Goal: Transaction & Acquisition: Purchase product/service

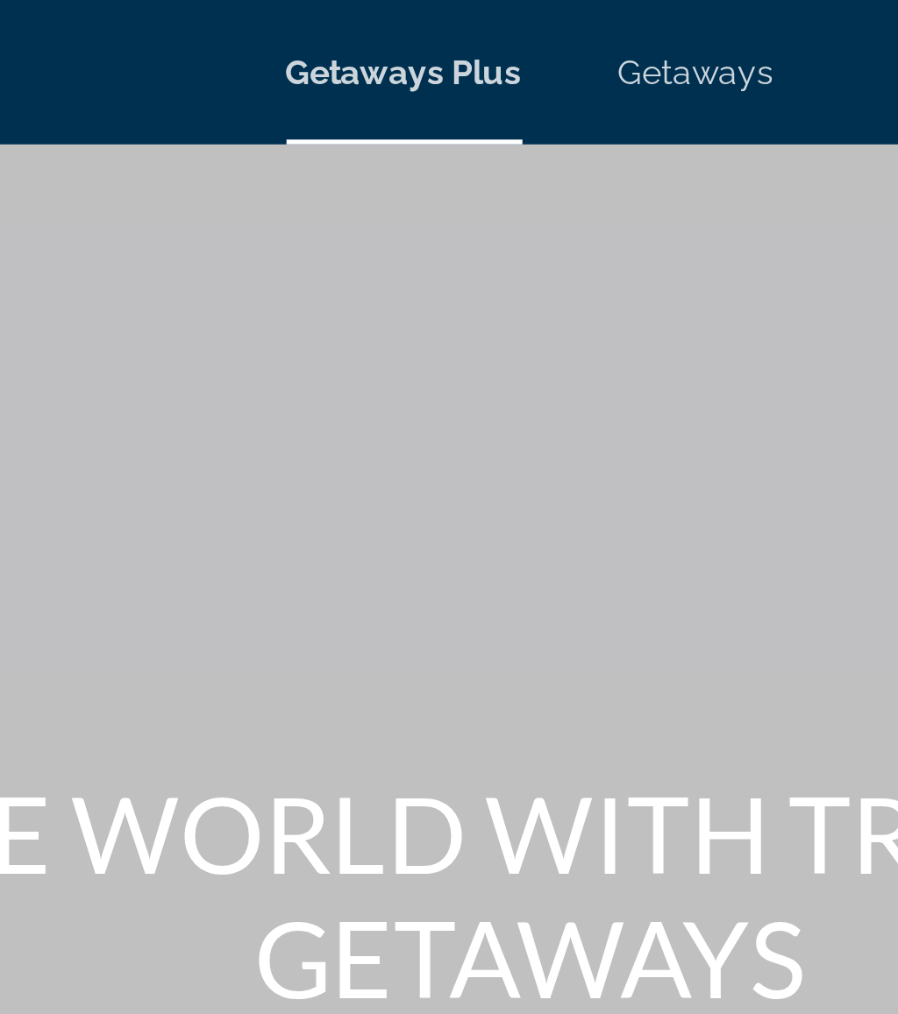
click at [481, 25] on span "Getaways" at bounding box center [509, 26] width 57 height 14
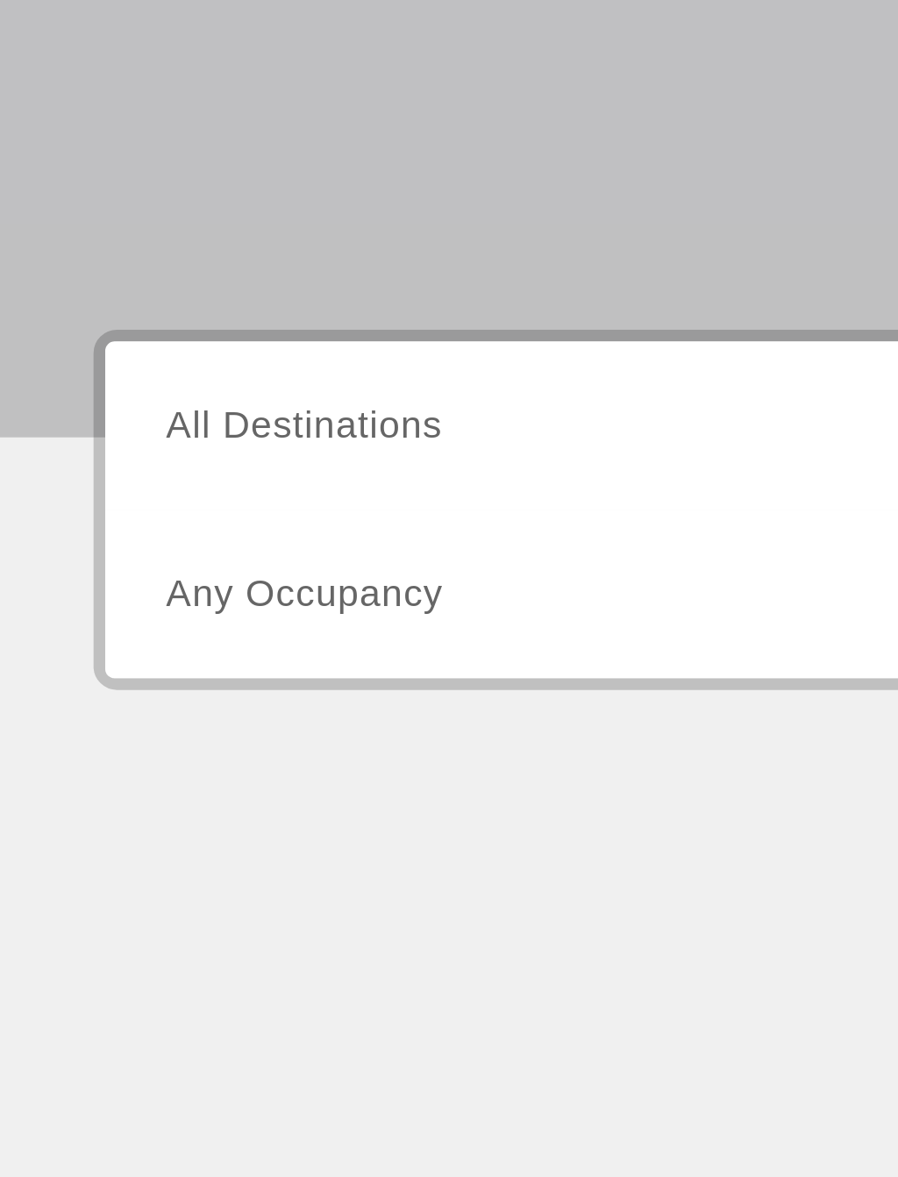
click at [121, 514] on span "All Destinations" at bounding box center [113, 521] width 103 height 15
click at [121, 512] on input "Destination All Destinations" at bounding box center [248, 522] width 373 height 21
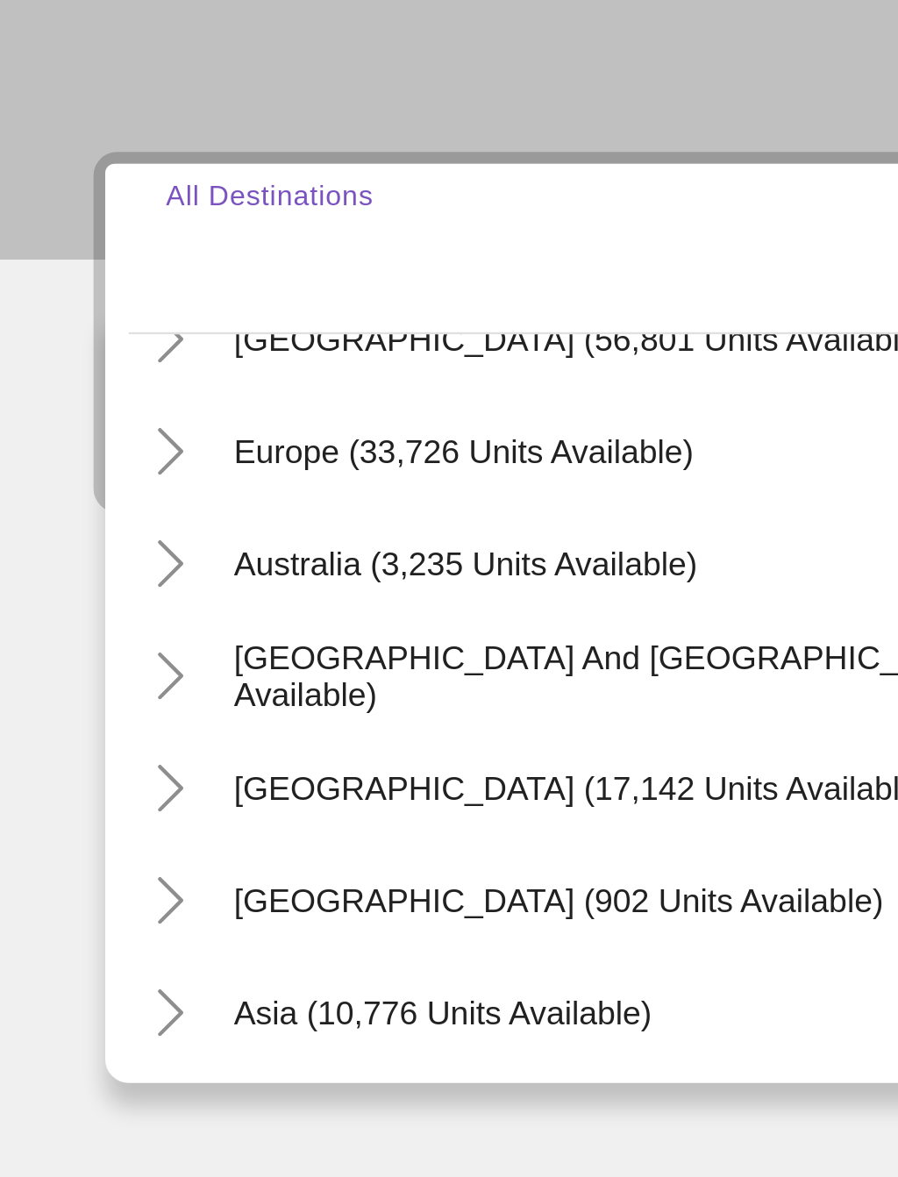
scroll to position [181, 0]
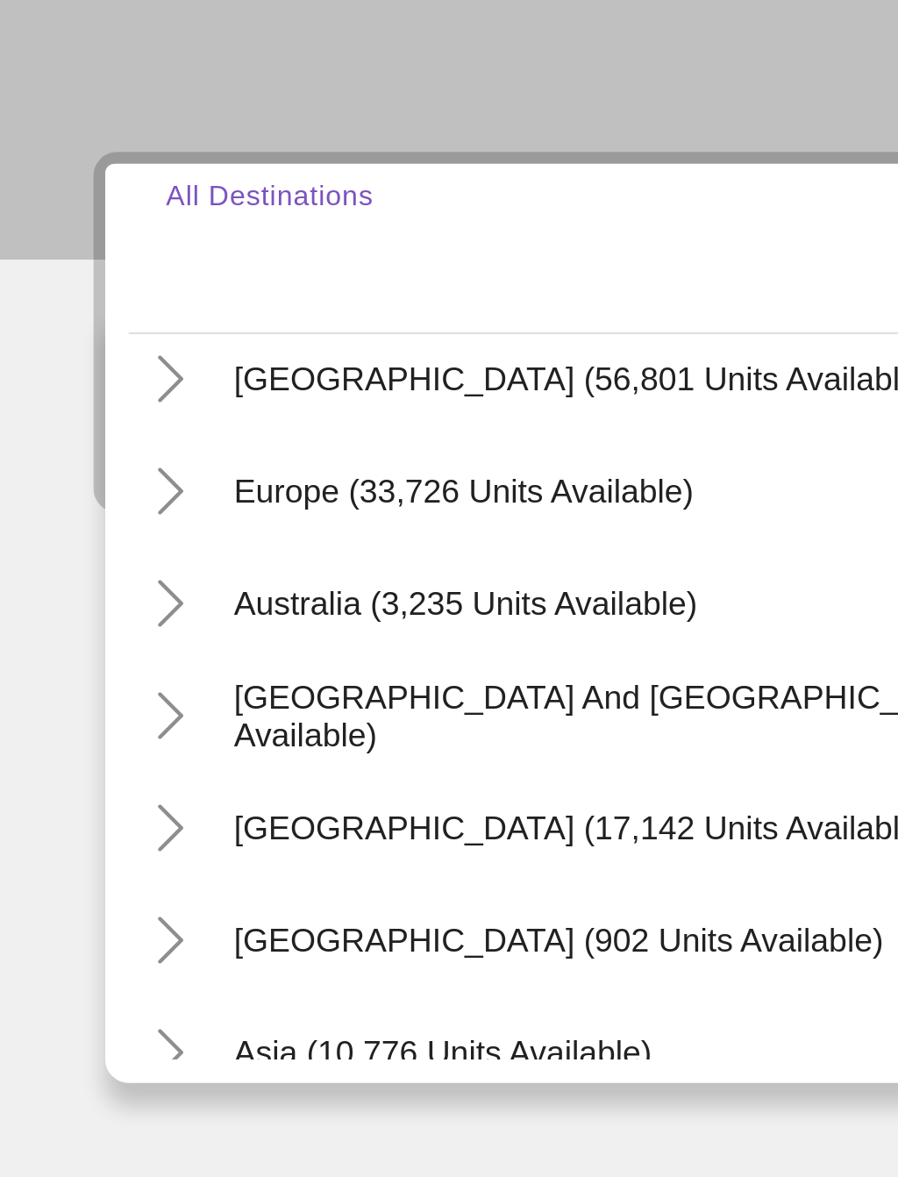
click at [66, 604] on icon "Toggle Europe (33,726 units available)" at bounding box center [64, 613] width 10 height 18
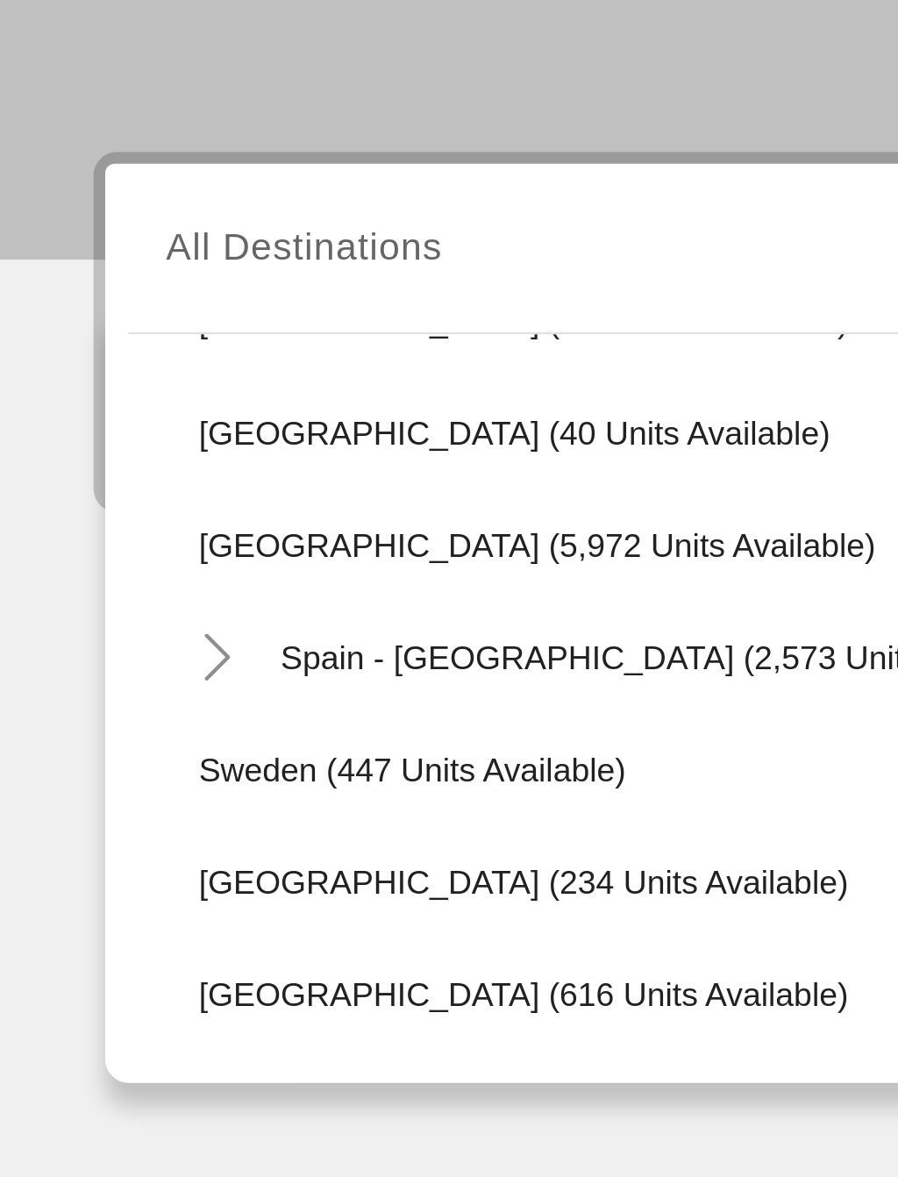
scroll to position [920, 0]
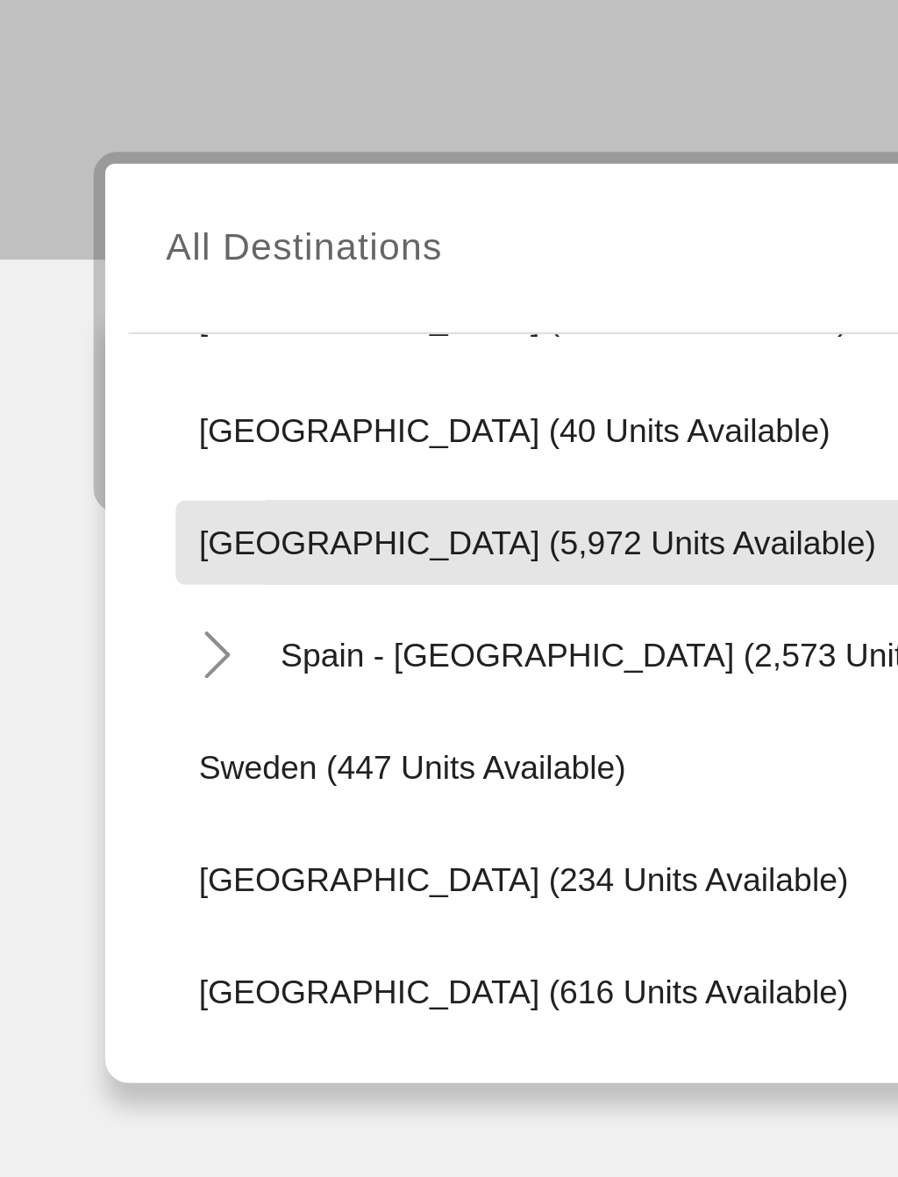
click at [191, 625] on span "[GEOGRAPHIC_DATA] (5,972 units available)" at bounding box center [201, 632] width 253 height 14
type input "**********"
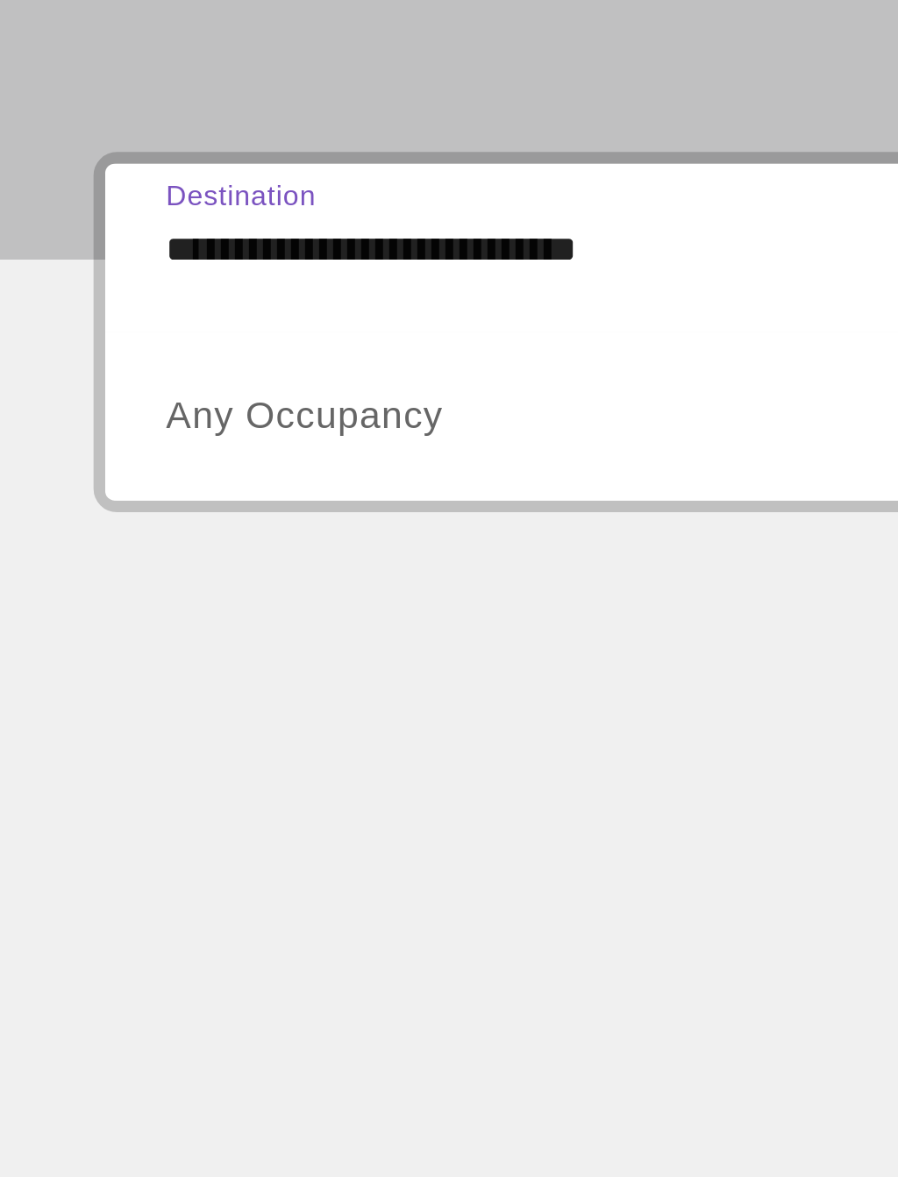
click at [182, 574] on span "Search widget" at bounding box center [244, 584] width 364 height 21
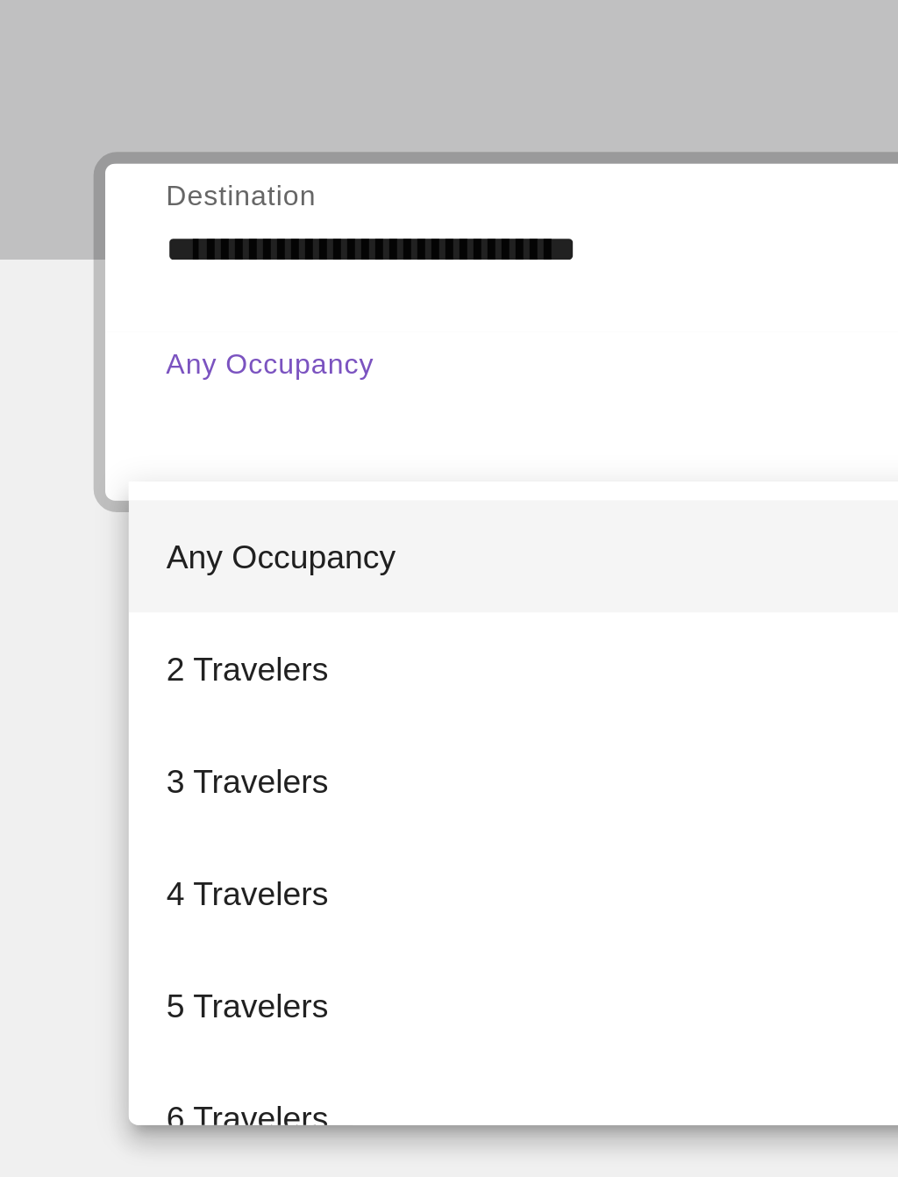
scroll to position [0, 0]
click at [125, 658] on mat-option "2 Travelers" at bounding box center [248, 679] width 401 height 42
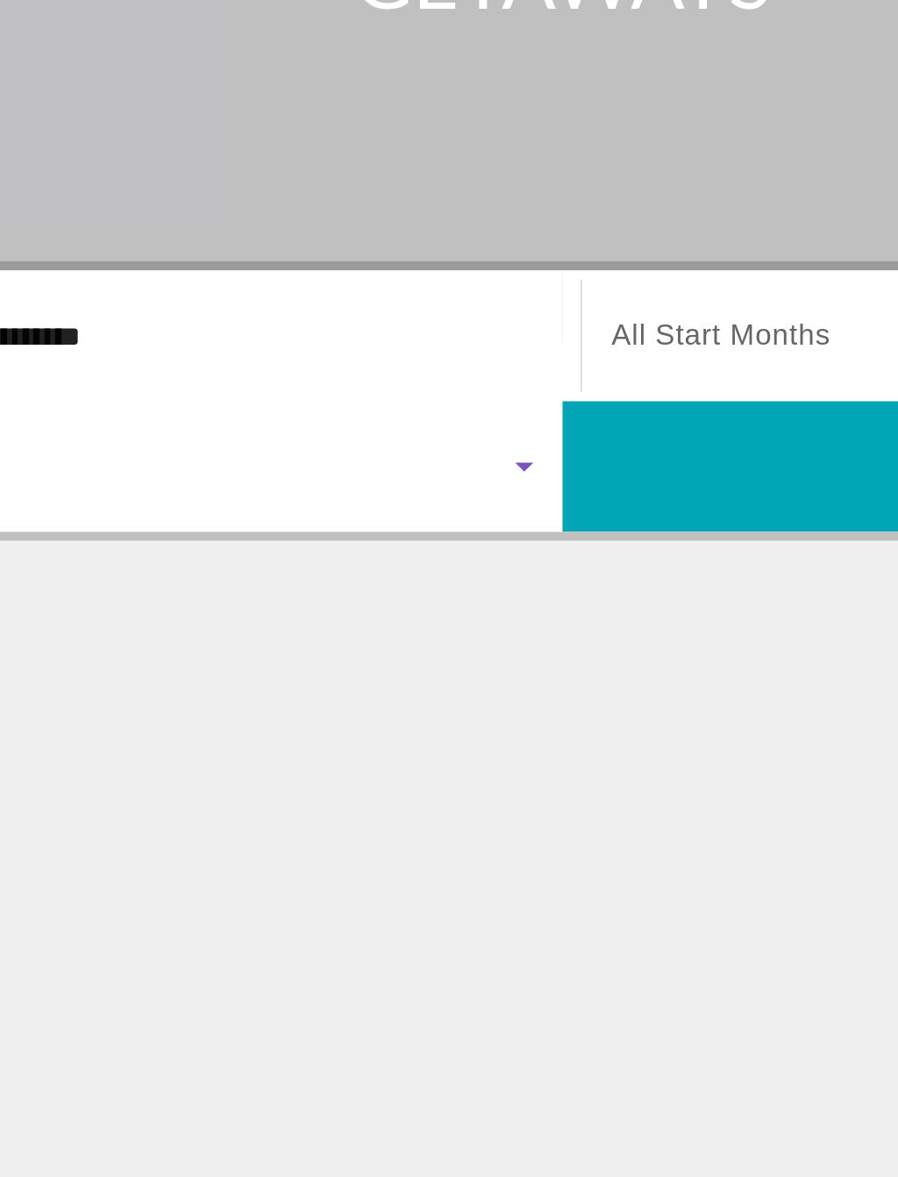
click at [449, 564] on span "Search widget" at bounding box center [653, 585] width 409 height 42
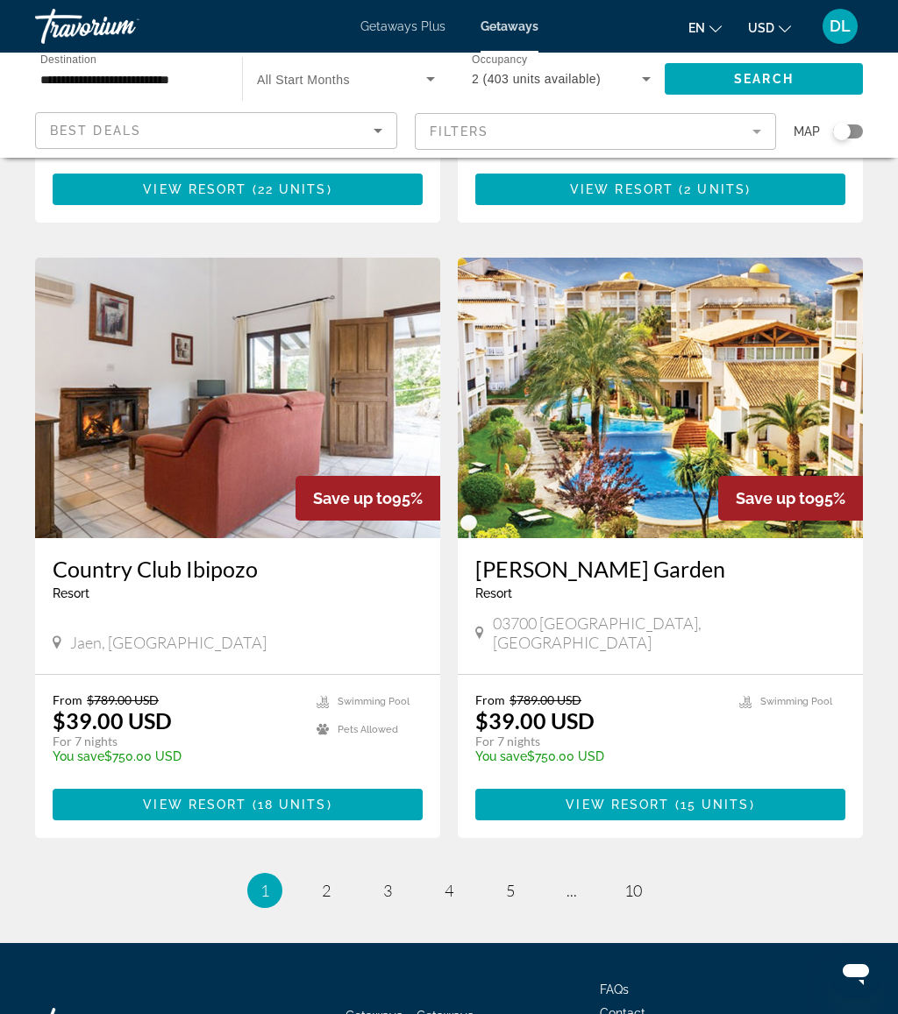
scroll to position [3094, 0]
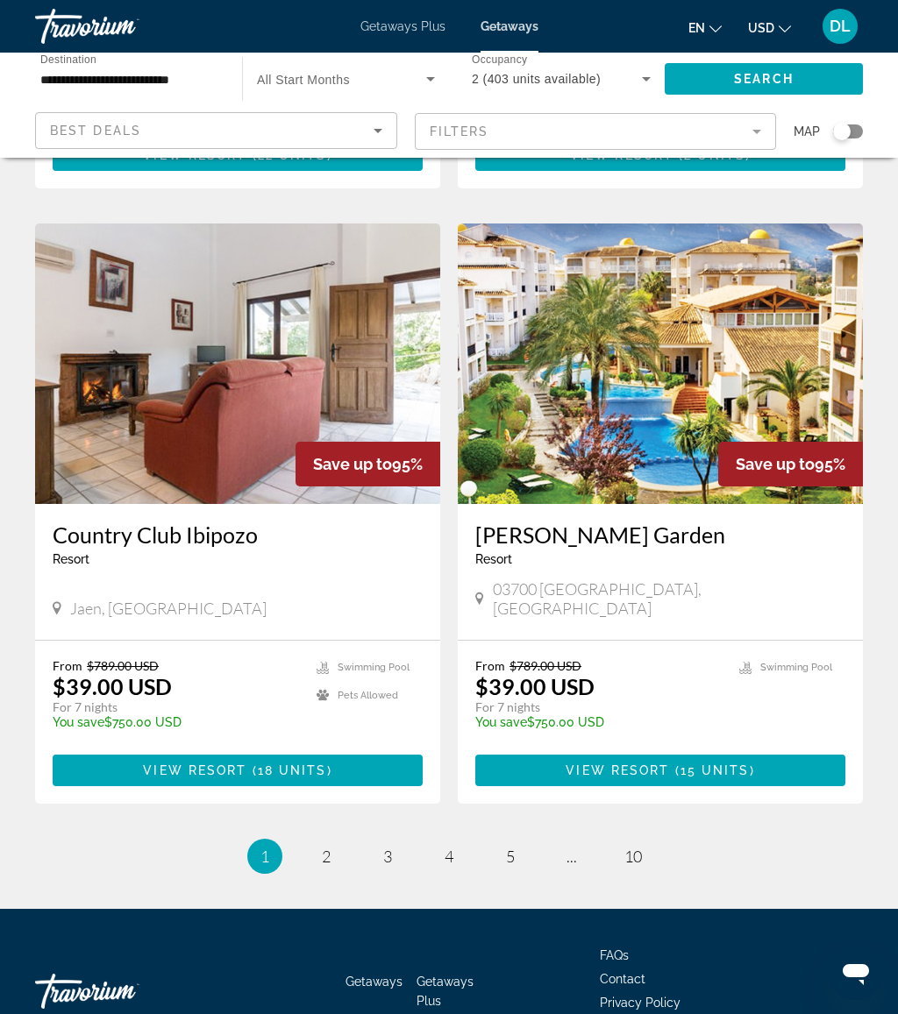
click at [736, 764] on span "15 units" at bounding box center [714, 771] width 69 height 14
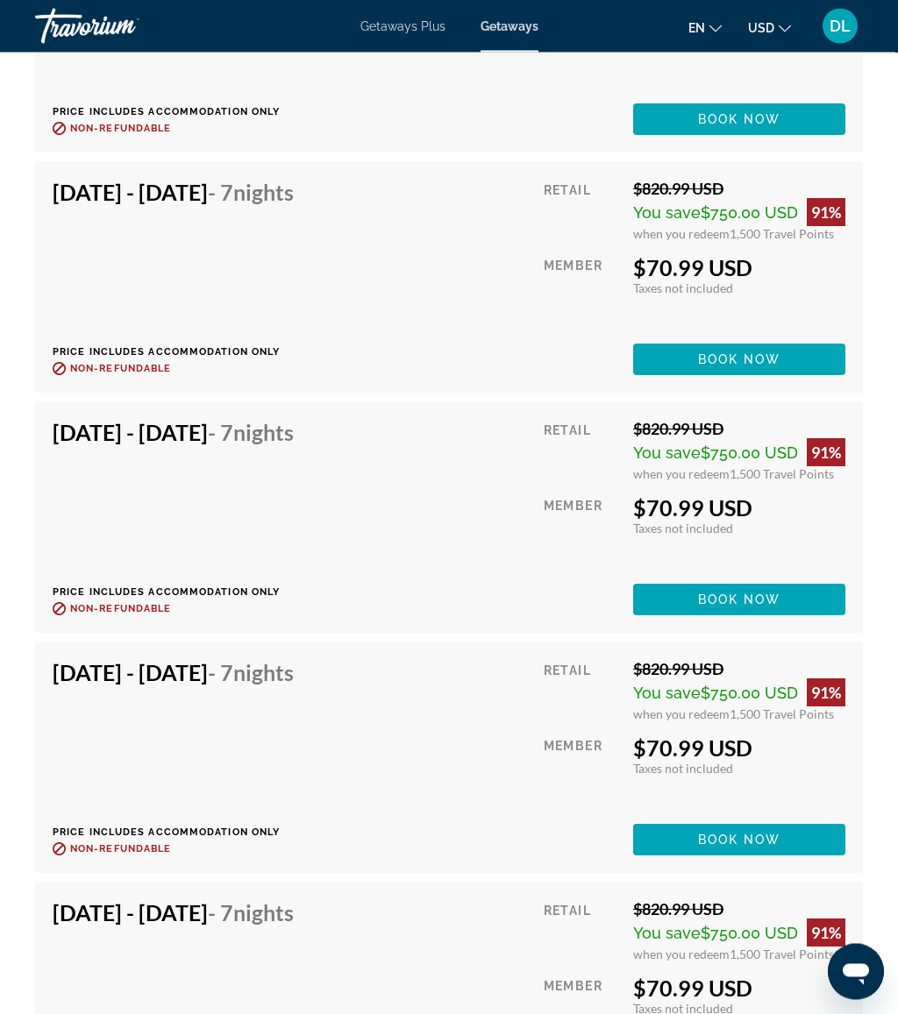
scroll to position [3911, 0]
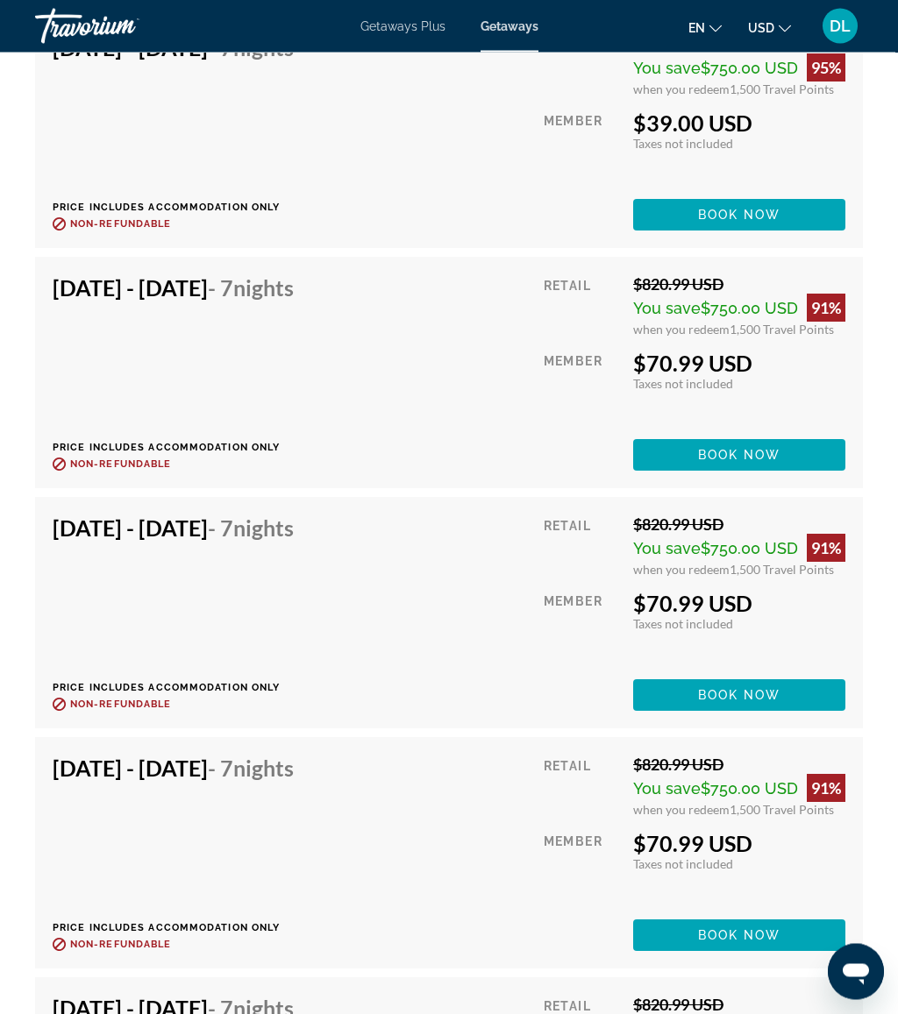
click at [786, 201] on span "Main content" at bounding box center [739, 216] width 212 height 42
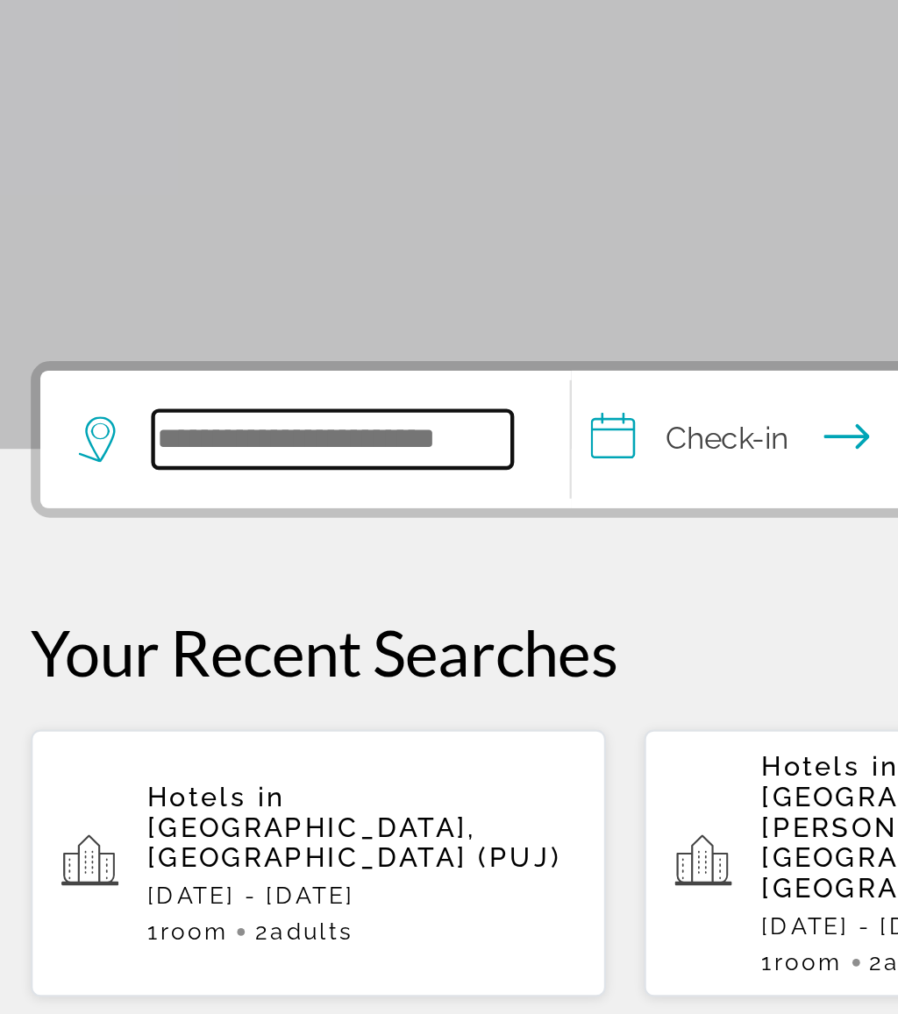
click at [145, 508] on input "Search widget" at bounding box center [173, 521] width 165 height 26
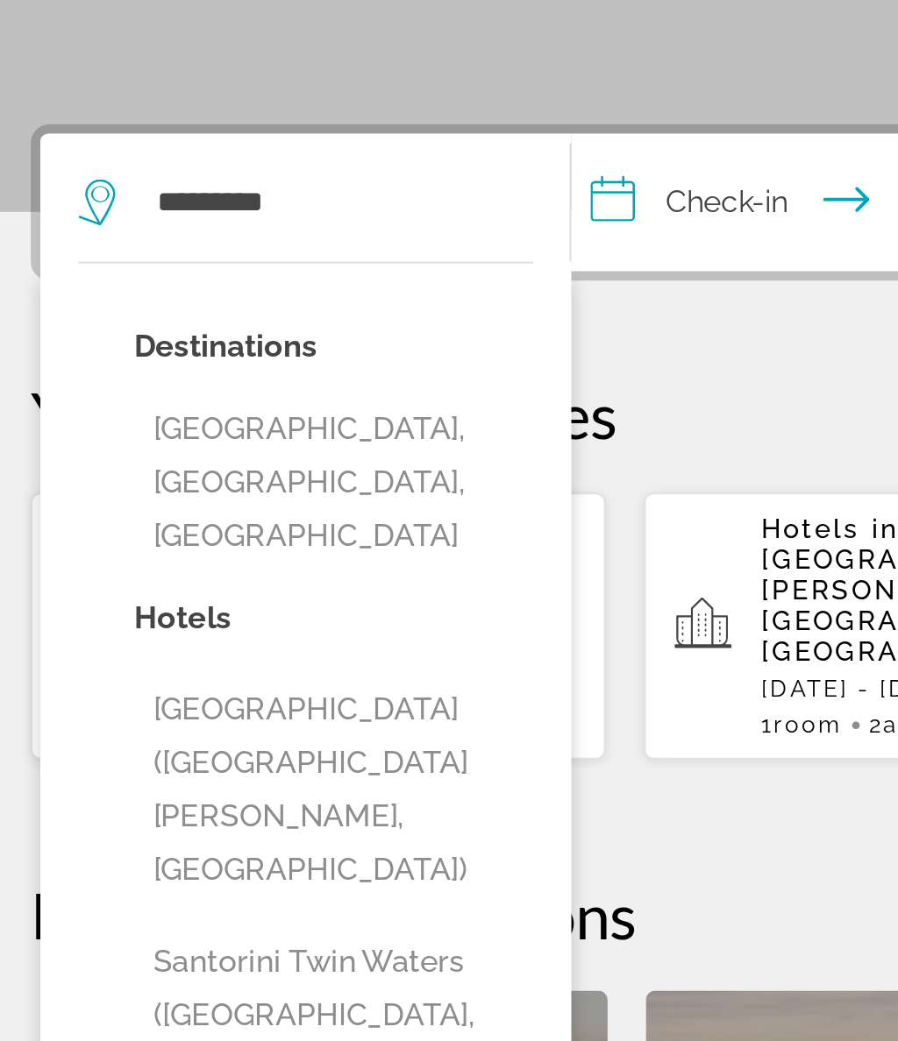
click at [209, 609] on button "Santorini, Santorini Island, Greece" at bounding box center [173, 650] width 183 height 82
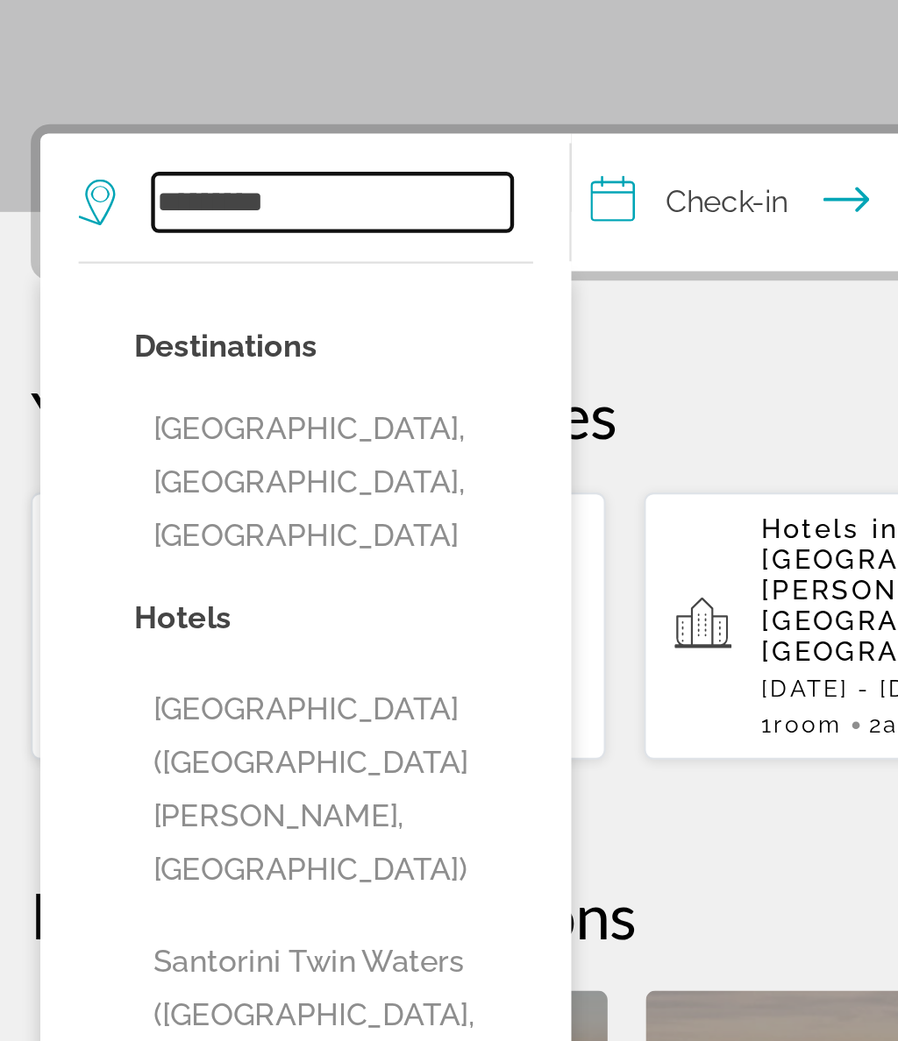
type input "**********"
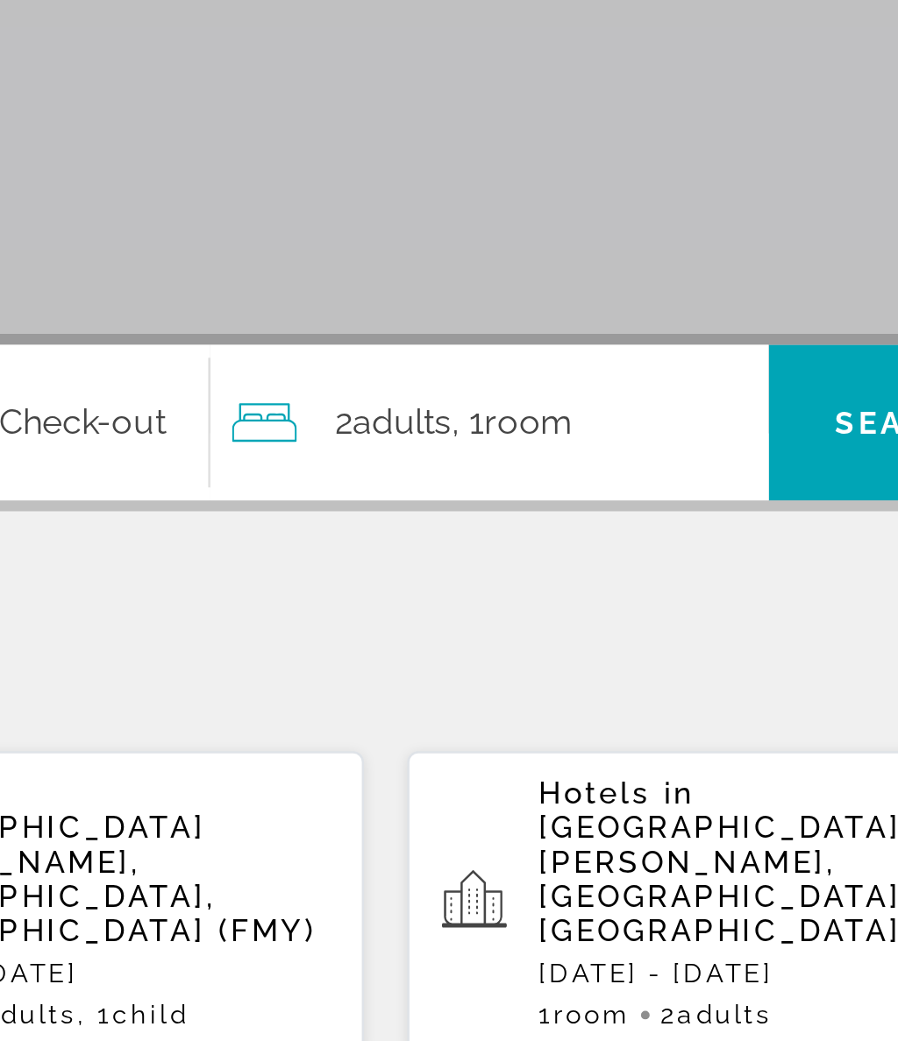
click at [528, 509] on div "2 Adult Adults , 1 Room rooms" at bounding box center [636, 521] width 217 height 25
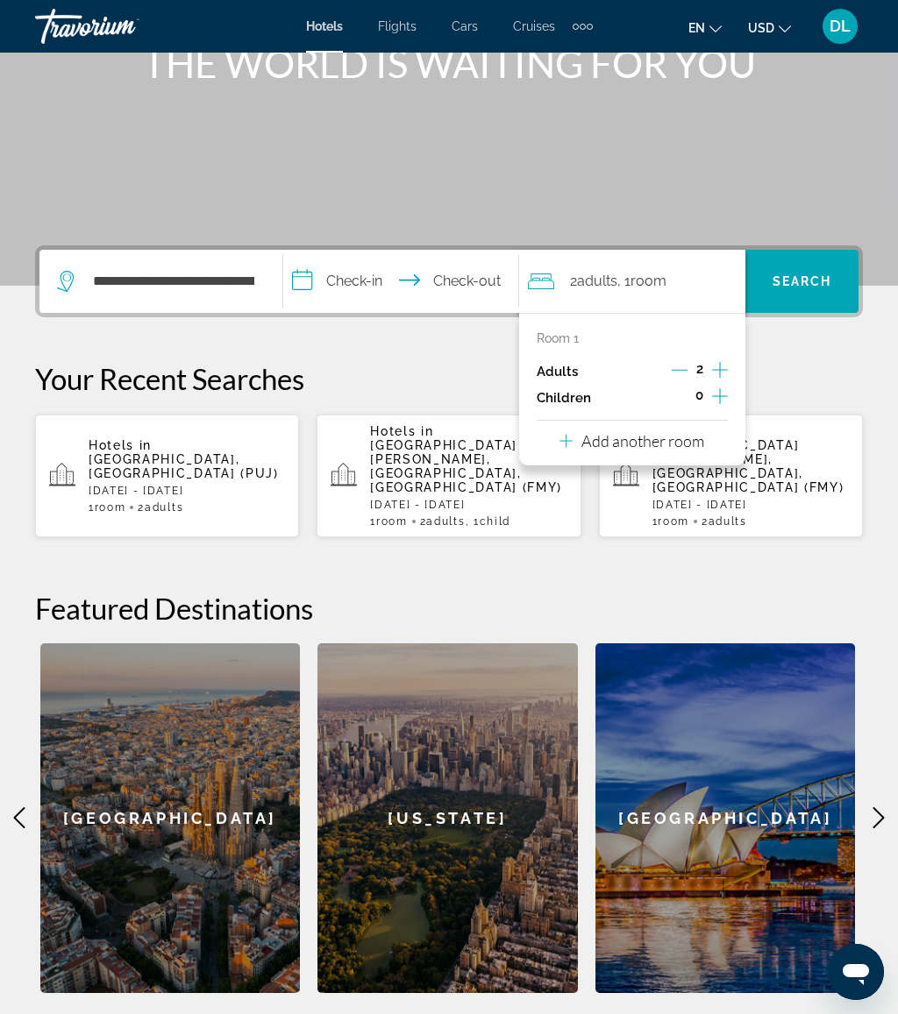
click at [718, 425] on div "Room 1 Adults 2 Children 0 Add another room" at bounding box center [632, 389] width 226 height 153
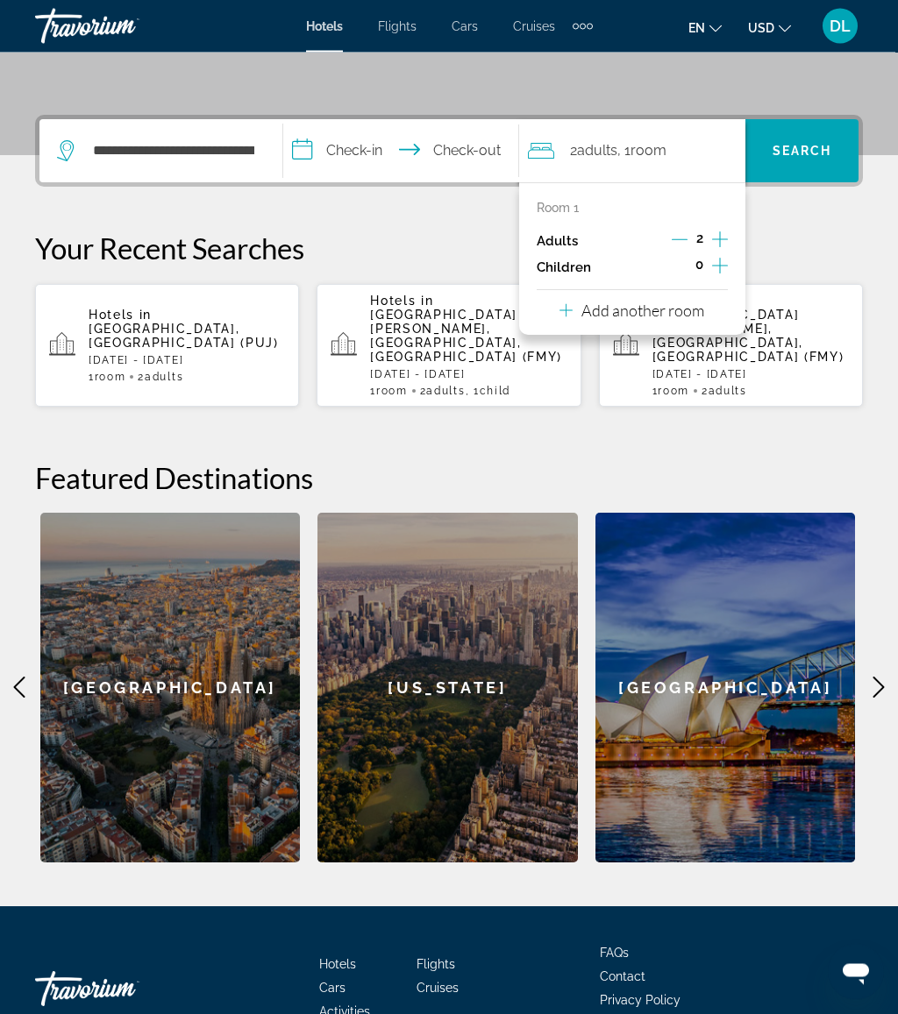
scroll to position [429, 0]
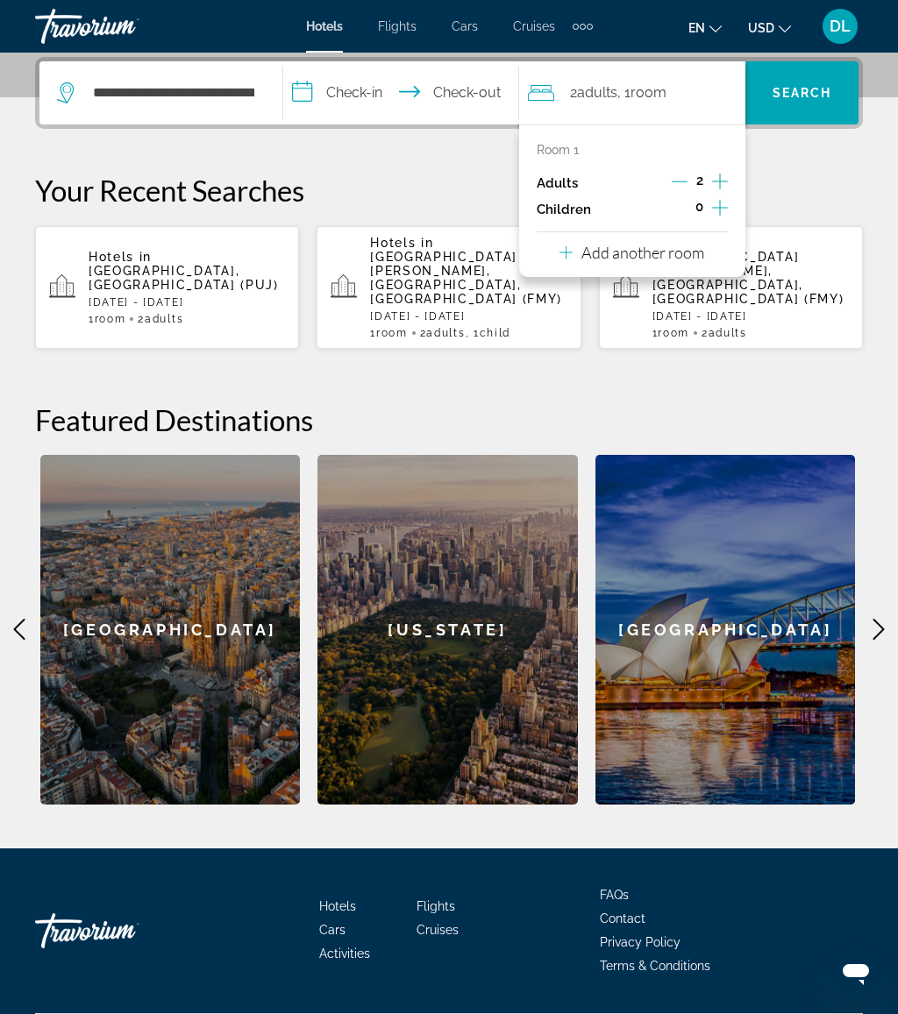
click at [699, 233] on button "Add another room" at bounding box center [631, 250] width 145 height 36
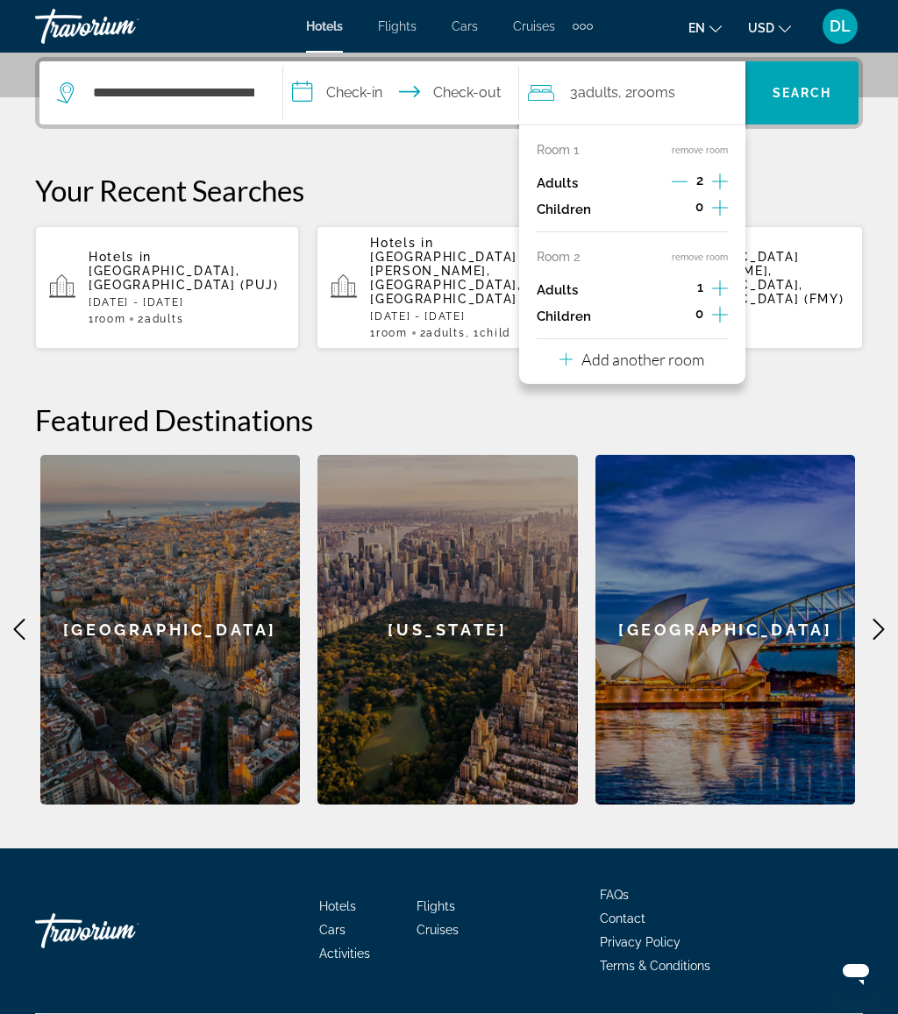
click at [704, 359] on p "Add another room" at bounding box center [642, 359] width 123 height 19
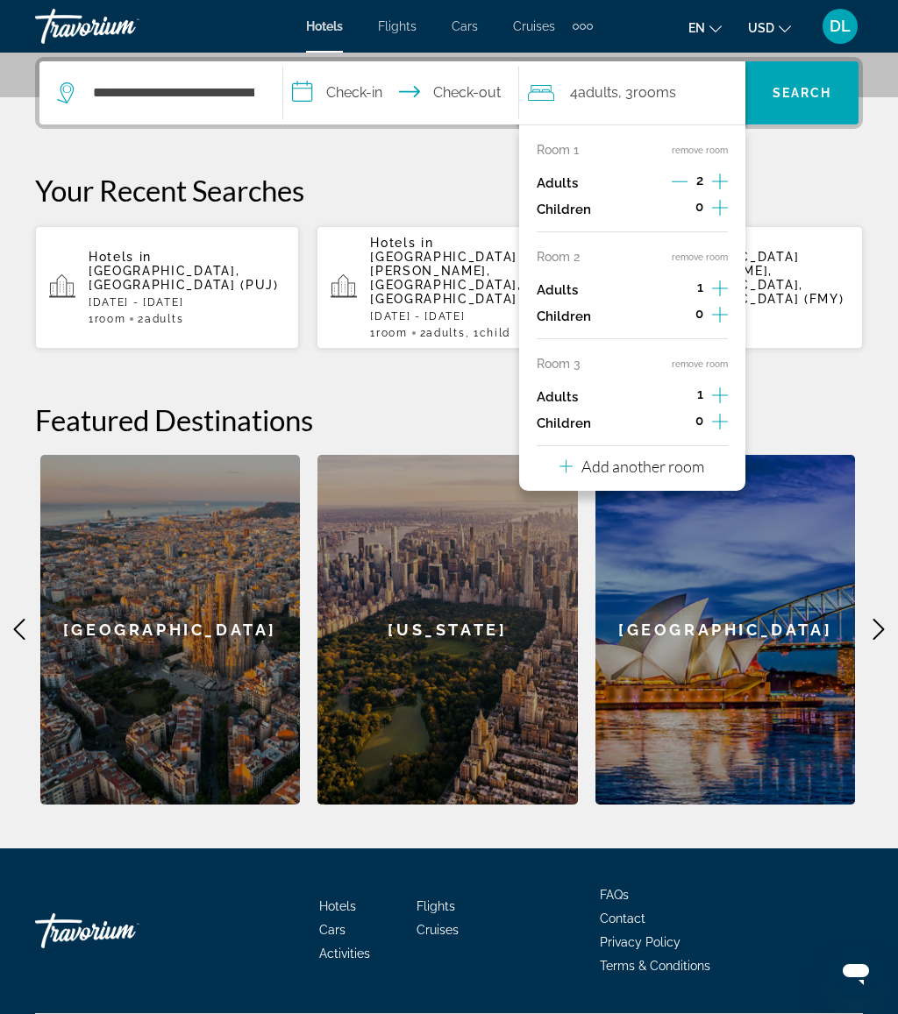
click at [693, 460] on p "Add another room" at bounding box center [642, 466] width 123 height 19
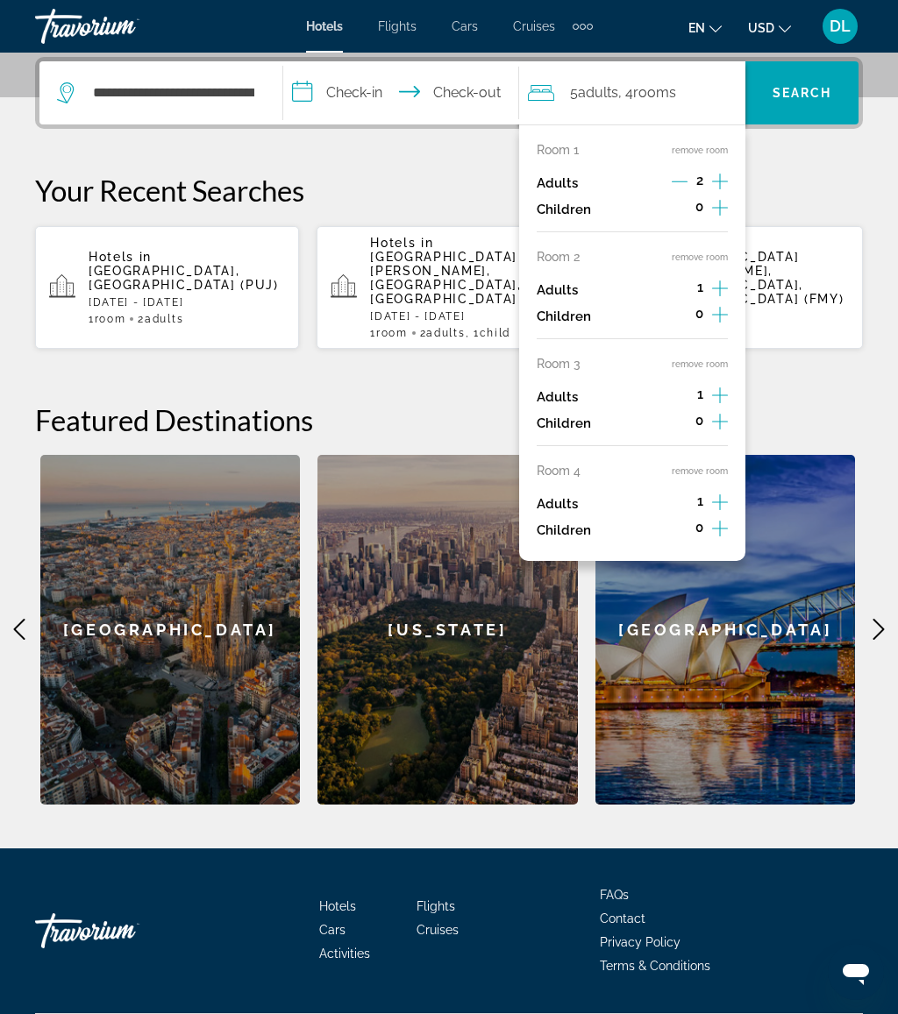
click at [723, 466] on button "remove room" at bounding box center [700, 471] width 56 height 11
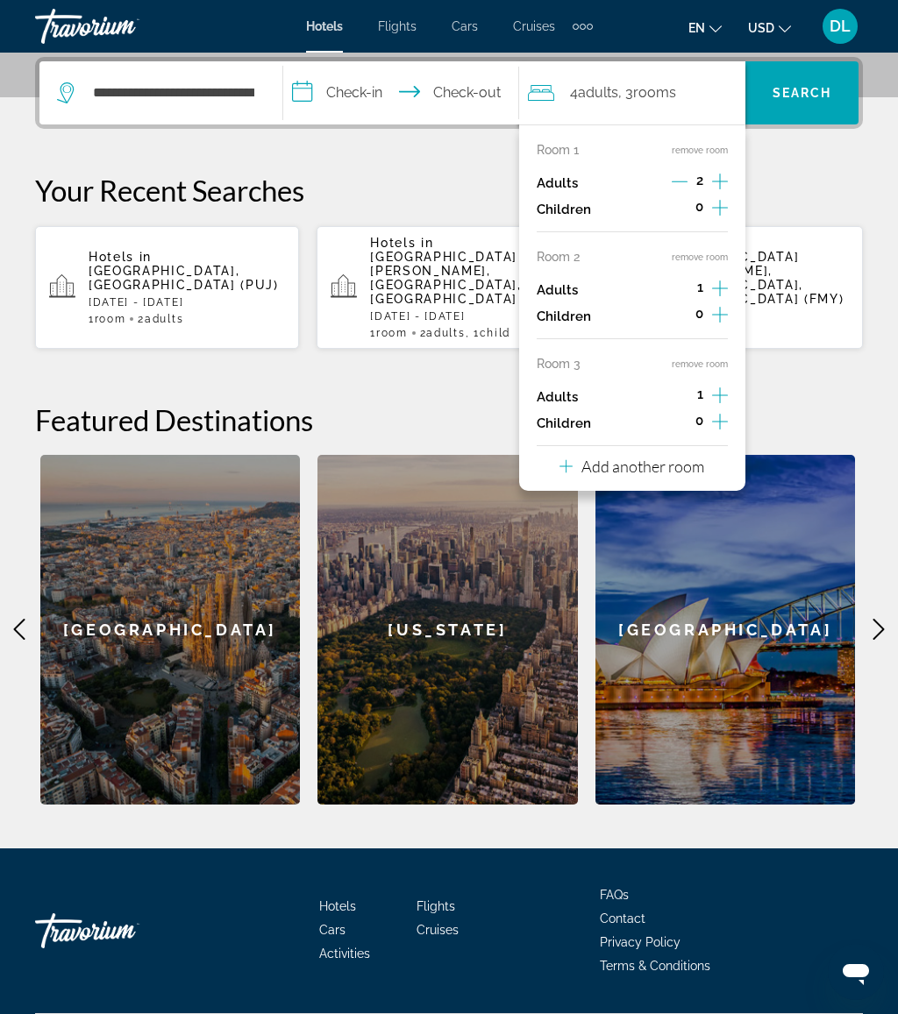
click at [713, 343] on div "Room 1 remove room Adults 2 Children 0 Room 2 remove room Adults 1 Children 0 R…" at bounding box center [632, 307] width 226 height 366
click at [728, 359] on button "remove room" at bounding box center [700, 364] width 56 height 11
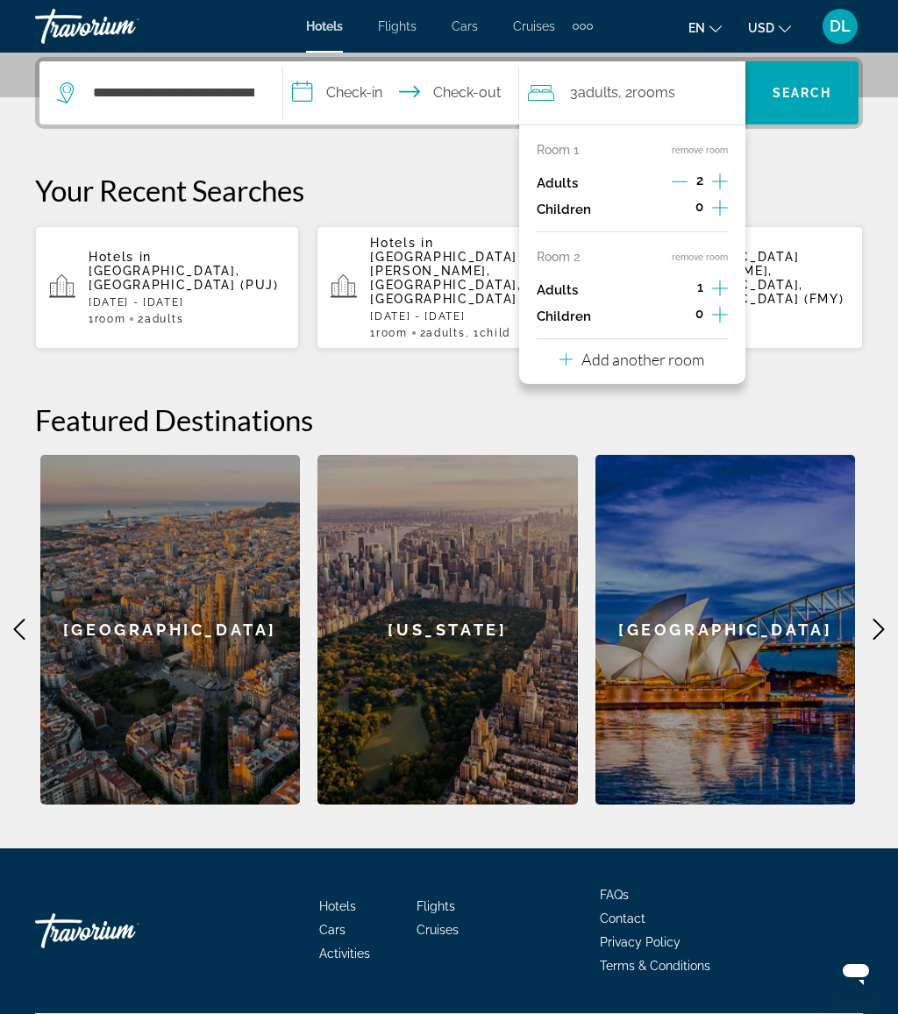
click at [717, 237] on div "Room 1 remove room Adults 2 Children 0 Room 2 remove room Adults 1 Children 0 A…" at bounding box center [632, 253] width 226 height 259
click at [705, 243] on div "Room 1 remove room Adults 2 Children 0 Room 2 remove room Adults 1 Children 0 A…" at bounding box center [632, 253] width 226 height 259
click at [703, 254] on button "remove room" at bounding box center [700, 257] width 56 height 11
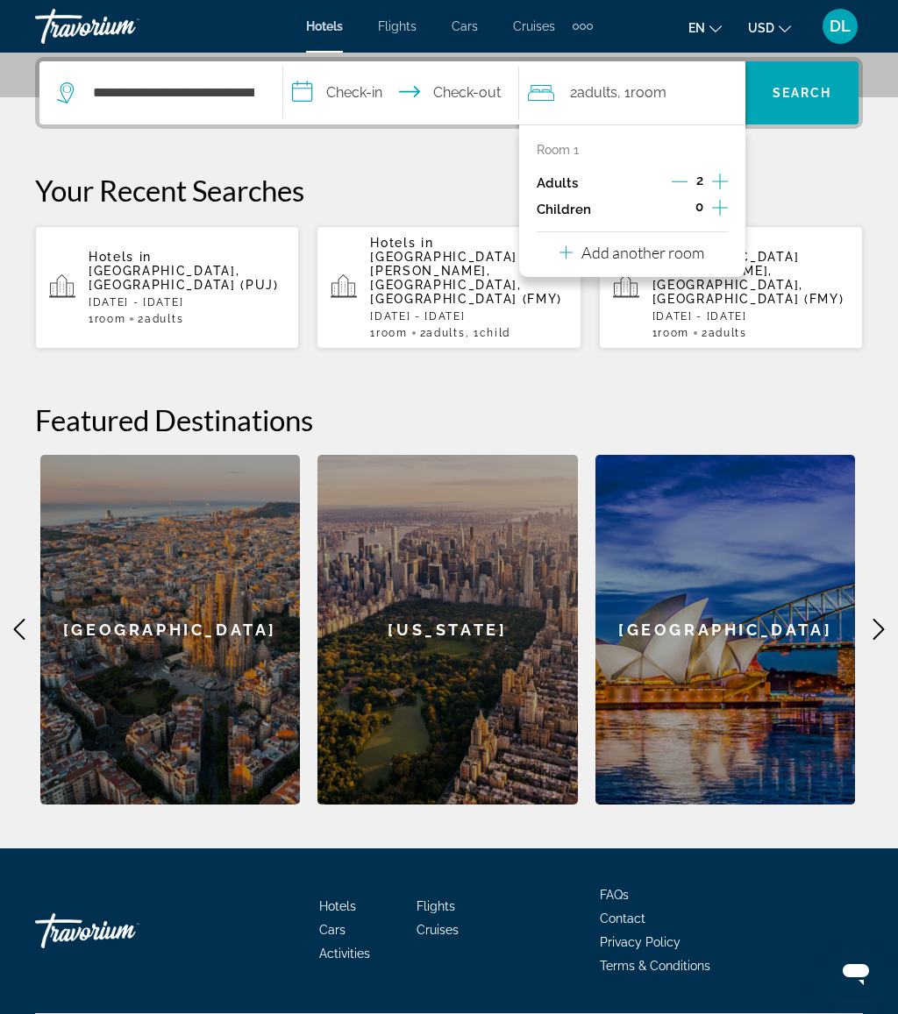
click at [407, 86] on input "**********" at bounding box center [404, 95] width 242 height 68
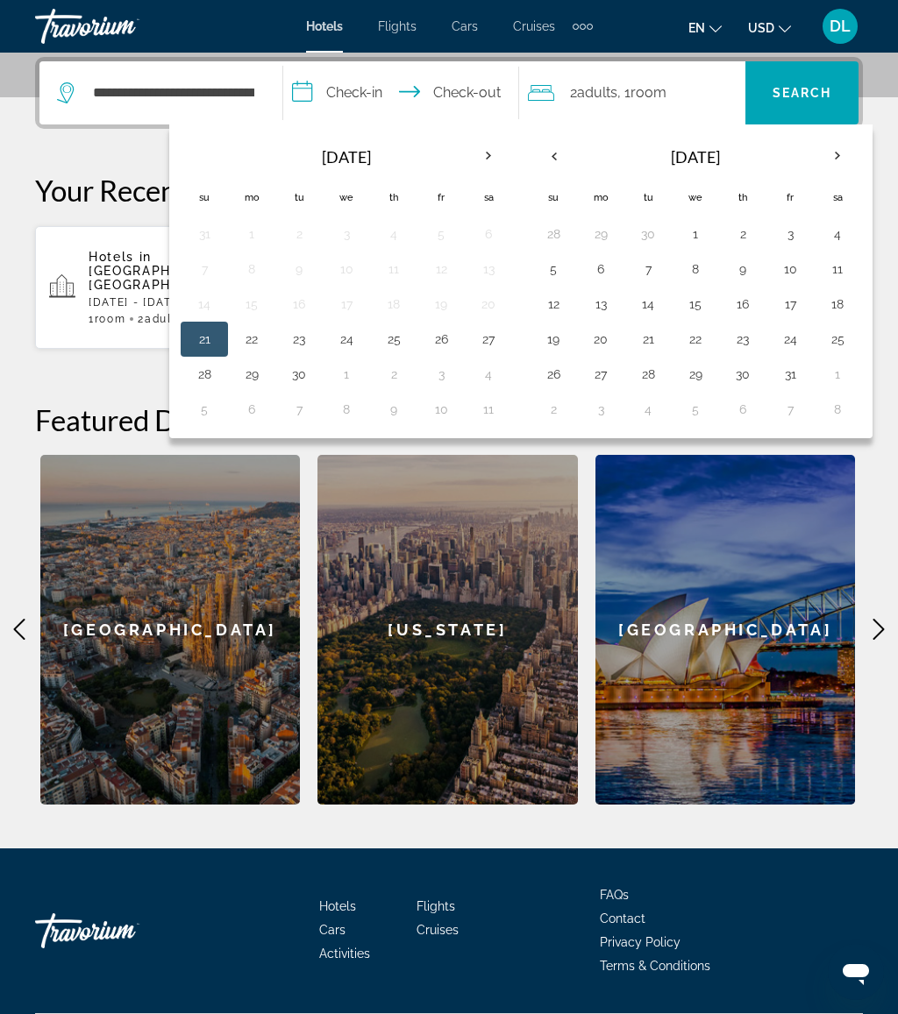
click at [647, 267] on button "7" at bounding box center [648, 269] width 28 height 25
click at [656, 298] on button "14" at bounding box center [648, 304] width 28 height 25
type input "**********"
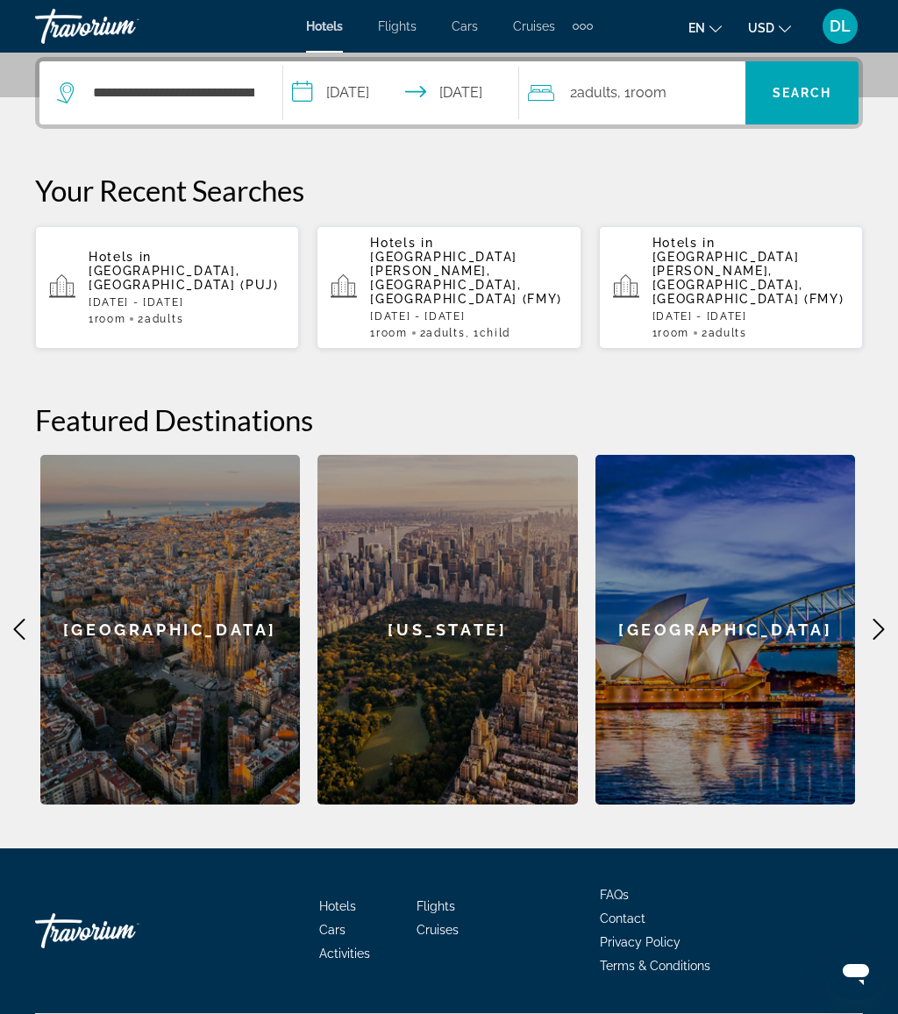
click at [821, 97] on span "Search" at bounding box center [802, 93] width 60 height 14
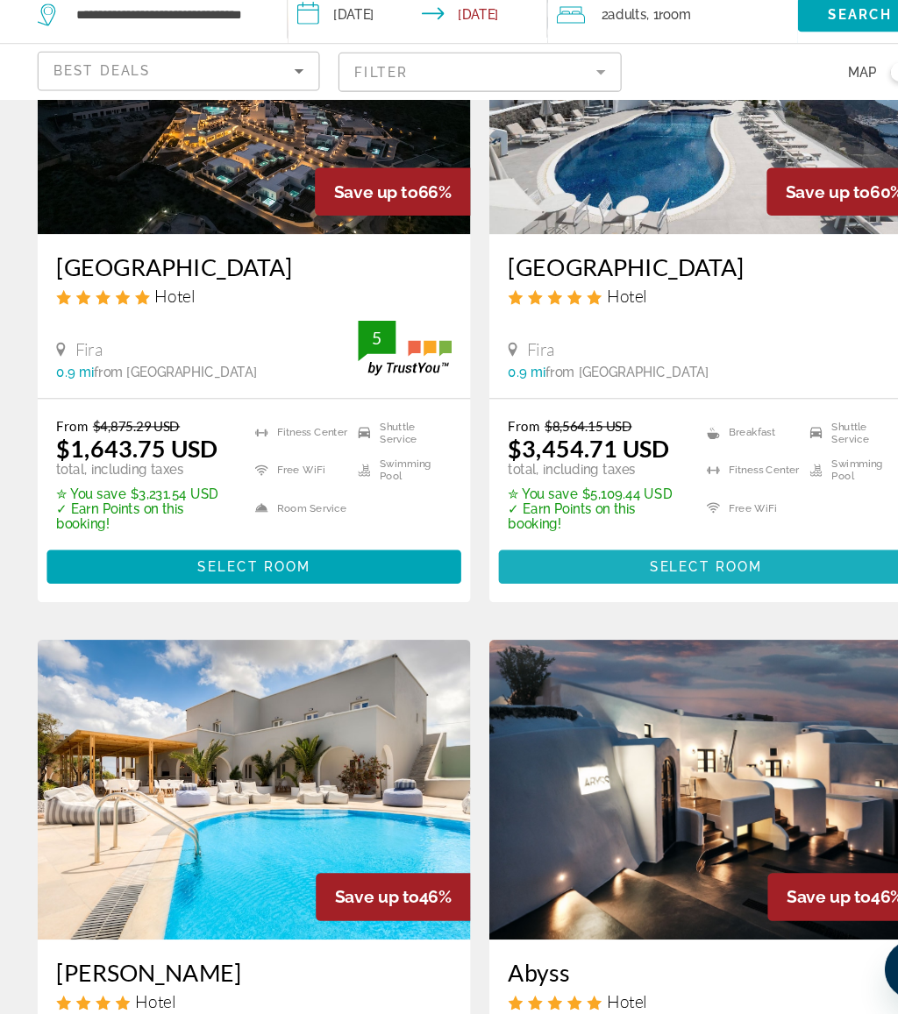
scroll to position [217, 0]
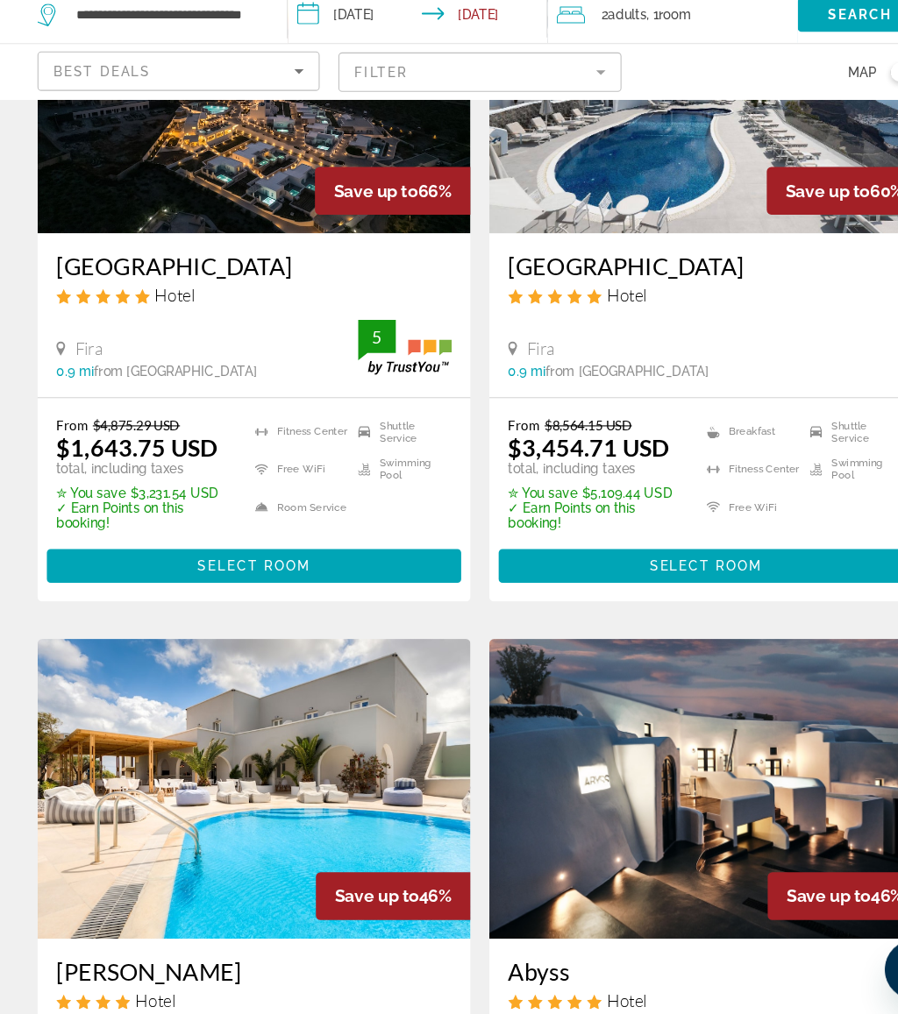
click at [679, 587] on span "Select Room" at bounding box center [660, 594] width 105 height 14
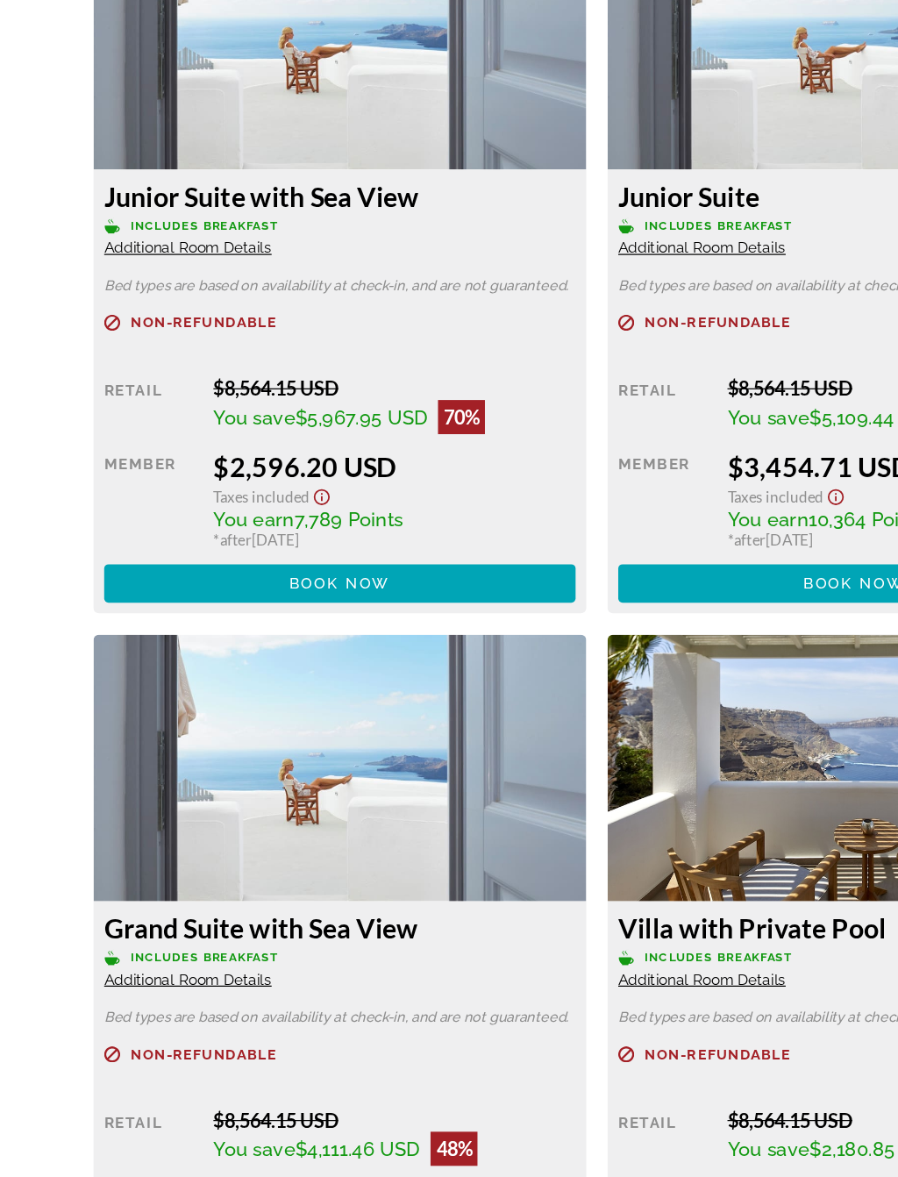
scroll to position [2896, 0]
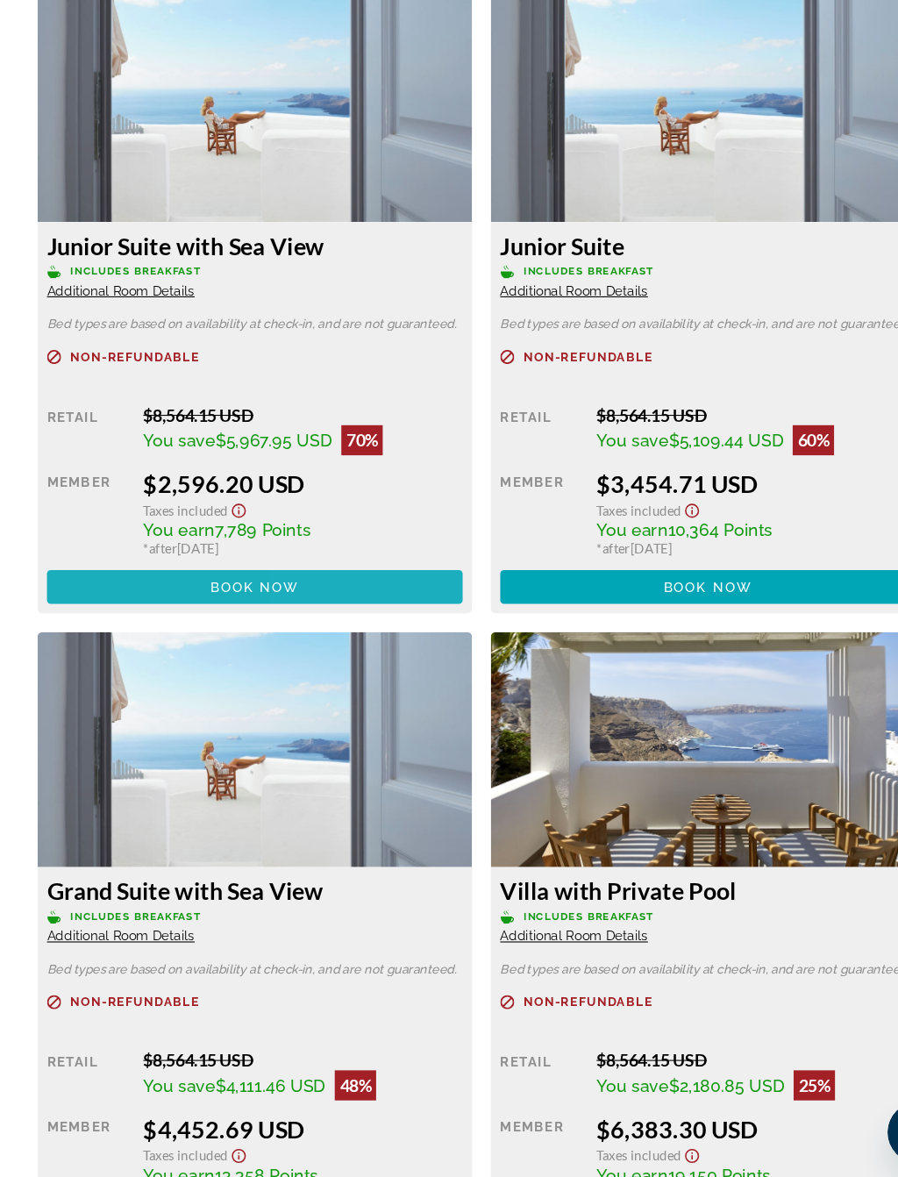
click at [352, 605] on span "Main content" at bounding box center [237, 626] width 387 height 42
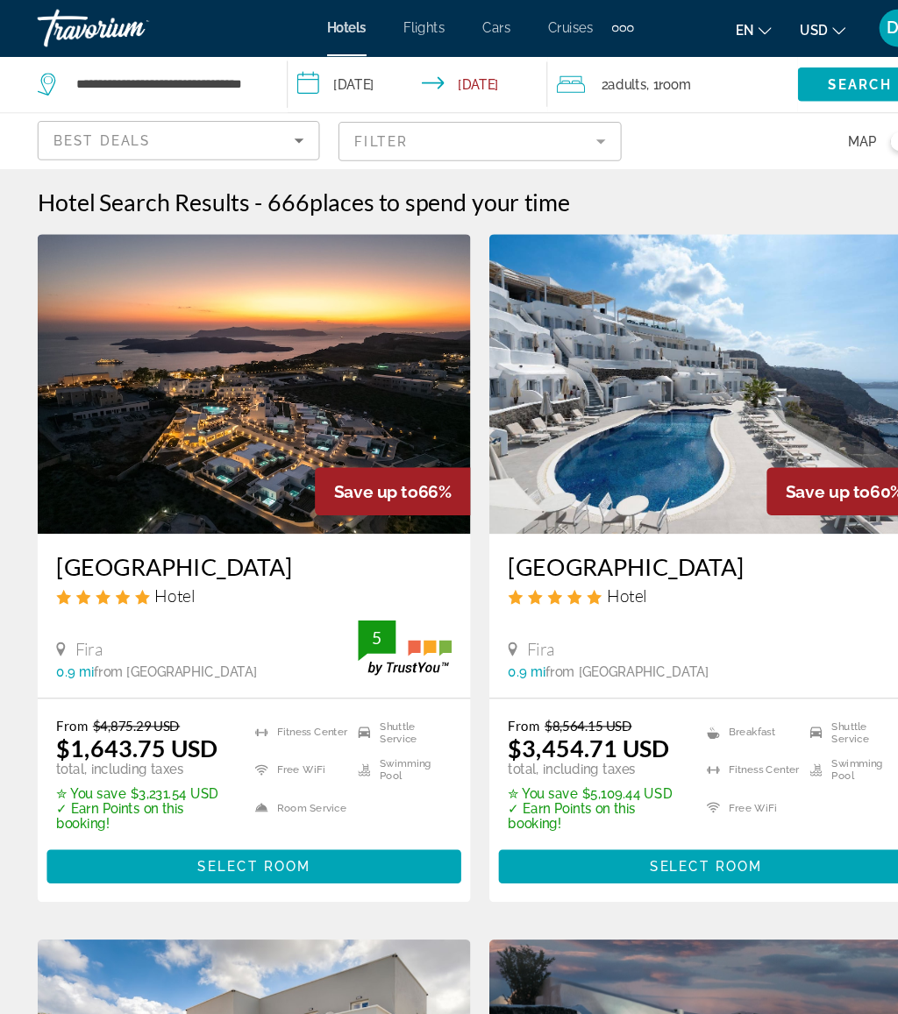
click at [347, 91] on input "**********" at bounding box center [394, 82] width 250 height 58
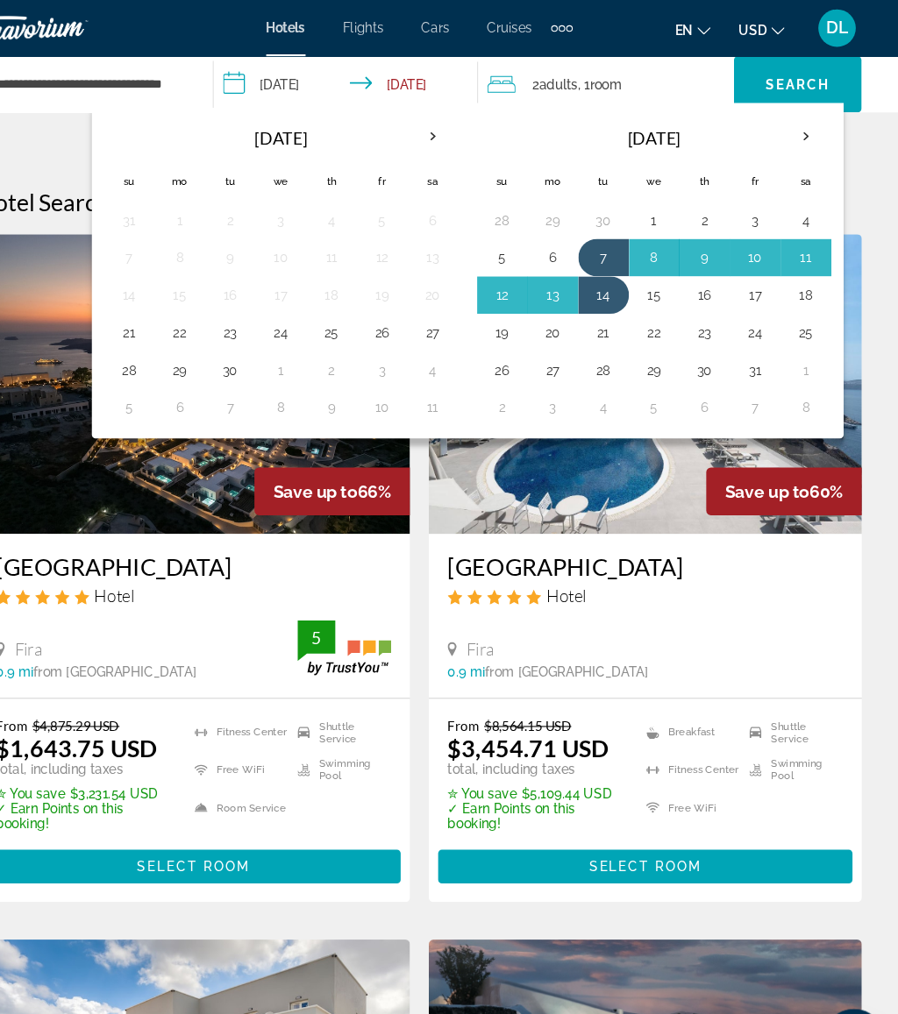
click at [787, 134] on th "Next month" at bounding box center [810, 128] width 47 height 39
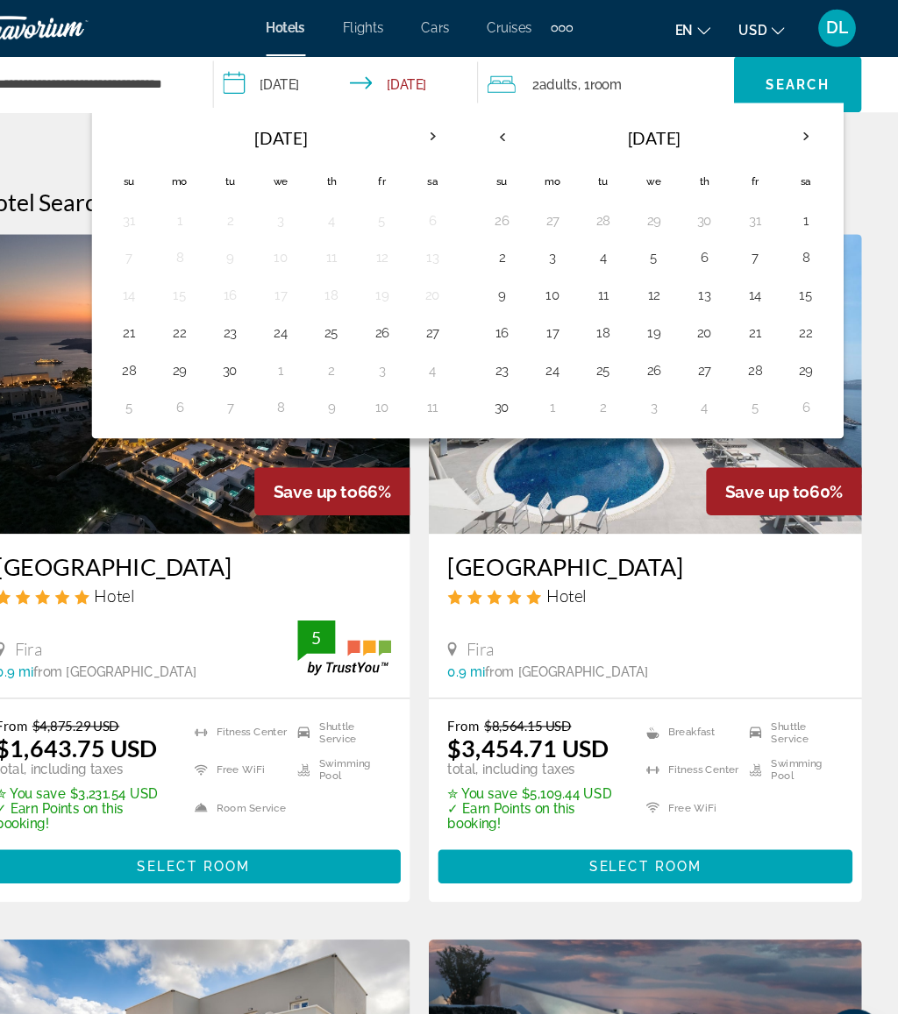
click at [787, 116] on th "Next month" at bounding box center [810, 128] width 47 height 39
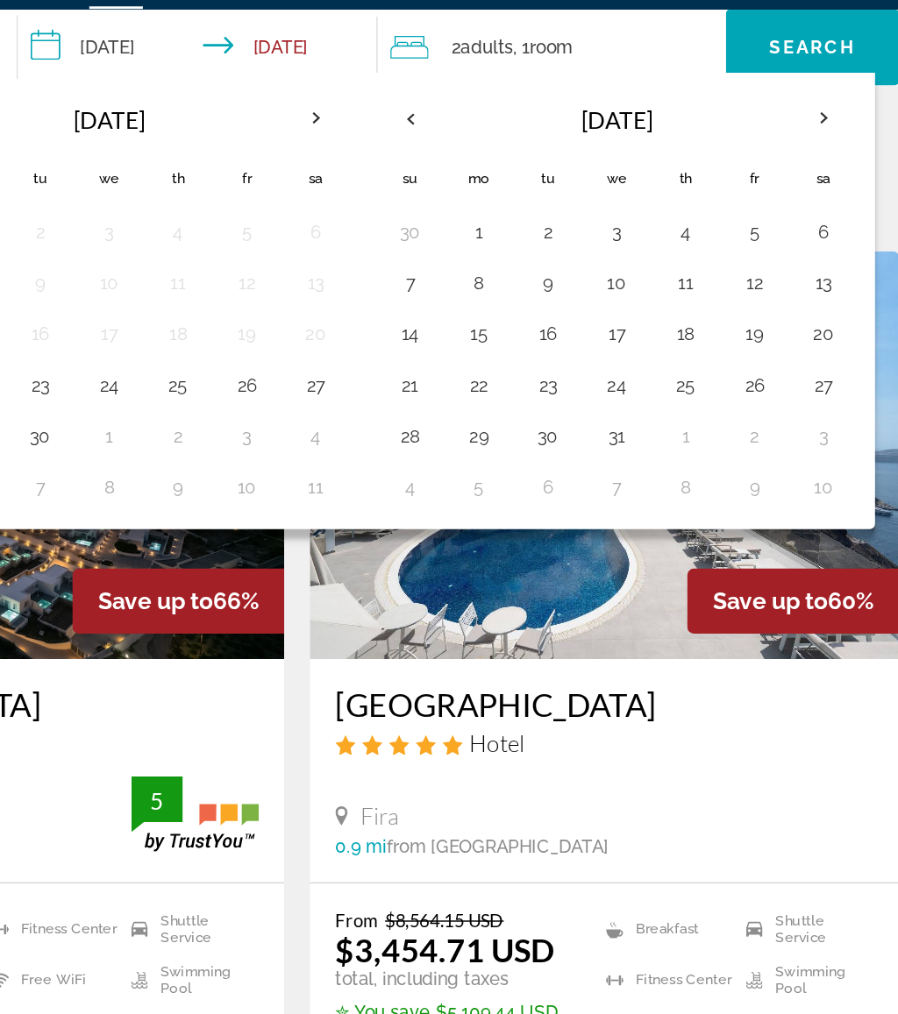
click at [750, 299] on button "26" at bounding box center [764, 311] width 28 height 25
click at [608, 334] on button "30" at bounding box center [622, 346] width 28 height 25
type input "**********"
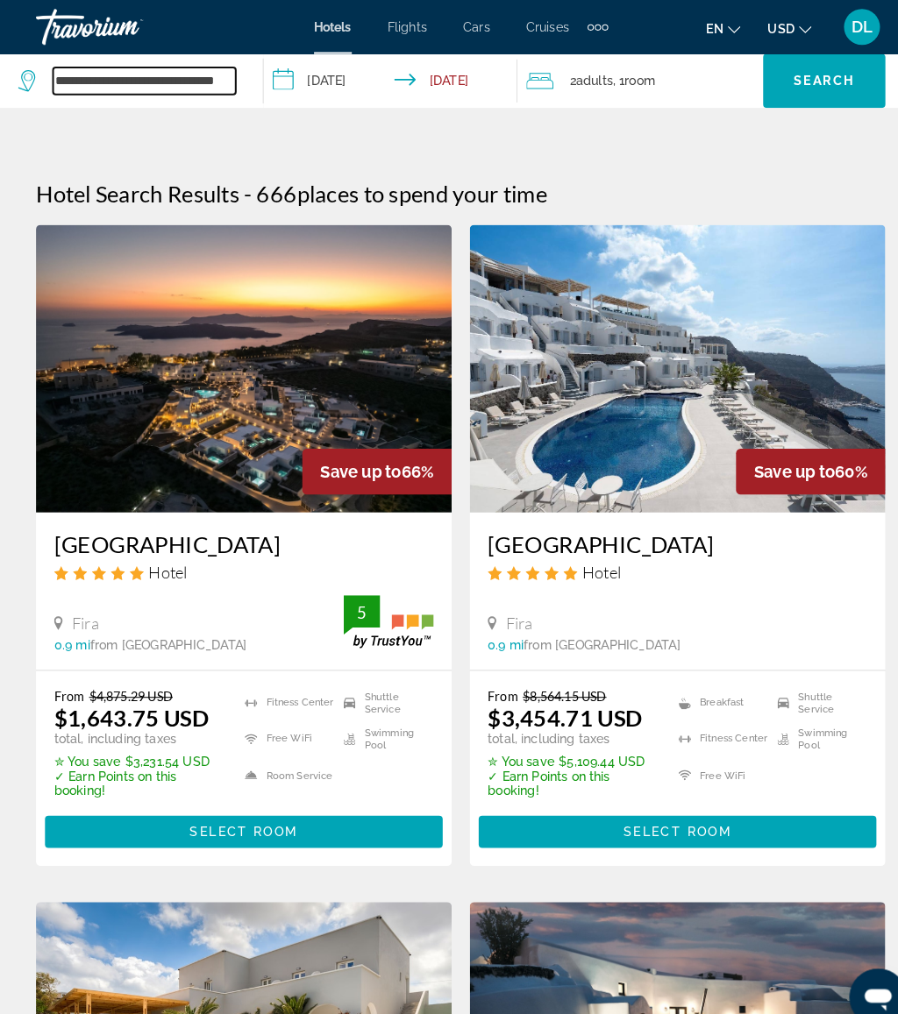
click at [229, 70] on input "**********" at bounding box center [141, 79] width 178 height 26
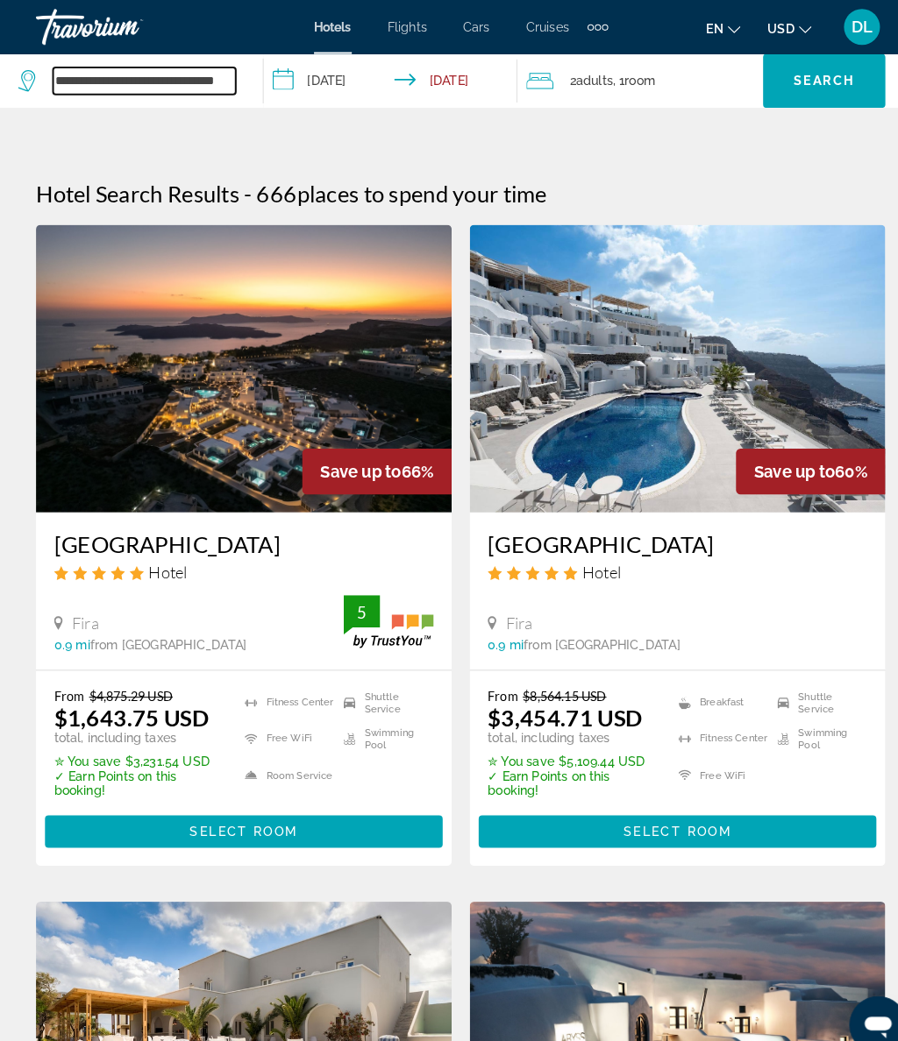
click at [179, 76] on input "**********" at bounding box center [141, 79] width 178 height 26
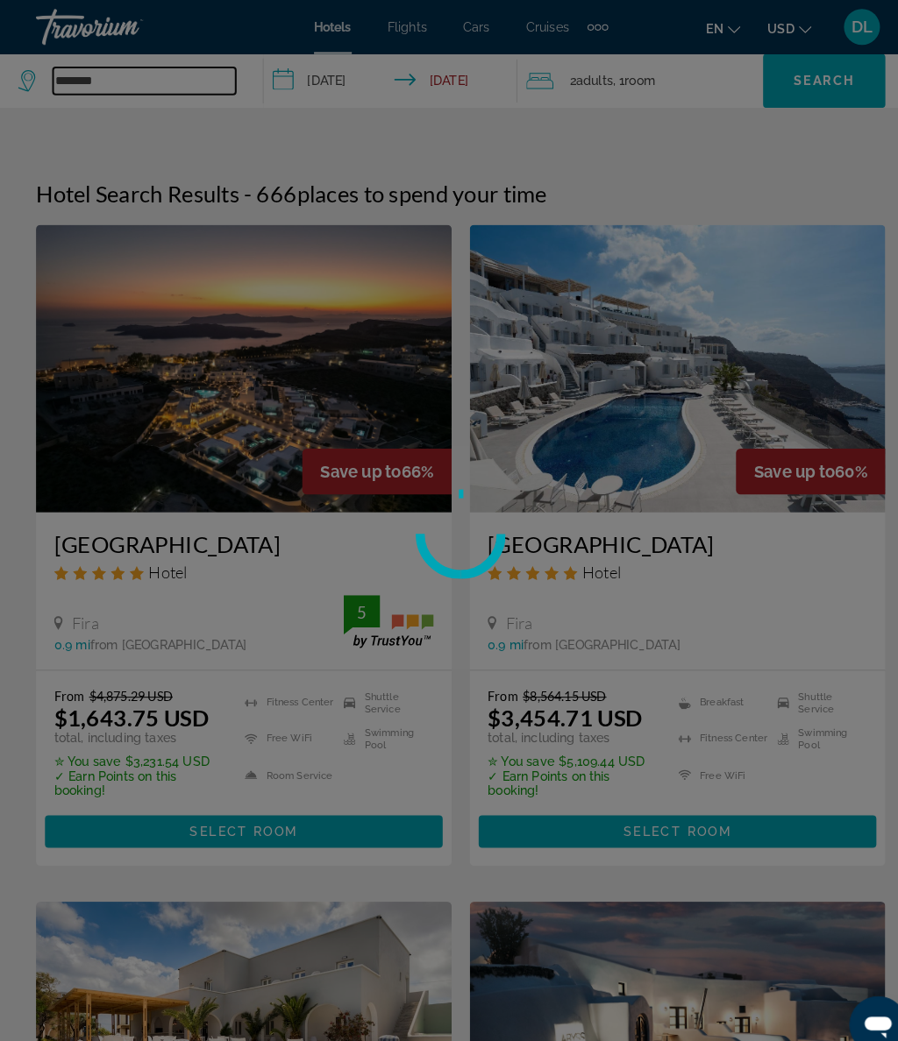
click at [150, 71] on input "********" at bounding box center [141, 79] width 178 height 26
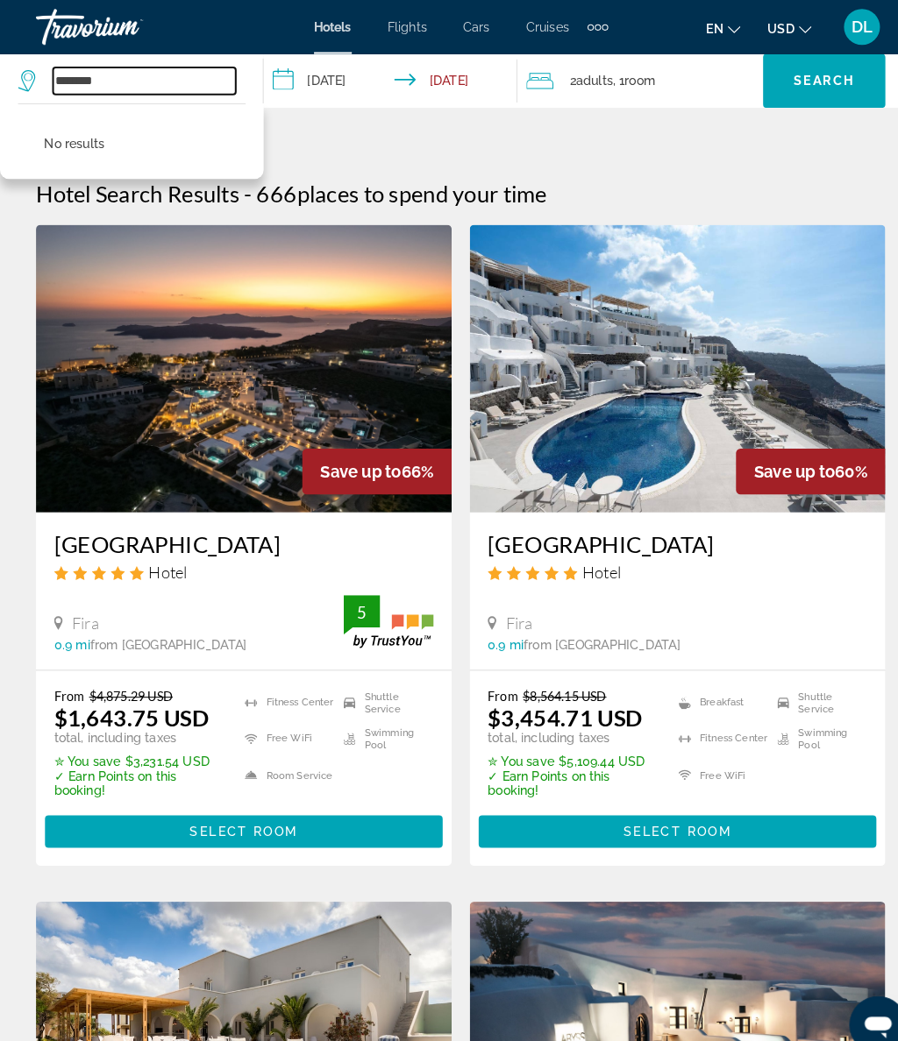
click at [143, 71] on input "********" at bounding box center [141, 79] width 178 height 26
type input "*"
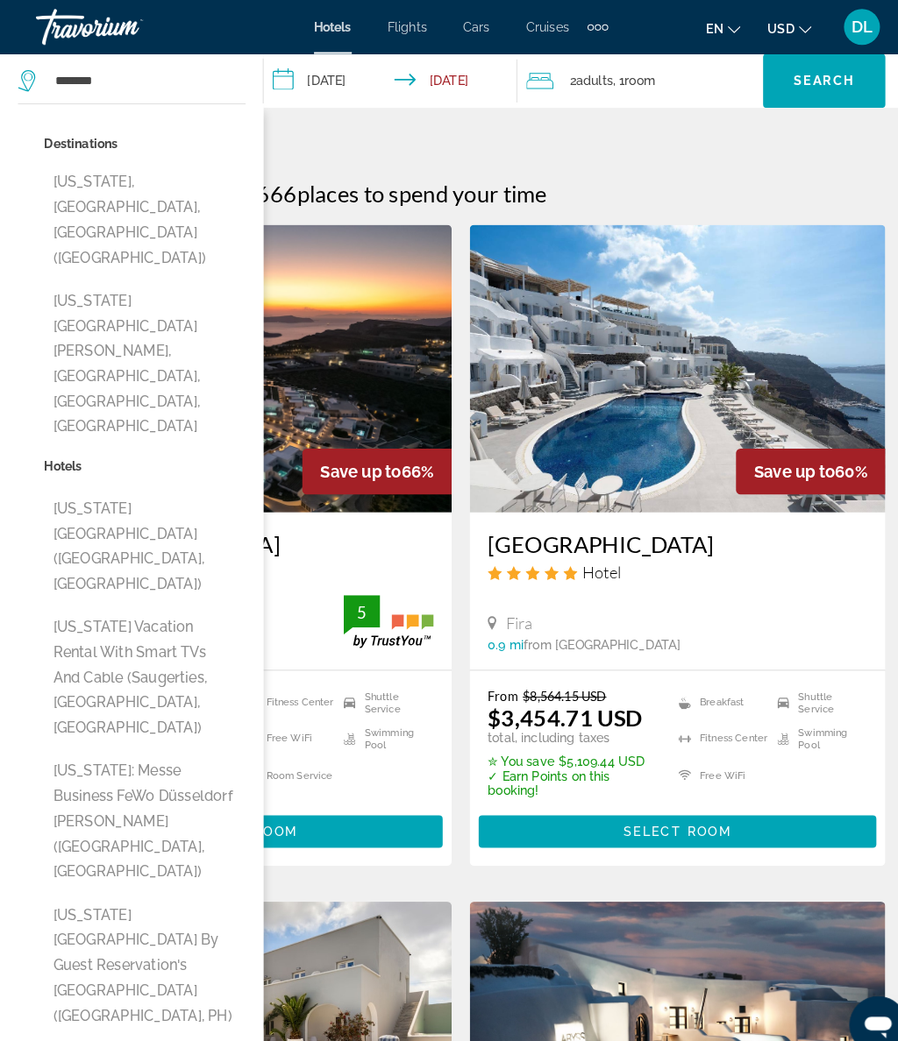
click at [180, 187] on button "New York, NY, United States (NYC)" at bounding box center [141, 214] width 196 height 107
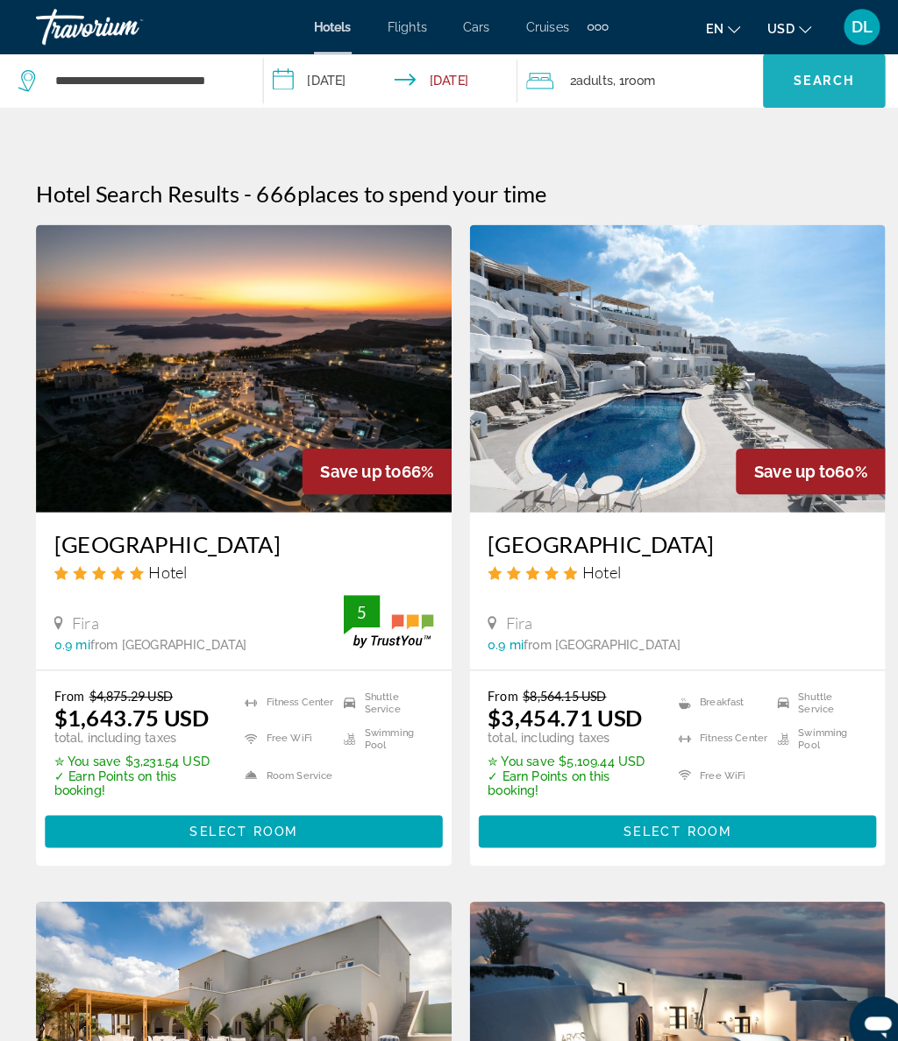
click at [805, 85] on span "Search" at bounding box center [803, 79] width 60 height 14
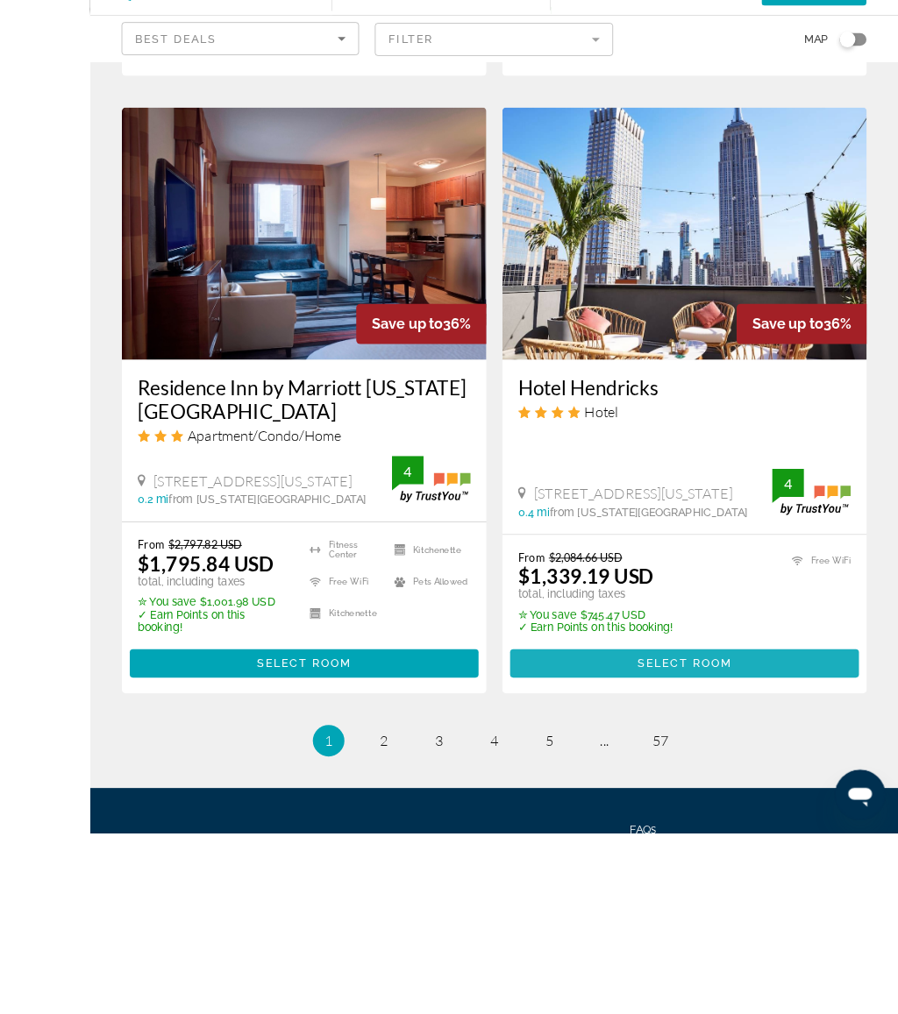
scroll to position [3530, 0]
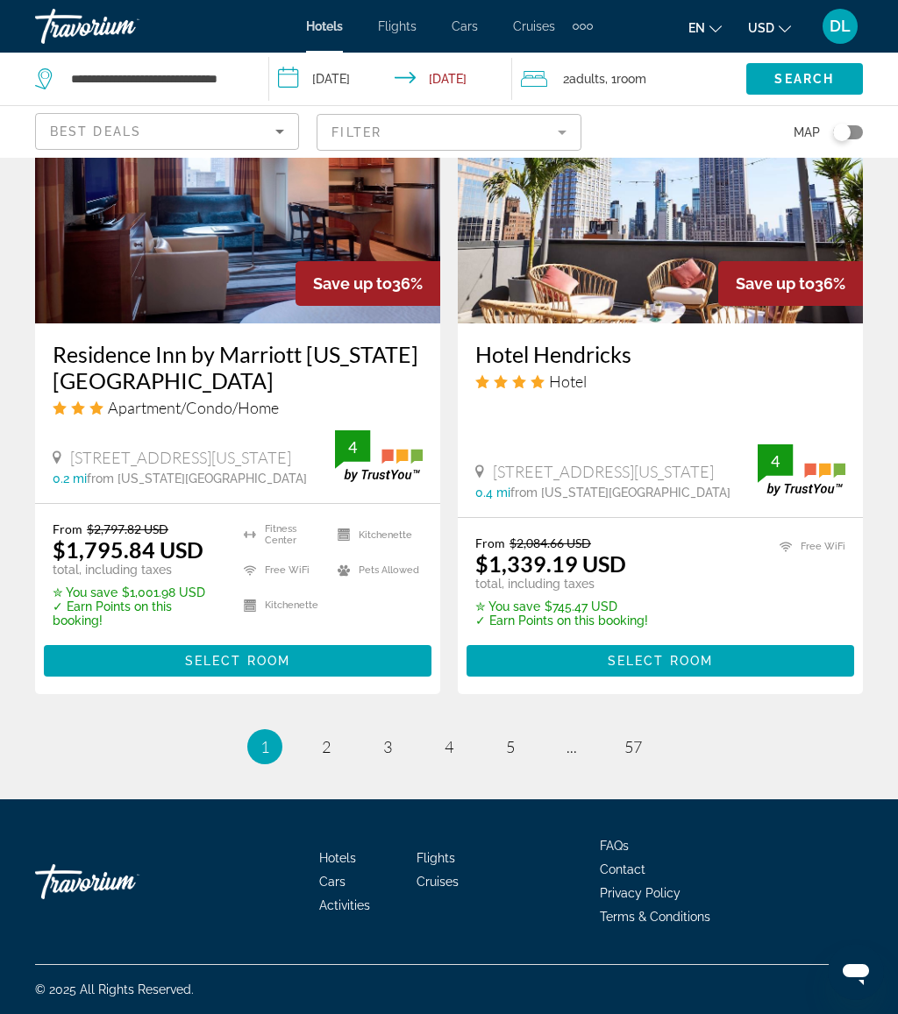
click at [268, 69] on mat-divider "Search widget" at bounding box center [268, 79] width 1 height 44
click at [239, 73] on input "**********" at bounding box center [155, 79] width 173 height 26
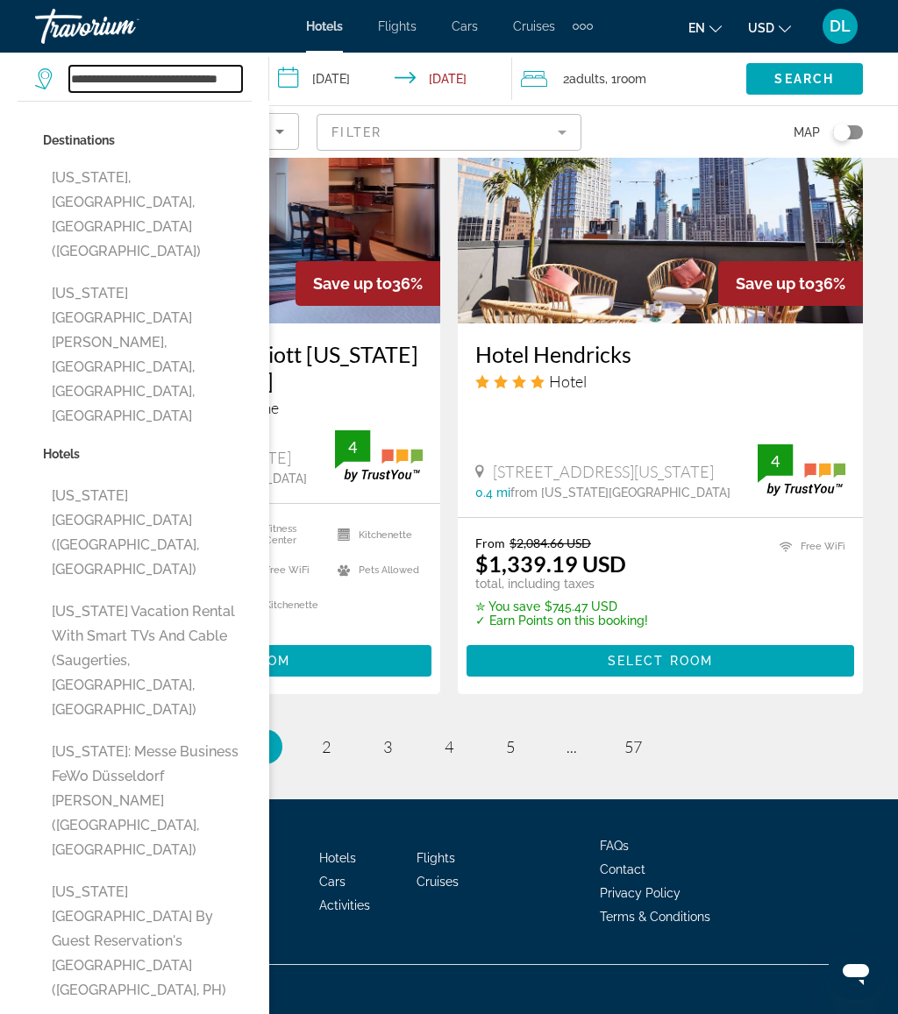
scroll to position [3503, 0]
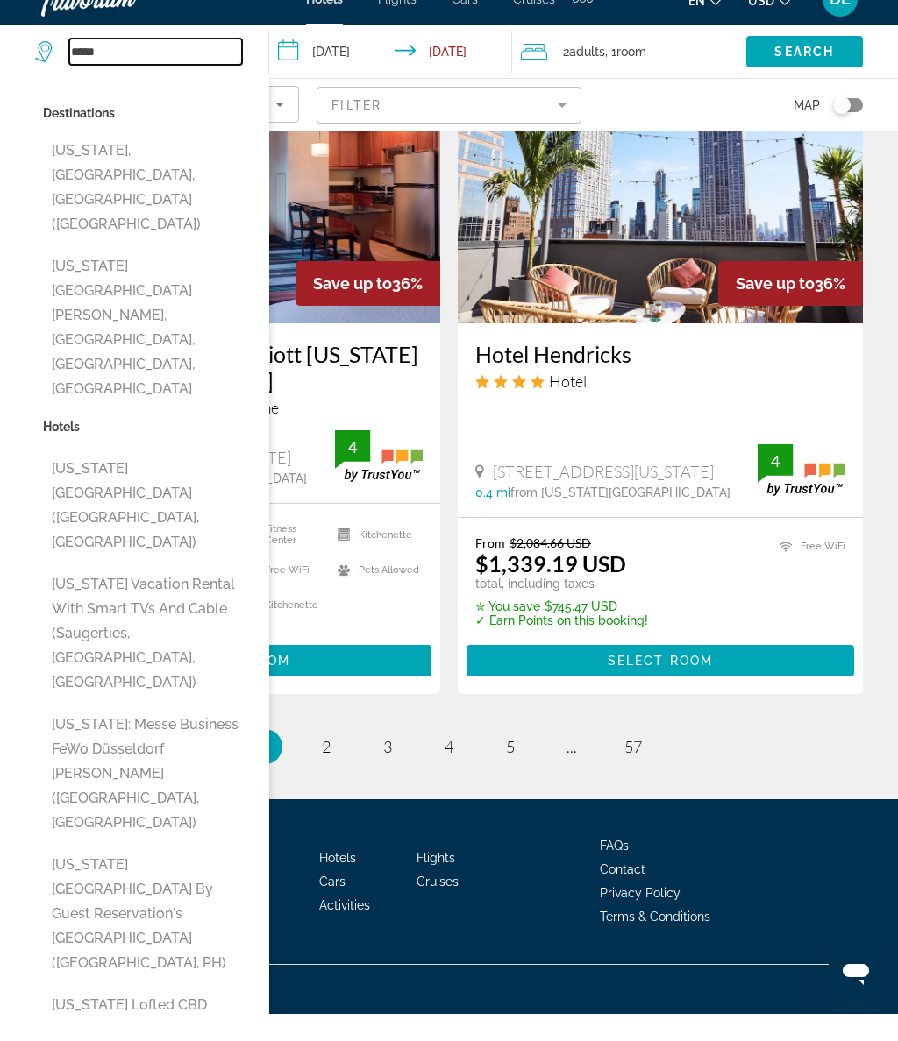
click at [161, 66] on input "*****" at bounding box center [155, 79] width 173 height 26
type input "*"
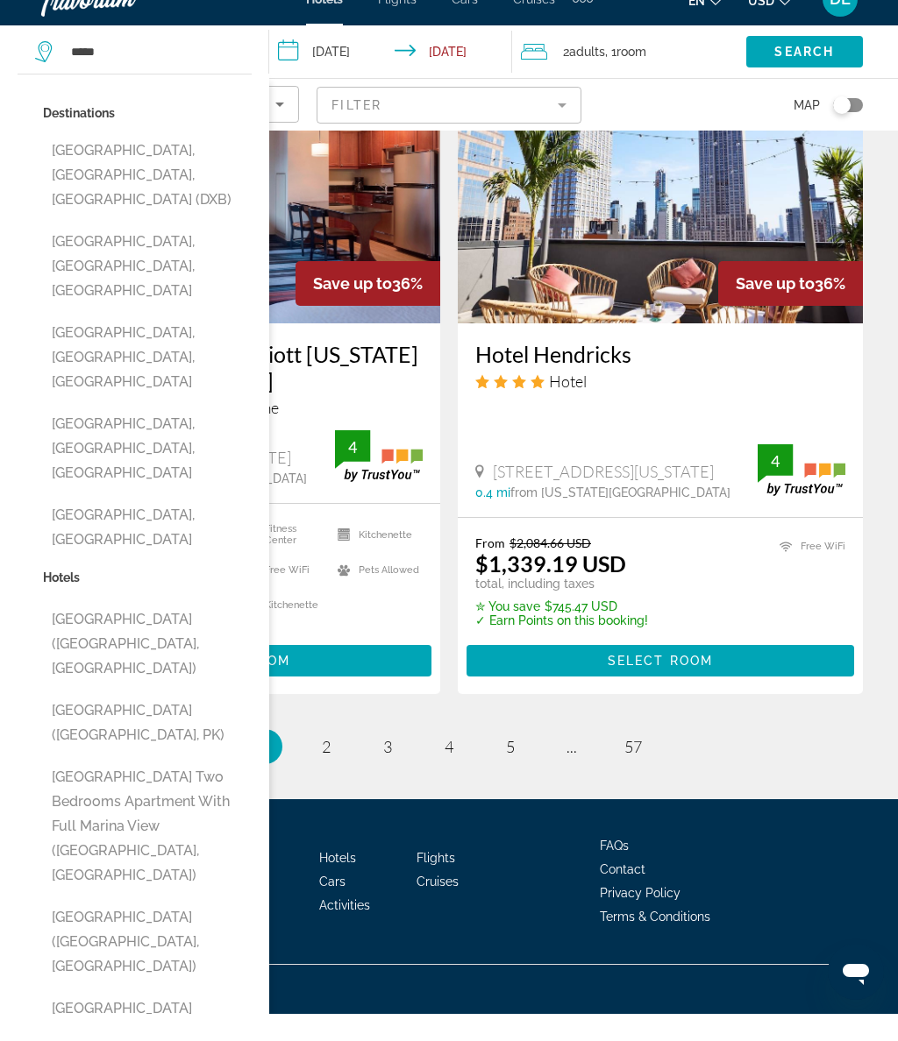
click at [181, 161] on button "Dubai, Dubai Emirate, United Arab Emirates (DXB)" at bounding box center [147, 202] width 209 height 82
type input "**********"
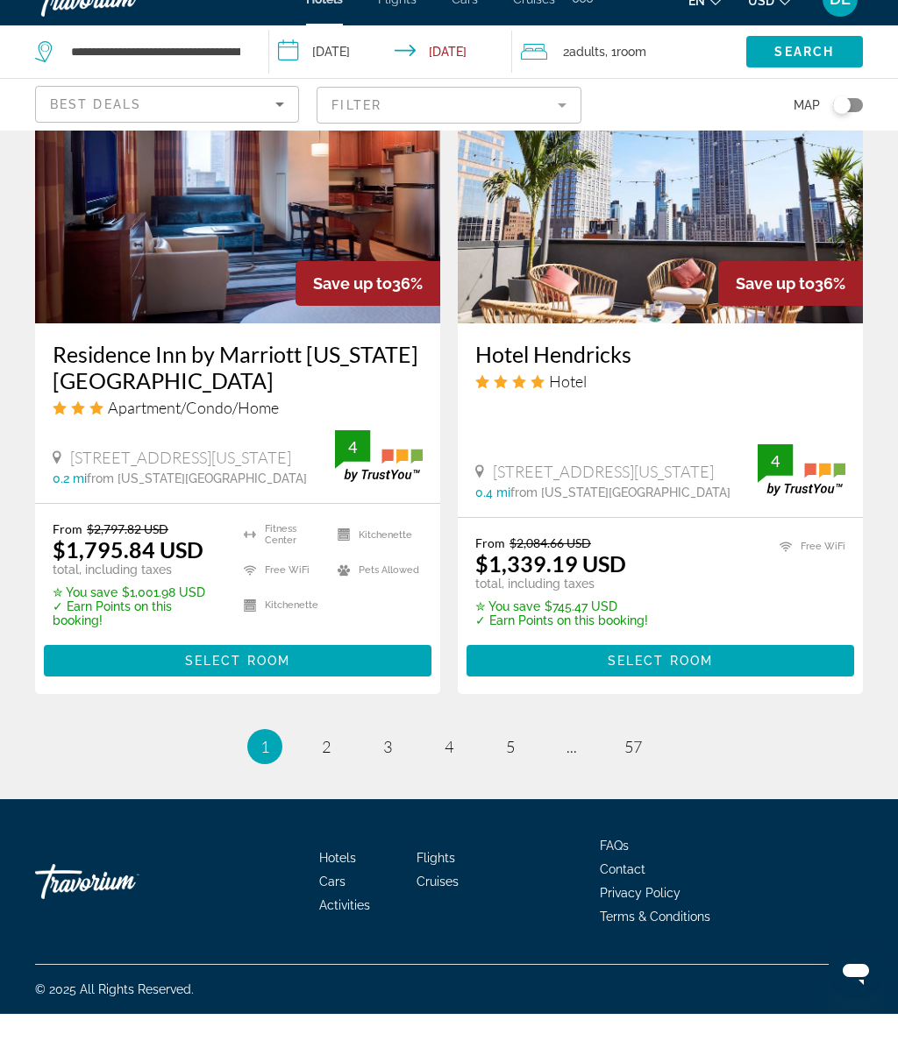
click at [357, 53] on input "**********" at bounding box center [394, 82] width 250 height 58
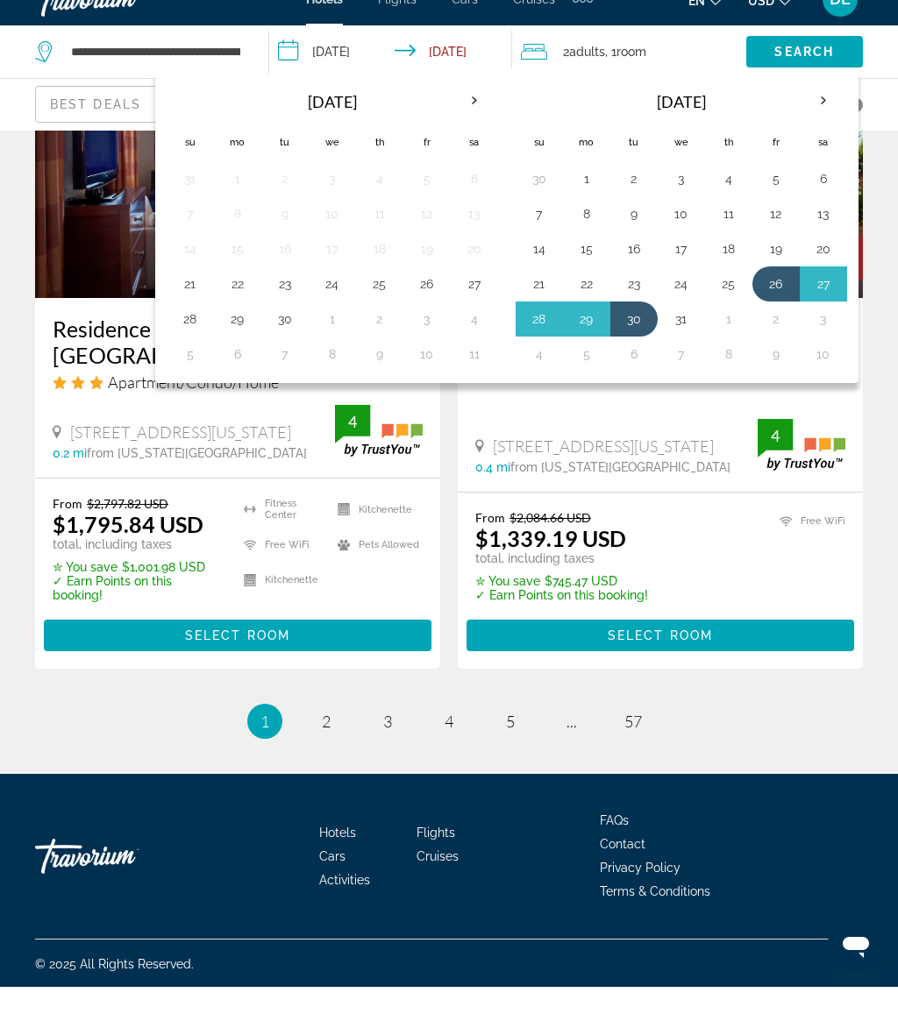
scroll to position [3530, 0]
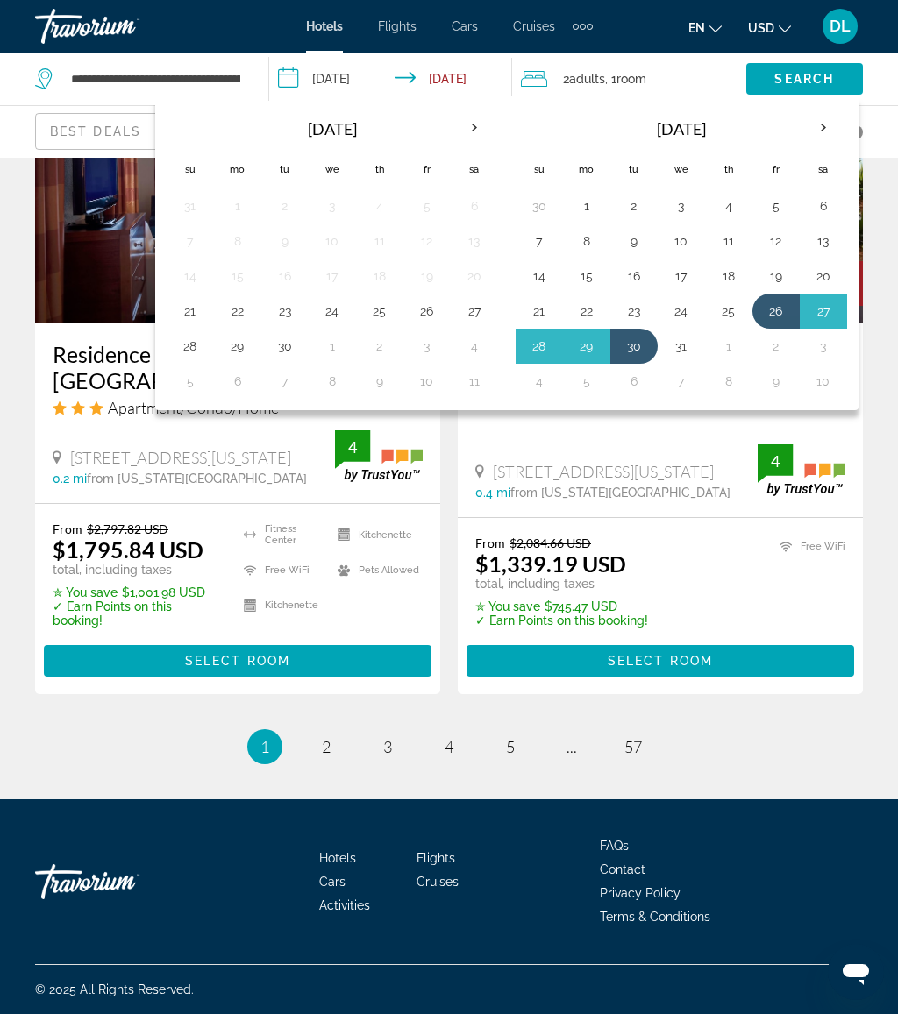
click at [466, 129] on th "Next month" at bounding box center [474, 128] width 47 height 39
click at [458, 119] on th "Next month" at bounding box center [474, 128] width 47 height 39
click at [187, 122] on th "Previous month" at bounding box center [190, 128] width 47 height 39
click at [366, 322] on button "23" at bounding box center [380, 311] width 28 height 25
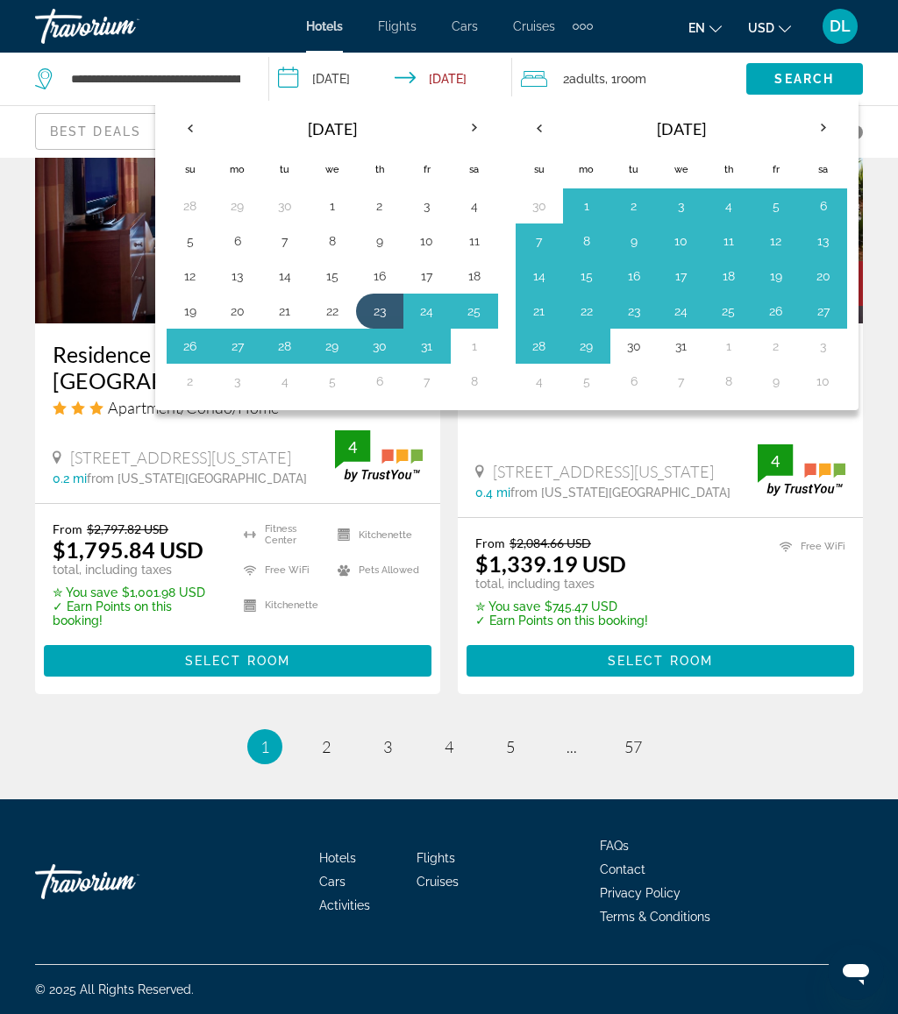
click at [380, 352] on button "30" at bounding box center [380, 346] width 28 height 25
type input "**********"
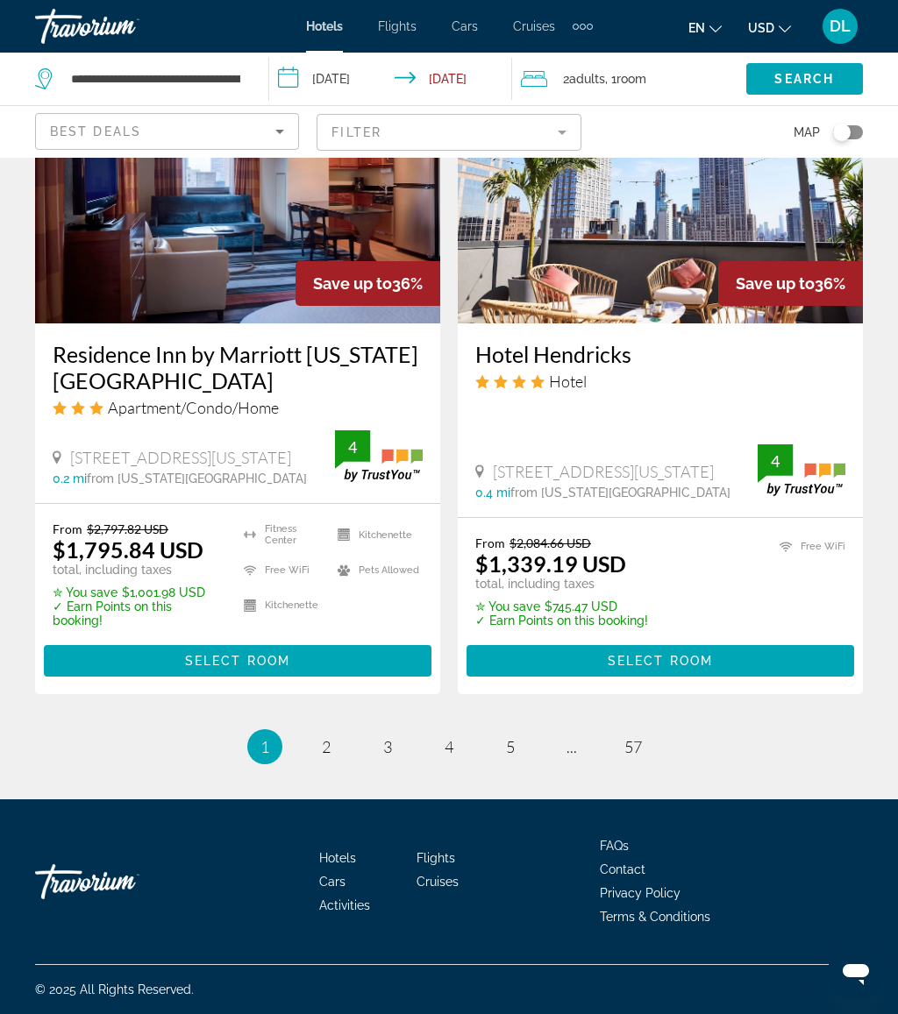
click at [809, 75] on span "Search" at bounding box center [804, 79] width 60 height 14
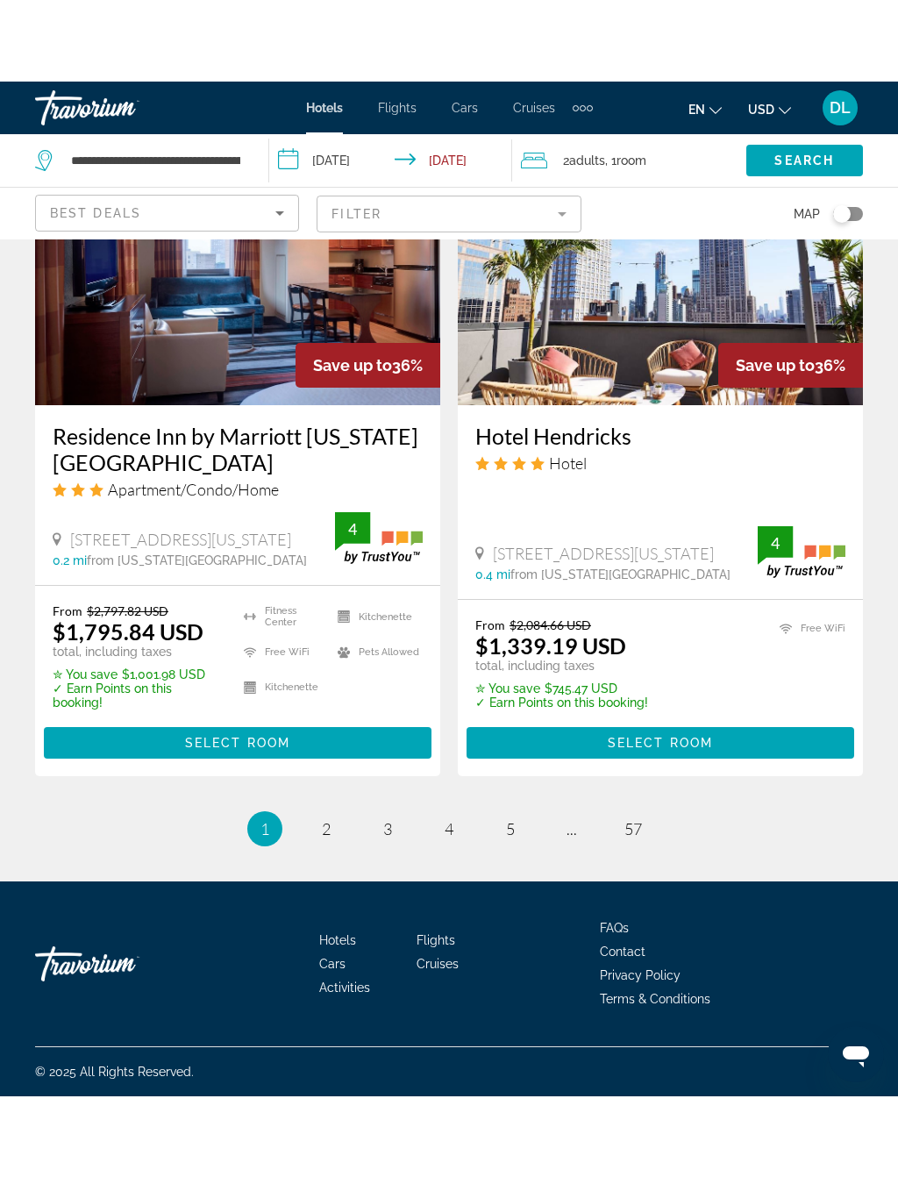
scroll to position [0, 0]
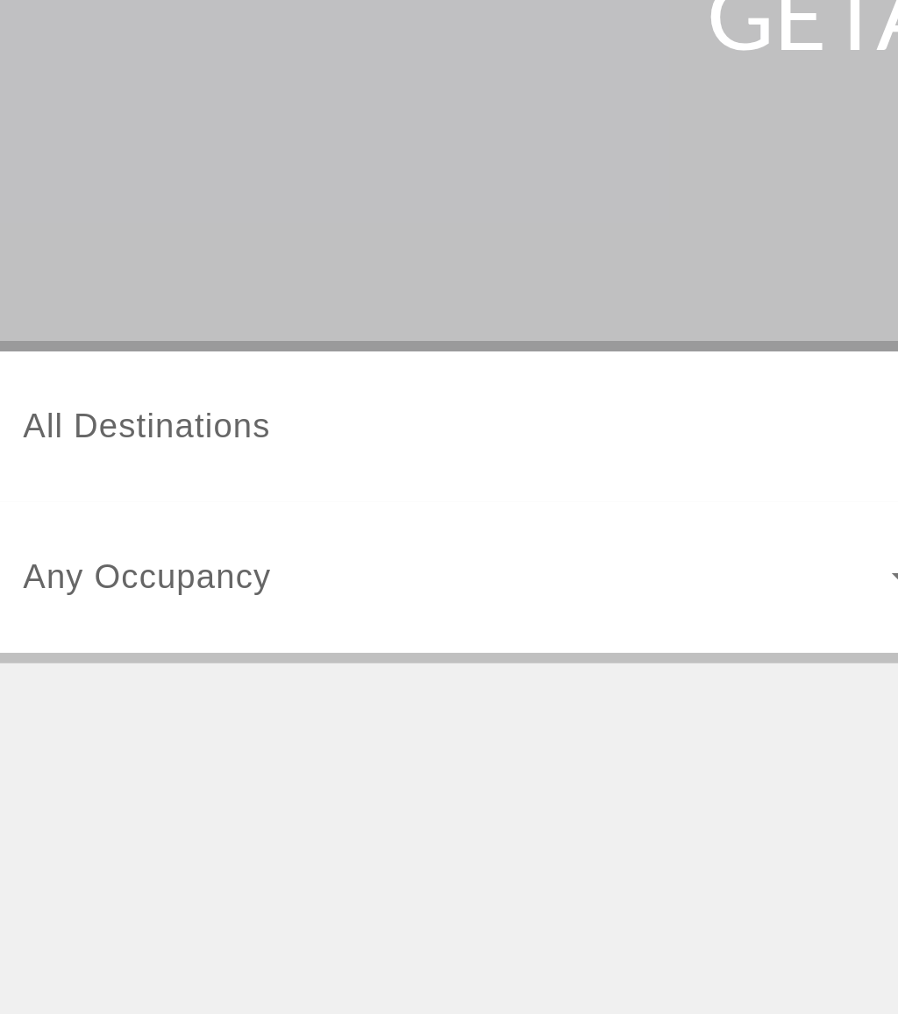
click at [124, 512] on input "Destination All Destinations" at bounding box center [248, 522] width 373 height 21
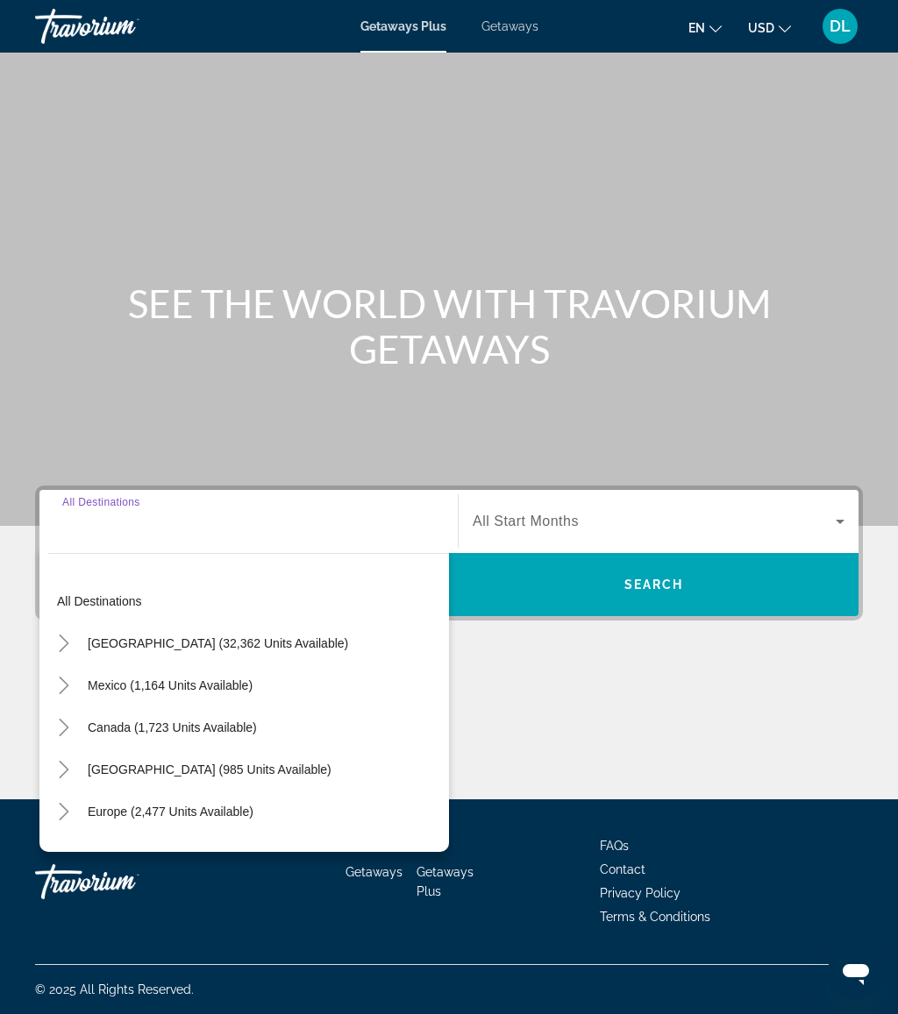
click at [519, 30] on span "Getaways" at bounding box center [509, 26] width 57 height 14
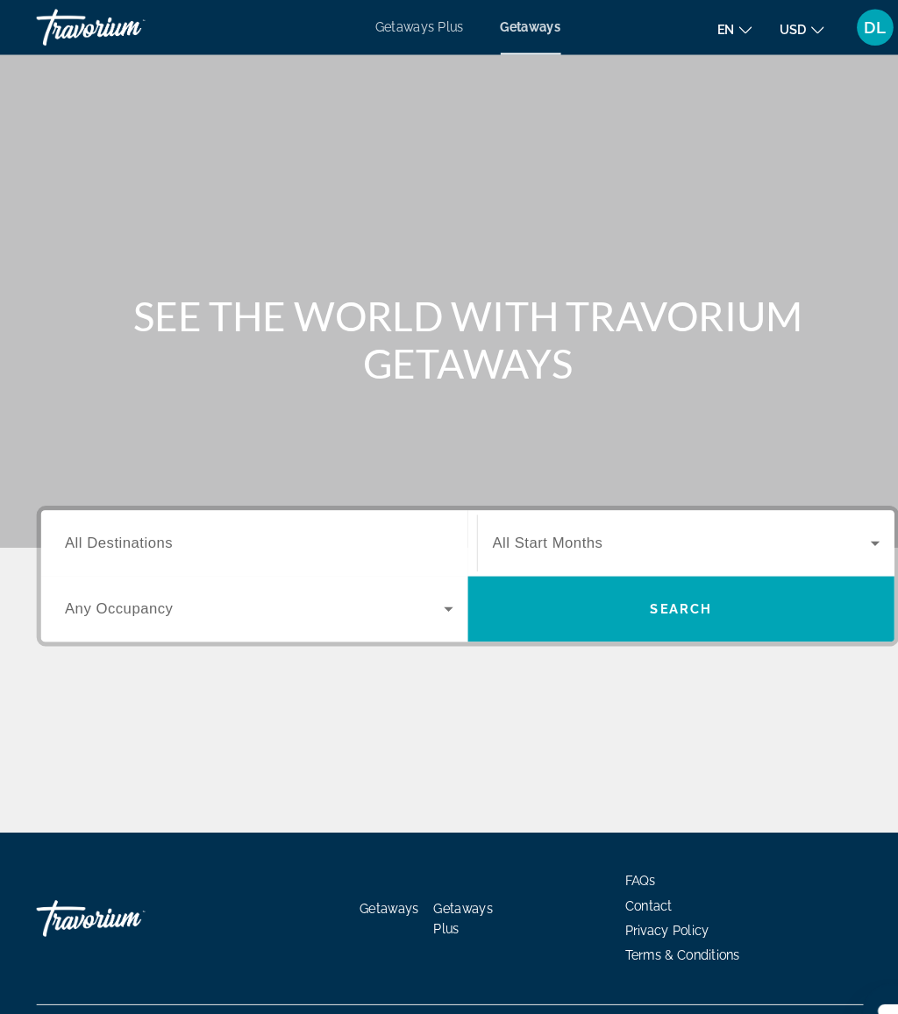
click at [263, 514] on input "Destination All Destinations" at bounding box center [248, 522] width 373 height 21
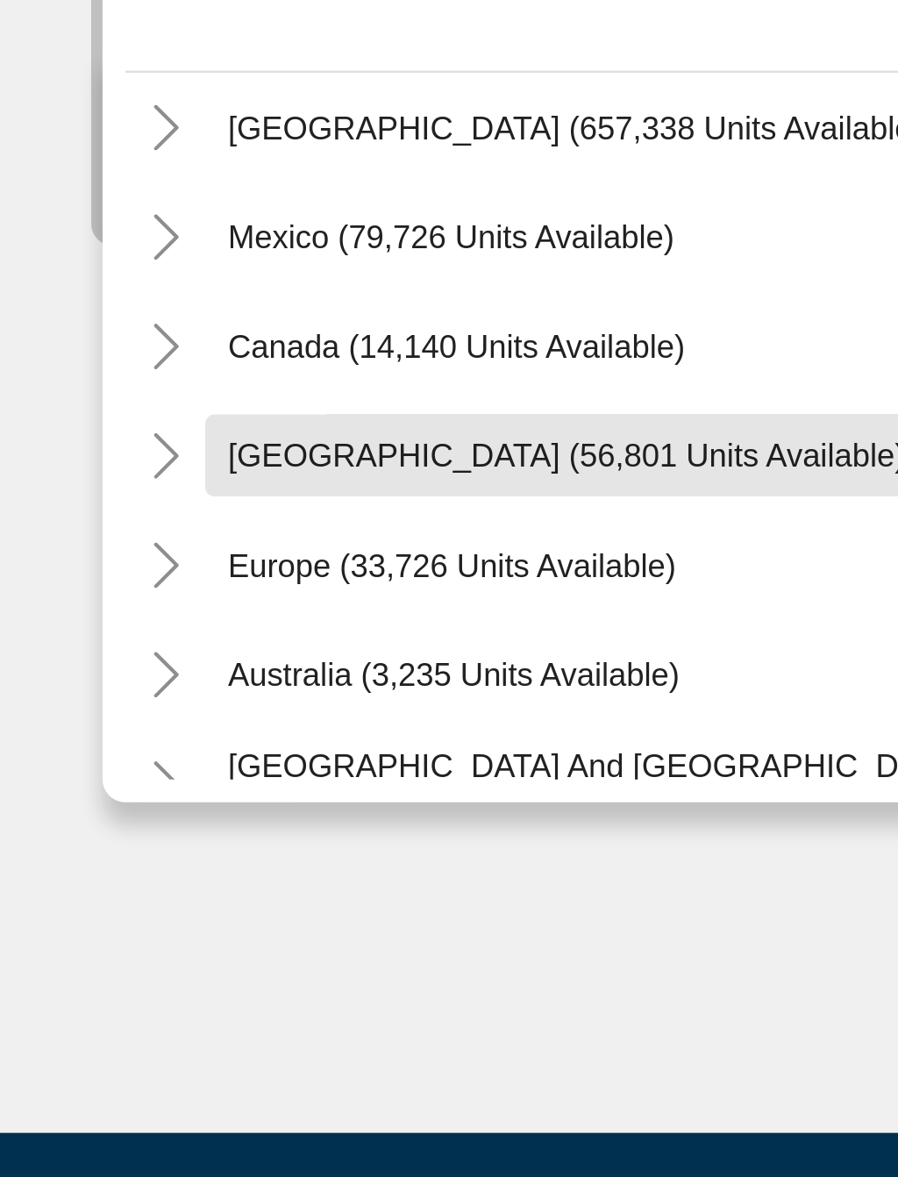
scroll to position [52, 0]
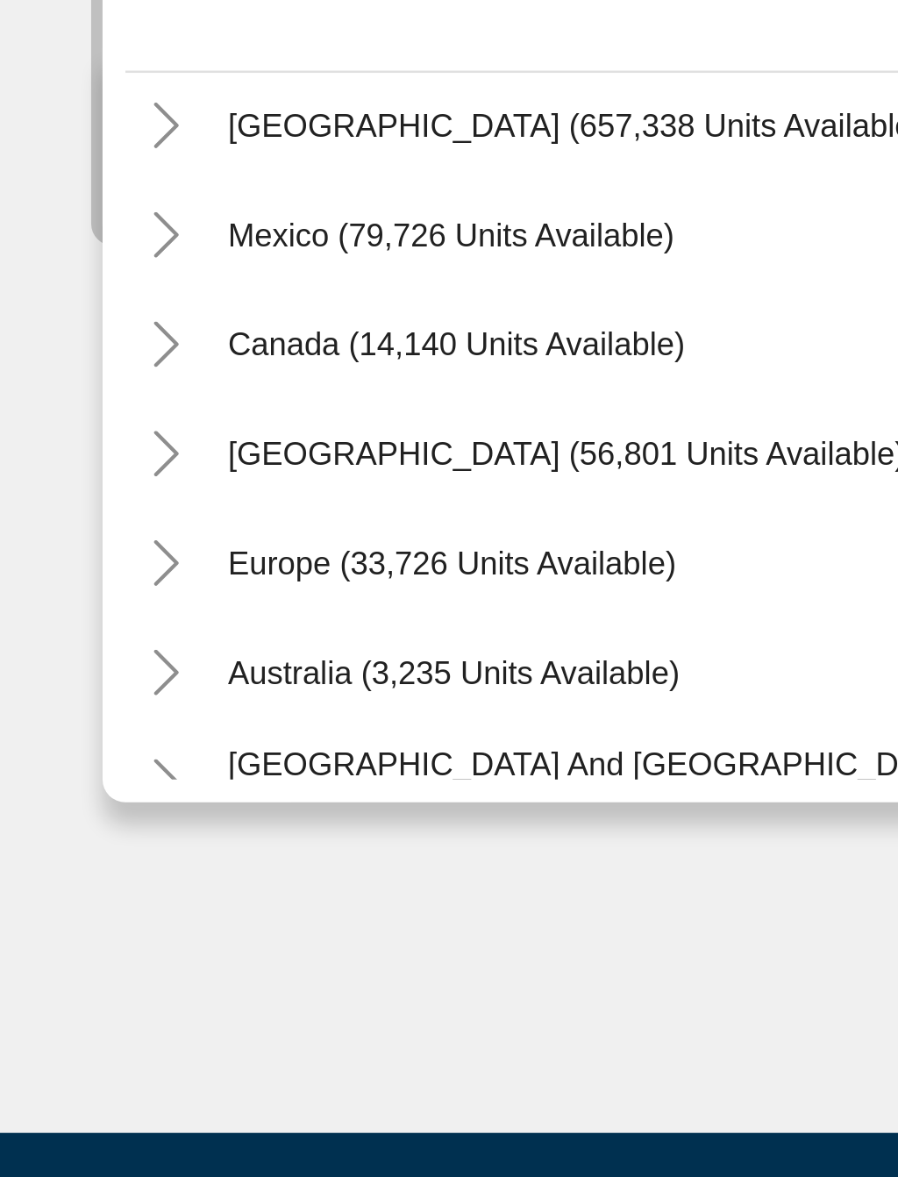
click at [214, 736] on span "Europe (33,726 units available)" at bounding box center [174, 743] width 173 height 14
type input "**********"
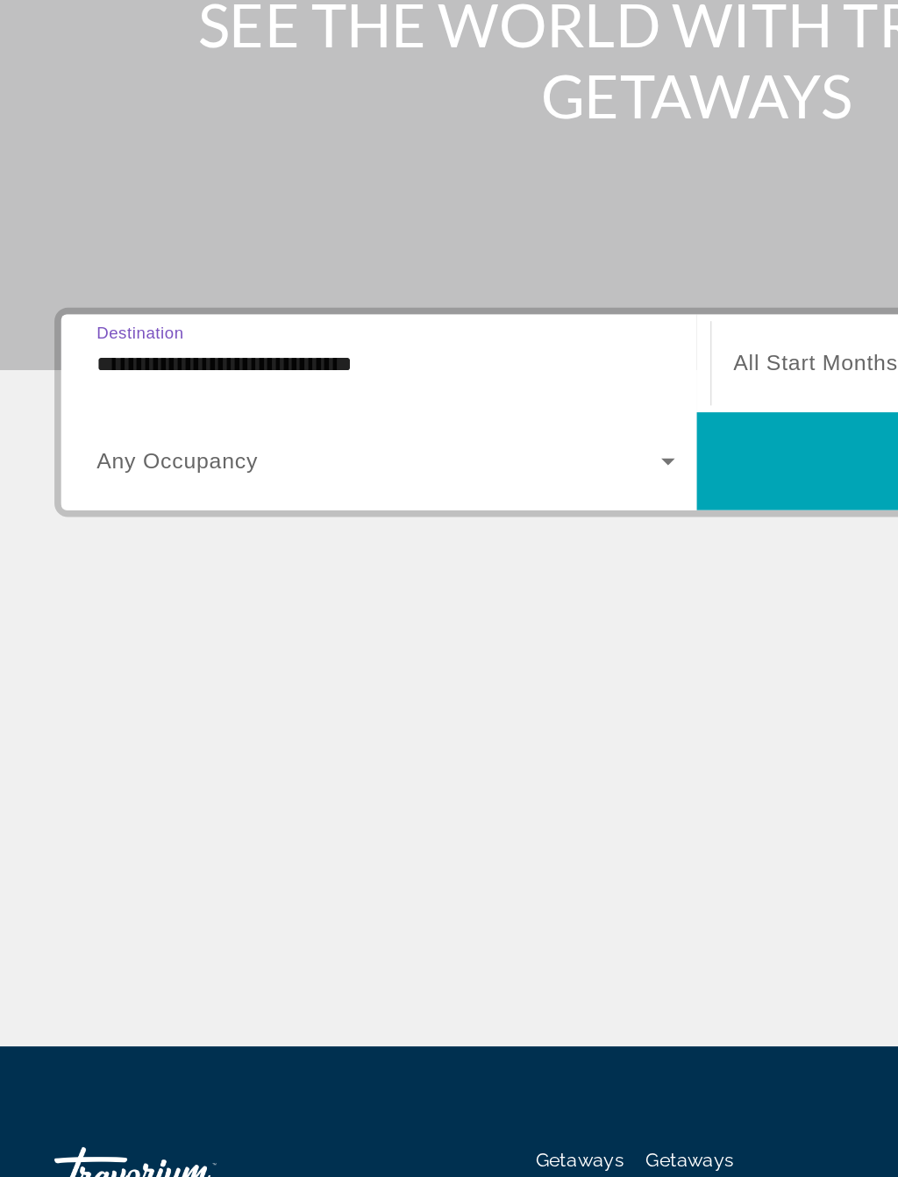
click at [322, 574] on span "Search widget" at bounding box center [244, 584] width 364 height 21
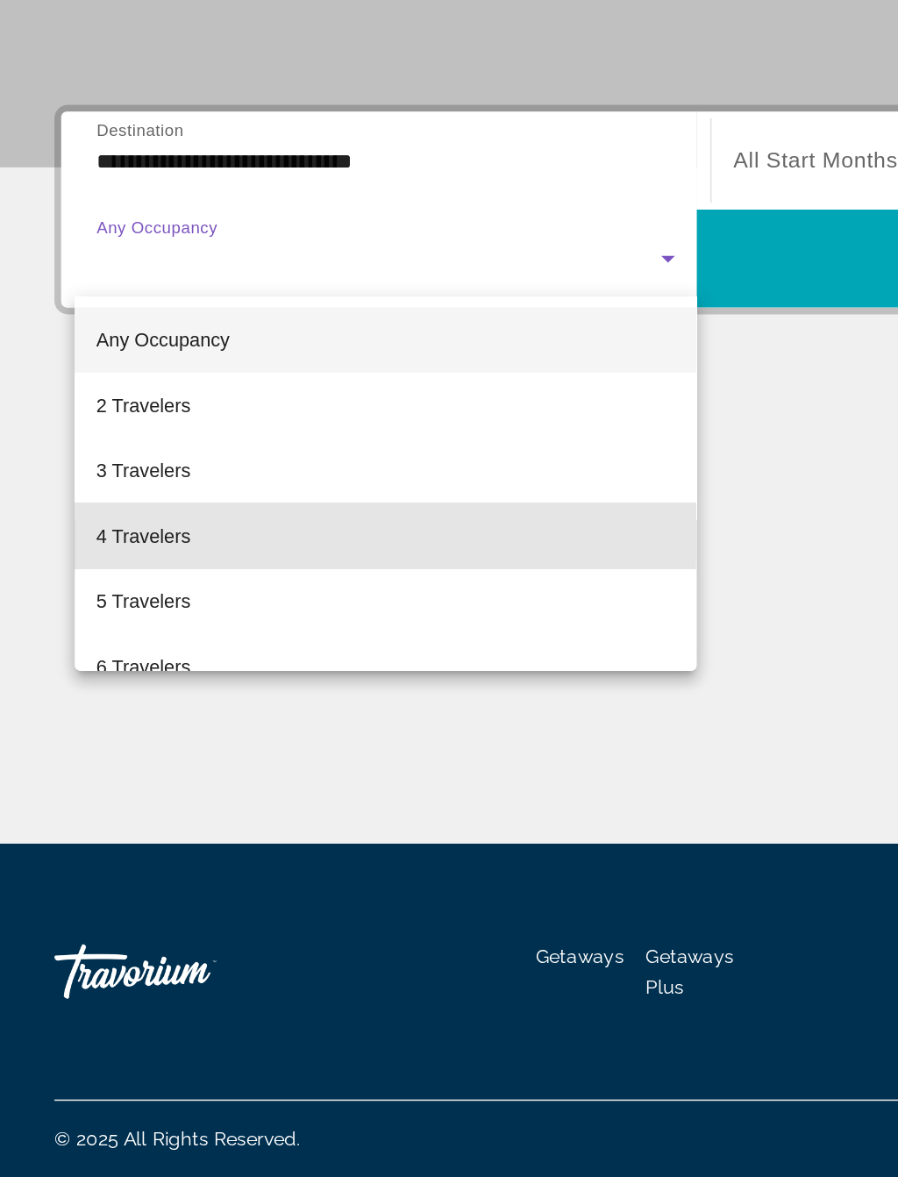
click at [142, 743] on mat-option "4 Travelers" at bounding box center [248, 764] width 401 height 42
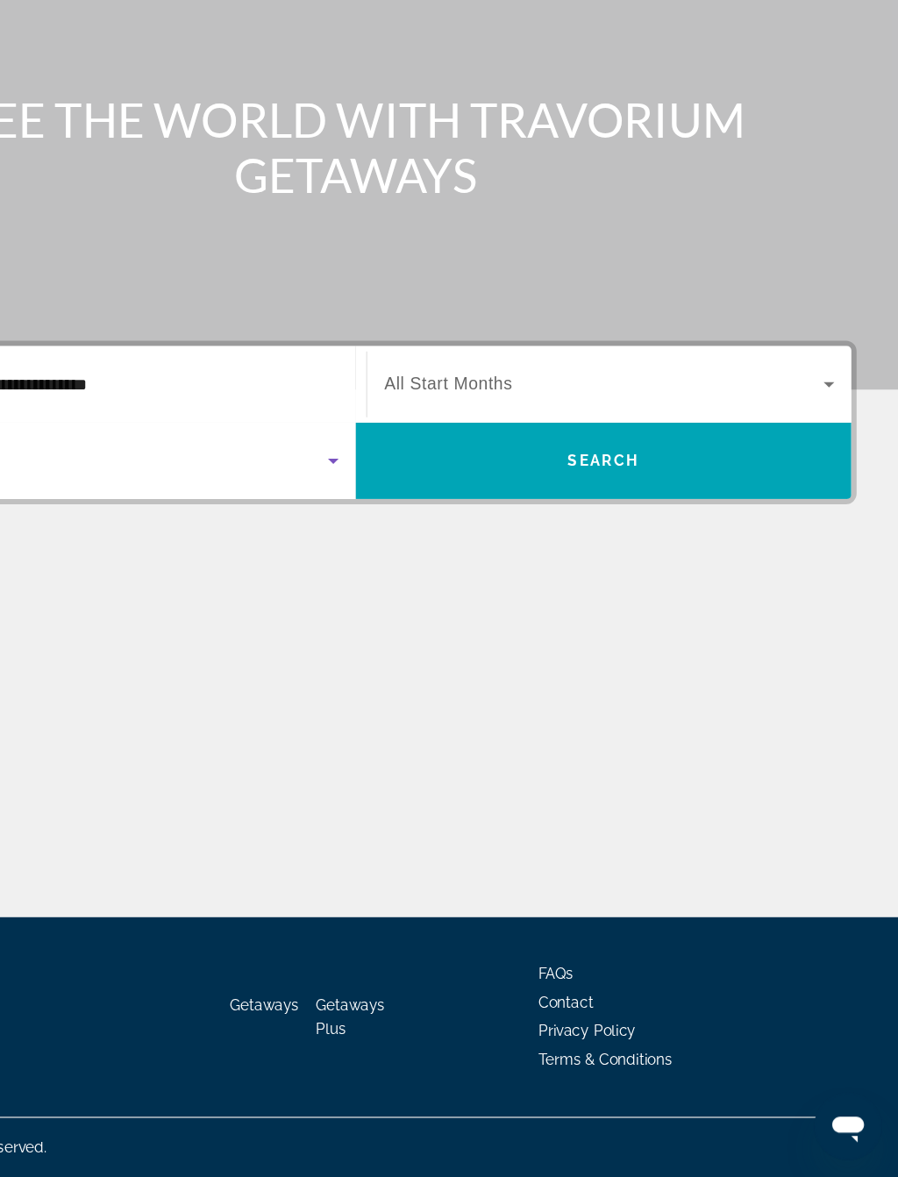
click at [624, 578] on span "Search" at bounding box center [654, 585] width 60 height 14
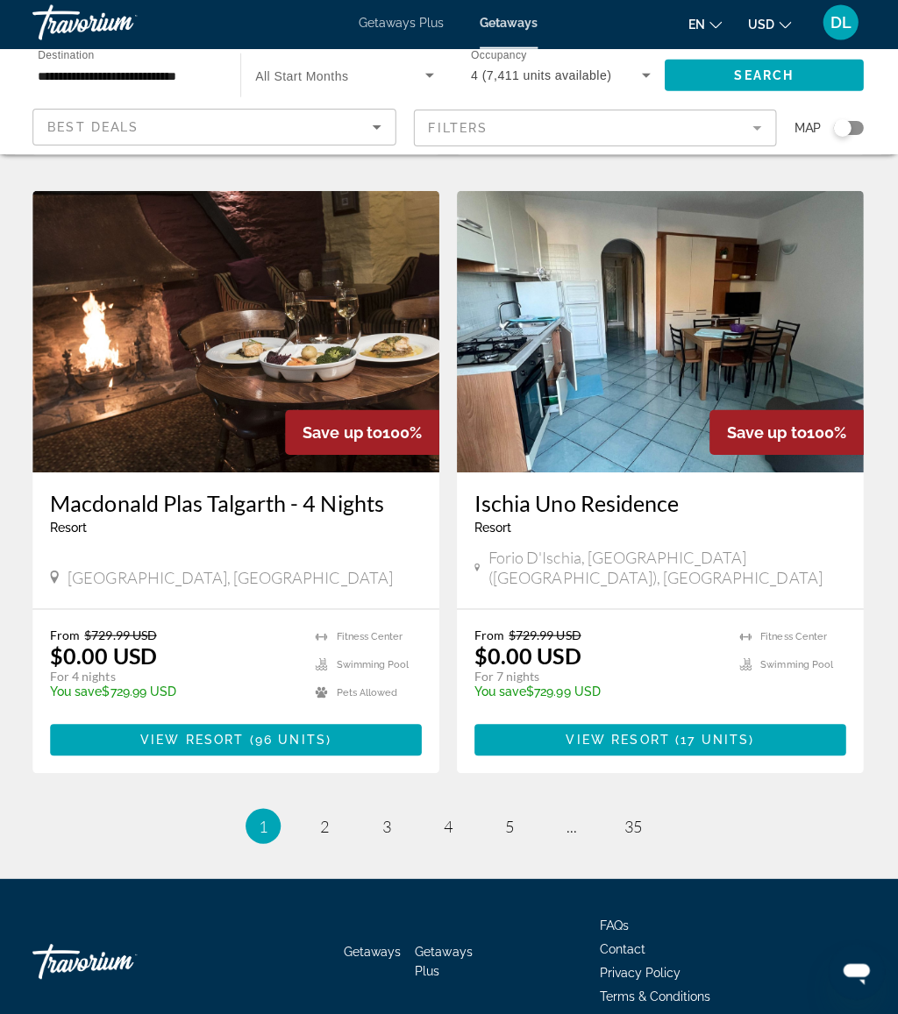
scroll to position [3121, 0]
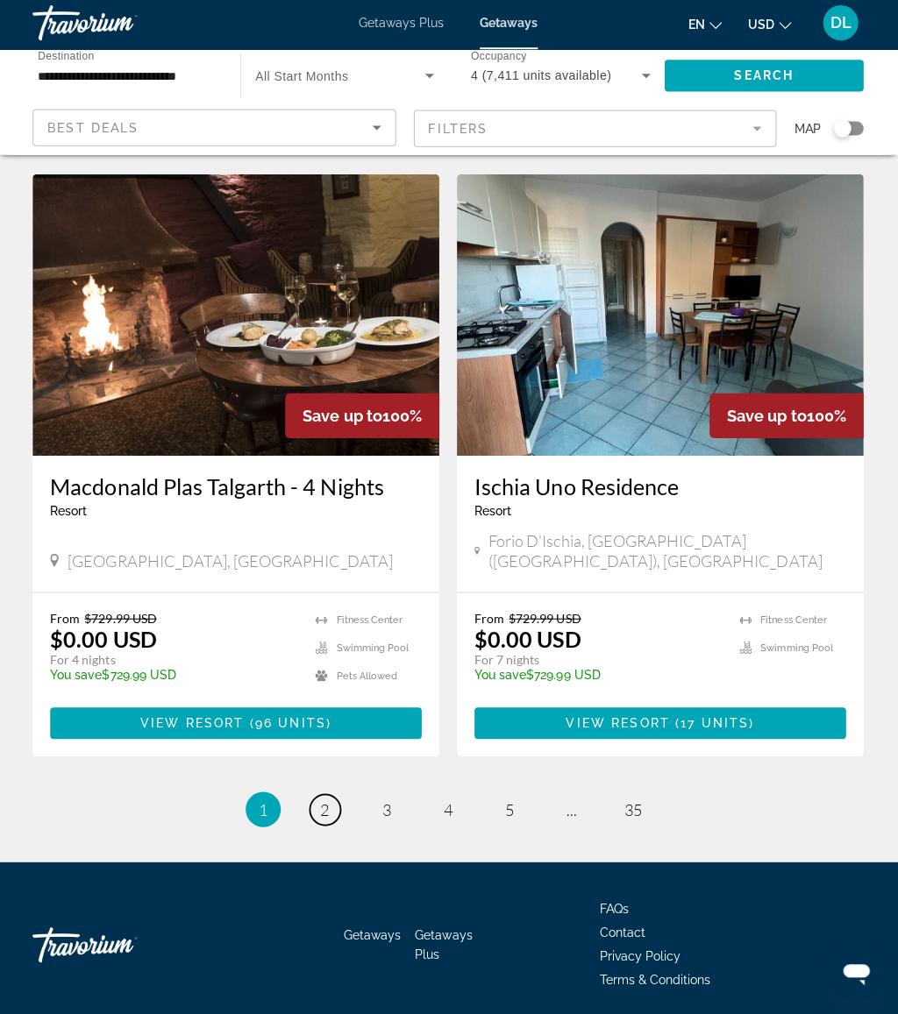
click at [322, 800] on span "2" at bounding box center [326, 809] width 9 height 19
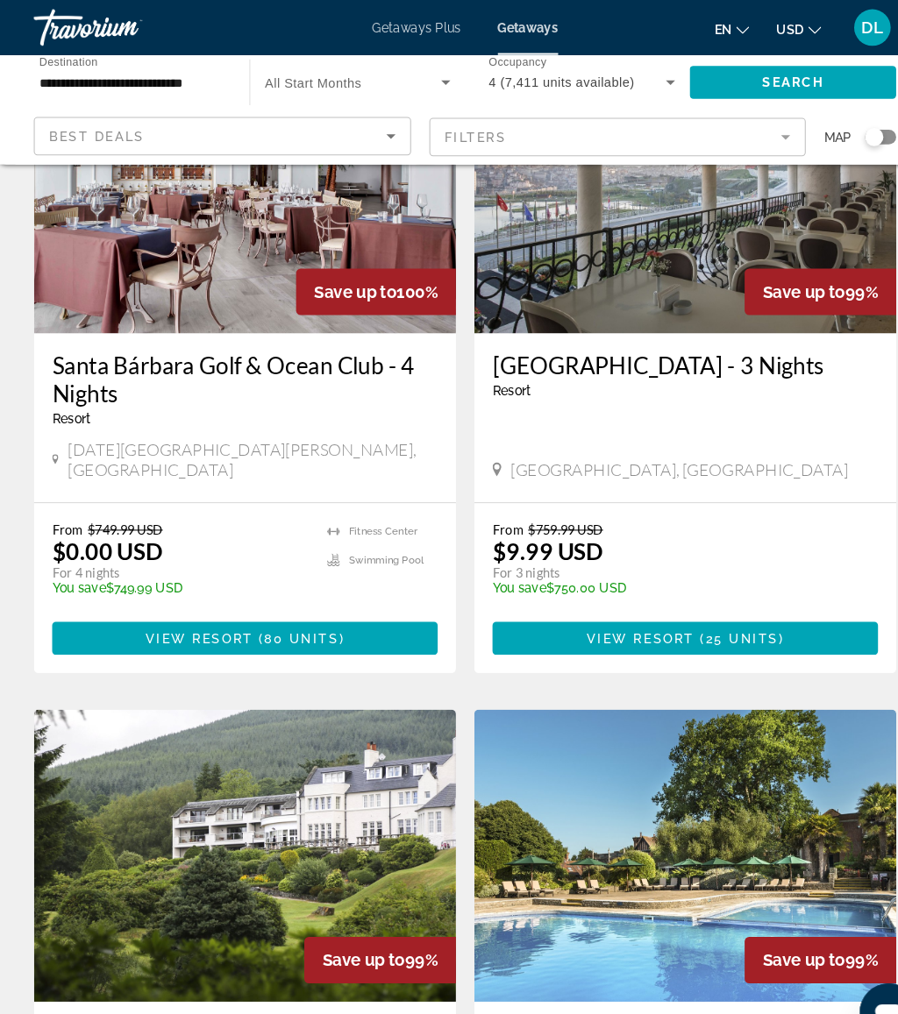
scroll to position [1389, 0]
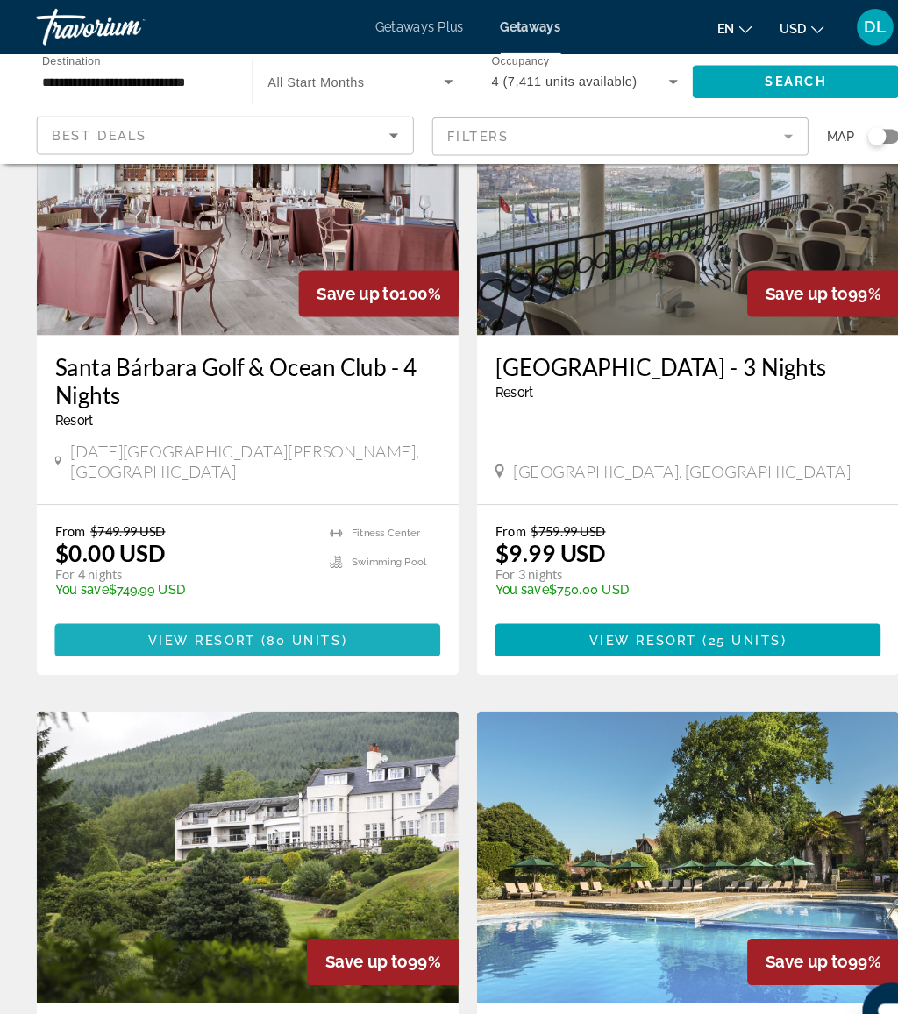
click at [331, 594] on span "Main content" at bounding box center [238, 615] width 370 height 42
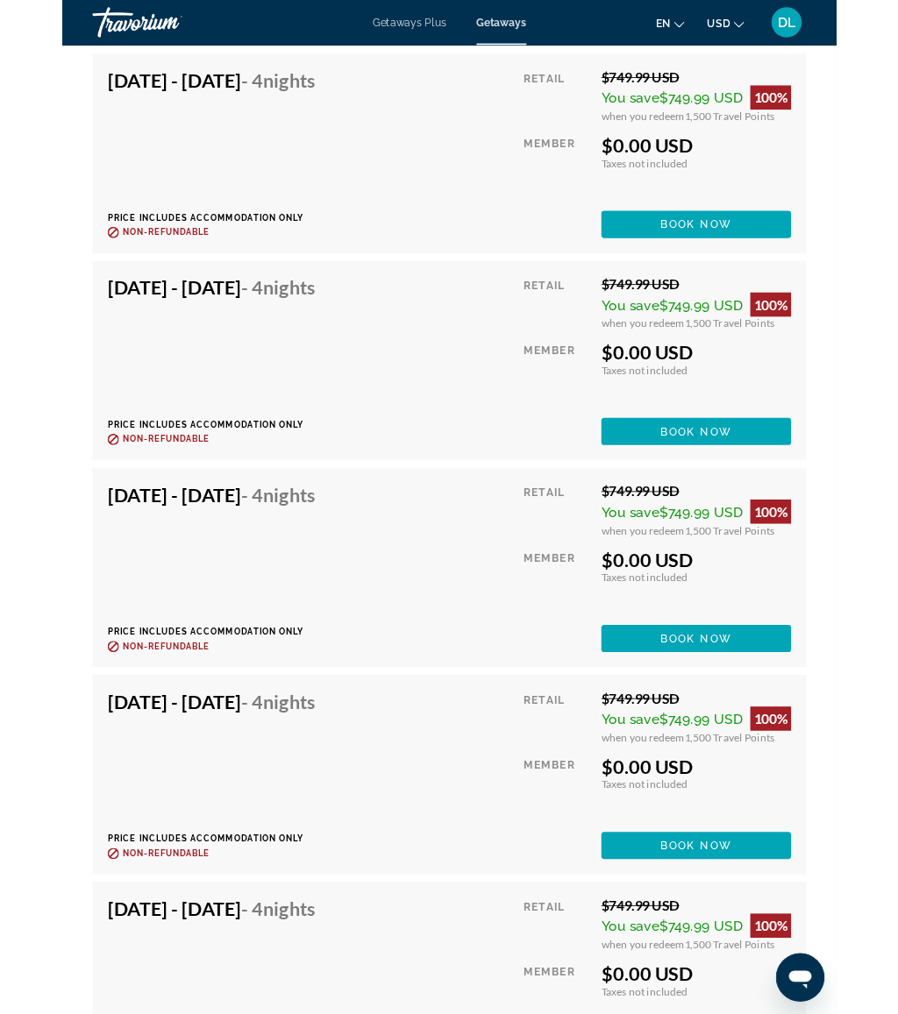
scroll to position [6583, 0]
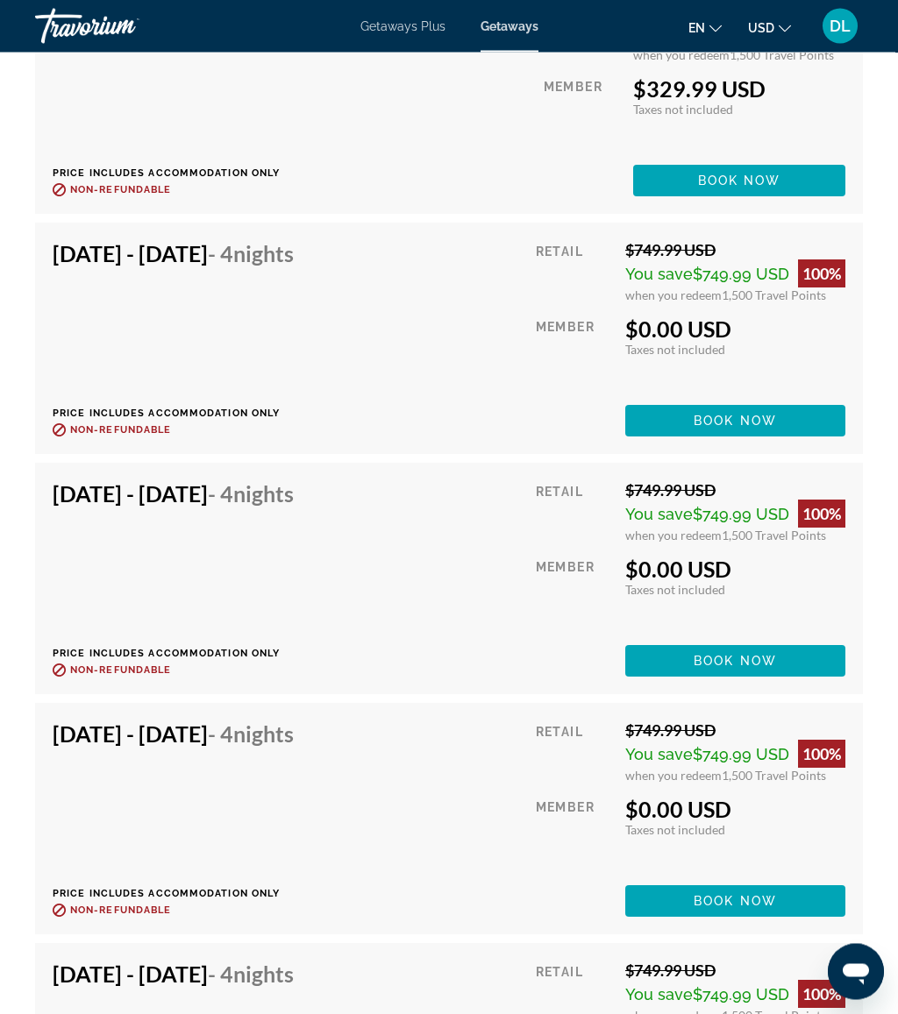
click at [772, 401] on span "Main content" at bounding box center [735, 422] width 220 height 42
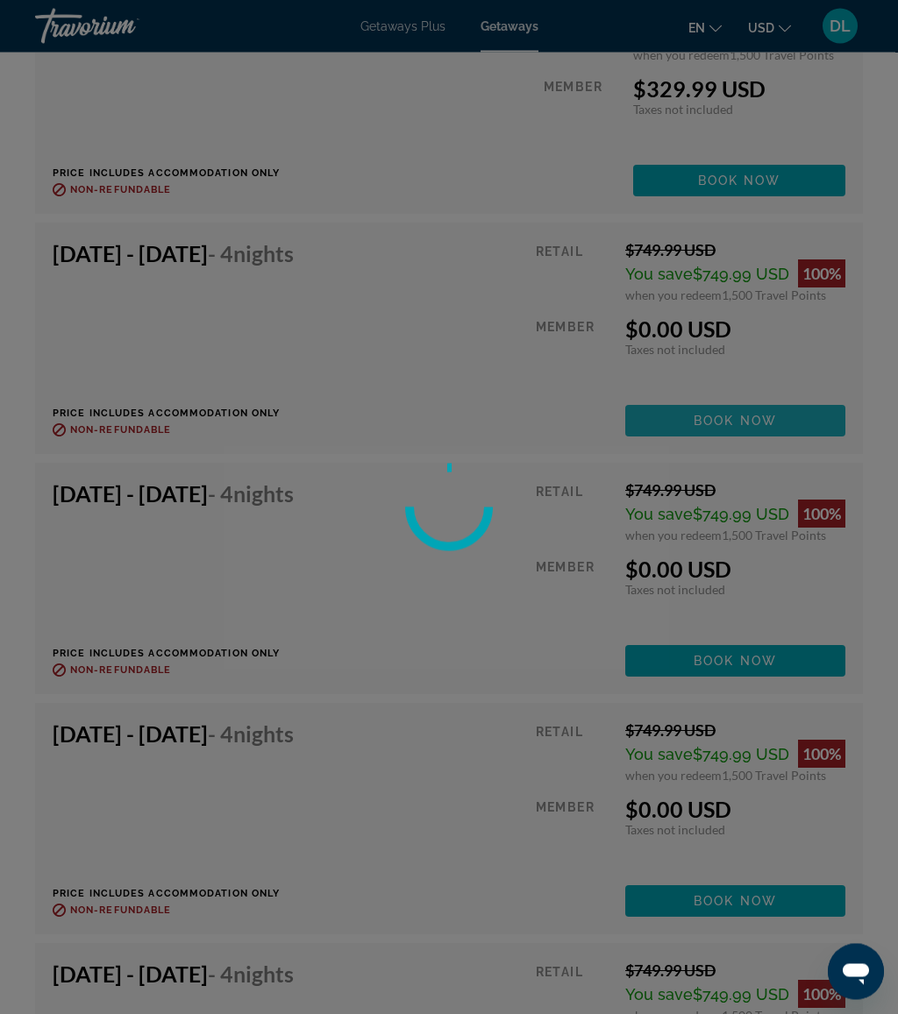
scroll to position [6434, 0]
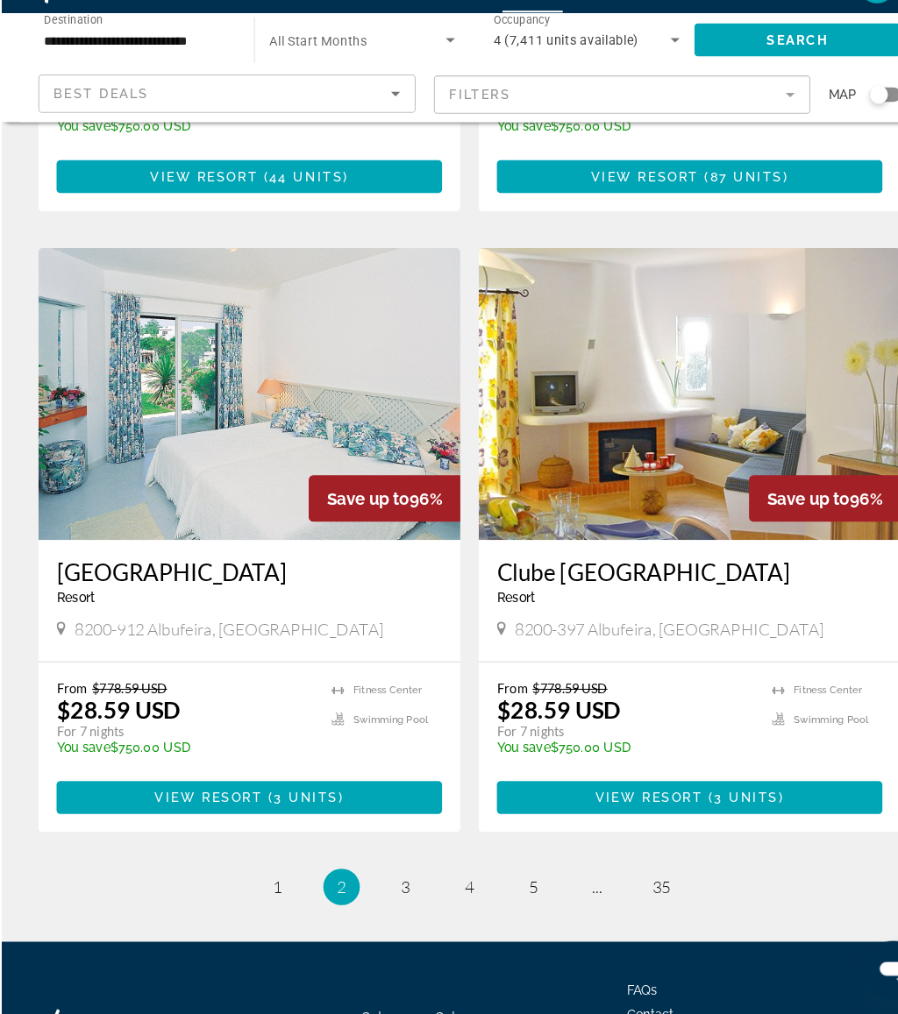
scroll to position [3120, 0]
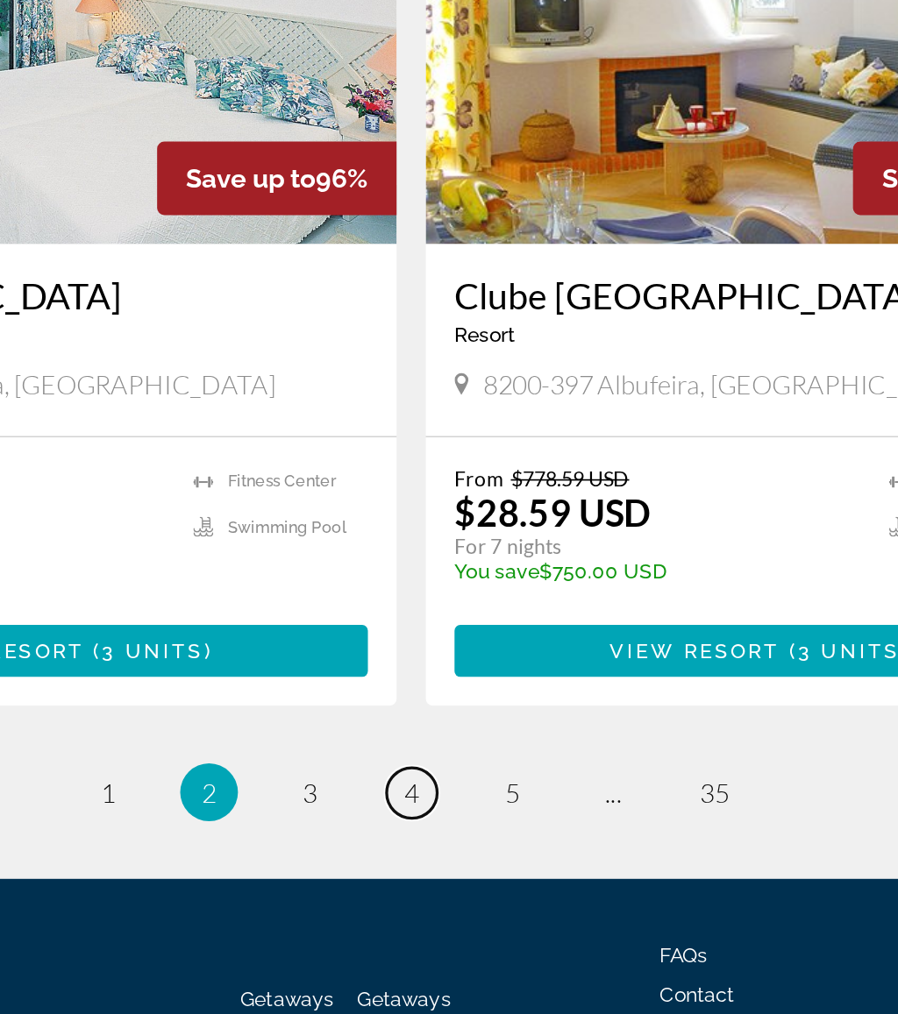
click at [434, 796] on link "page 4" at bounding box center [449, 811] width 31 height 31
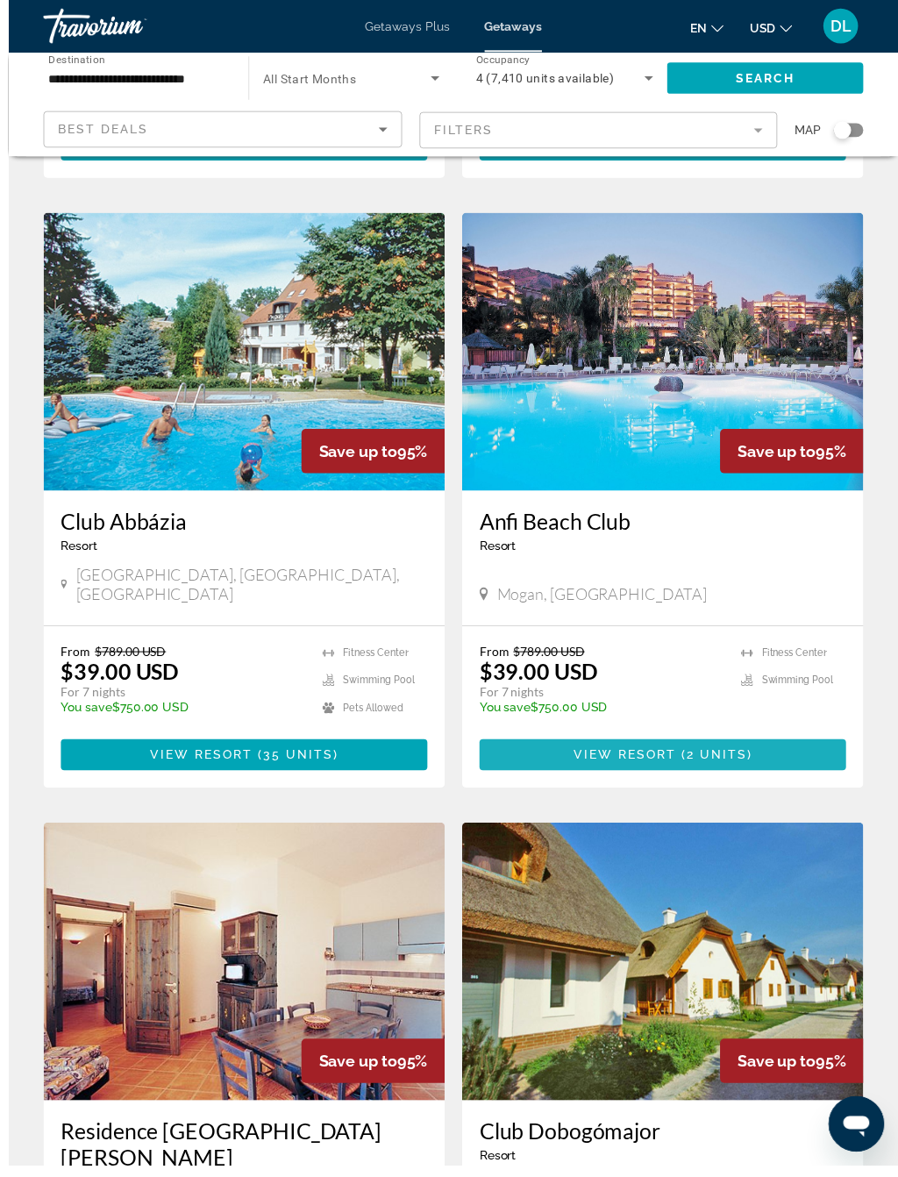
scroll to position [656, 0]
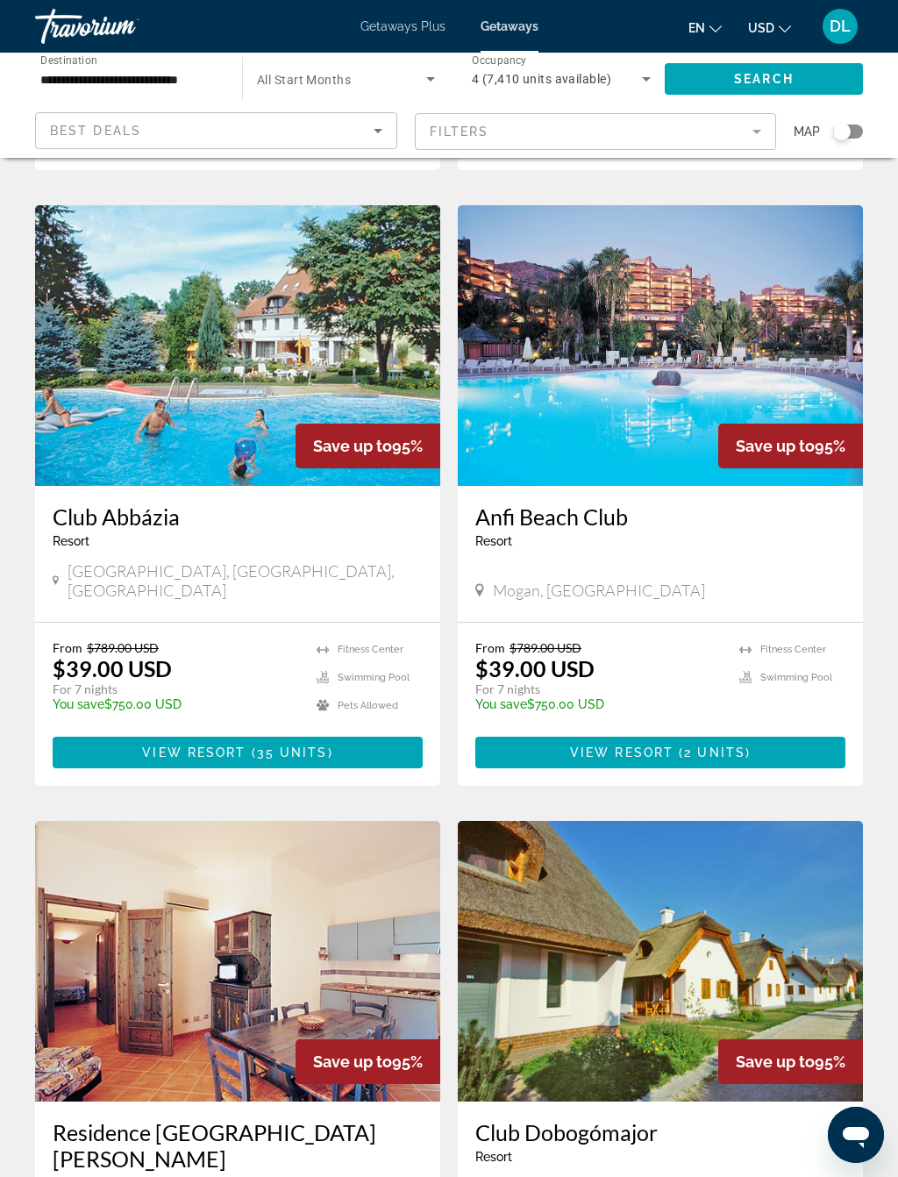
click at [787, 731] on span "Main content" at bounding box center [660, 752] width 370 height 42
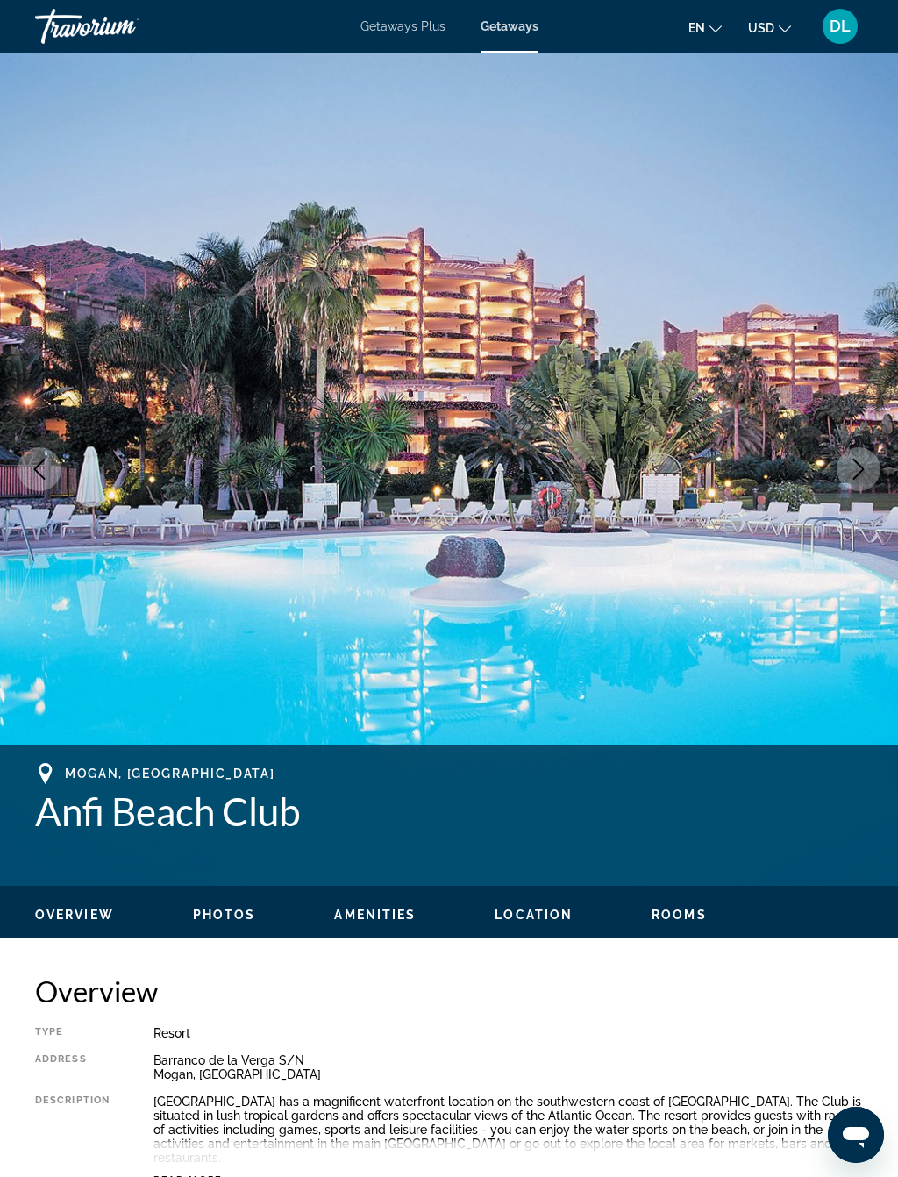
click at [864, 464] on icon "Next image" at bounding box center [858, 469] width 21 height 21
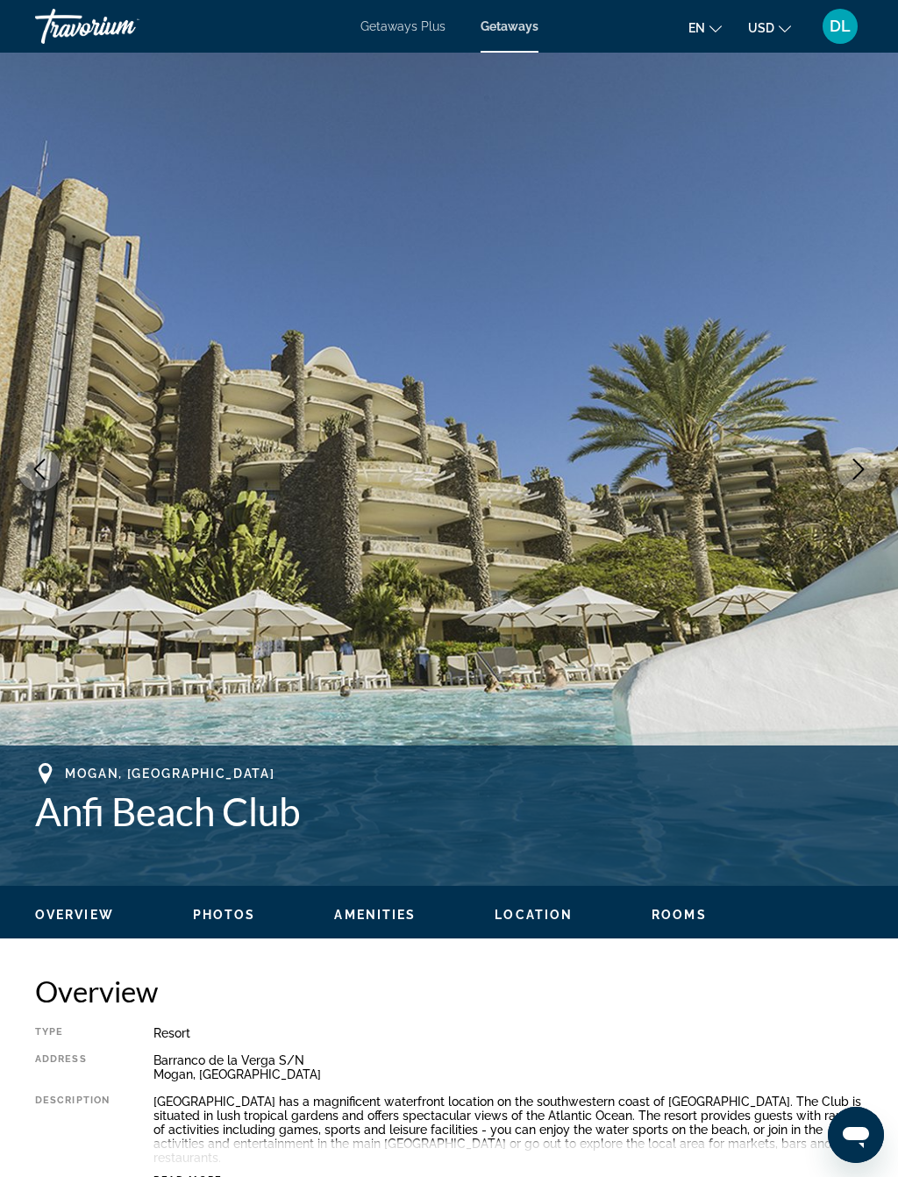
click at [852, 478] on icon "Next image" at bounding box center [858, 469] width 21 height 21
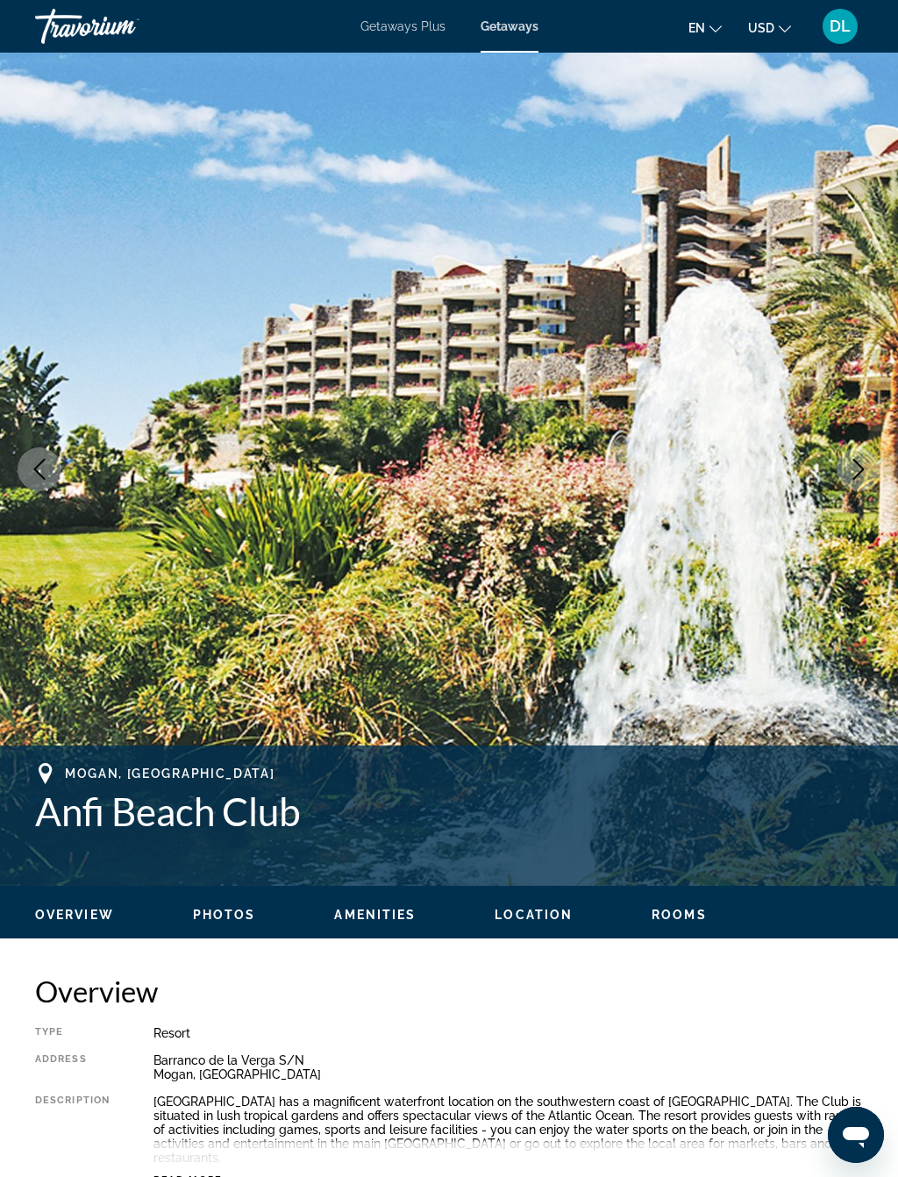
click at [864, 481] on button "Next image" at bounding box center [858, 469] width 44 height 44
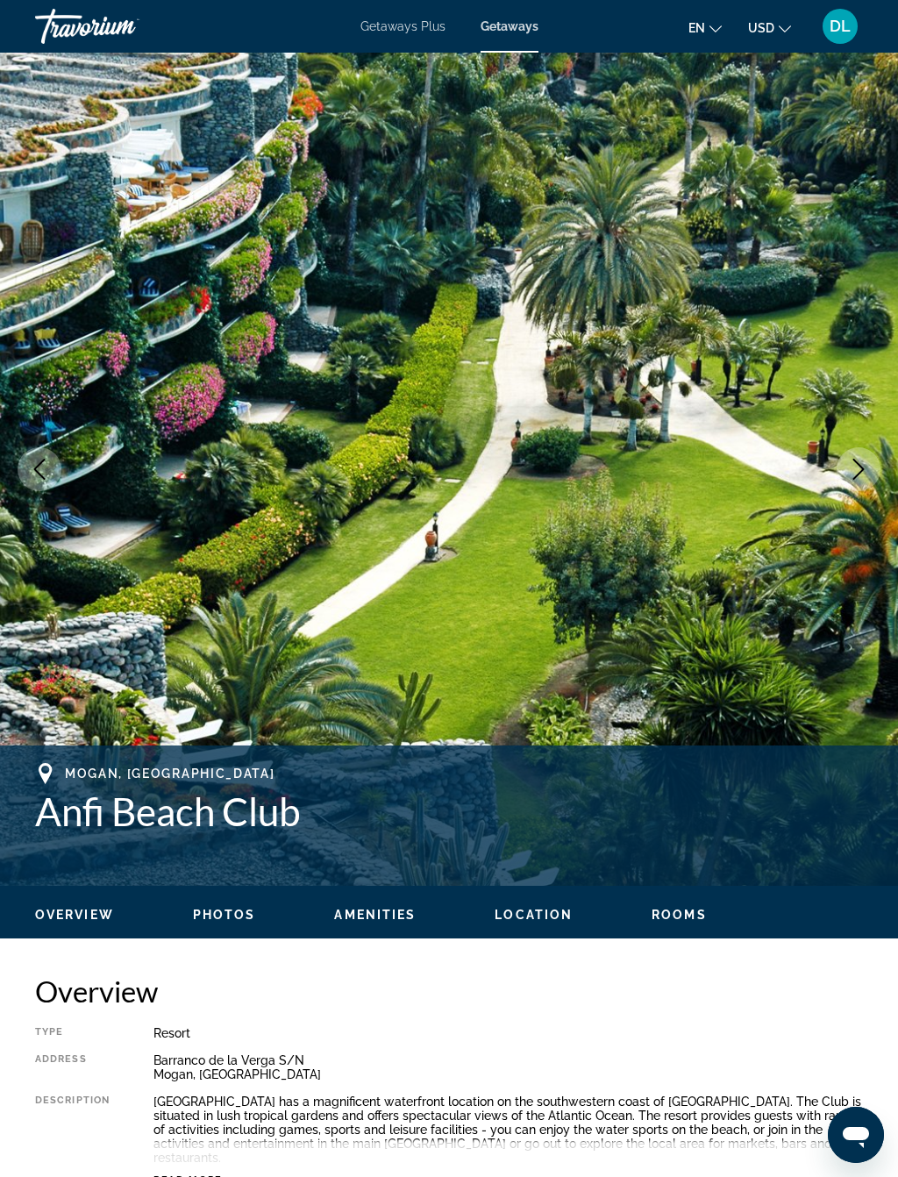
click at [831, 472] on img "Main content" at bounding box center [449, 469] width 898 height 833
click at [851, 473] on icon "Next image" at bounding box center [858, 469] width 21 height 21
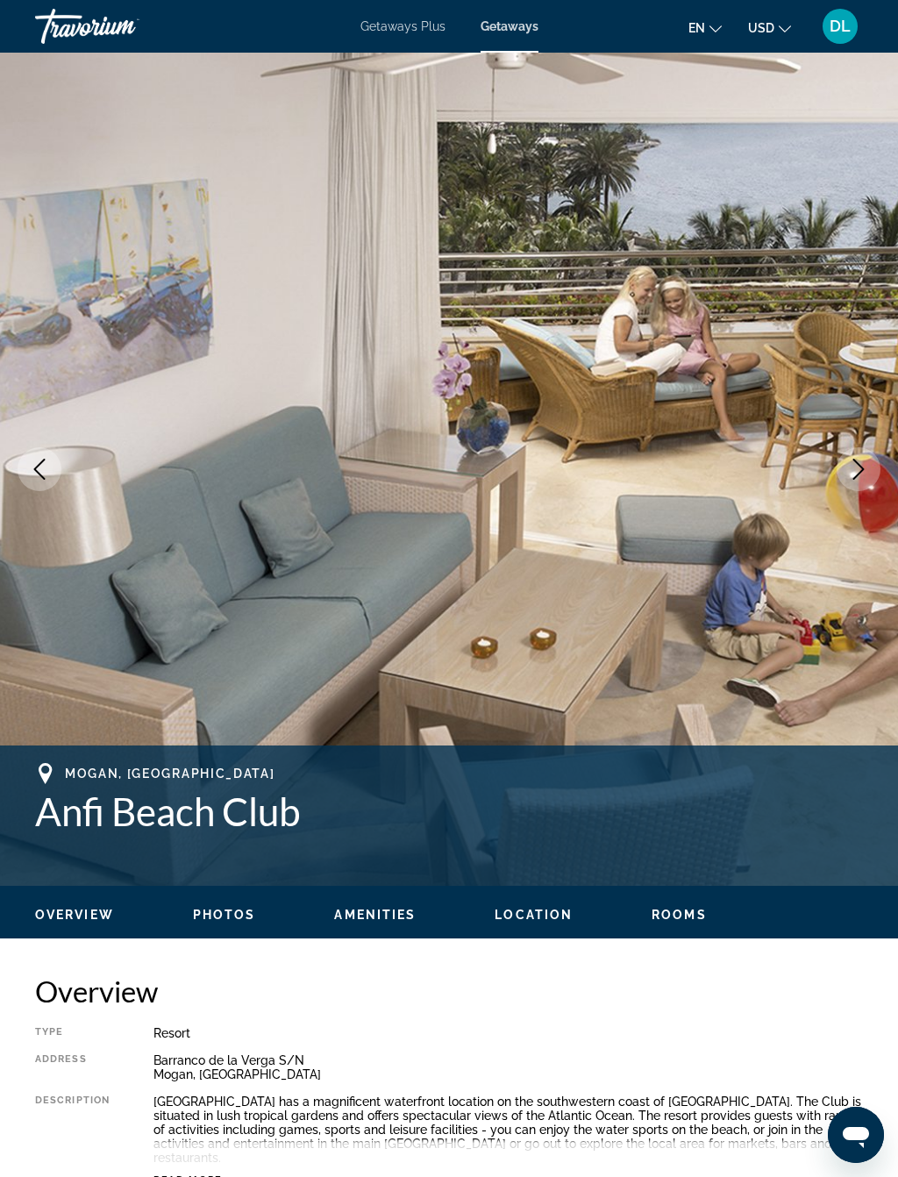
click at [857, 475] on icon "Next image" at bounding box center [858, 469] width 11 height 21
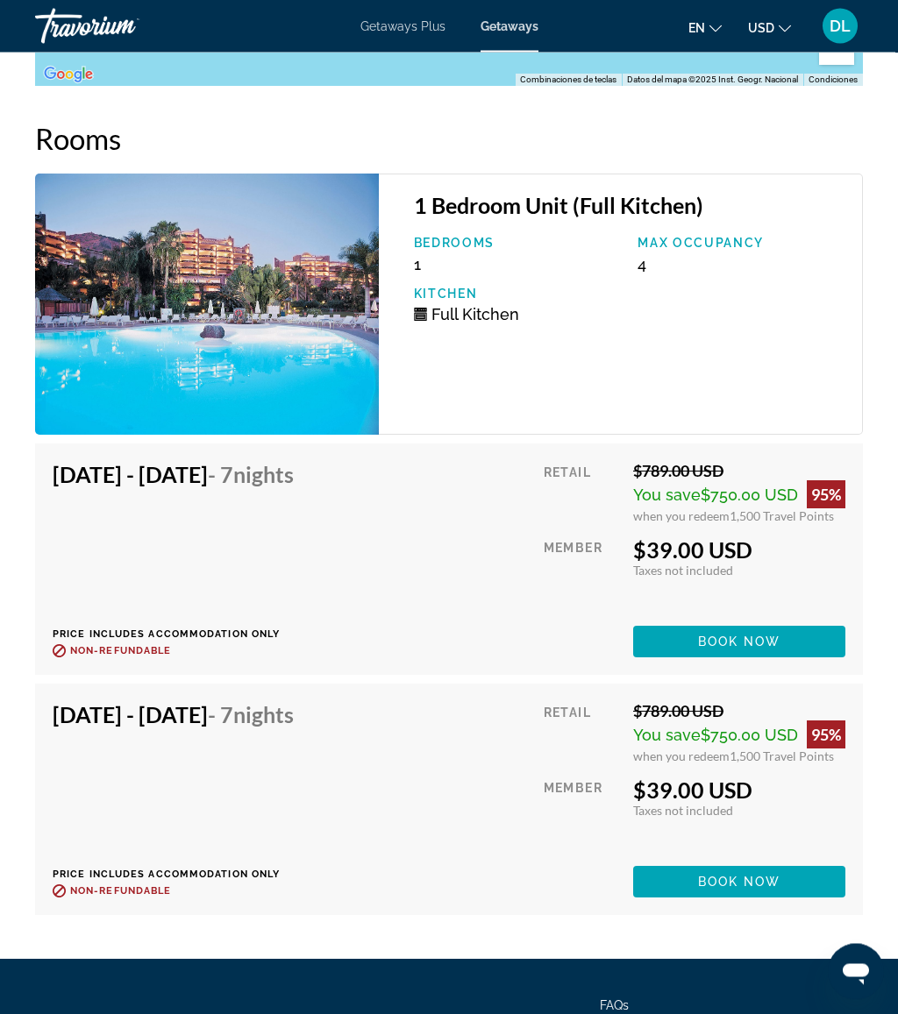
scroll to position [3645, 0]
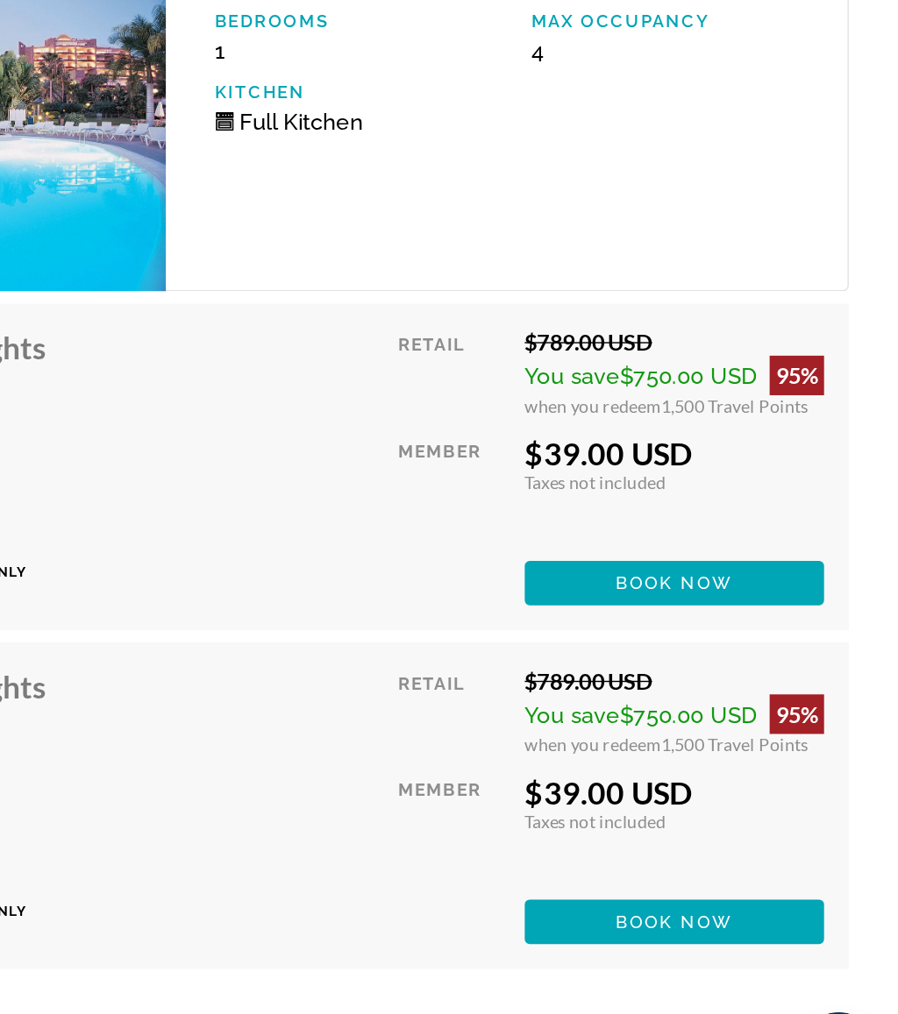
click at [698, 633] on span "Book now" at bounding box center [739, 640] width 83 height 14
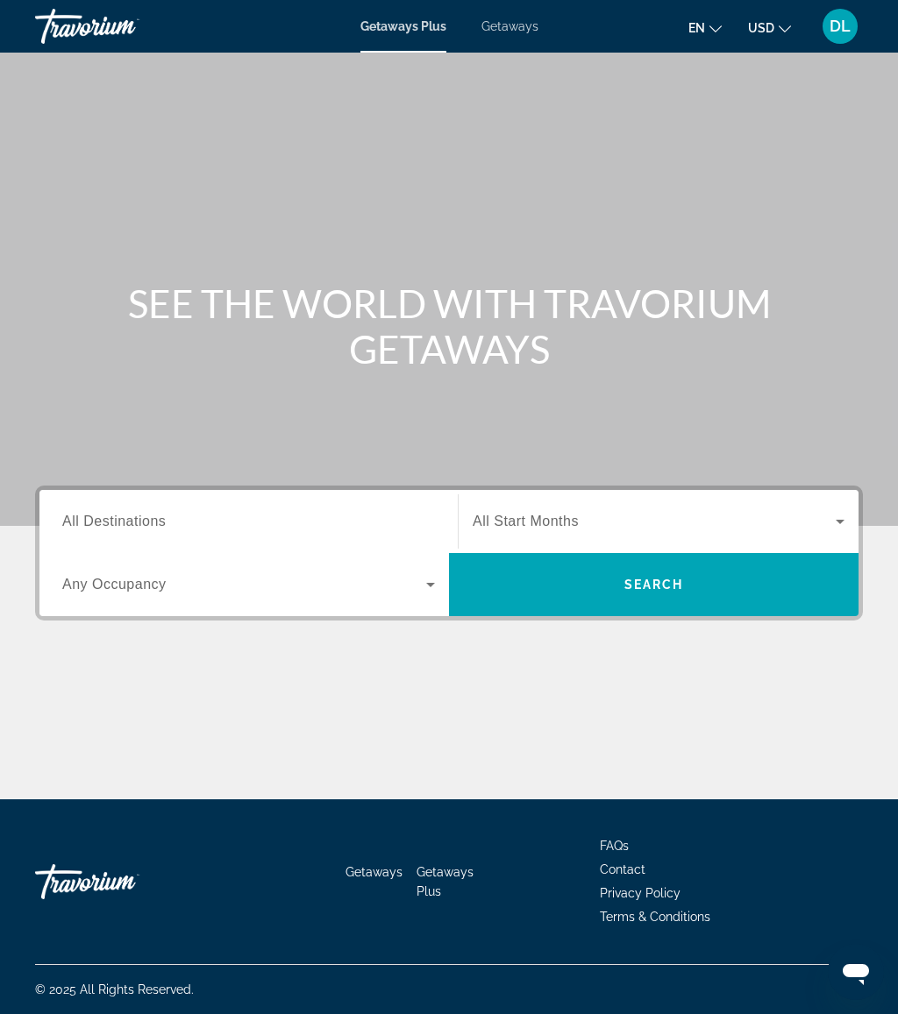
click at [238, 516] on input "Destination All Destinations" at bounding box center [248, 522] width 373 height 21
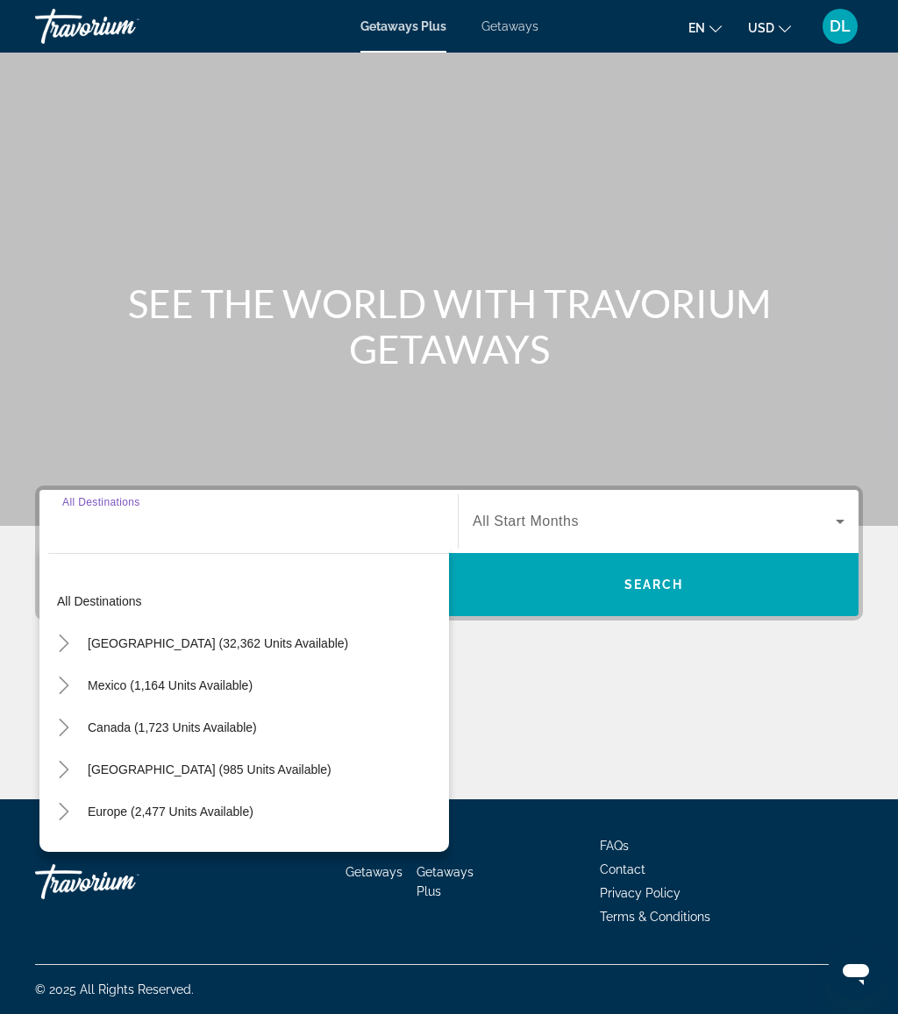
click at [502, 32] on span "Getaways" at bounding box center [509, 26] width 57 height 14
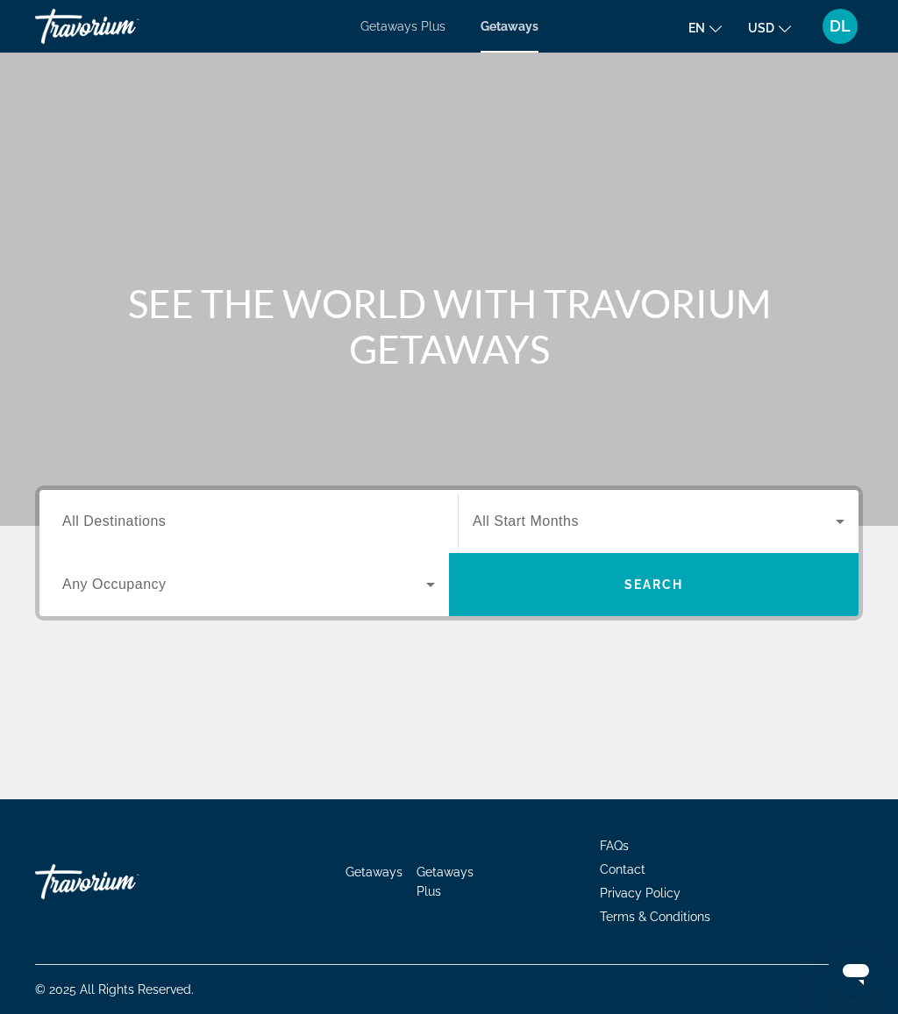
click at [197, 526] on input "Destination All Destinations" at bounding box center [248, 522] width 373 height 21
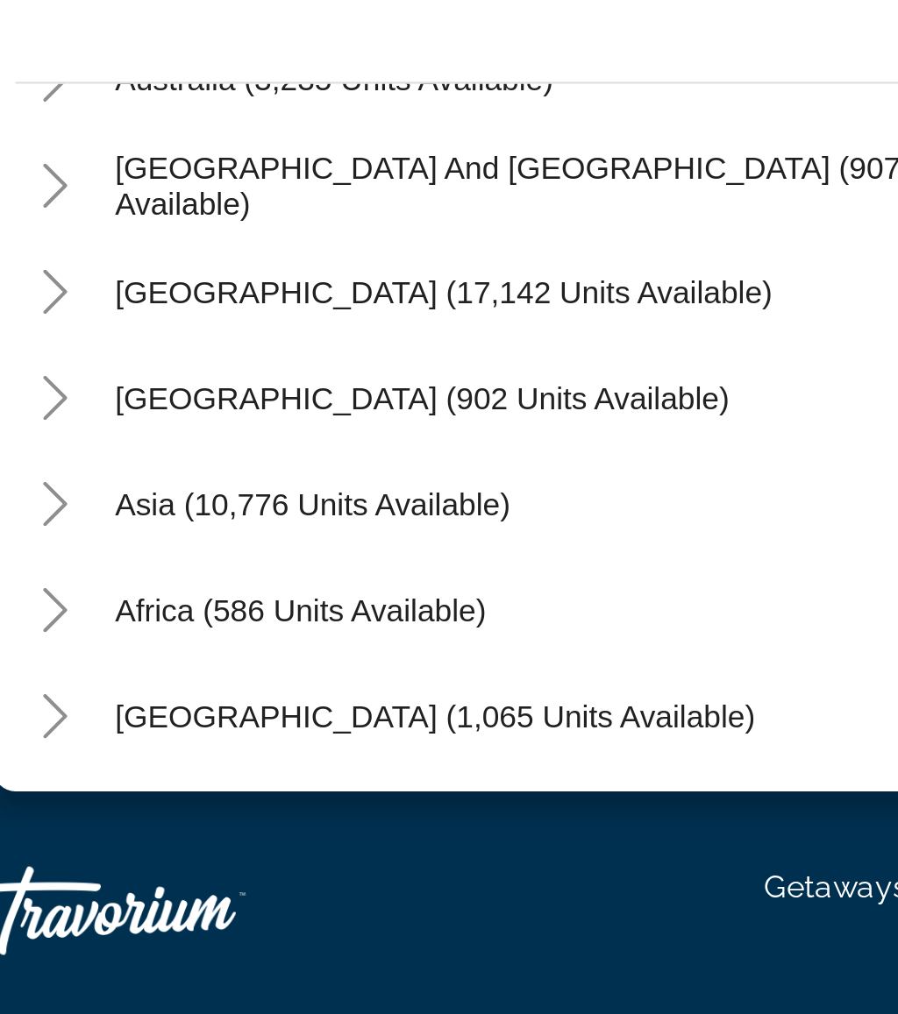
scroll to position [284, 0]
click at [55, 712] on icon "Toggle Asia (10,776 units available)" at bounding box center [64, 721] width 18 height 18
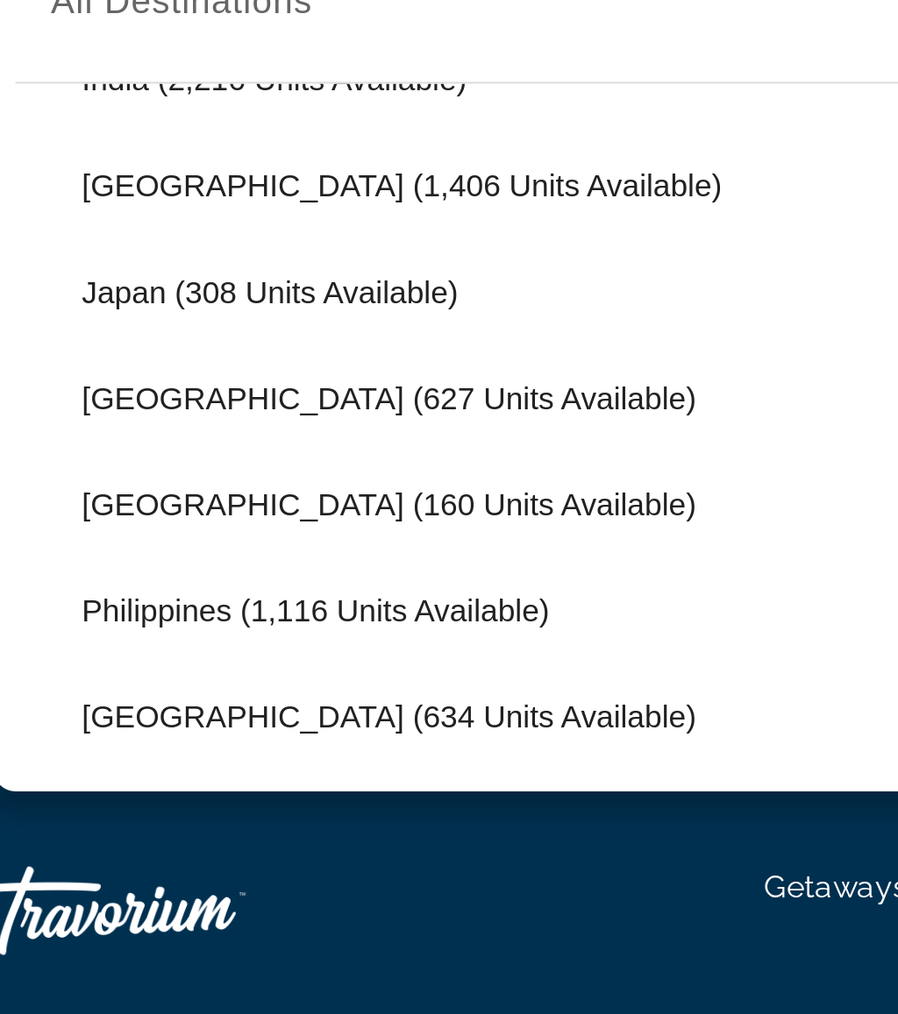
scroll to position [624, 0]
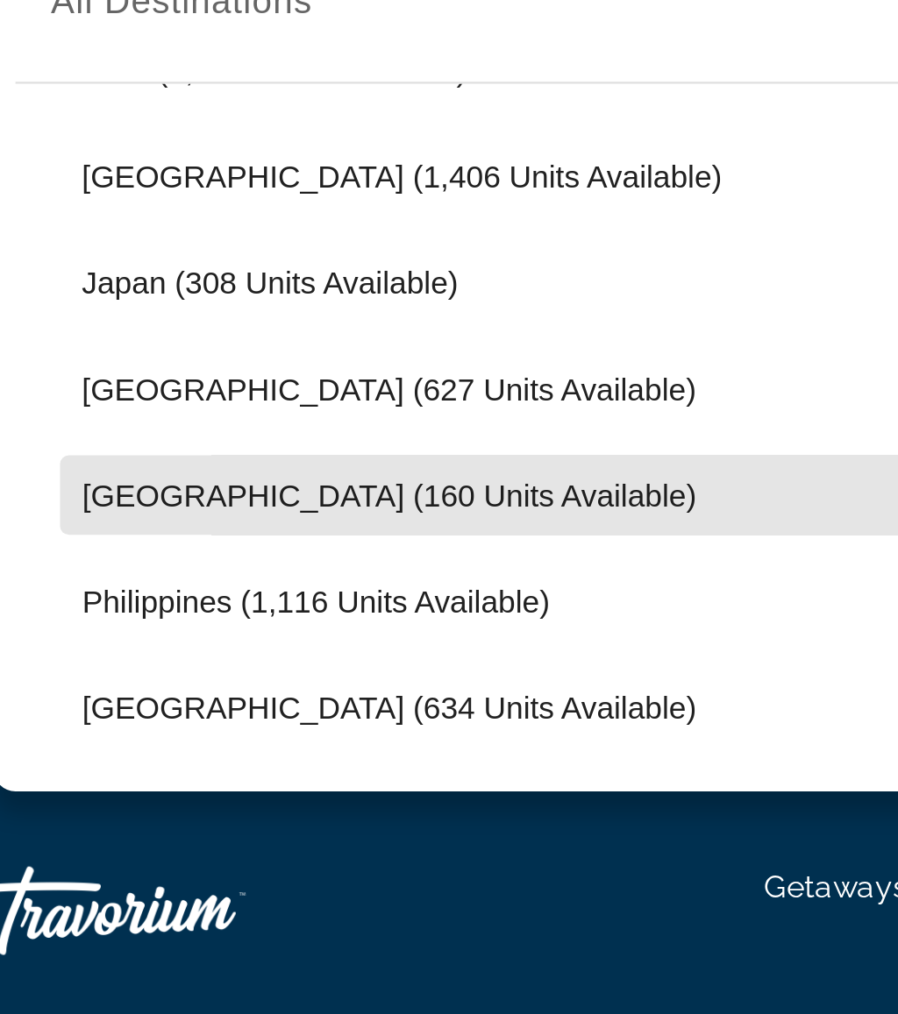
click at [114, 710] on span "Maldives (160 units available)" at bounding box center [197, 717] width 244 height 14
type input "**********"
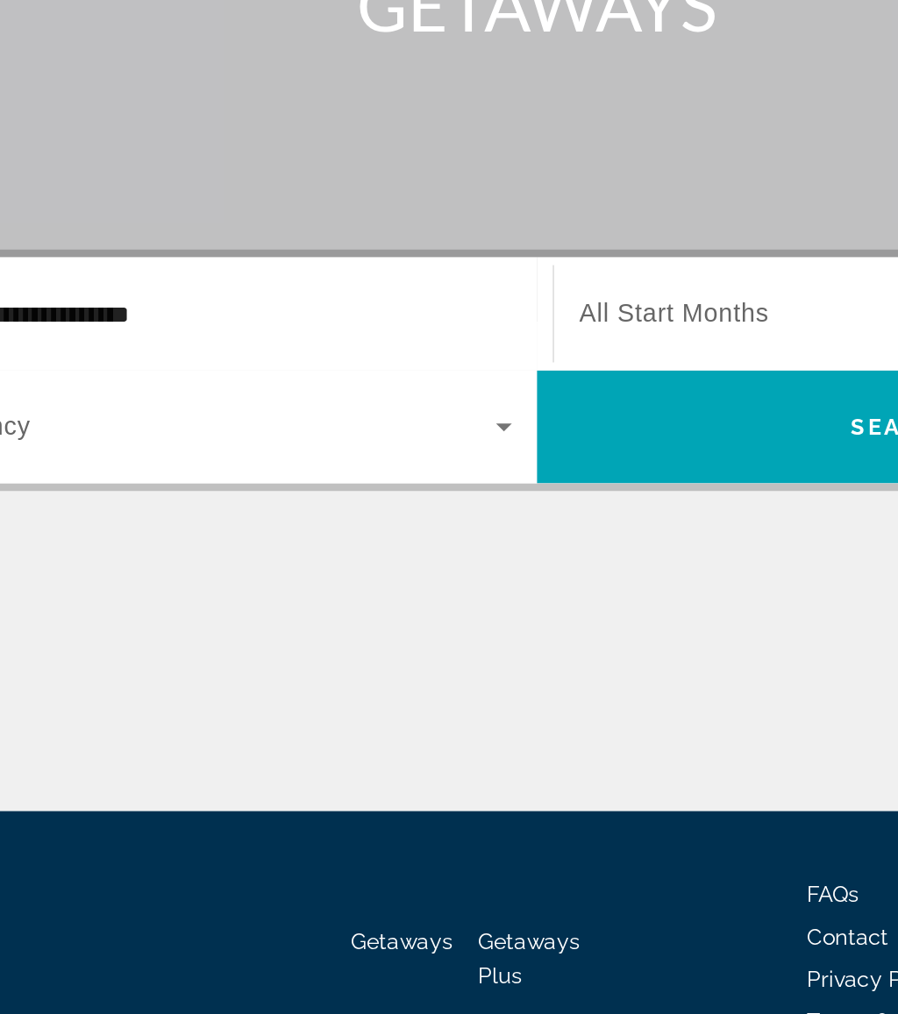
click at [420, 574] on icon "Search widget" at bounding box center [430, 584] width 21 height 21
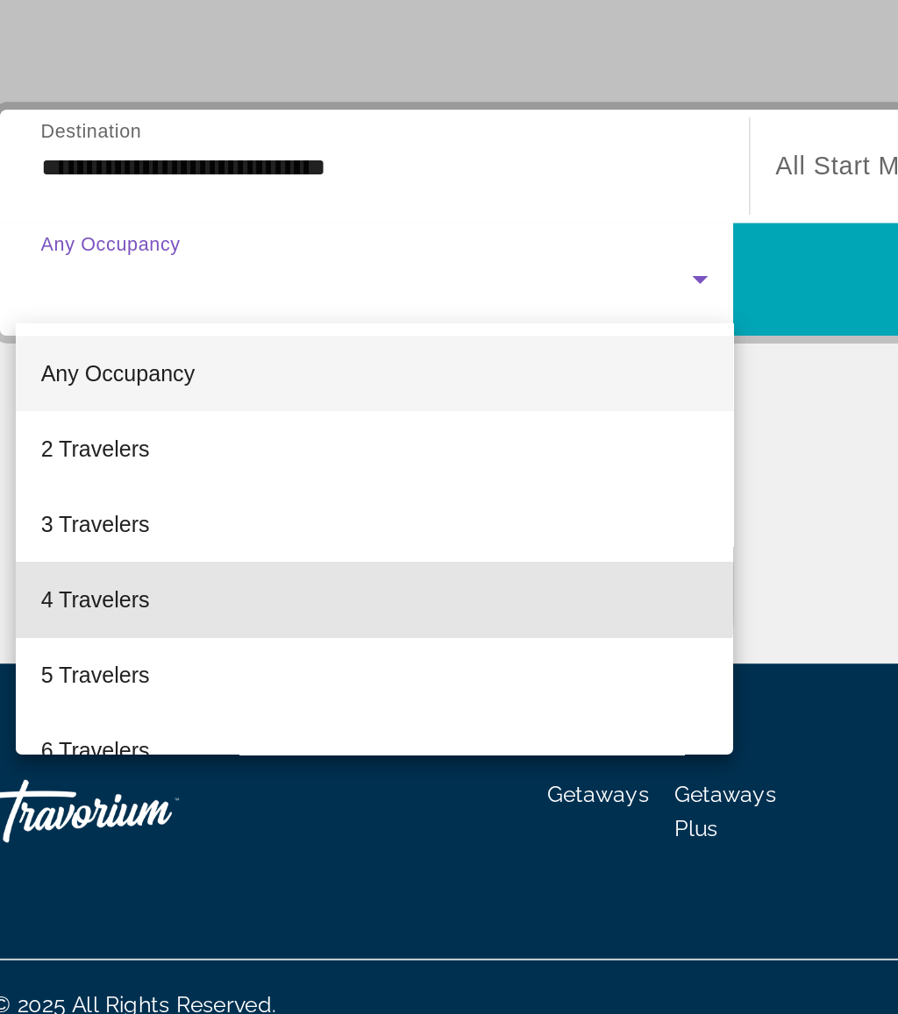
click at [155, 743] on mat-option "4 Travelers" at bounding box center [248, 764] width 401 height 42
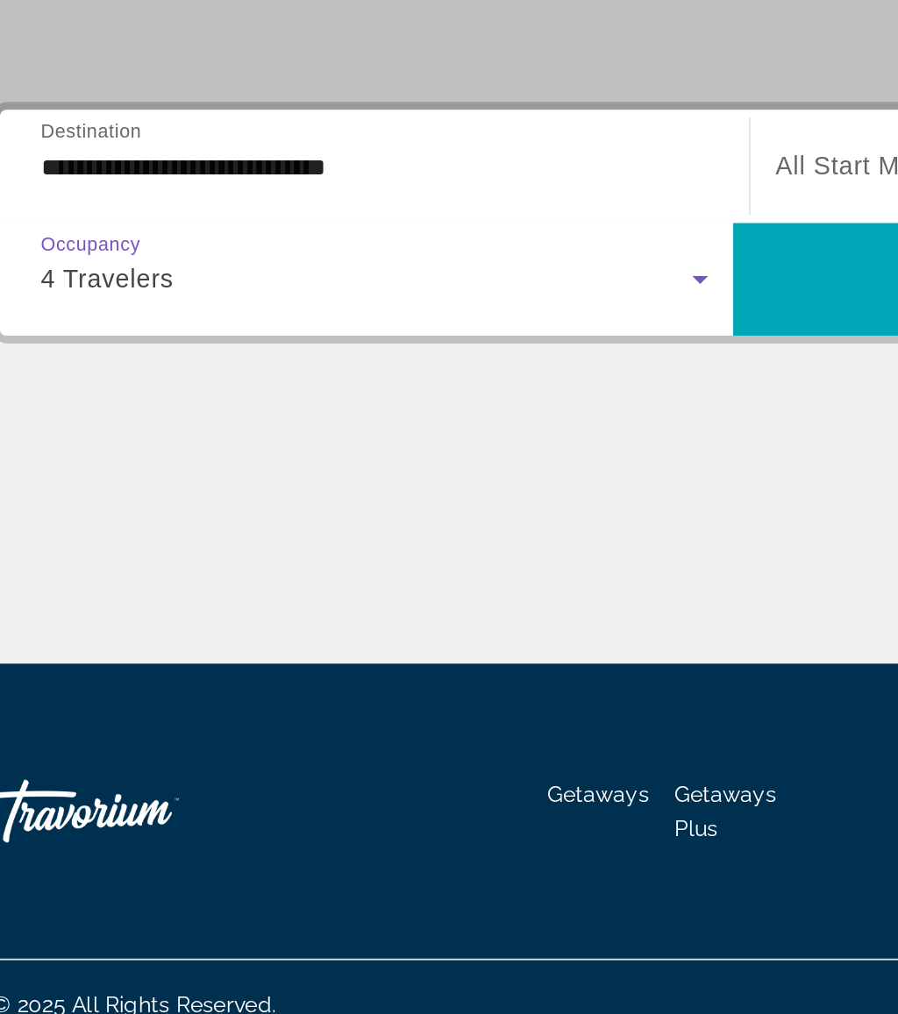
click at [449, 564] on span "Search widget" at bounding box center [653, 585] width 409 height 42
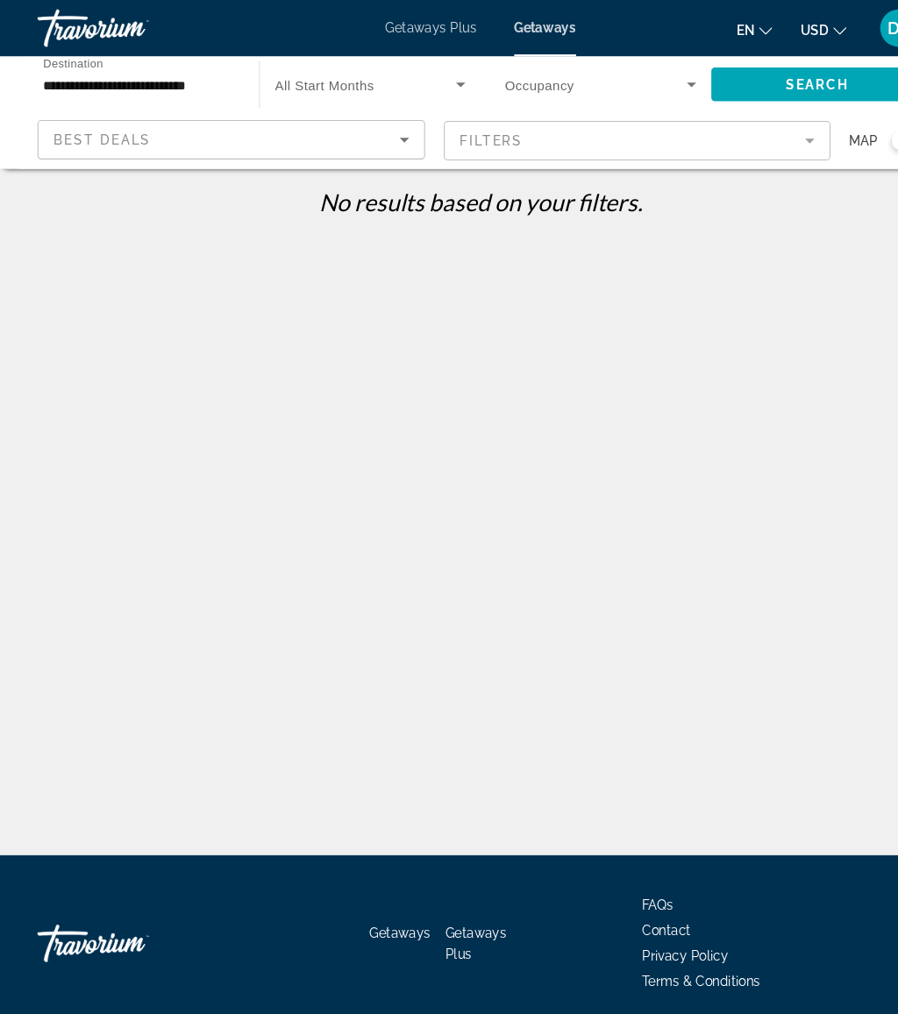
click at [376, 132] on icon "Sort by" at bounding box center [377, 131] width 9 height 4
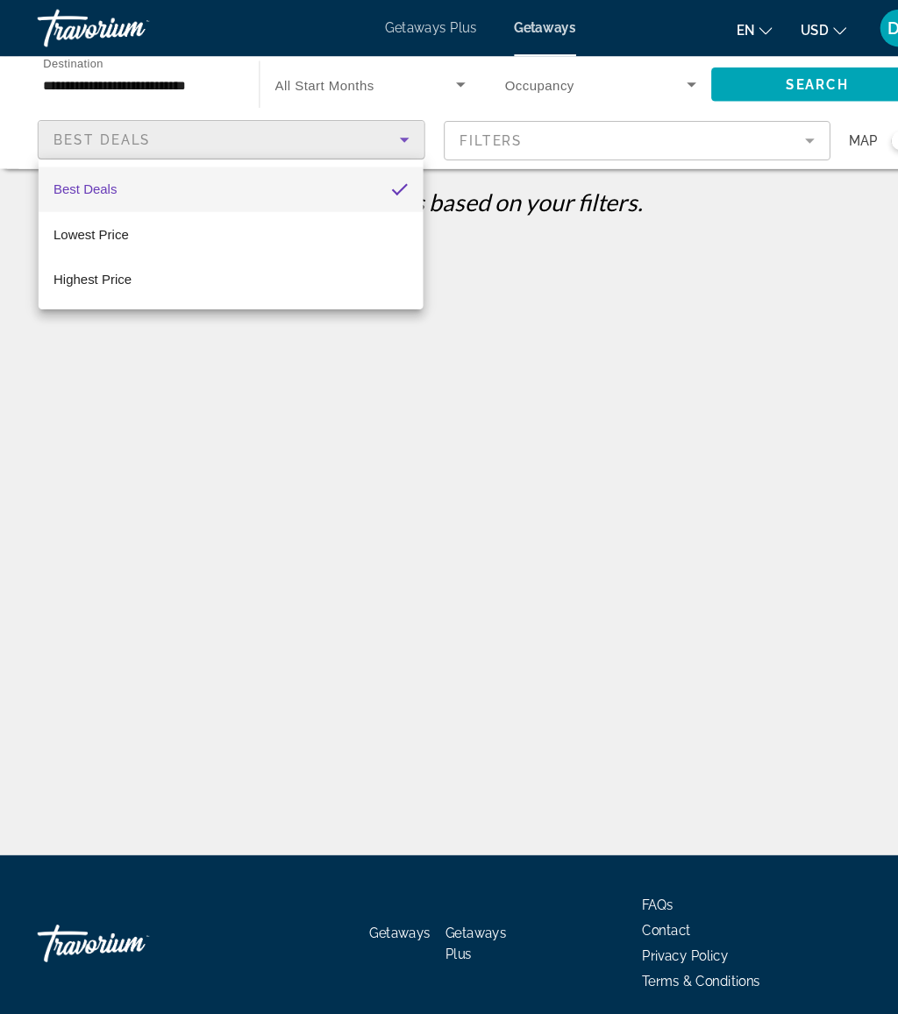
click at [460, 247] on div at bounding box center [449, 507] width 898 height 1014
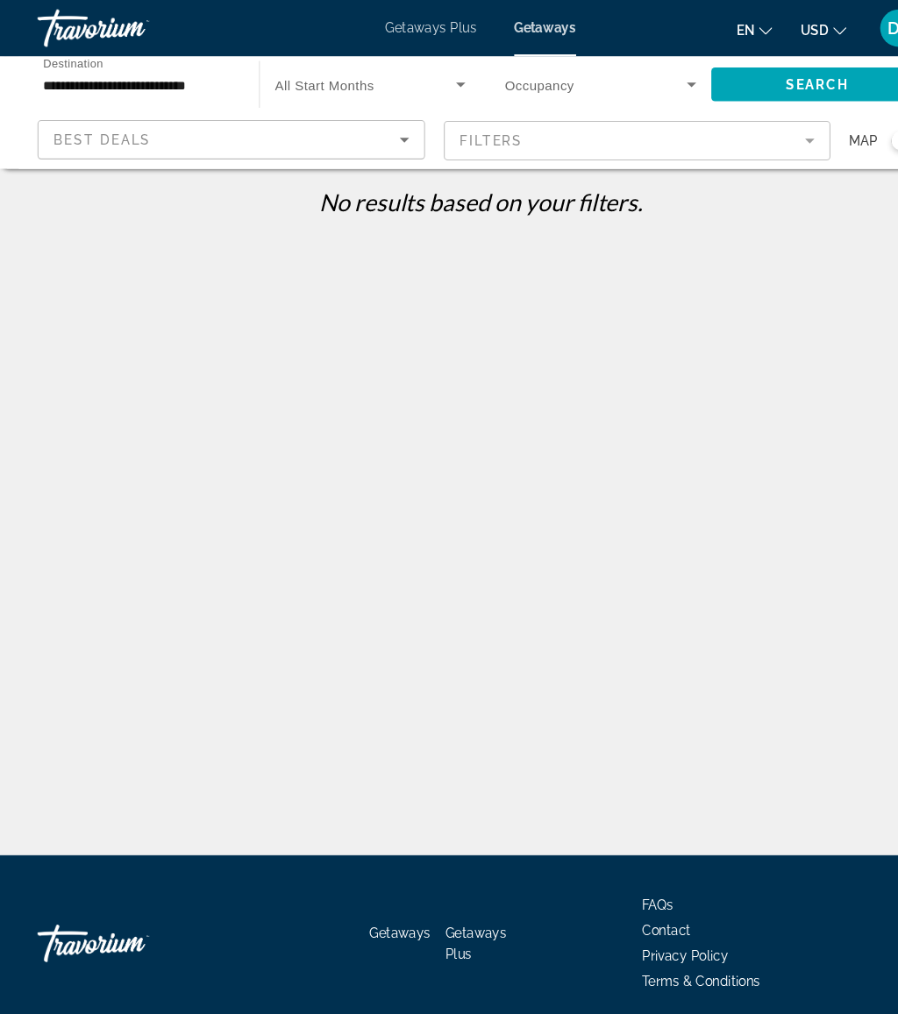
click at [634, 77] on span "Search widget" at bounding box center [557, 78] width 170 height 21
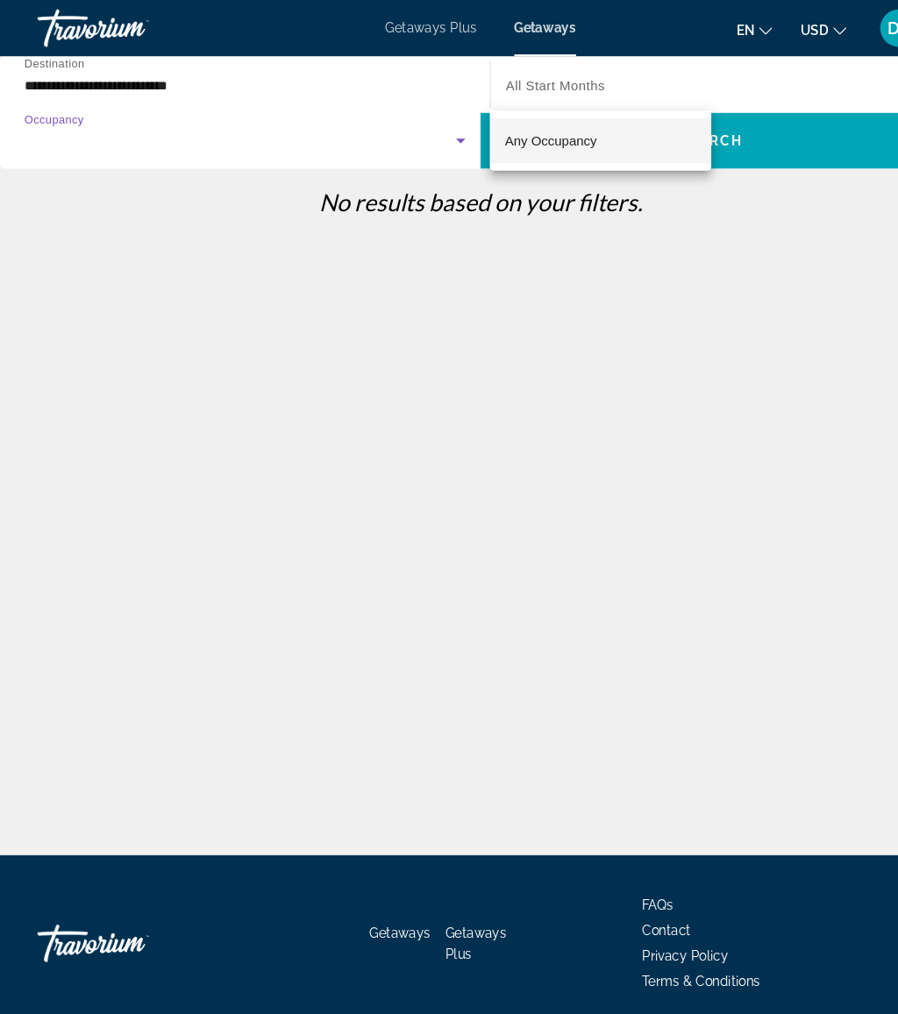
click at [586, 132] on mat-option "Any Occupancy" at bounding box center [561, 131] width 207 height 42
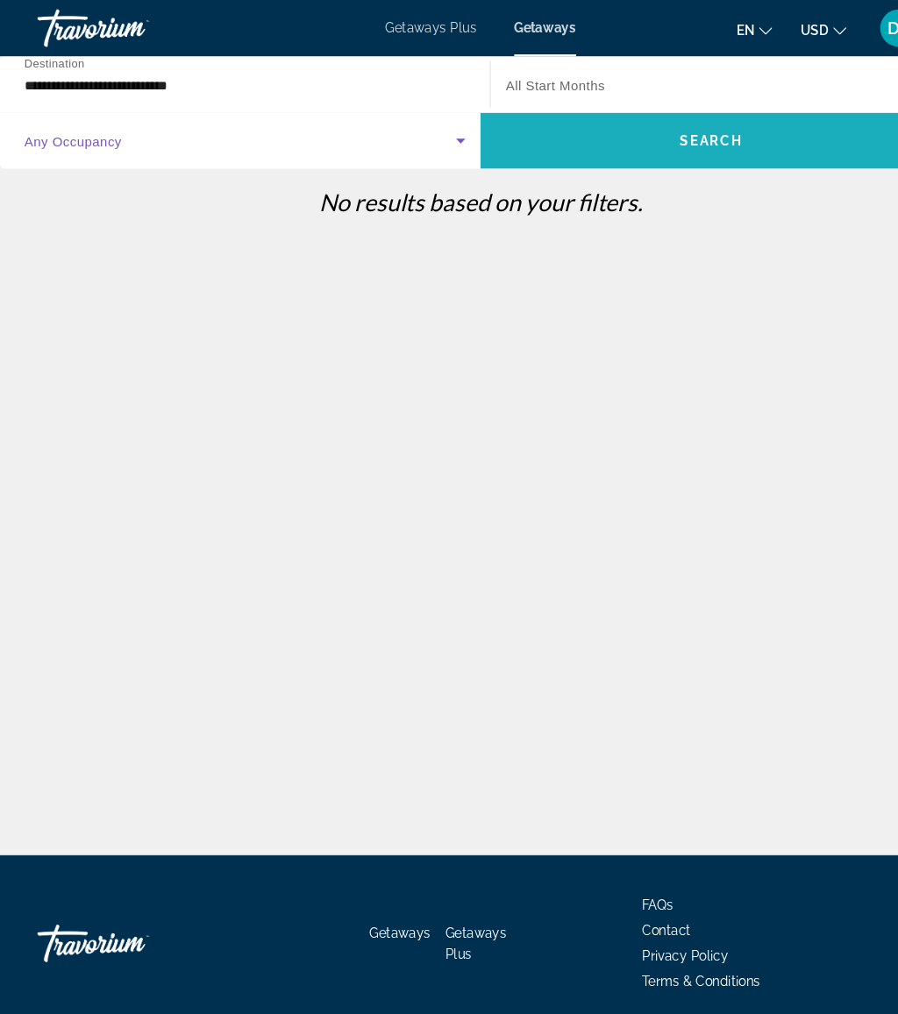
click at [687, 130] on span "Search" at bounding box center [665, 131] width 60 height 14
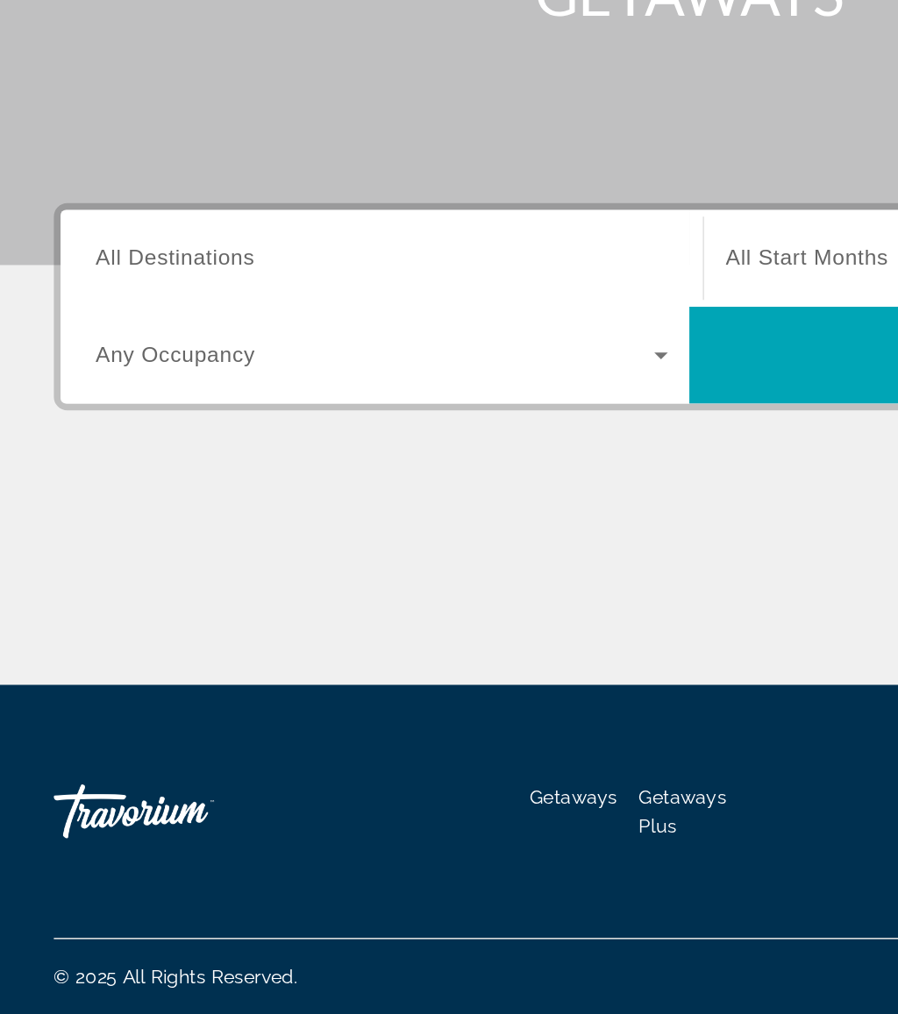
click at [204, 574] on span "Search widget" at bounding box center [244, 584] width 364 height 21
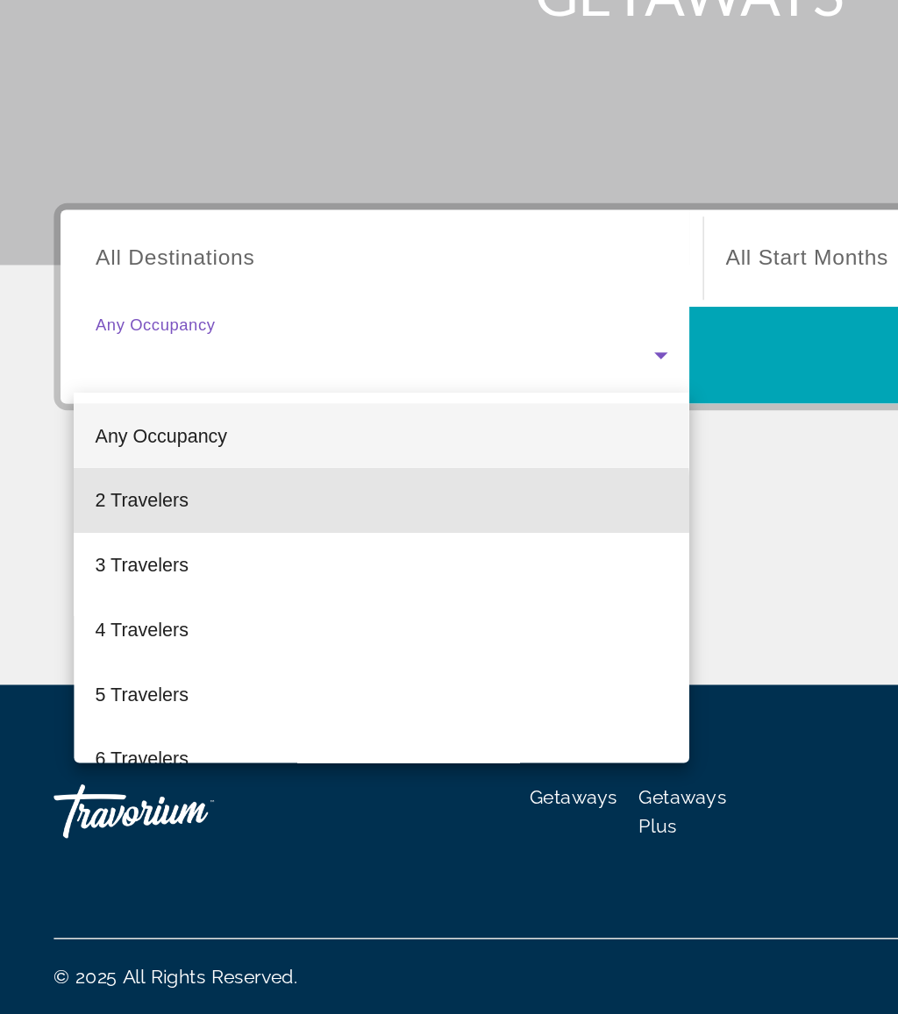
click at [138, 658] on mat-option "2 Travelers" at bounding box center [248, 679] width 401 height 42
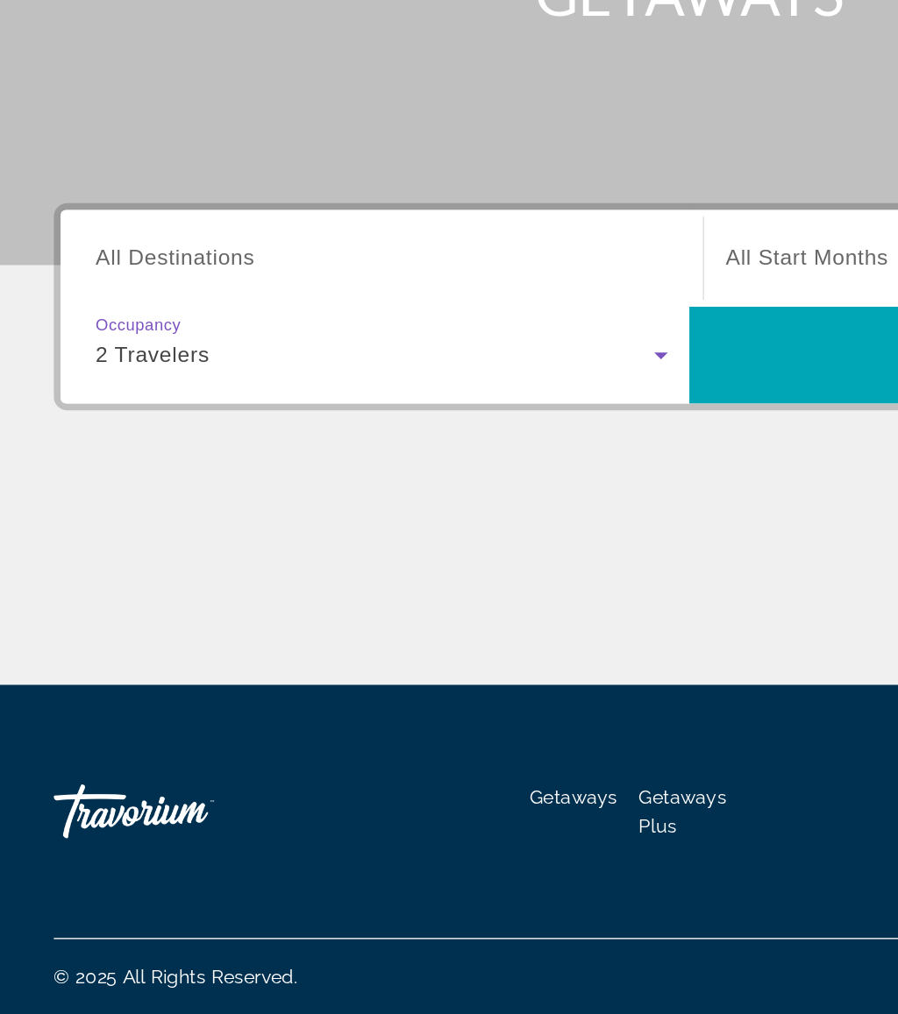
click at [229, 512] on input "Destination All Destinations" at bounding box center [248, 522] width 373 height 21
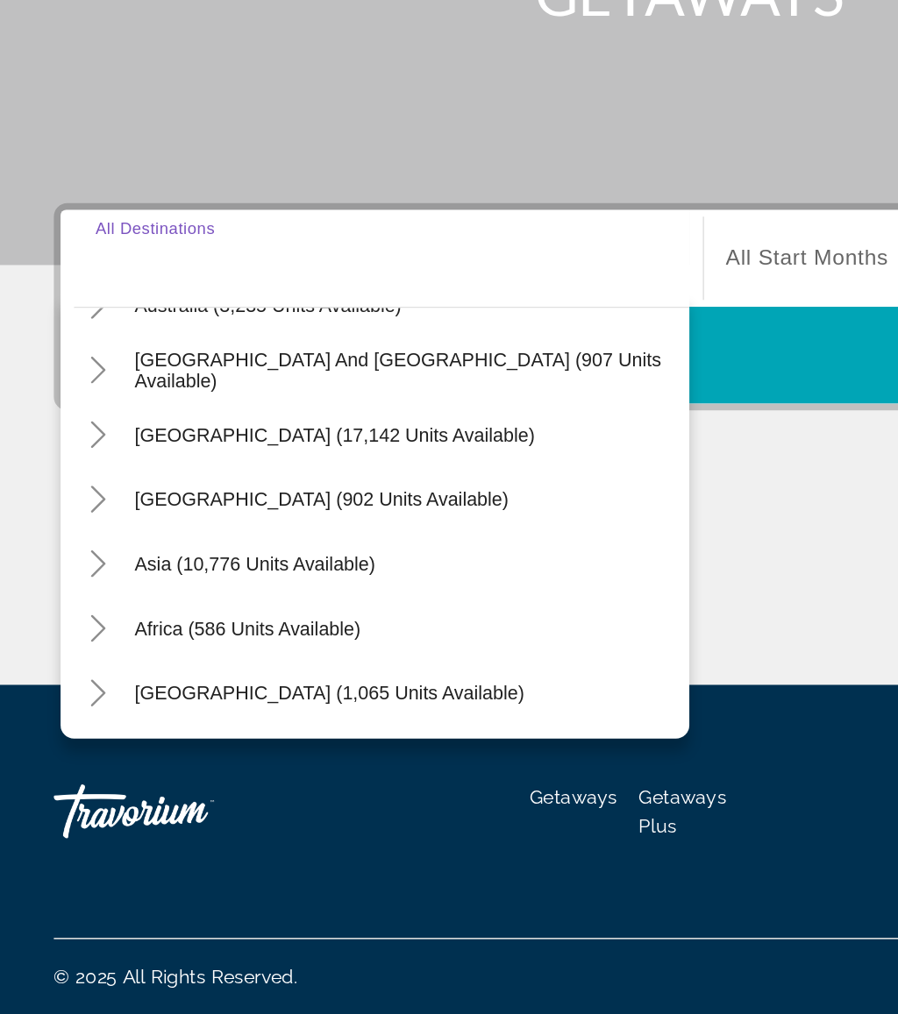
scroll to position [284, 0]
click at [68, 712] on icon "Toggle Asia (10,776 units available)" at bounding box center [64, 721] width 18 height 18
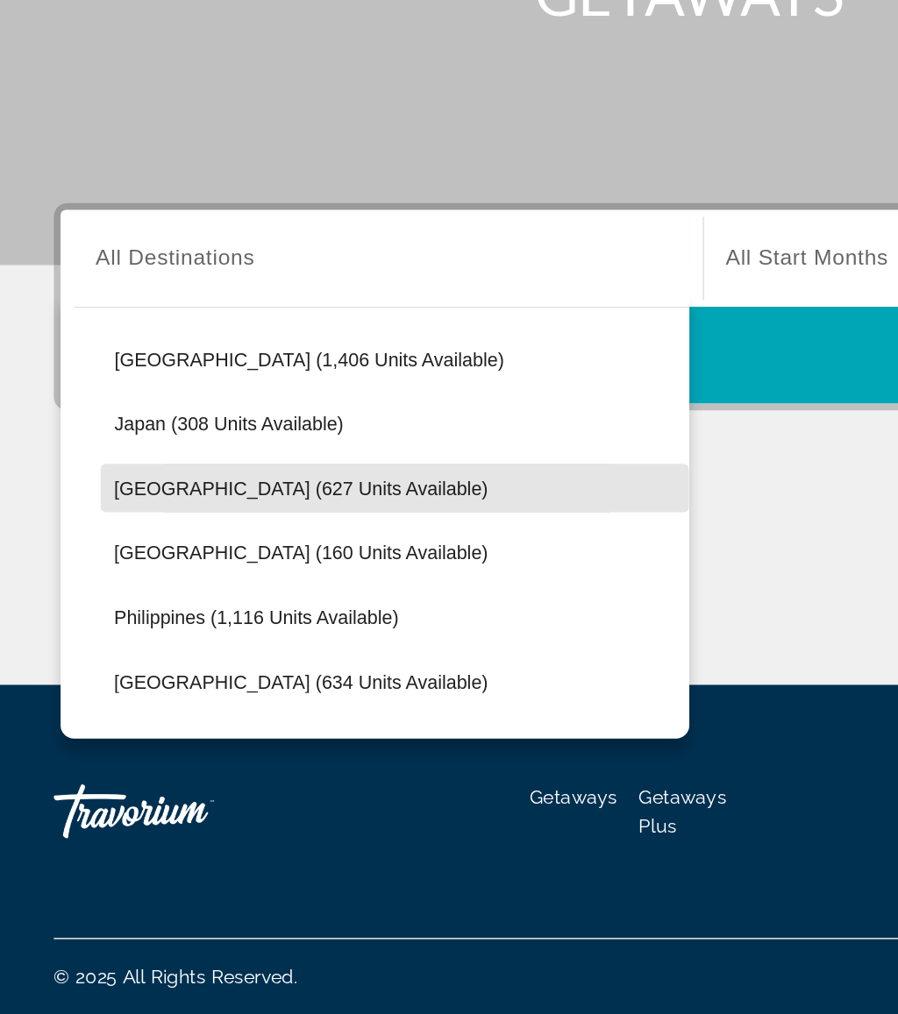
scroll to position [636, 0]
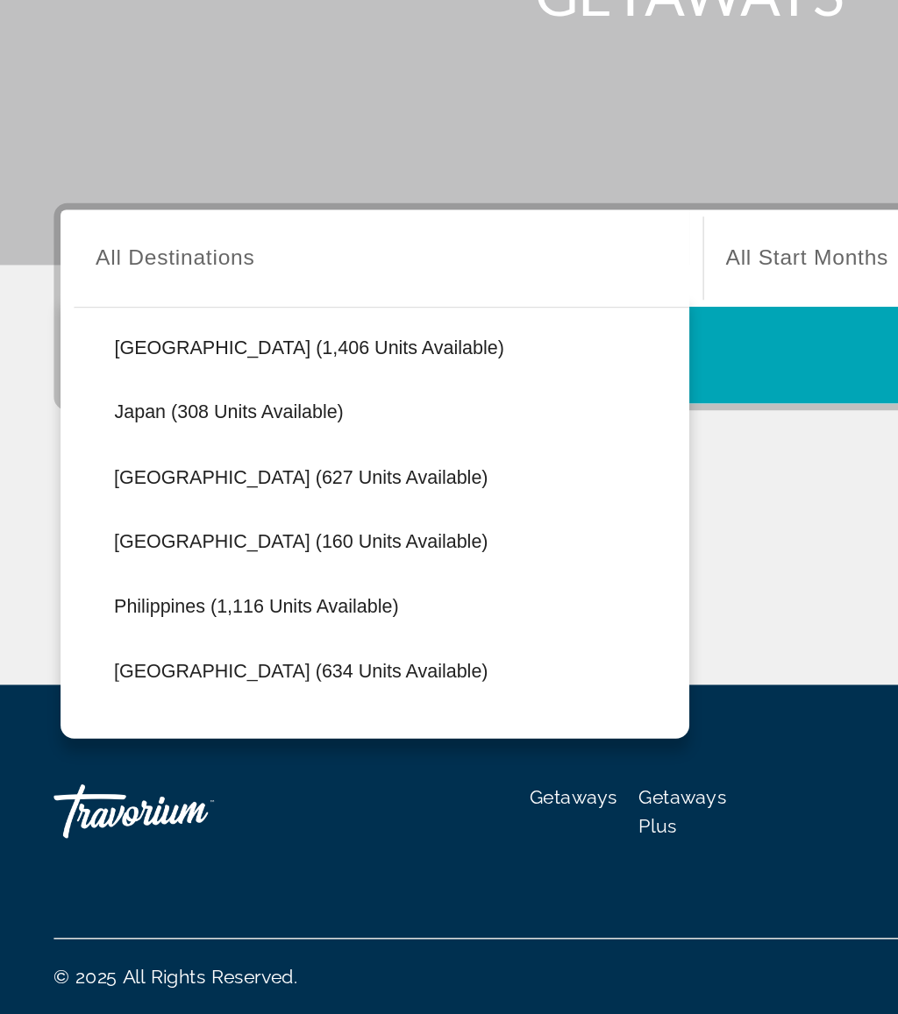
click at [203, 699] on span "Maldives (160 units available)" at bounding box center [197, 706] width 244 height 14
type input "**********"
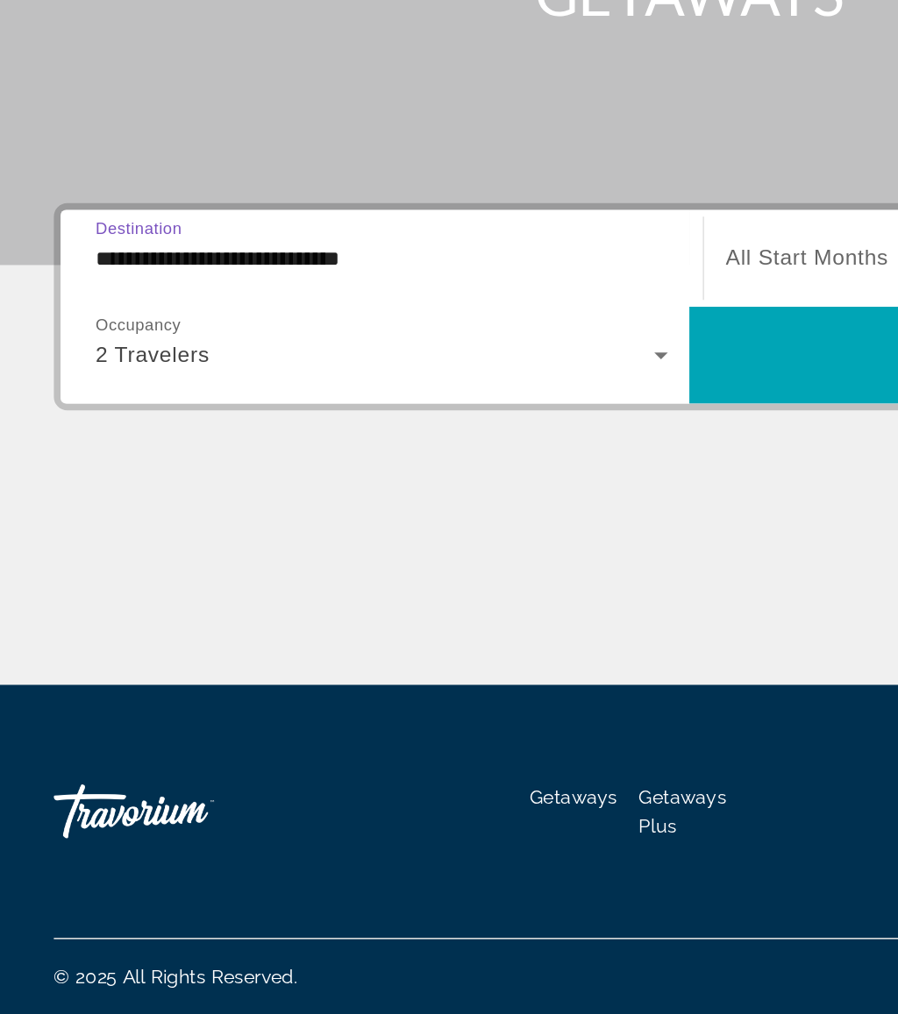
click at [503, 564] on span "Search widget" at bounding box center [653, 585] width 409 height 42
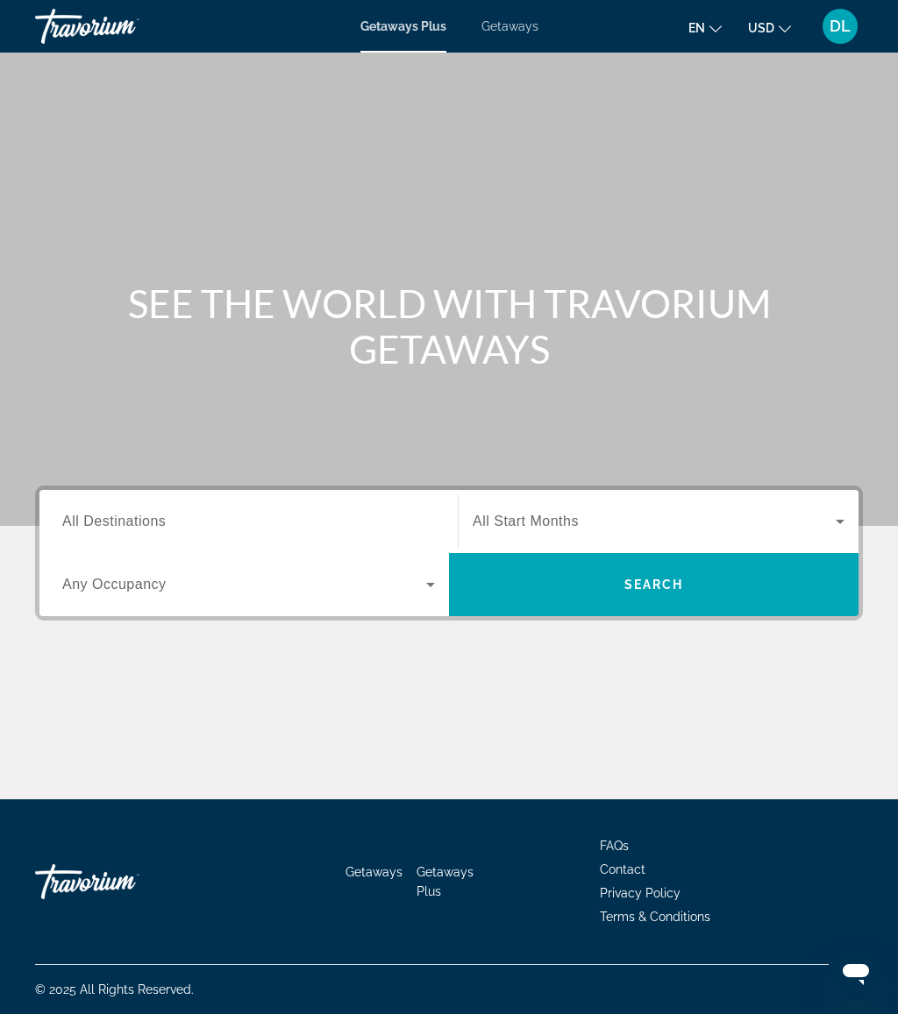
click at [527, 33] on span "Getaways" at bounding box center [509, 26] width 57 height 14
click at [257, 530] on input "Destination All Destinations" at bounding box center [248, 522] width 373 height 21
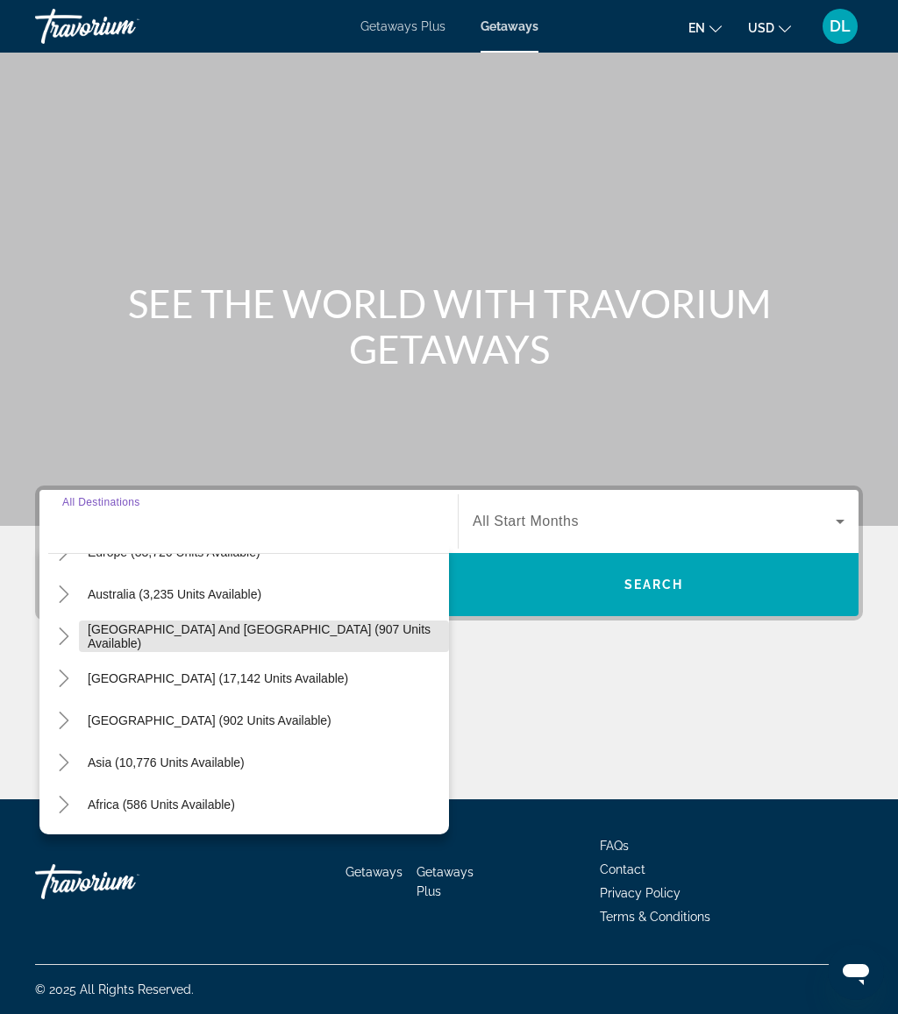
scroll to position [273, 0]
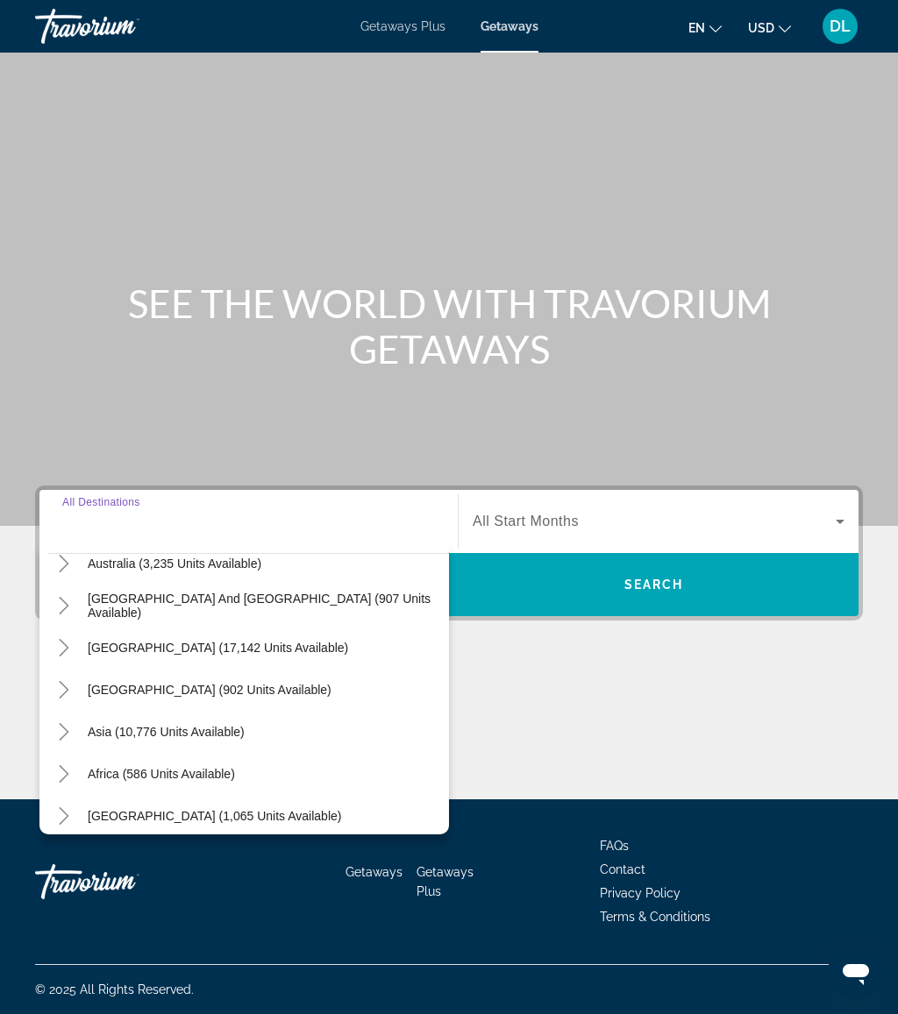
click at [70, 735] on icon "Toggle Asia (10,776 units available)" at bounding box center [64, 732] width 18 height 18
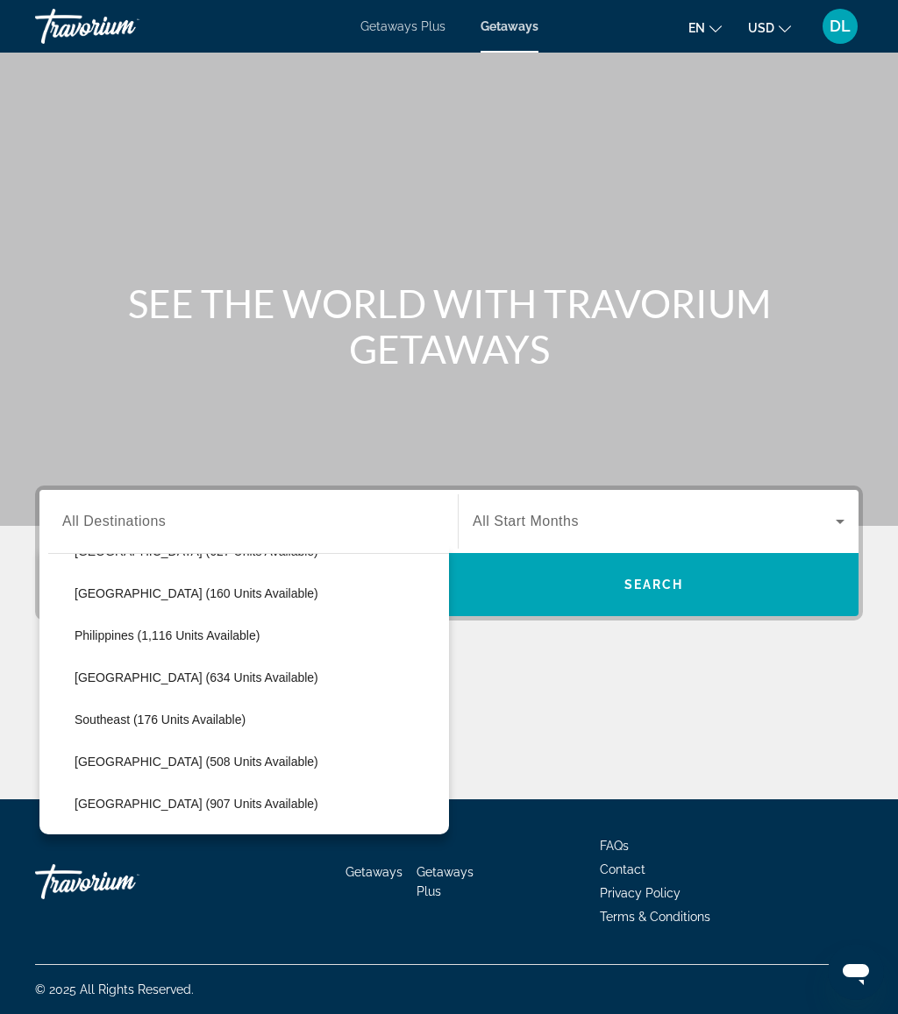
scroll to position [747, 0]
click at [236, 598] on span "[GEOGRAPHIC_DATA] (160 units available)" at bounding box center [197, 594] width 244 height 14
type input "**********"
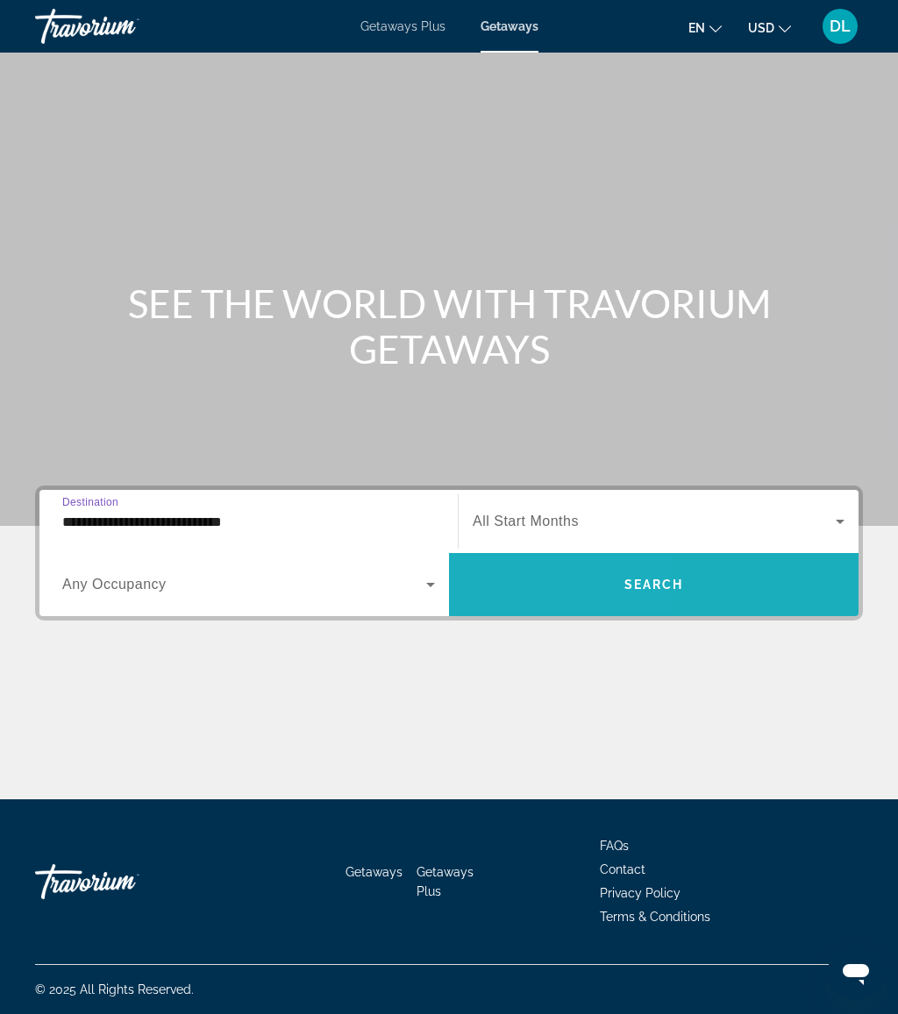
click at [543, 576] on span "Search widget" at bounding box center [653, 585] width 409 height 42
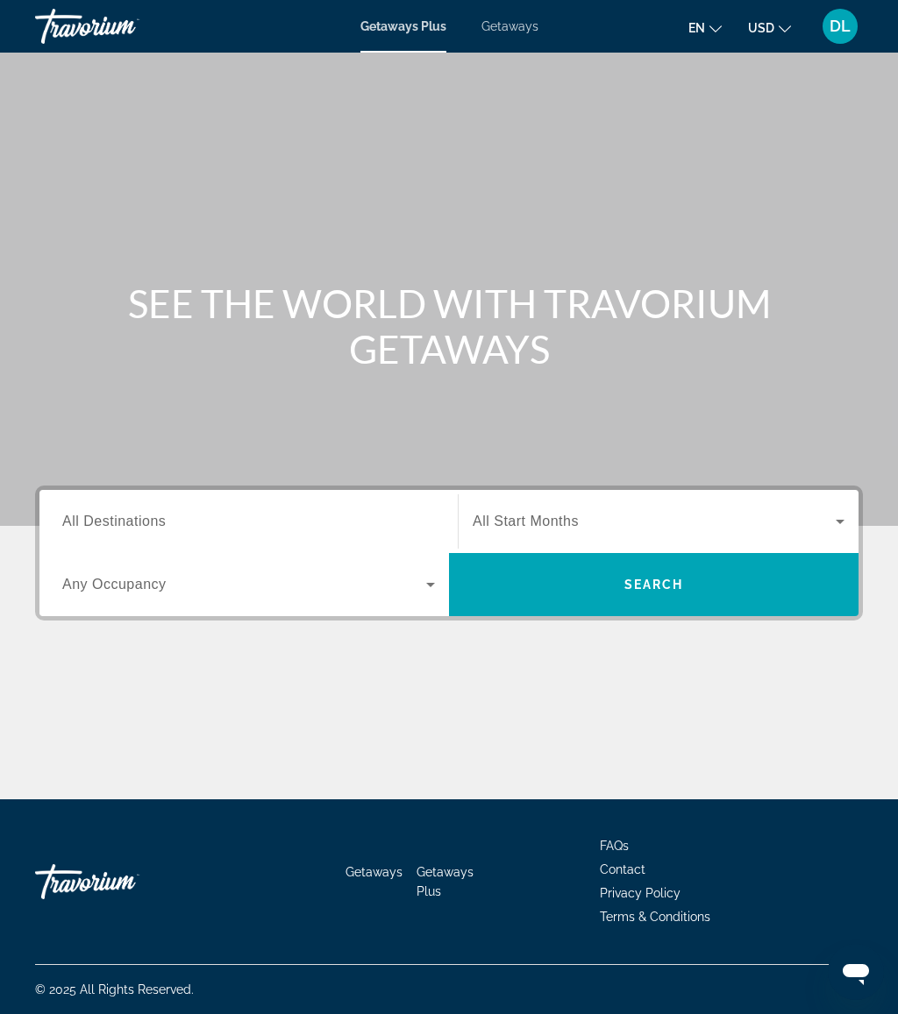
click at [187, 512] on input "Destination All Destinations" at bounding box center [248, 522] width 373 height 21
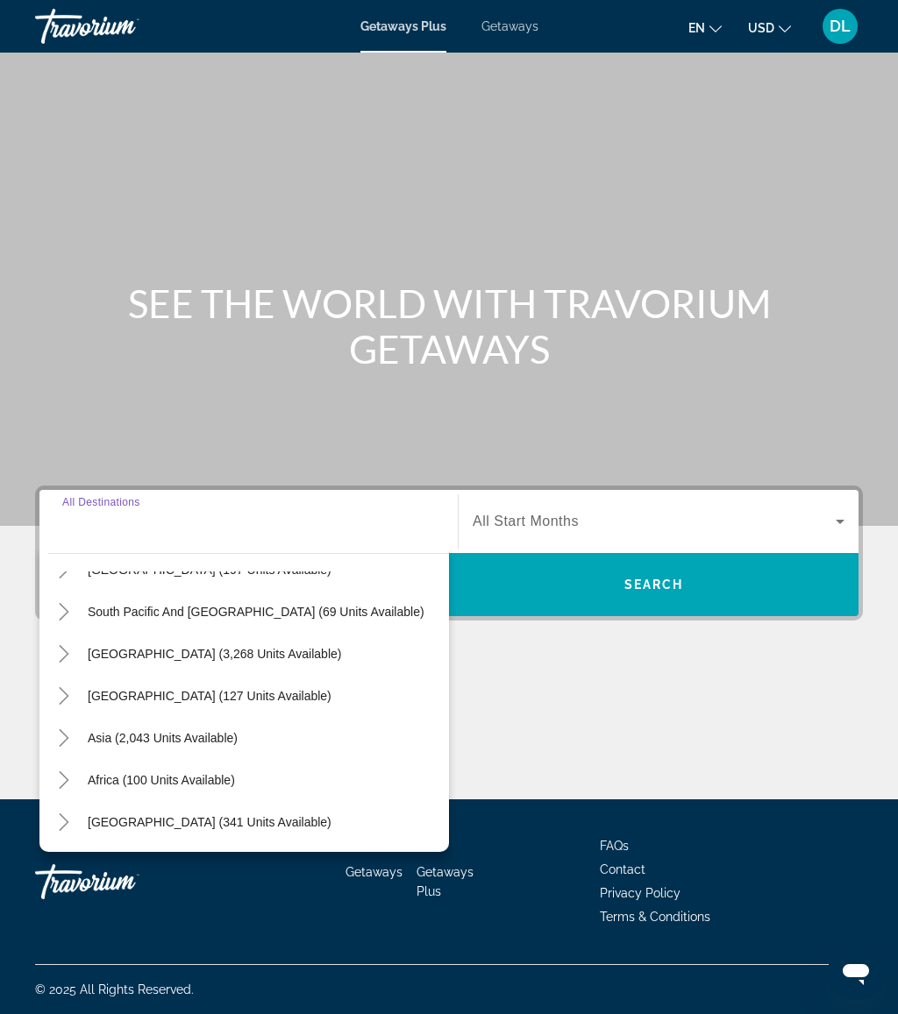
click at [69, 747] on mat-icon "Toggle Asia (2,043 units available)" at bounding box center [63, 738] width 31 height 31
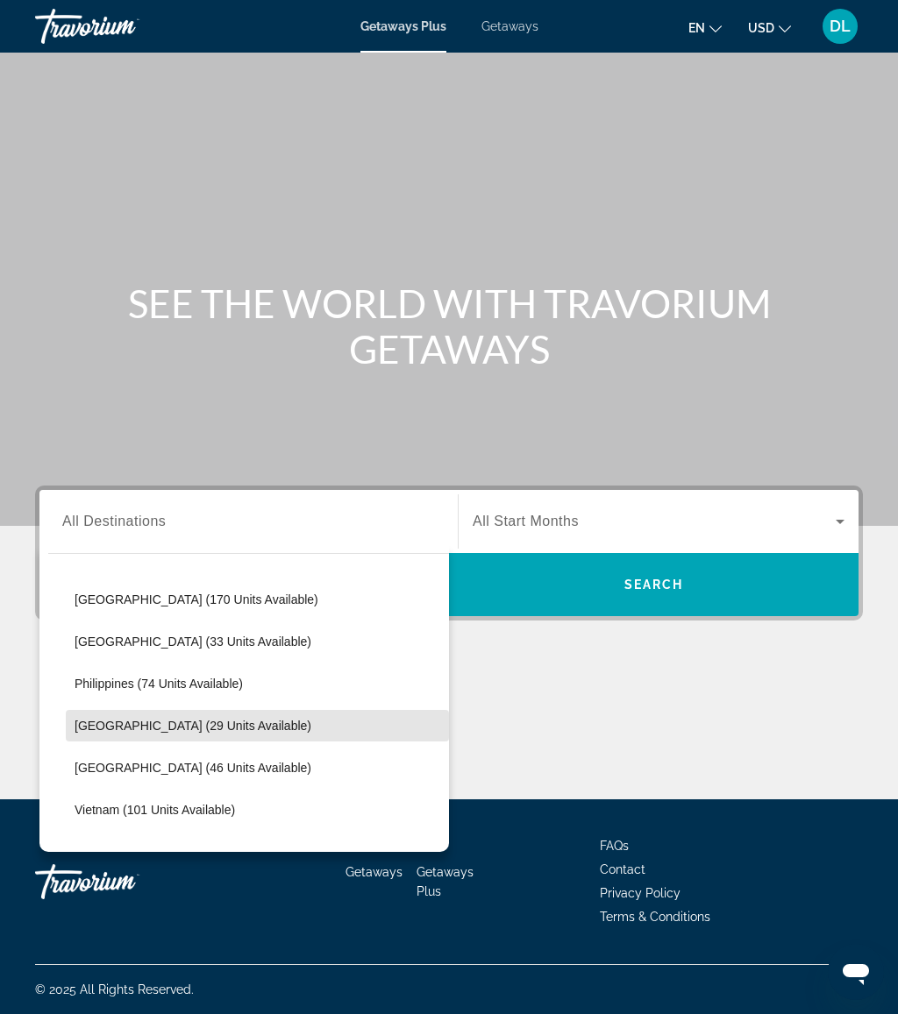
scroll to position [674, 0]
click at [215, 641] on span "[GEOGRAPHIC_DATA] (33 units available)" at bounding box center [193, 643] width 237 height 14
type input "**********"
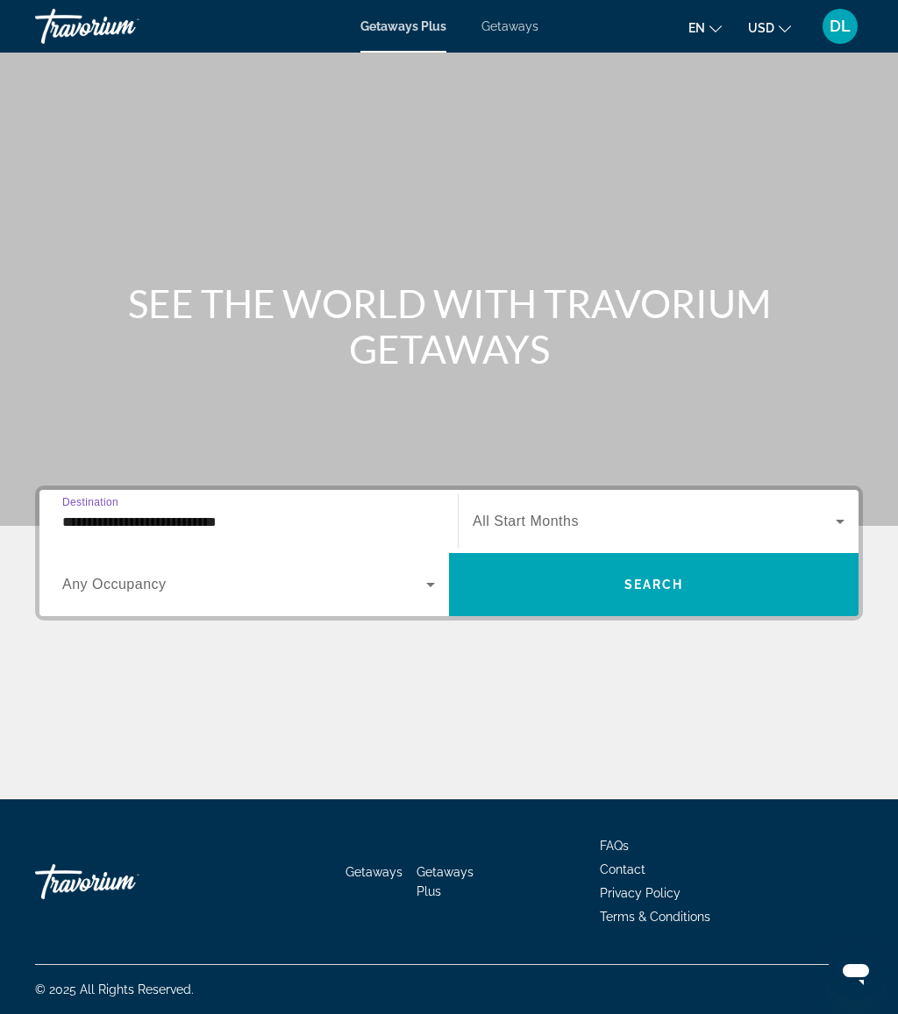
click at [491, 20] on span "Getaways" at bounding box center [509, 26] width 57 height 14
click at [320, 512] on input "Destination All Destinations" at bounding box center [248, 522] width 373 height 21
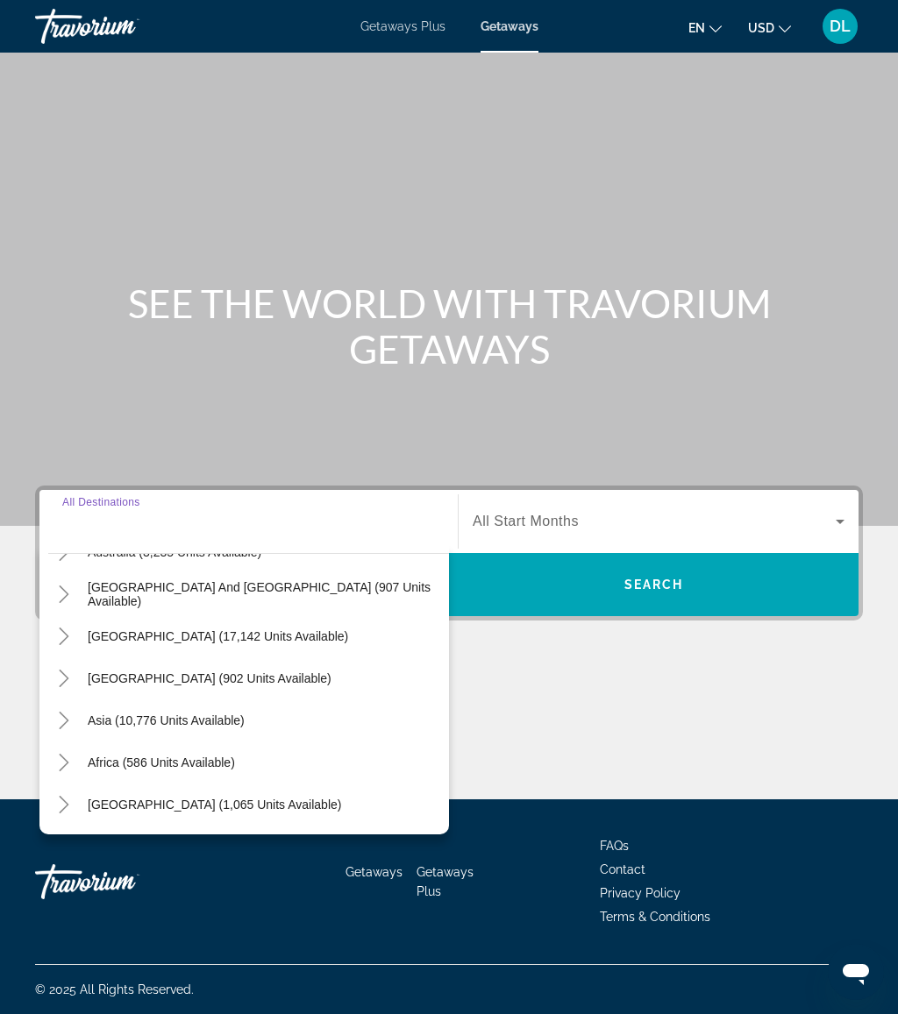
click at [66, 717] on icon "Toggle Asia (10,776 units available)" at bounding box center [64, 721] width 18 height 18
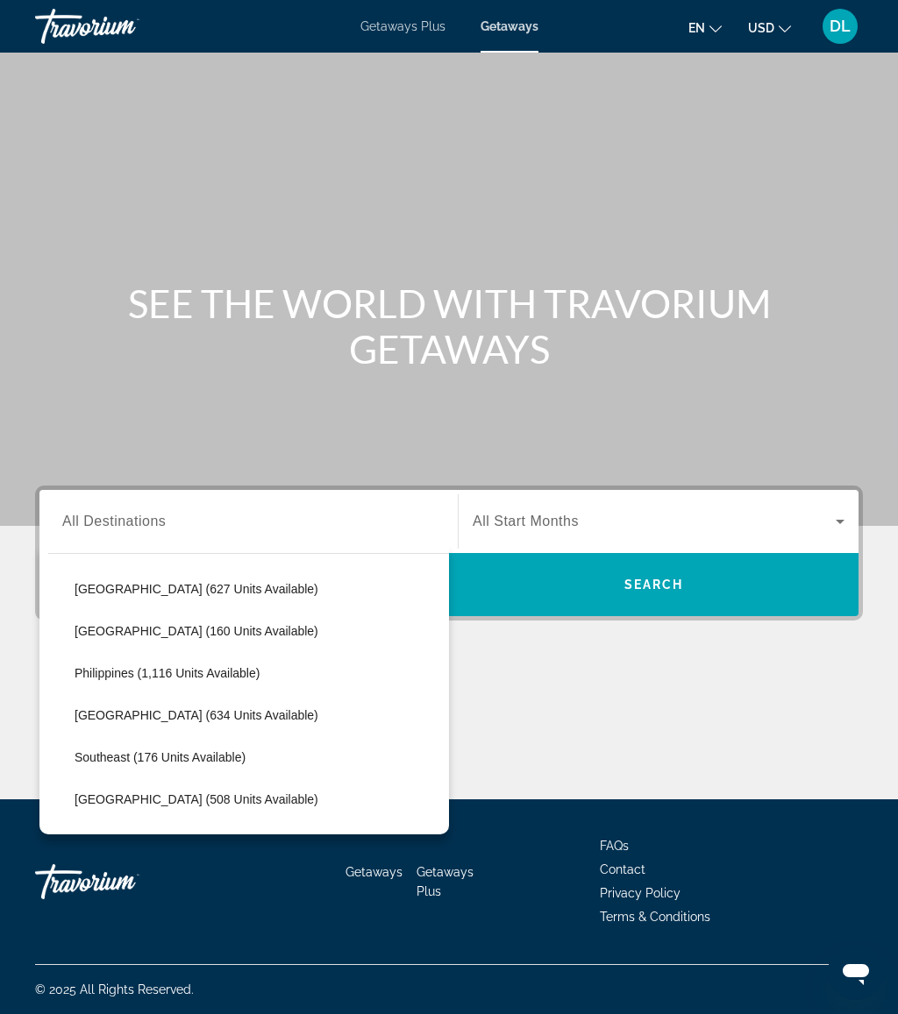
scroll to position [715, 0]
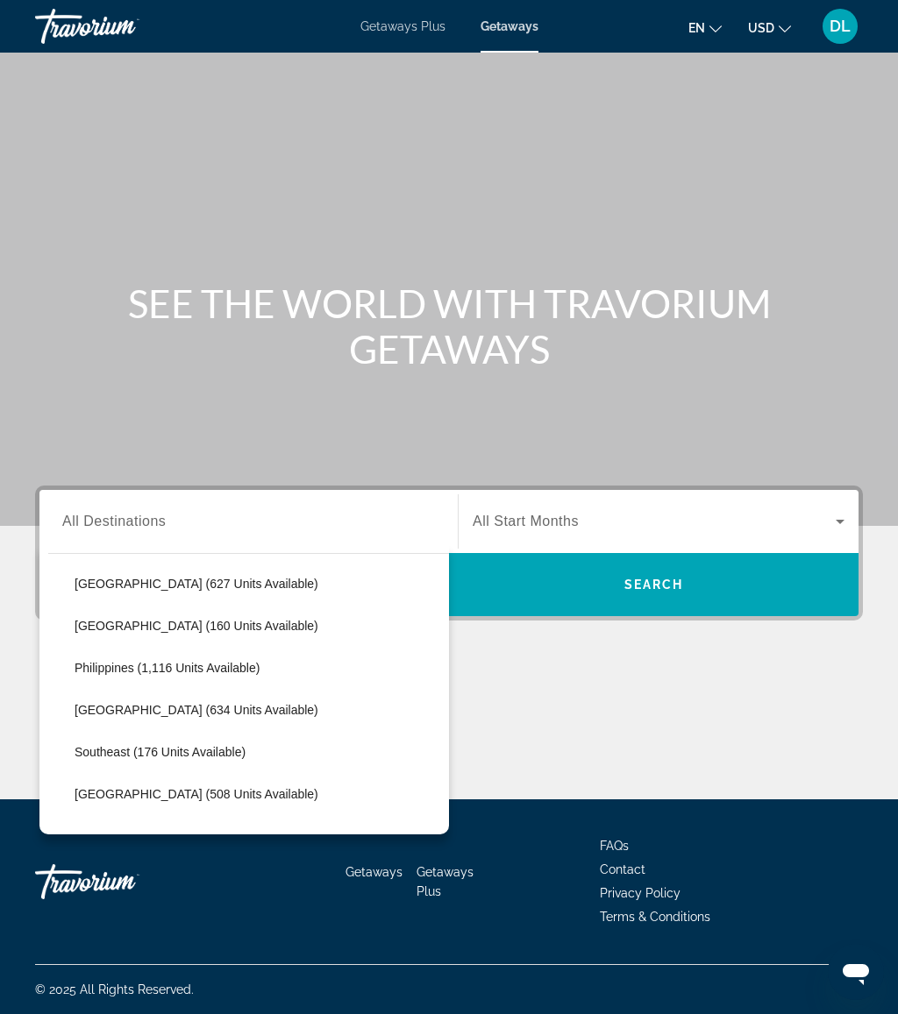
click at [224, 638] on span "Search widget" at bounding box center [257, 626] width 383 height 42
type input "**********"
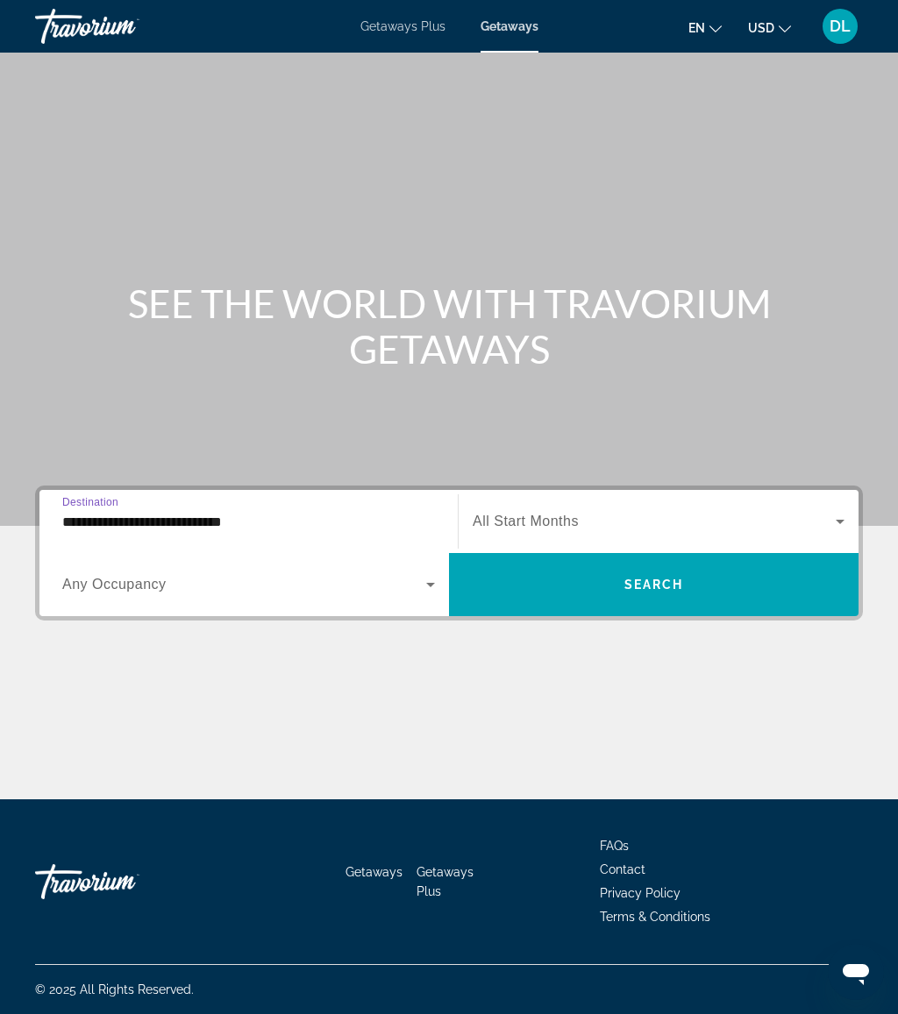
click at [579, 575] on span "Search widget" at bounding box center [653, 585] width 409 height 42
click at [310, 578] on span "Search widget" at bounding box center [244, 584] width 364 height 21
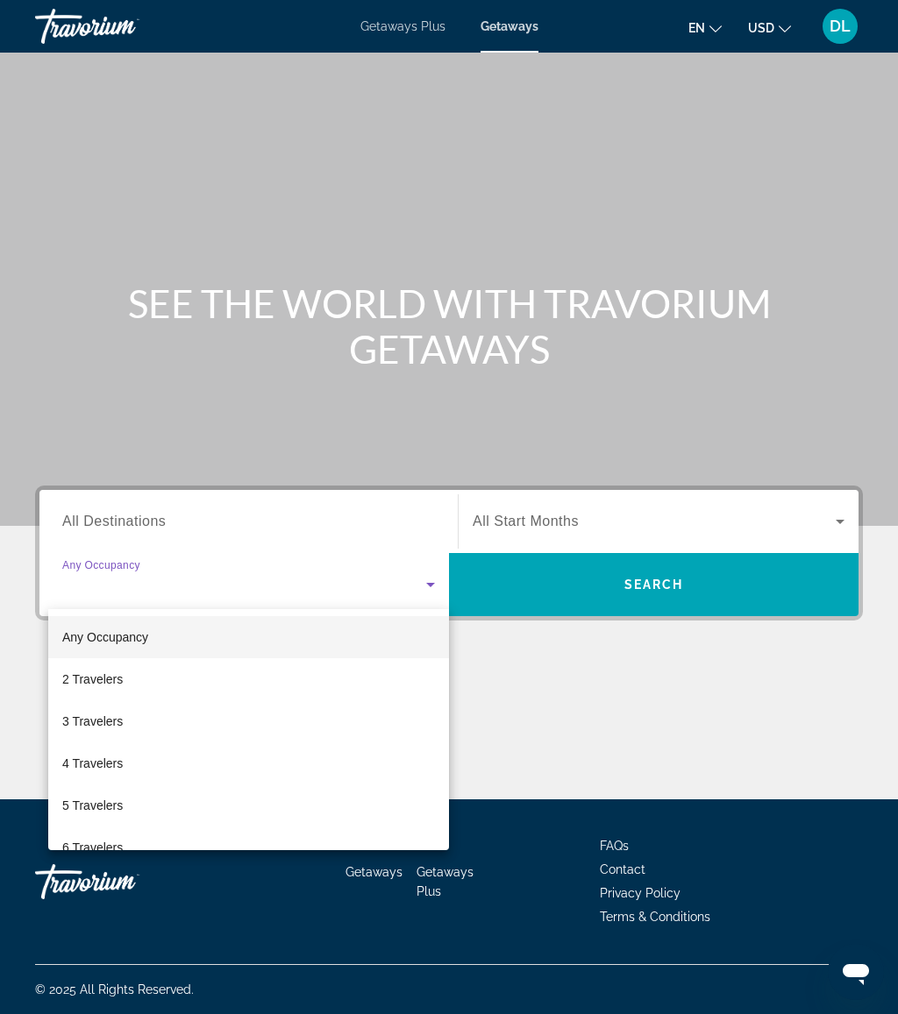
click at [286, 522] on div at bounding box center [449, 507] width 898 height 1014
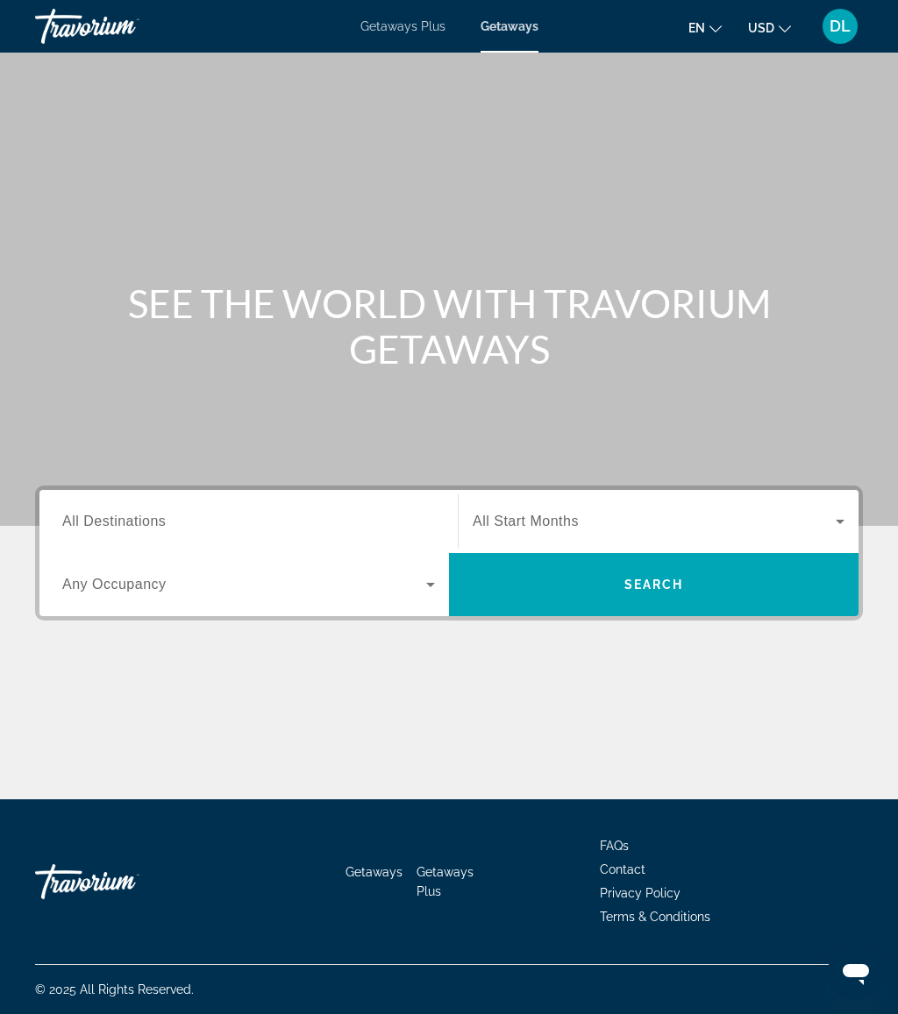
click at [292, 517] on input "Destination All Destinations" at bounding box center [248, 522] width 373 height 21
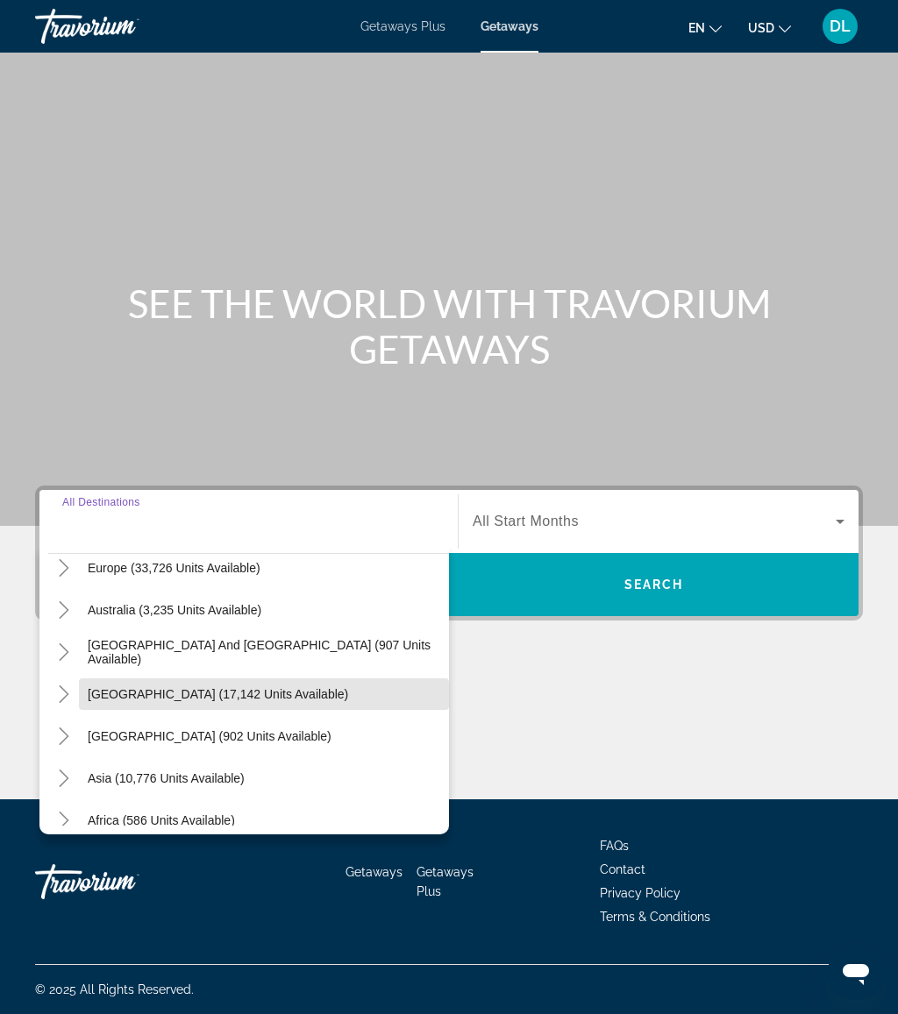
scroll to position [277, 0]
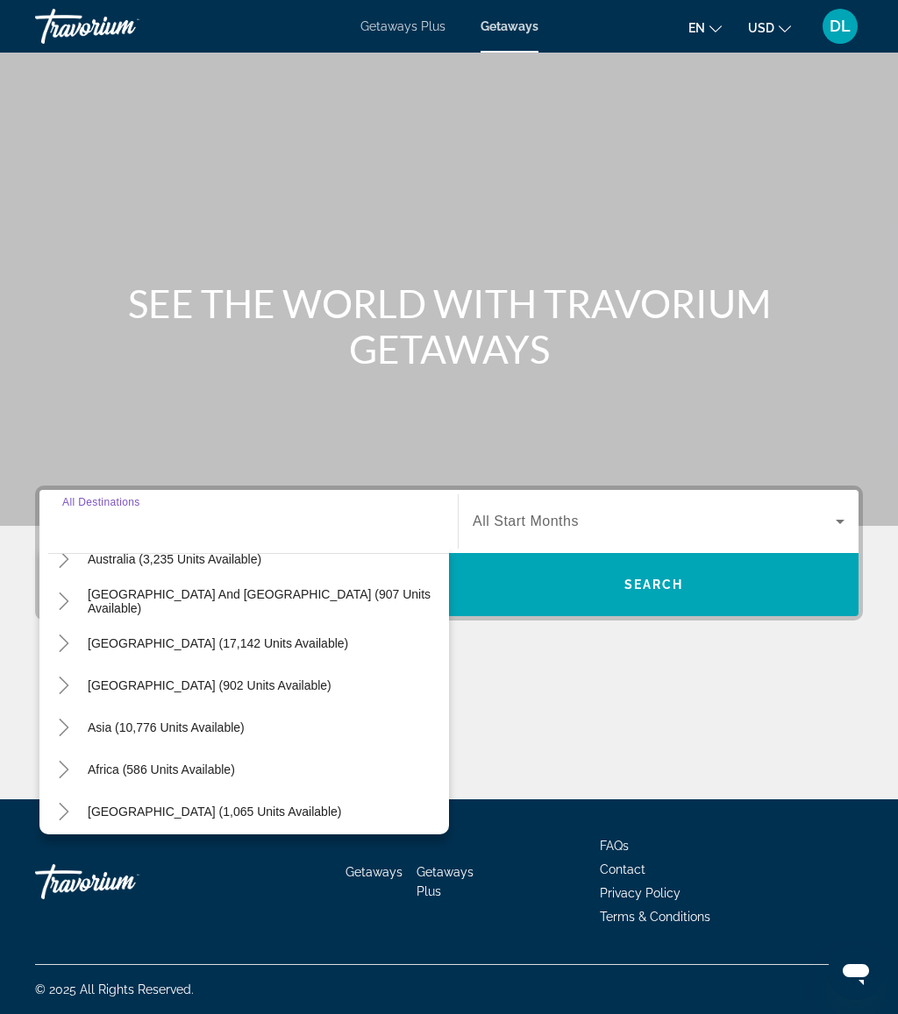
click at [145, 732] on span "Asia (10,776 units available)" at bounding box center [166, 728] width 157 height 14
type input "**********"
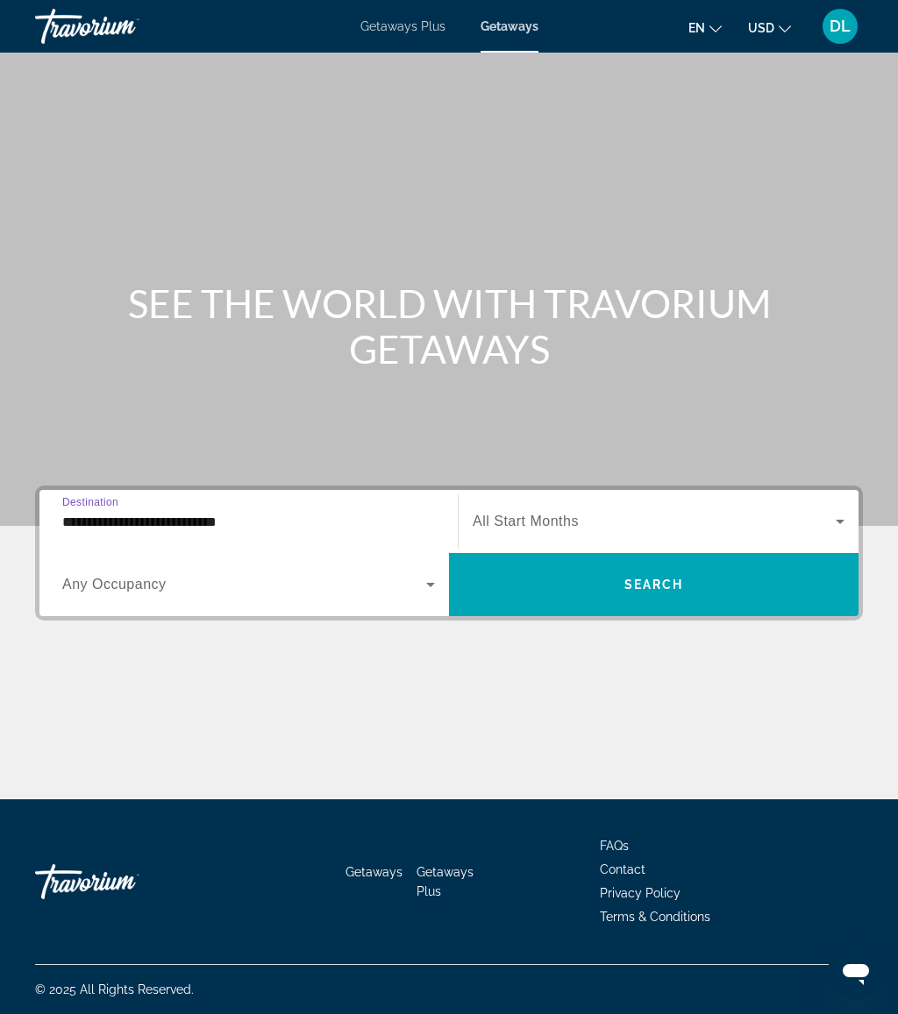
click at [606, 576] on span "Search widget" at bounding box center [653, 585] width 409 height 42
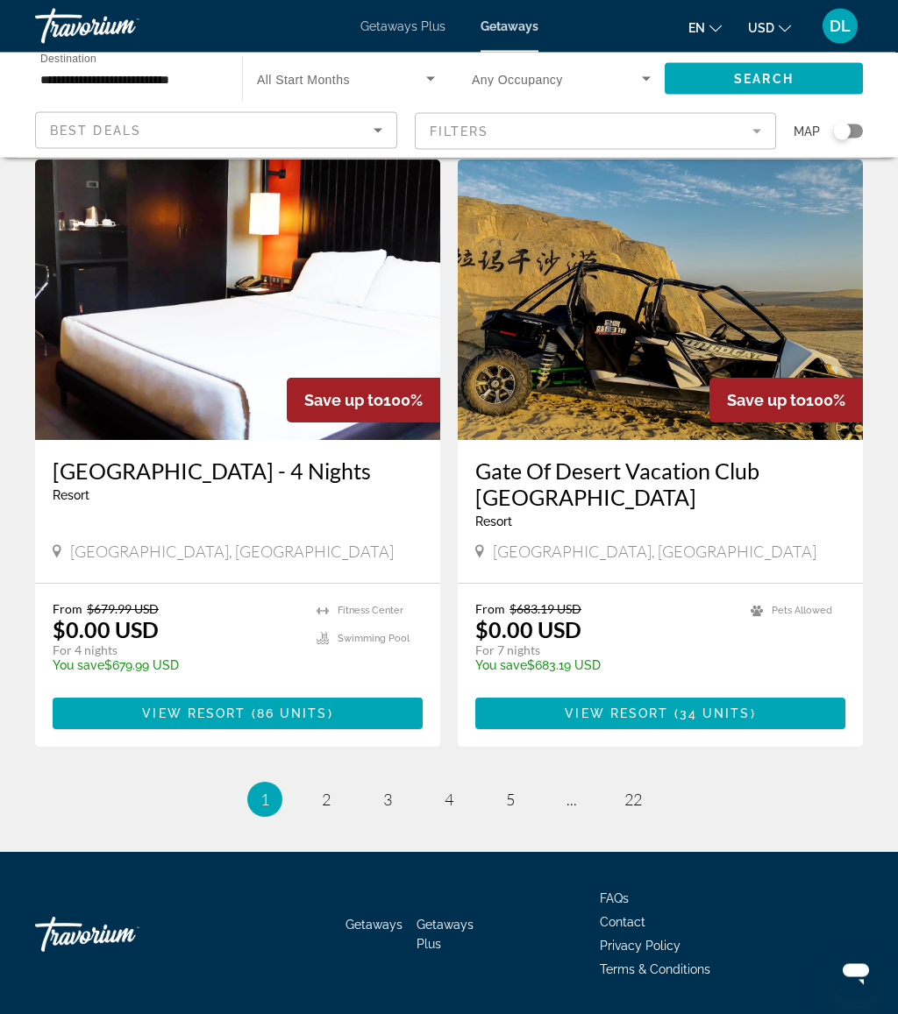
scroll to position [3146, 0]
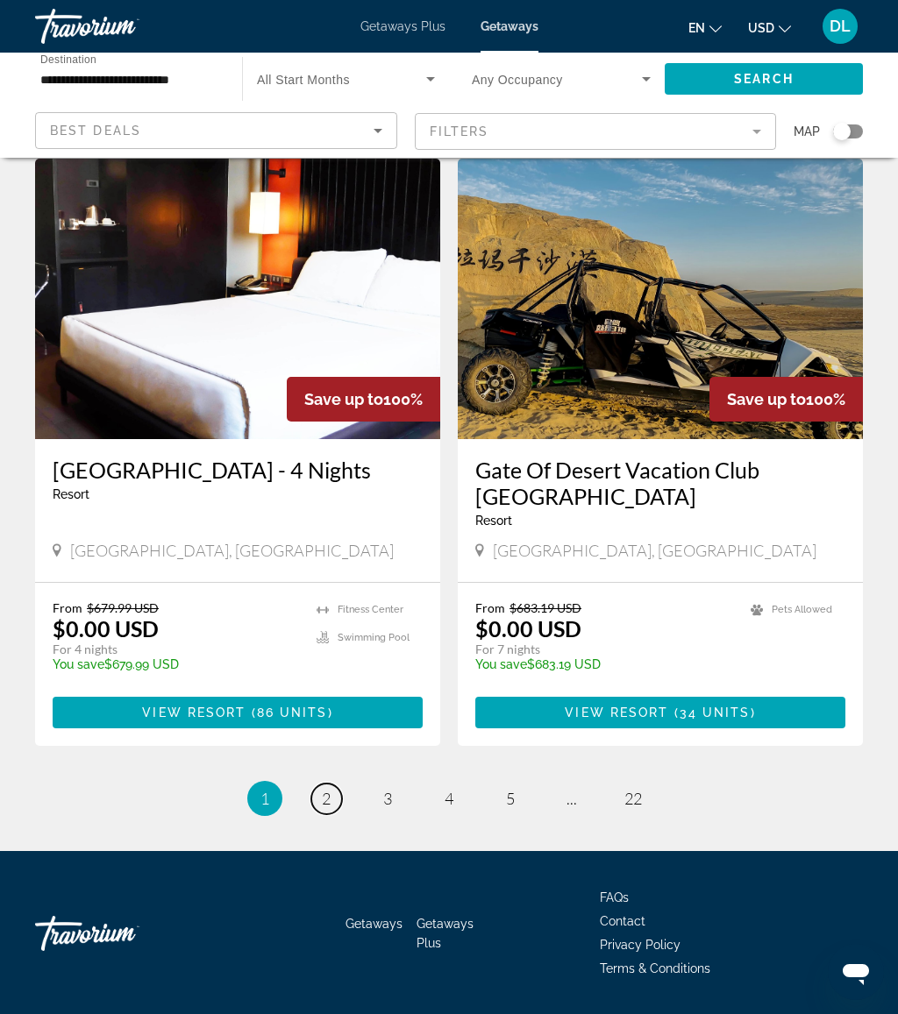
click at [340, 784] on link "page 2" at bounding box center [326, 799] width 31 height 31
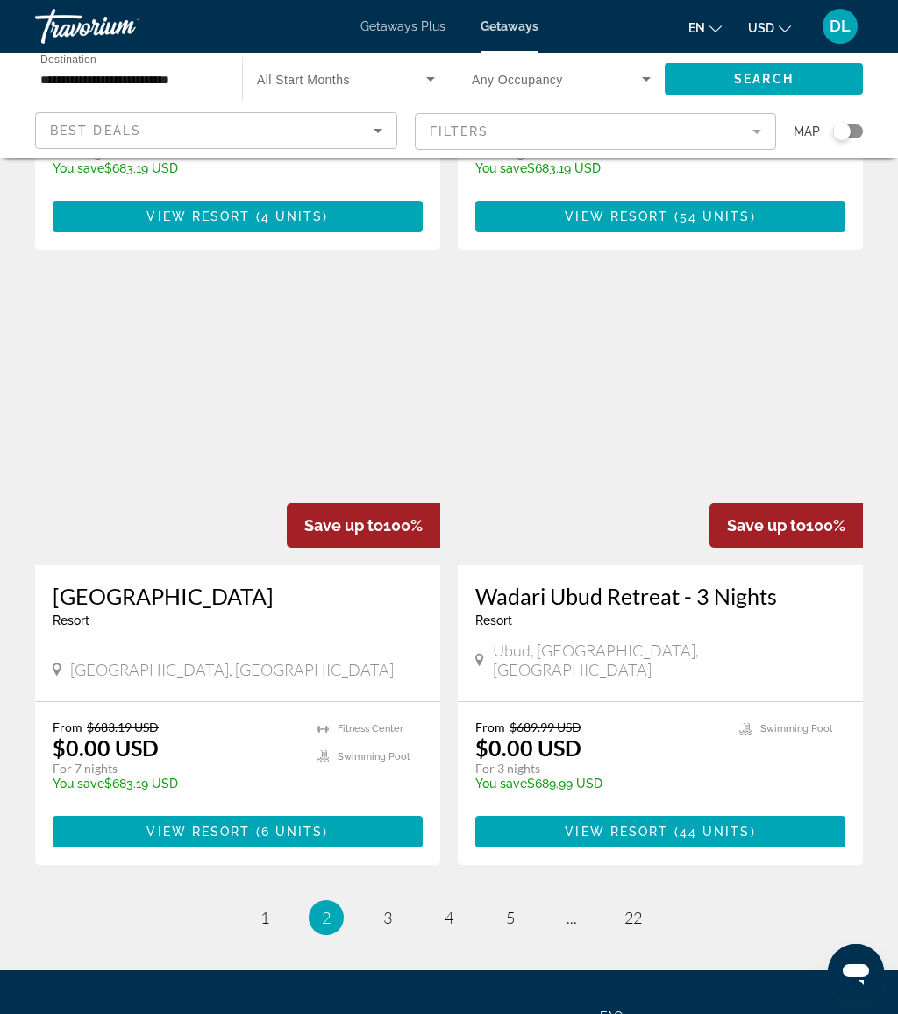
scroll to position [3094, 0]
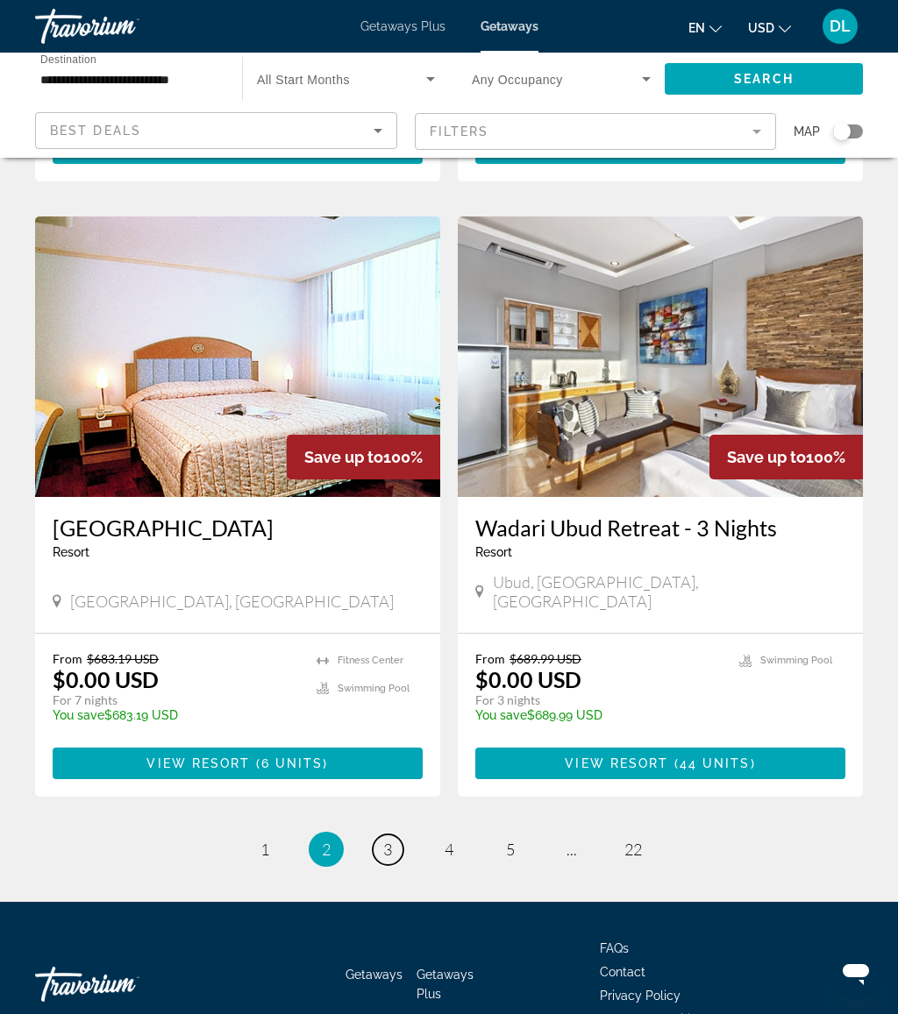
click at [378, 835] on link "page 3" at bounding box center [388, 850] width 31 height 31
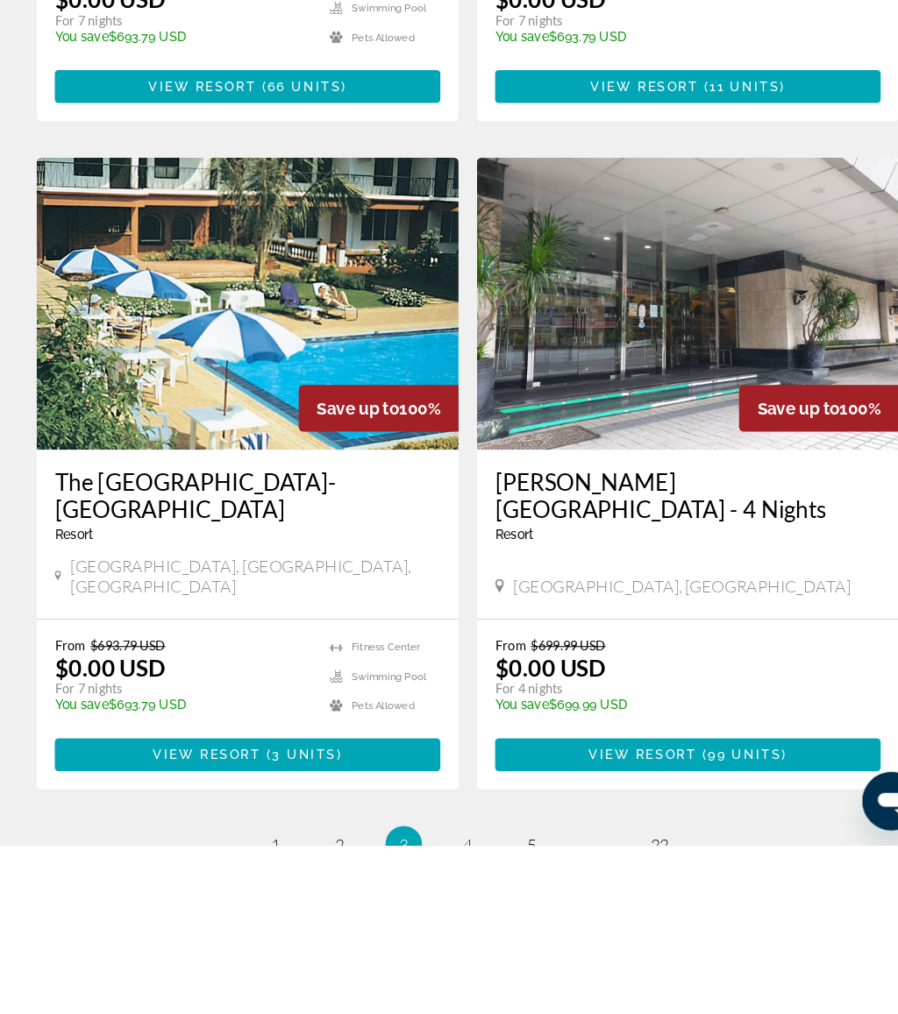
scroll to position [3094, 0]
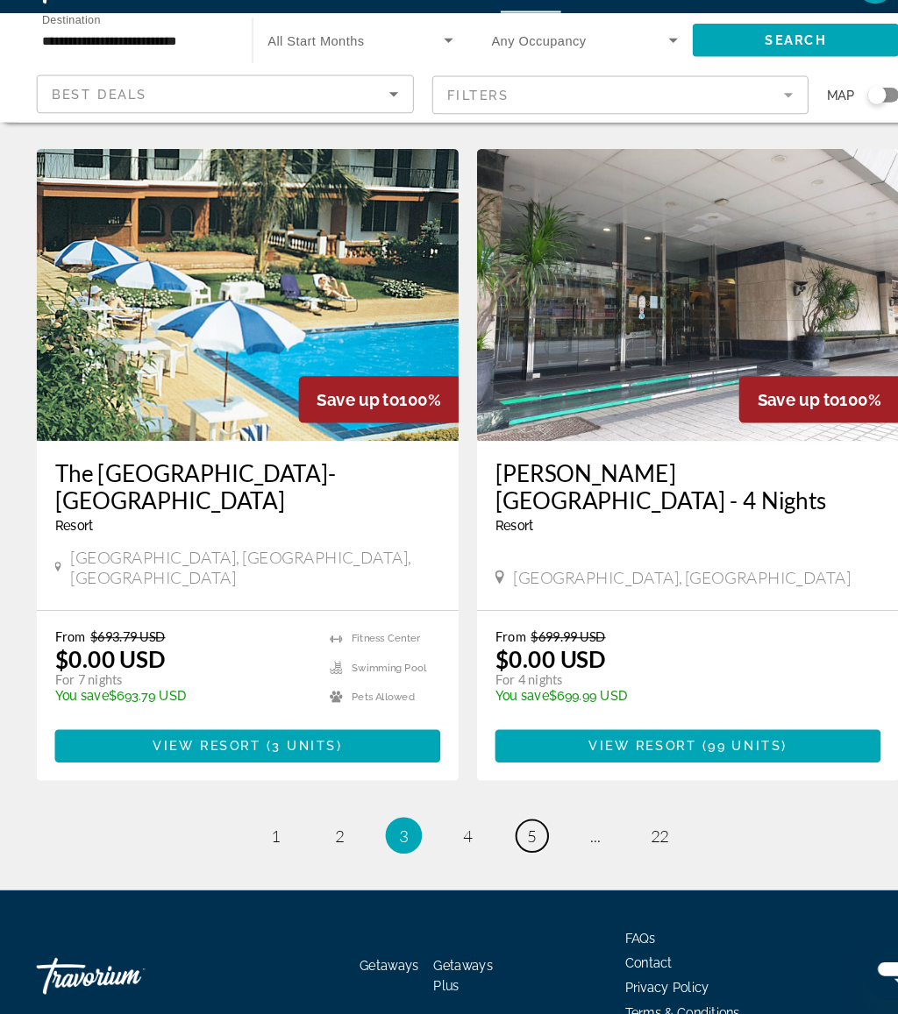
click at [513, 833] on span "5" at bounding box center [510, 842] width 9 height 19
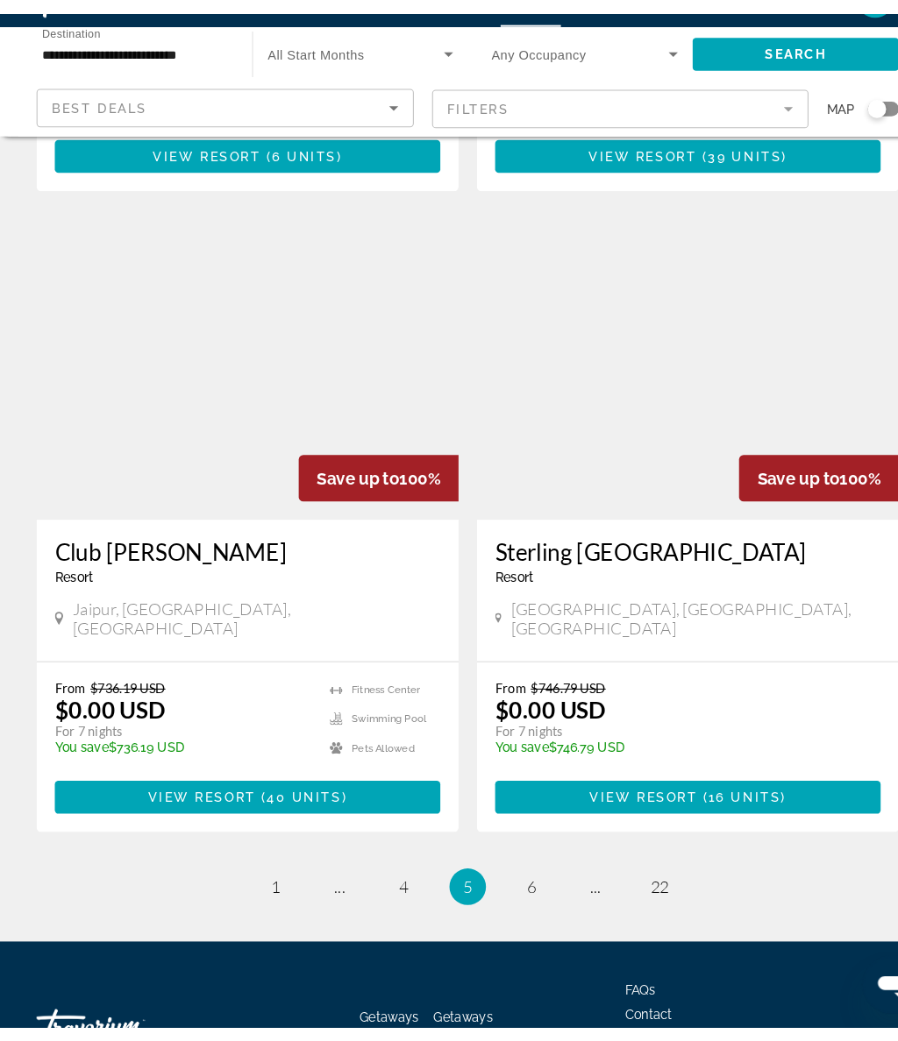
scroll to position [3094, 0]
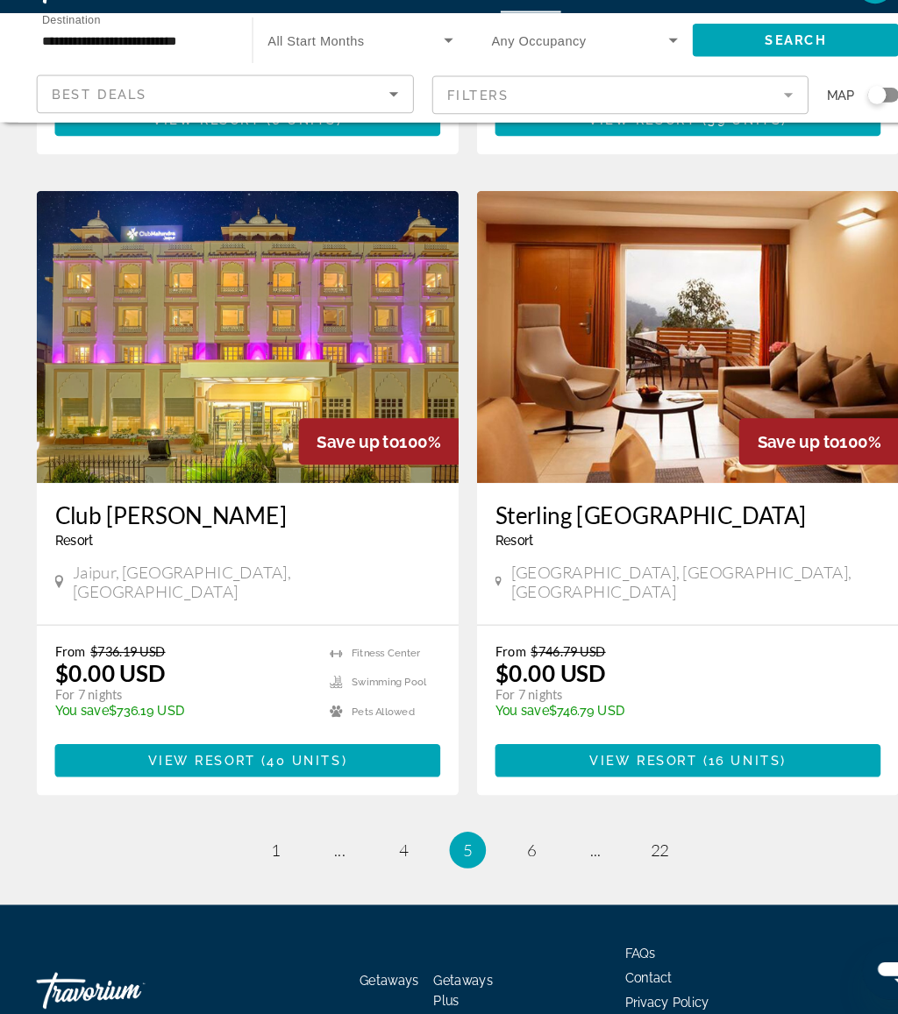
click at [540, 113] on mat-form-field "Filters" at bounding box center [596, 131] width 362 height 37
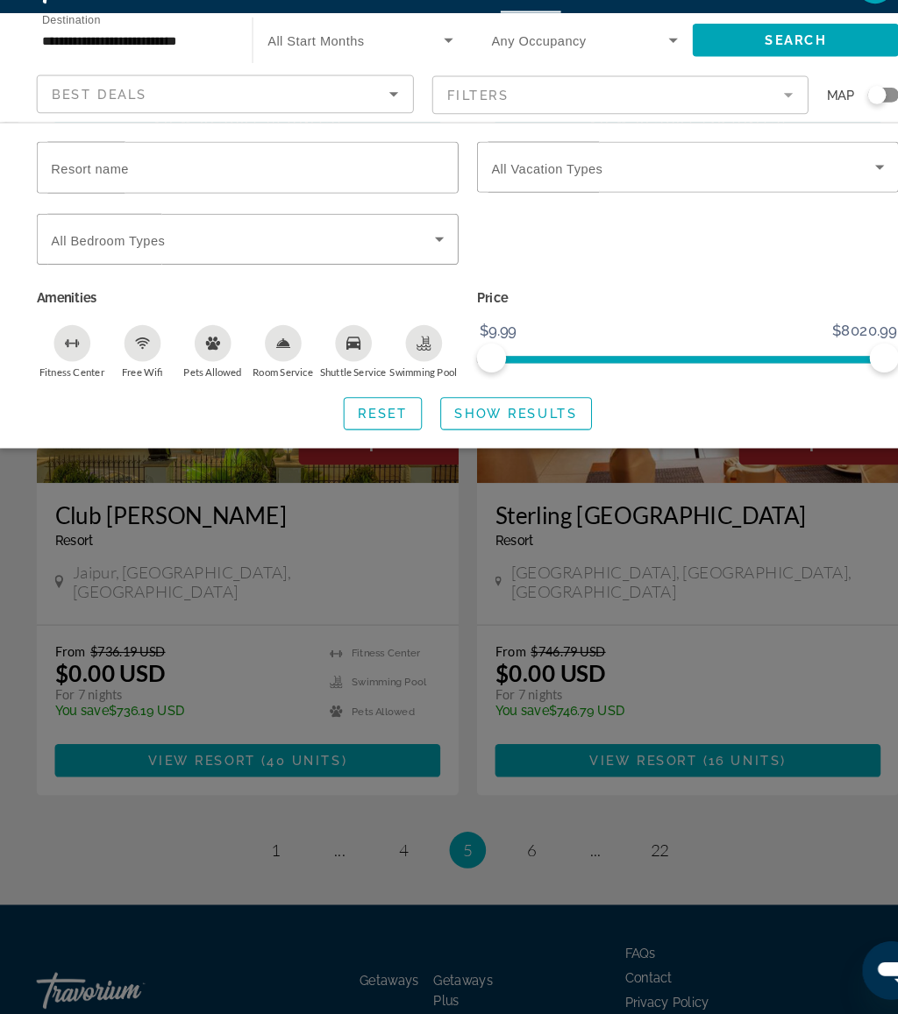
click at [212, 191] on input "Resort name" at bounding box center [237, 201] width 377 height 21
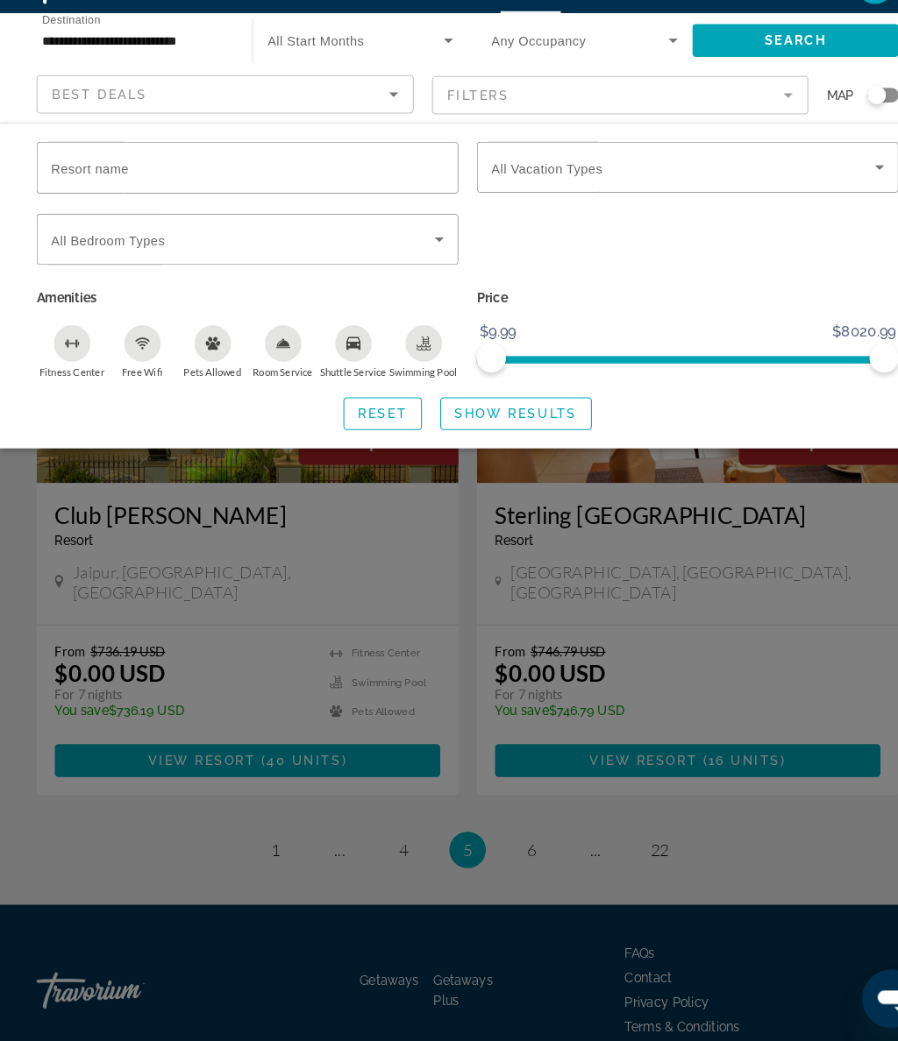
scroll to position [3067, 0]
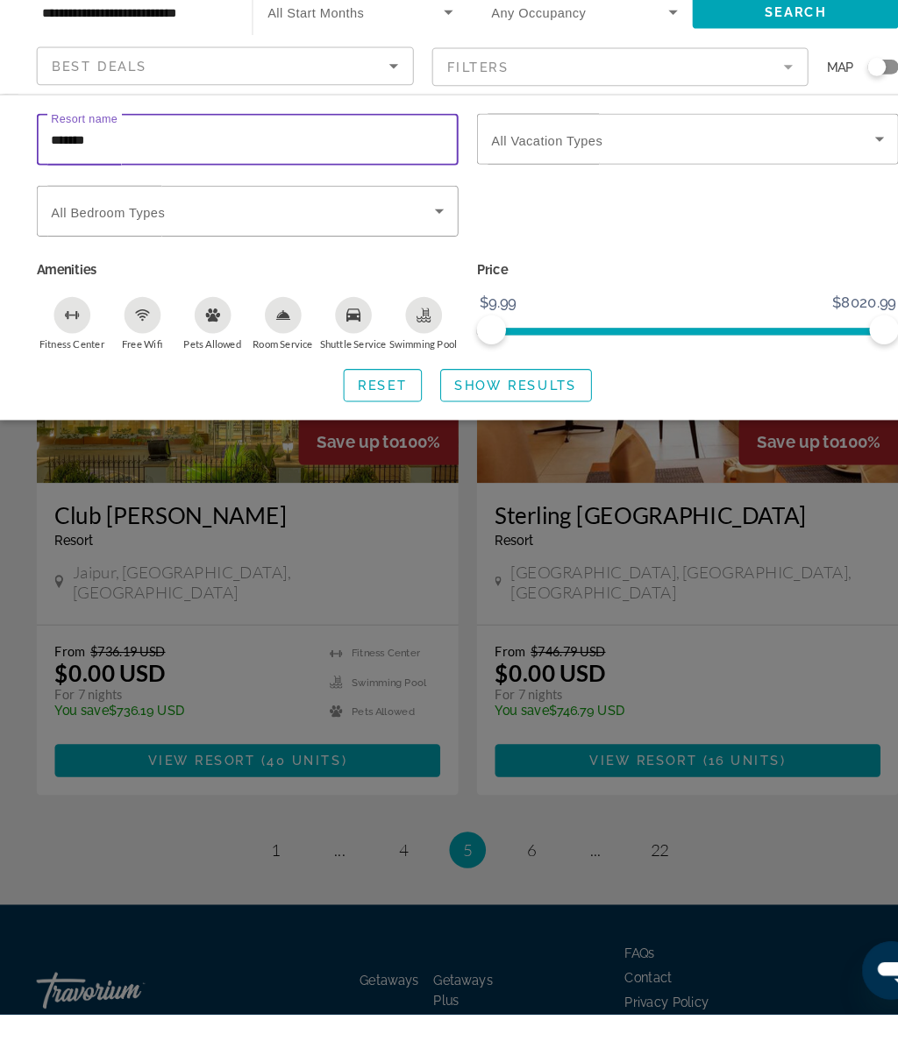
type input "********"
click at [508, 430] on span "Show Results" at bounding box center [495, 437] width 117 height 14
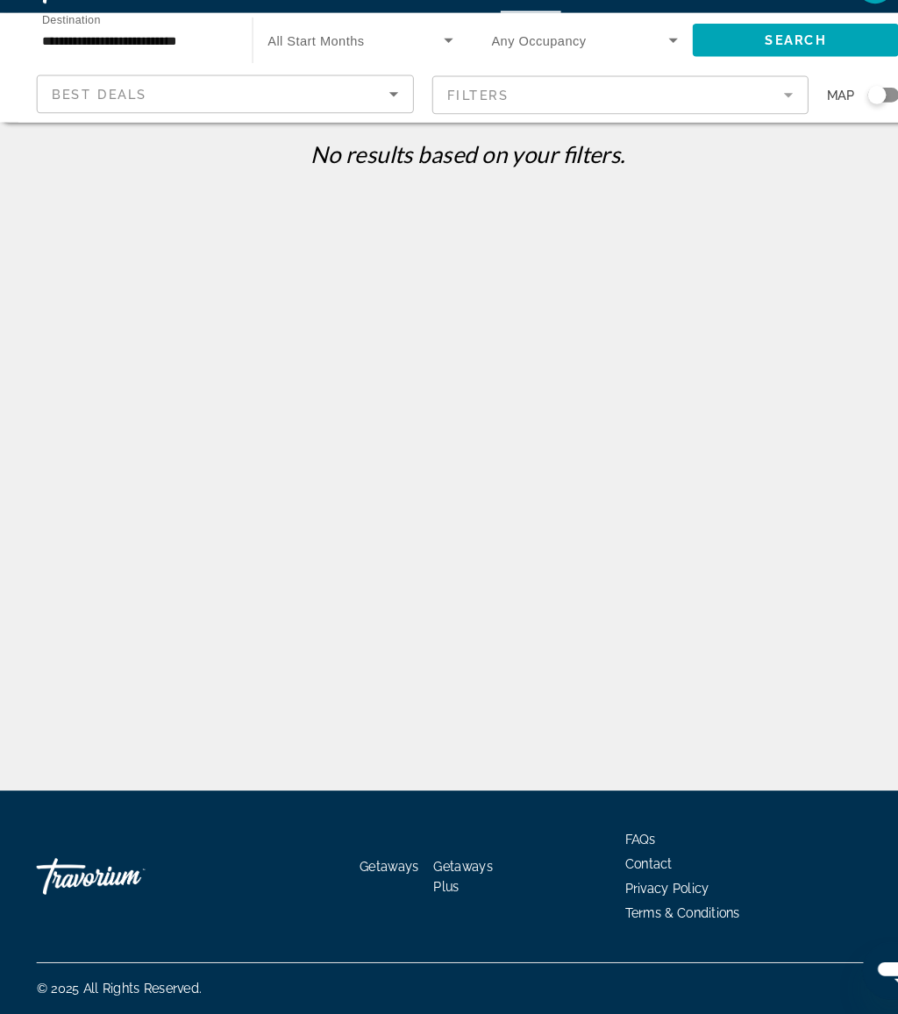
click at [678, 113] on mat-form-field "Filters" at bounding box center [596, 131] width 362 height 37
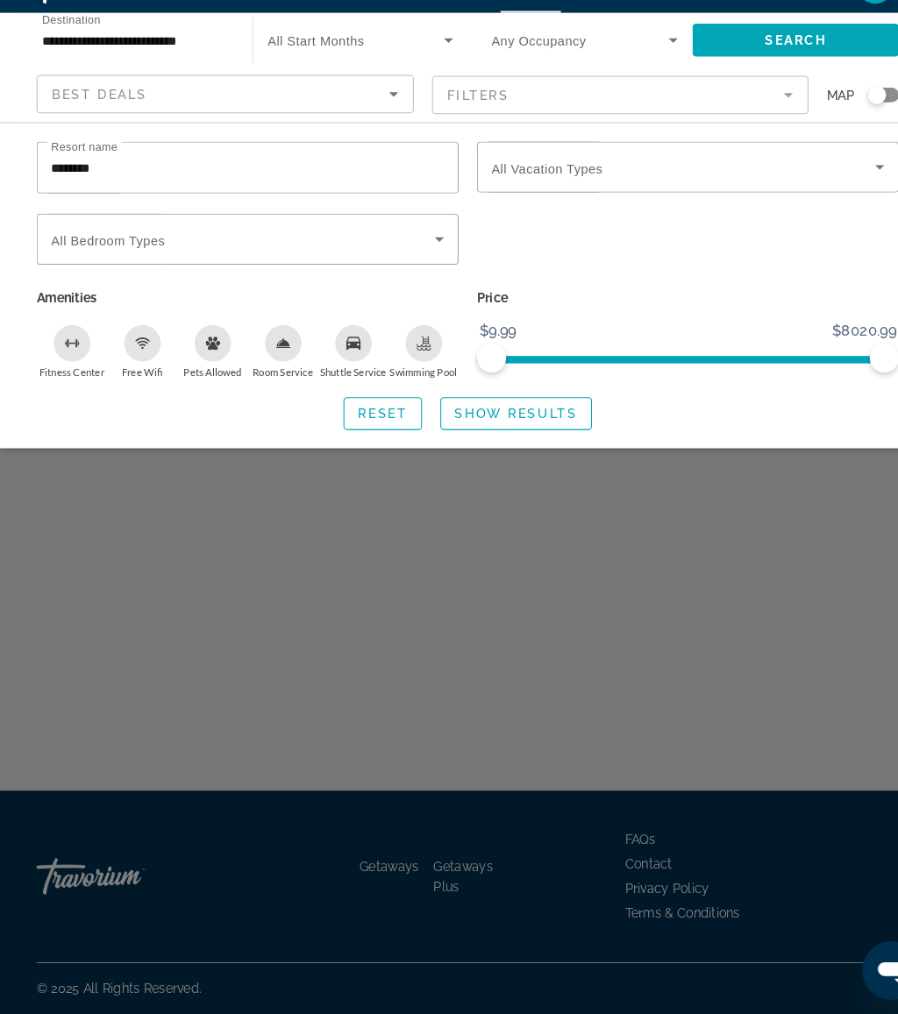
click at [159, 191] on input "********" at bounding box center [237, 201] width 377 height 21
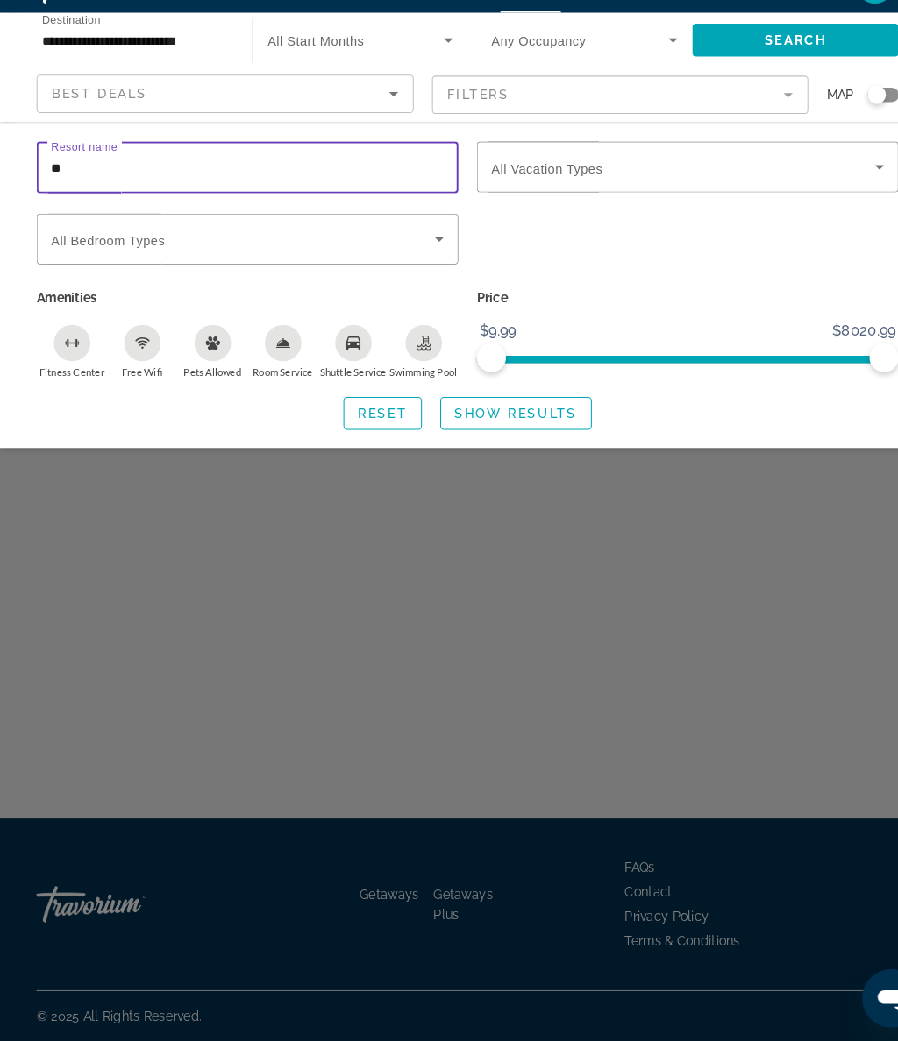
type input "*"
click at [355, 416] on span "Search widget" at bounding box center [368, 437] width 74 height 42
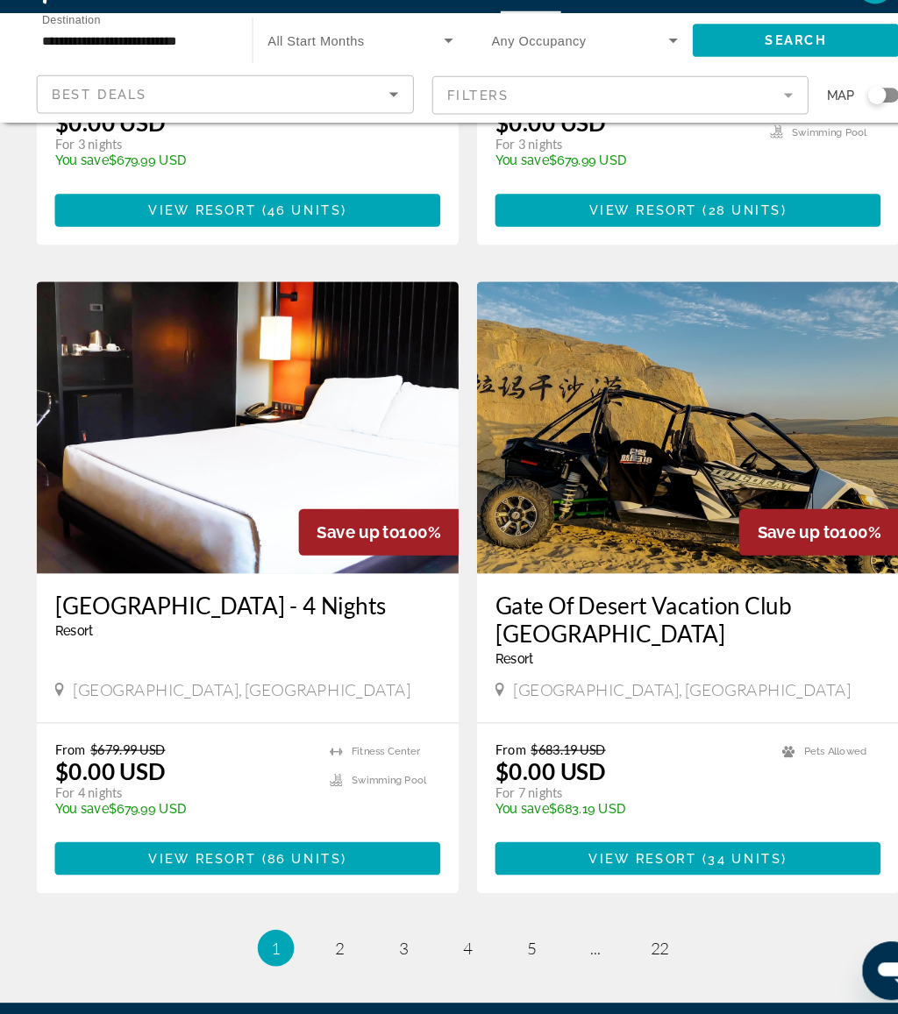
scroll to position [3146, 0]
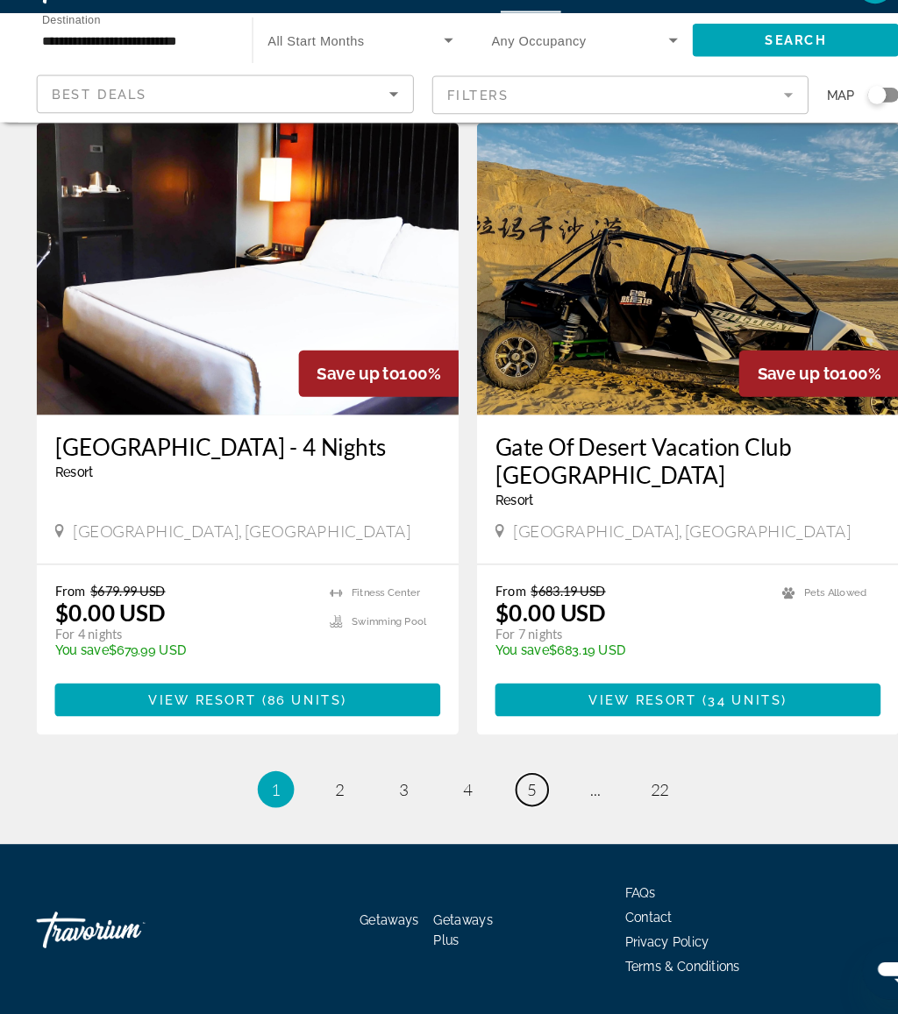
click at [525, 784] on link "page 5" at bounding box center [510, 799] width 31 height 31
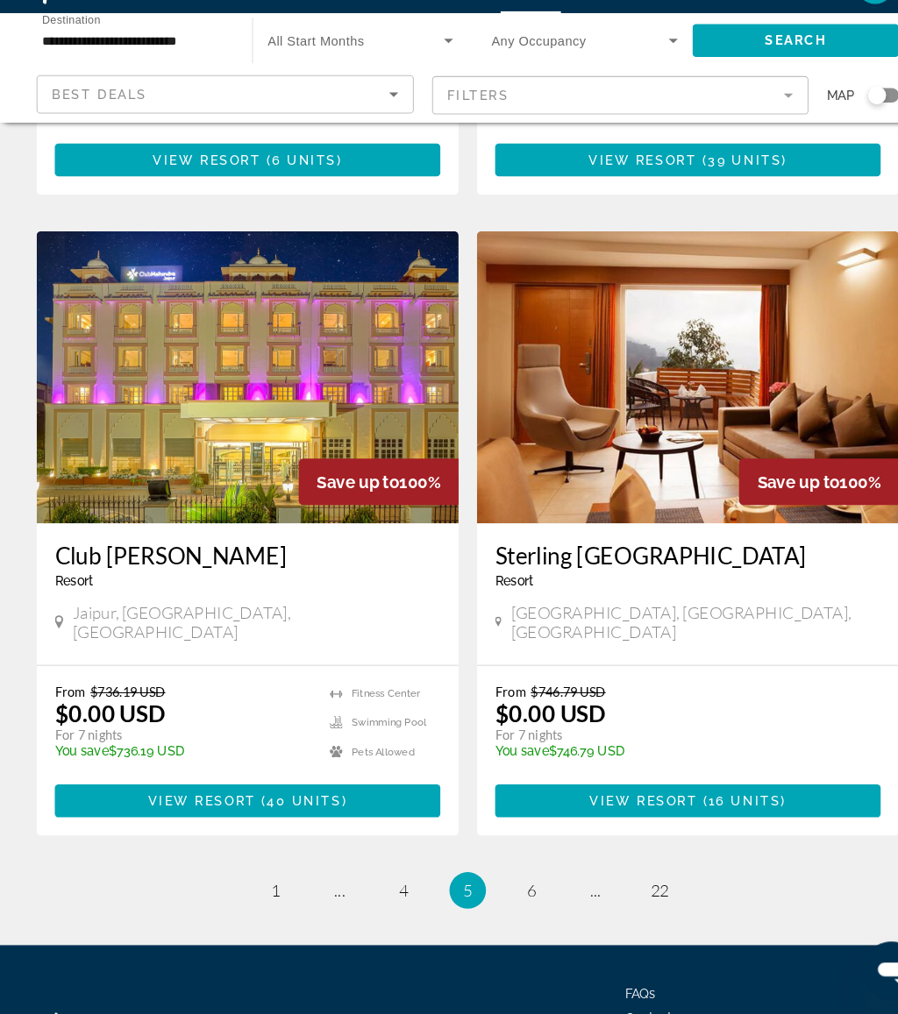
scroll to position [3094, 0]
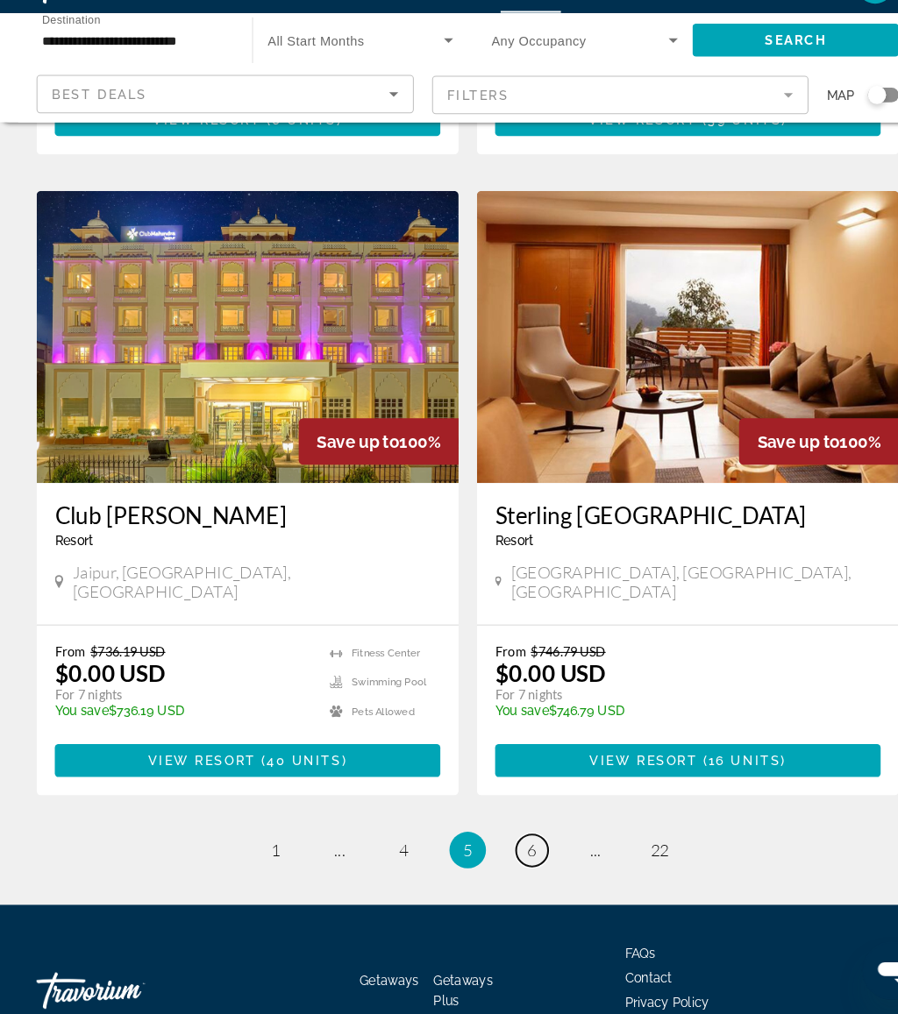
click at [516, 842] on link "page 6" at bounding box center [510, 857] width 31 height 31
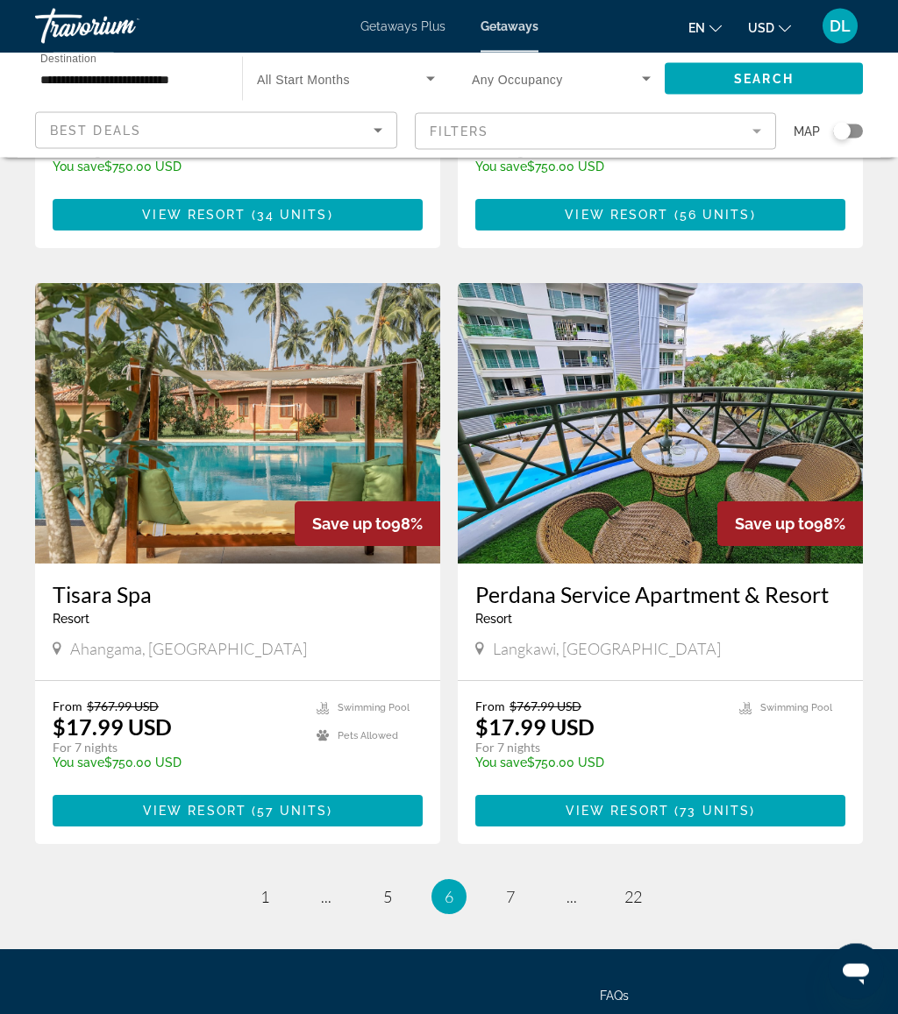
scroll to position [3120, 0]
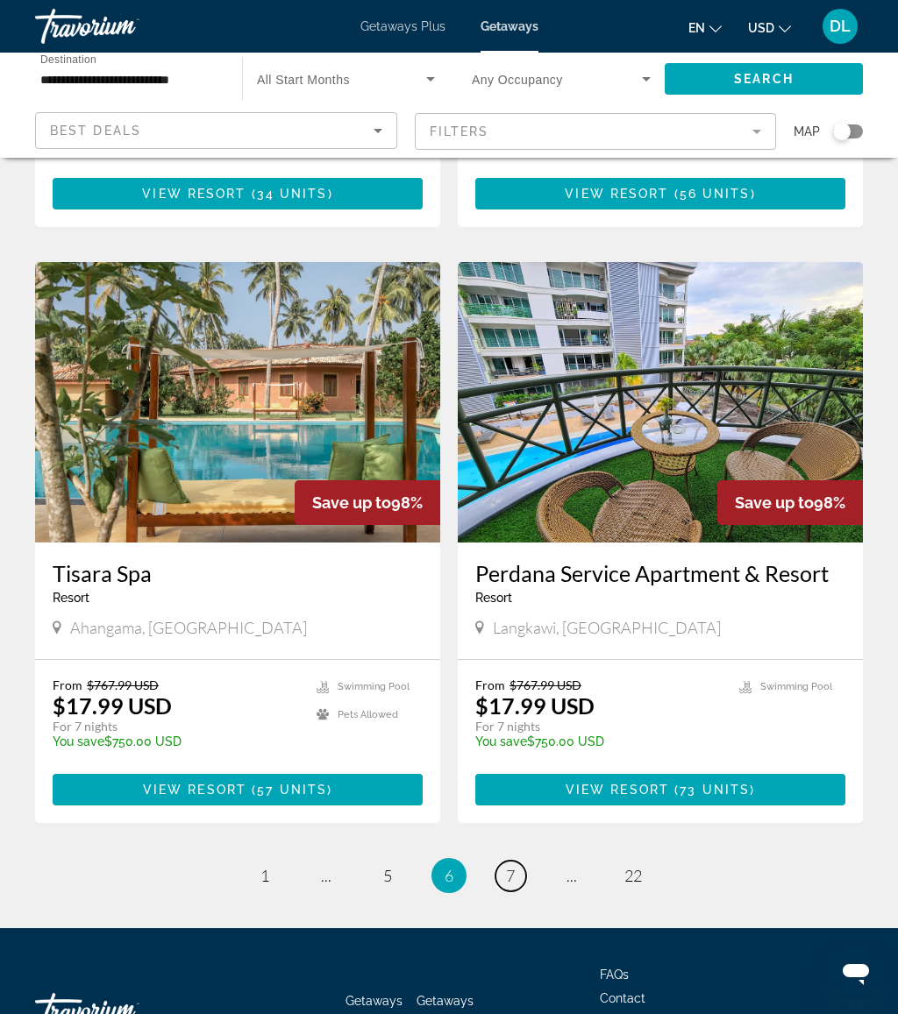
click at [506, 866] on span "7" at bounding box center [510, 875] width 9 height 19
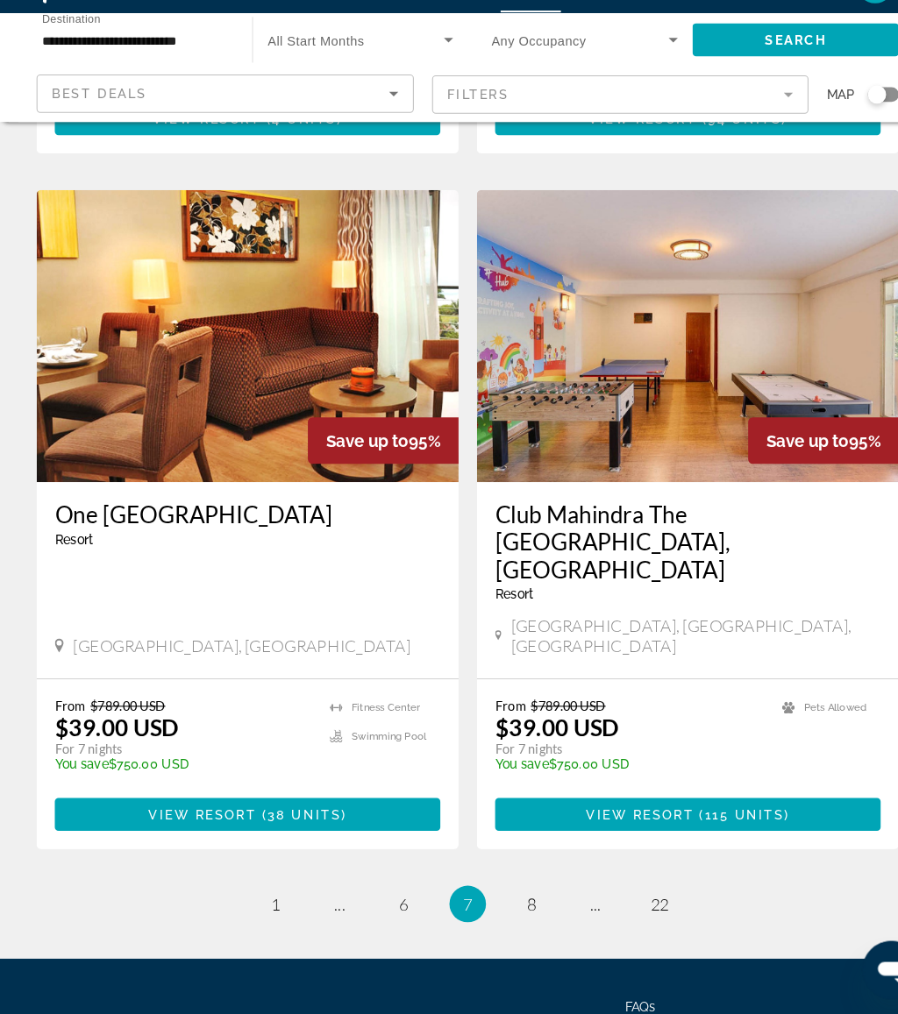
scroll to position [3121, 0]
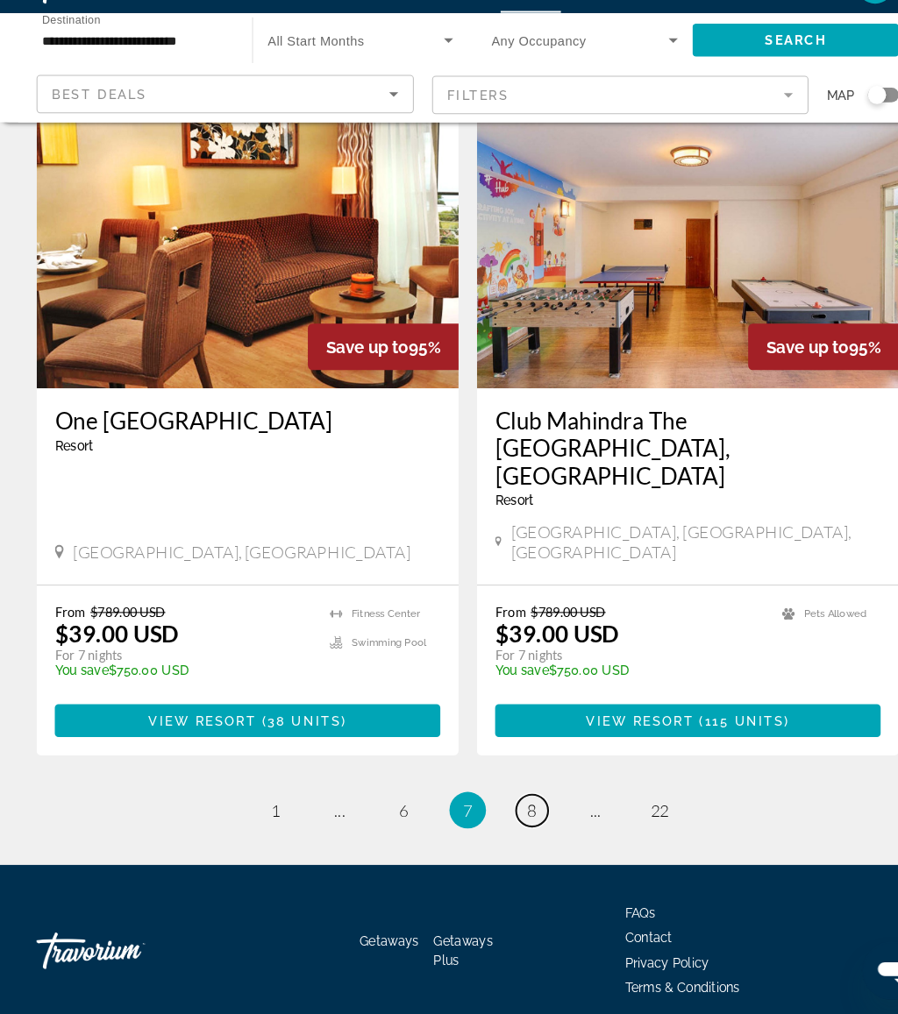
click at [513, 808] on span "8" at bounding box center [510, 817] width 9 height 19
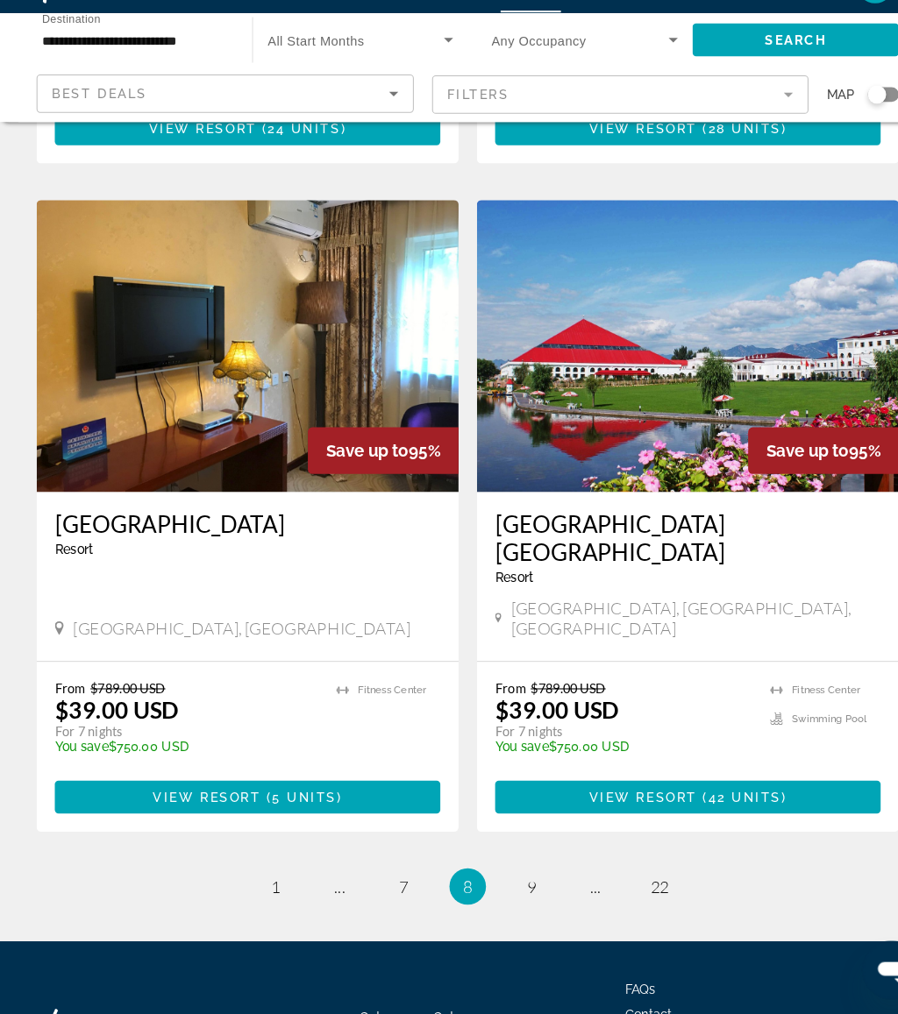
scroll to position [3094, 0]
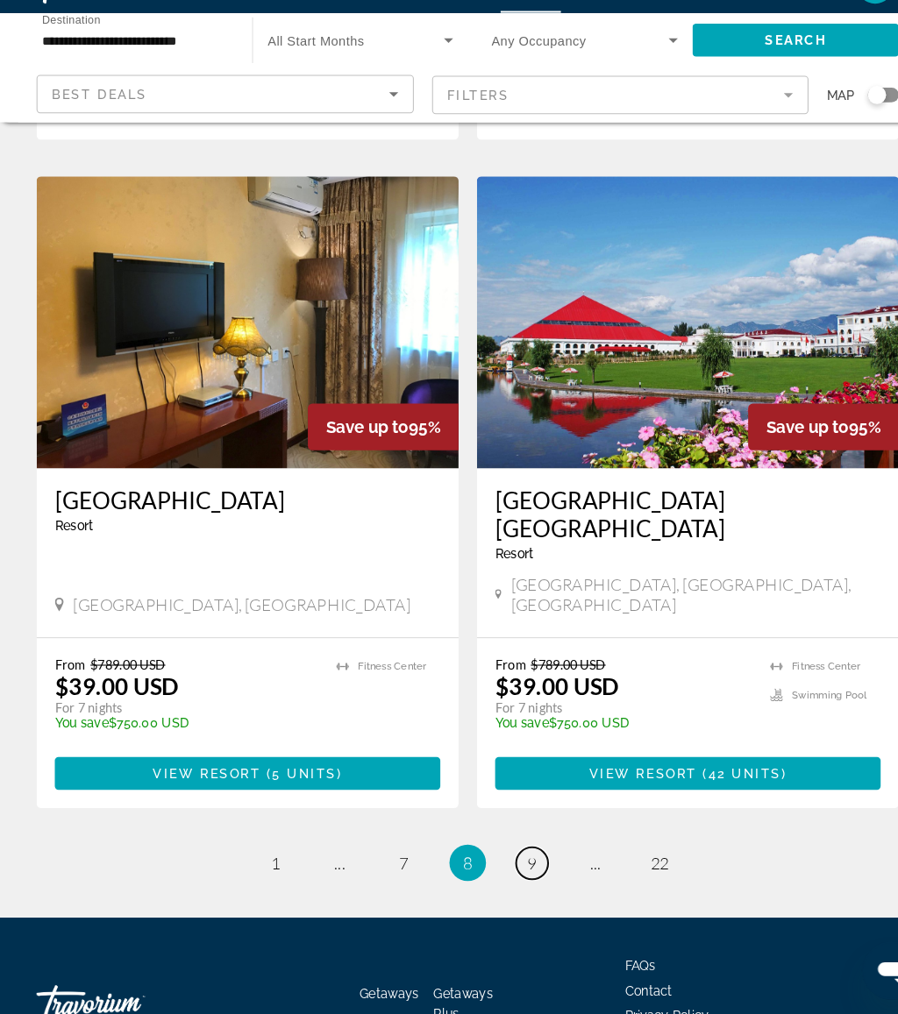
click at [520, 854] on link "page 9" at bounding box center [510, 869] width 31 height 31
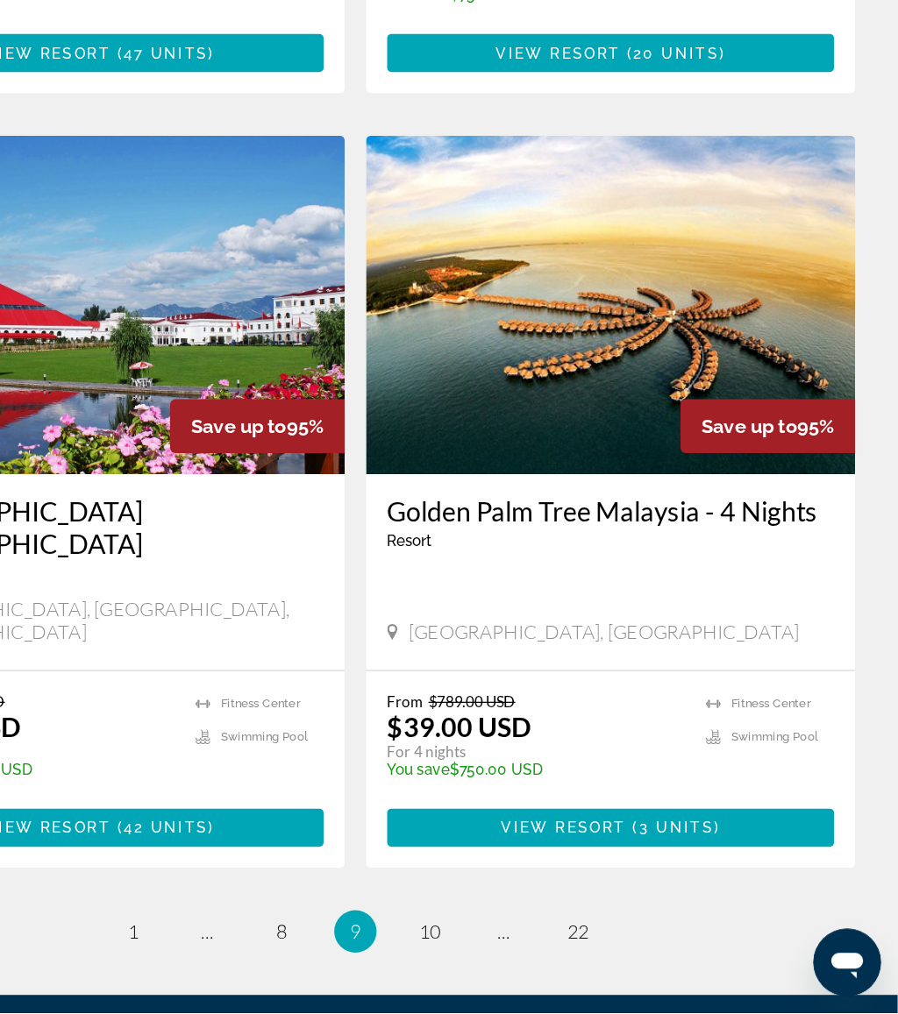
scroll to position [3042, 0]
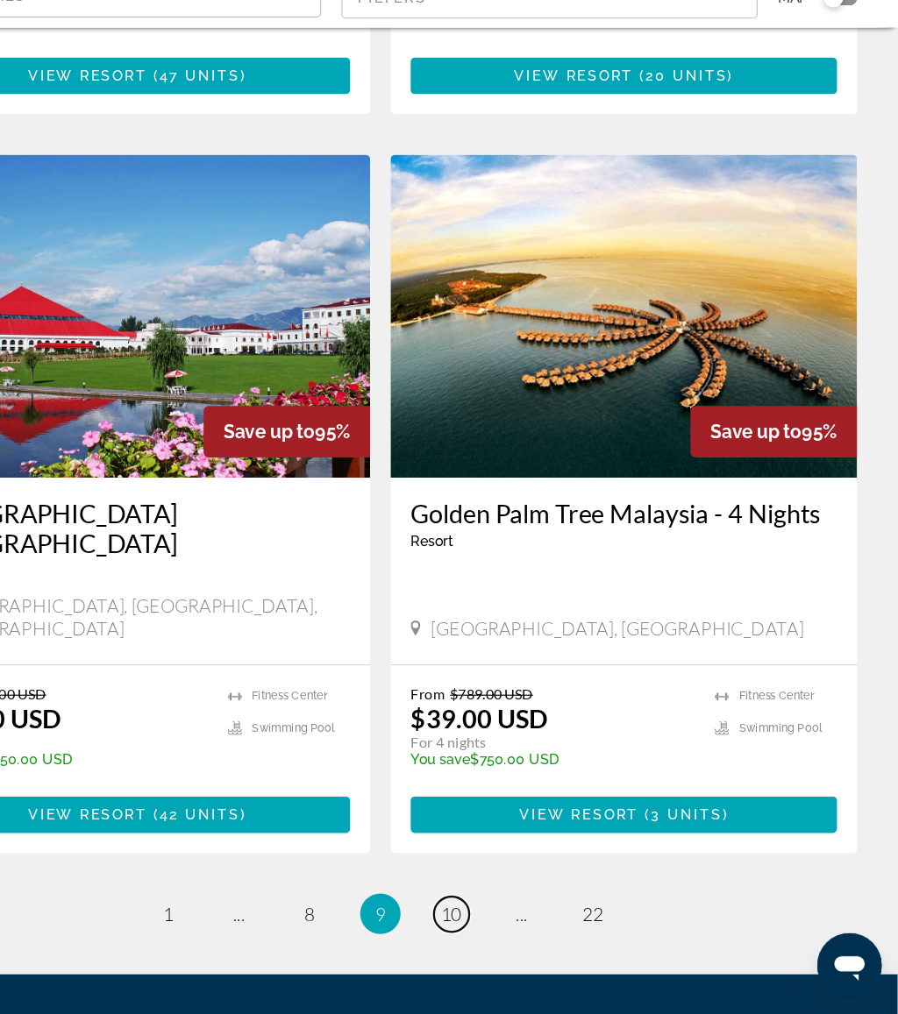
click at [495, 913] on link "page 10" at bounding box center [510, 928] width 31 height 31
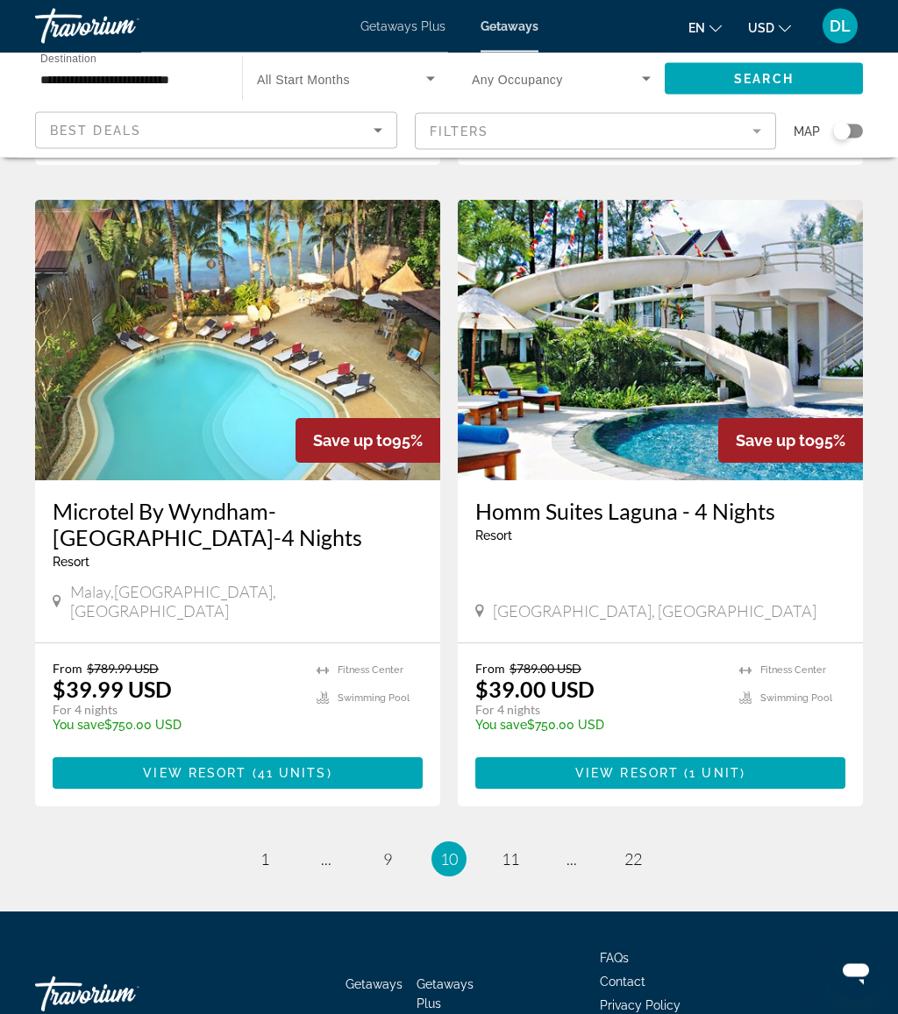
scroll to position [3174, 0]
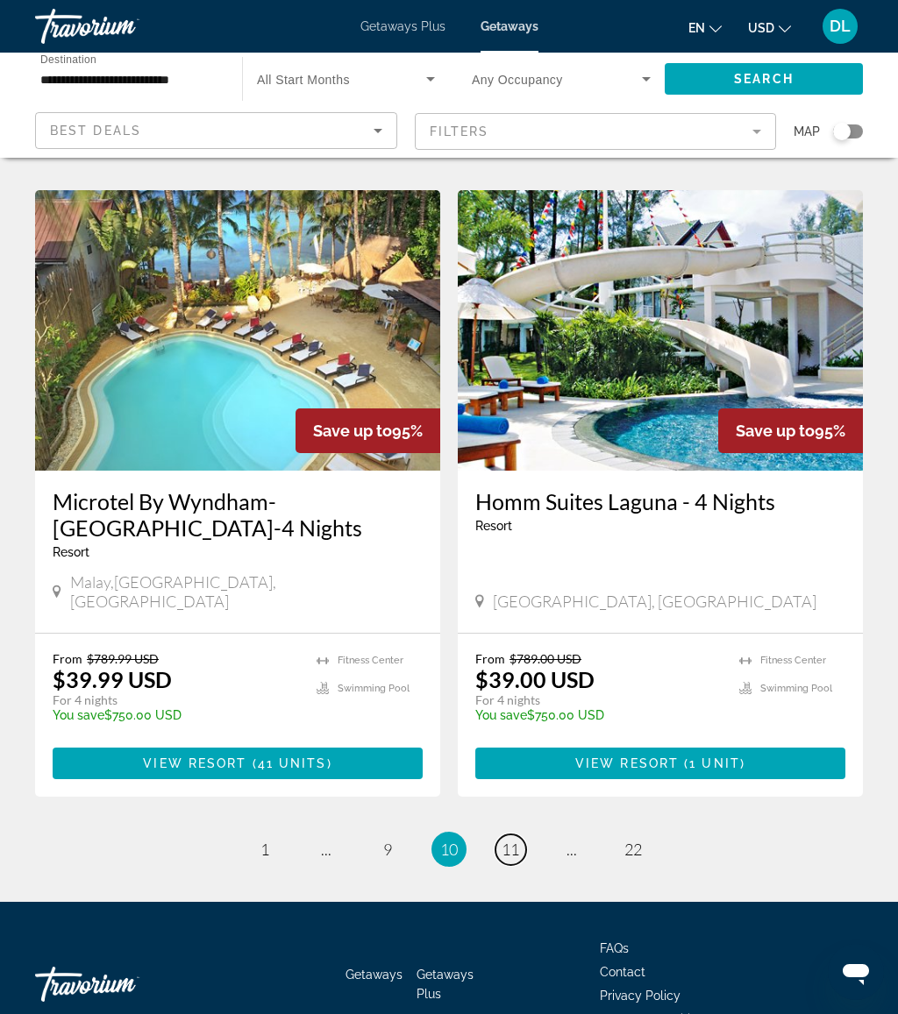
click at [510, 840] on span "11" at bounding box center [510, 849] width 18 height 19
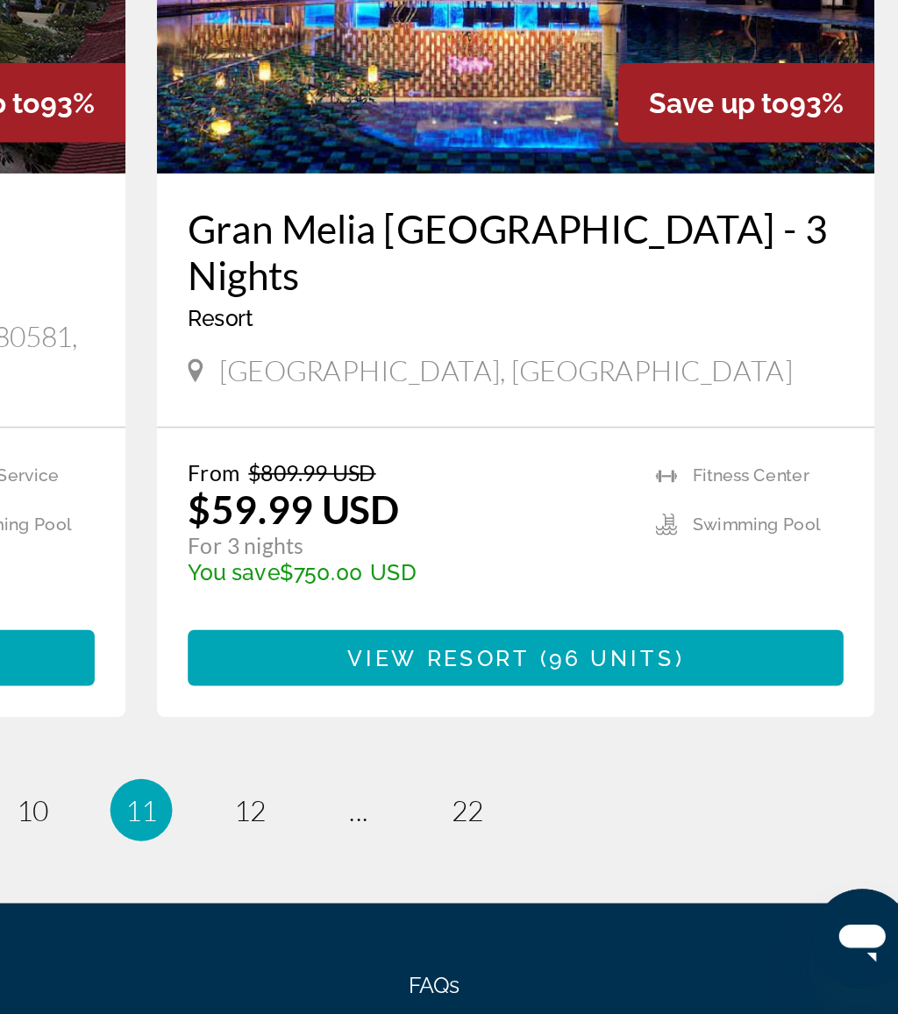
scroll to position [3173, 0]
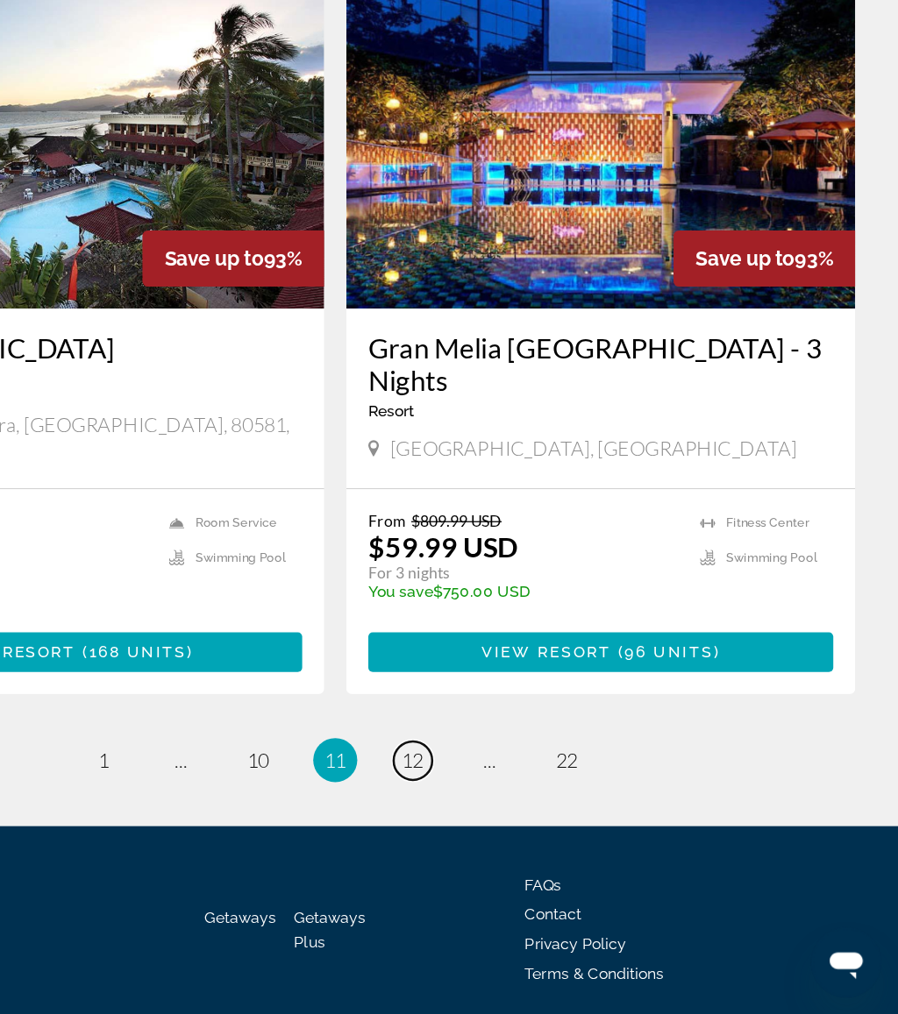
click at [501, 801] on span "12" at bounding box center [510, 810] width 18 height 19
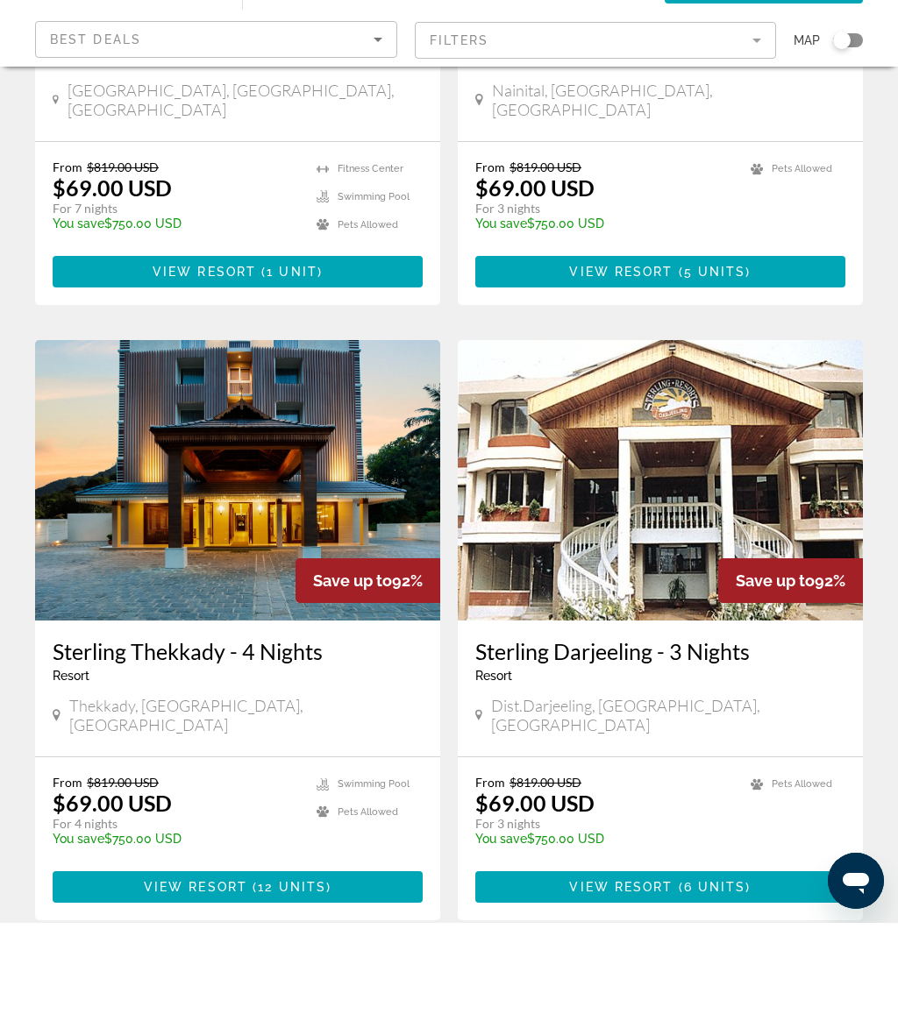
scroll to position [3067, 0]
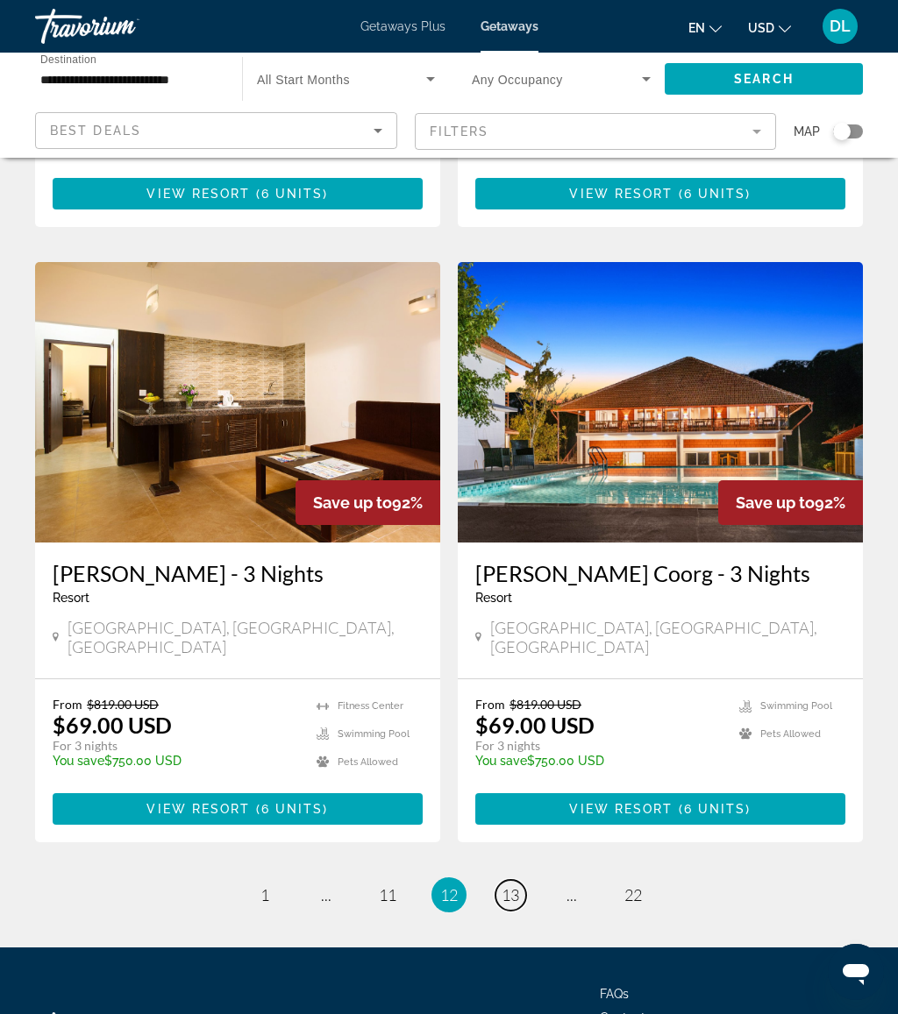
click at [514, 880] on link "page 13" at bounding box center [510, 895] width 31 height 31
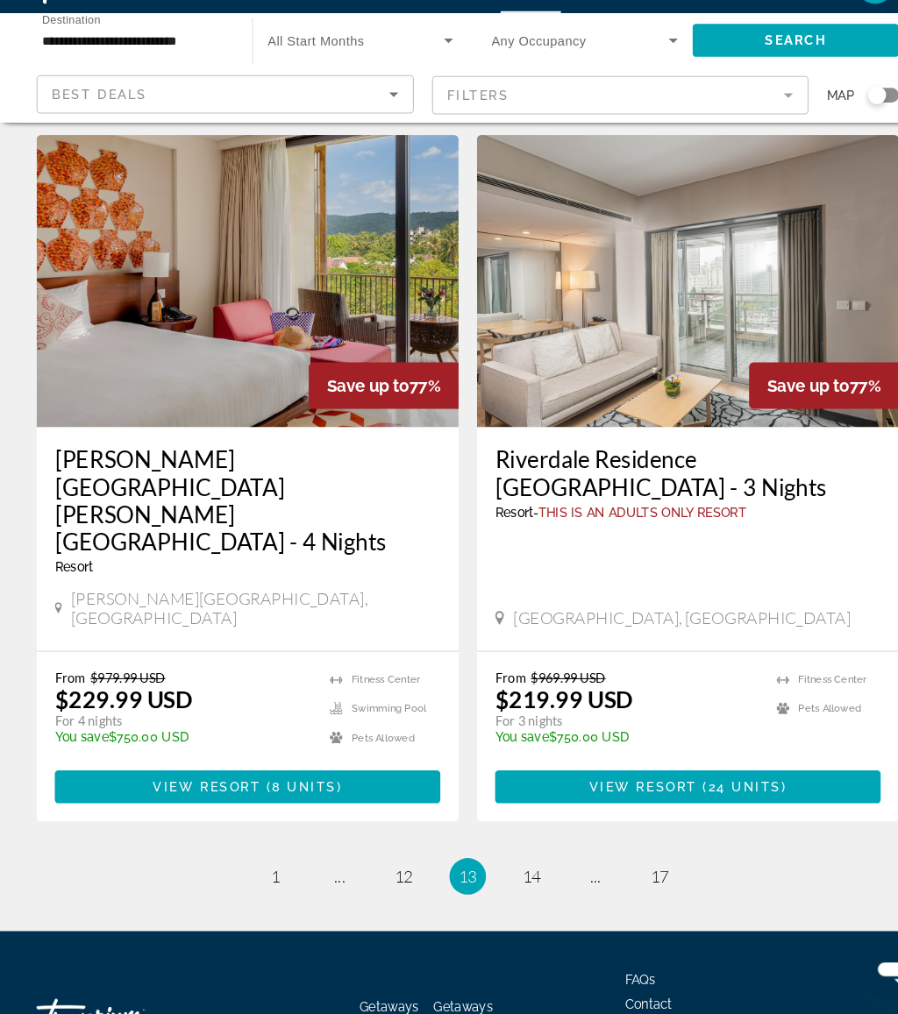
scroll to position [3120, 0]
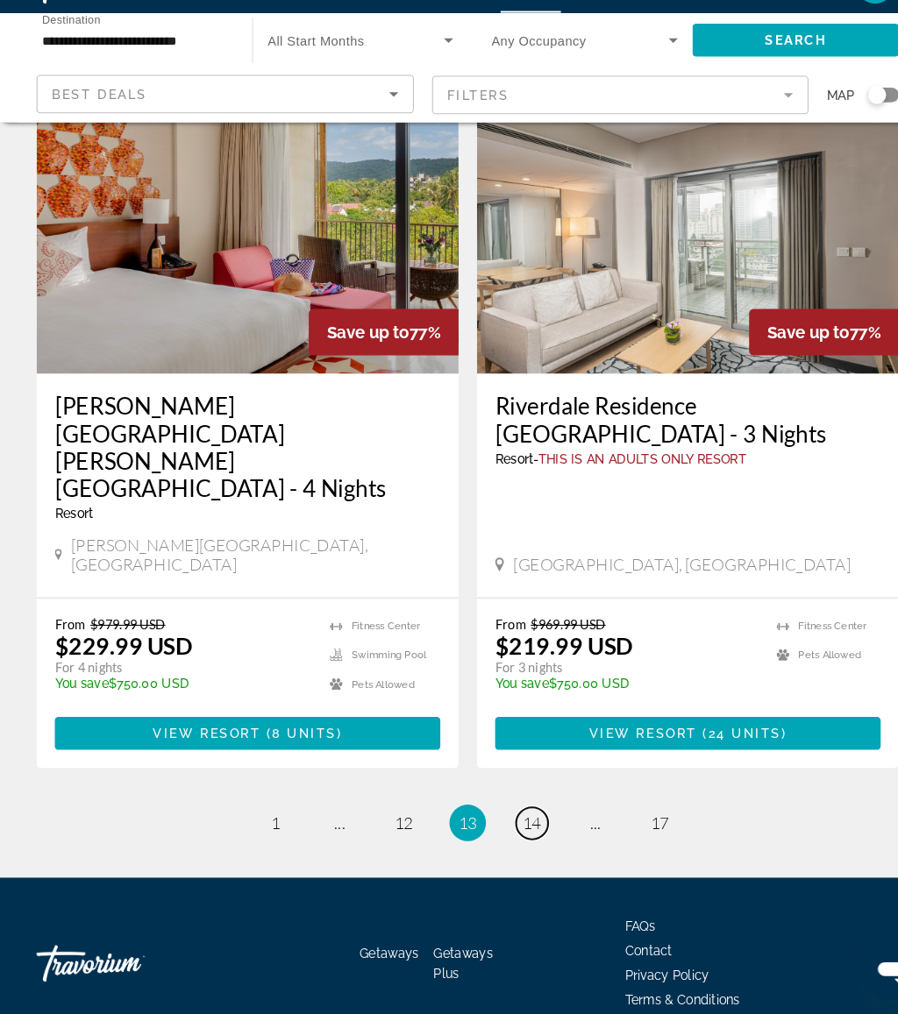
click at [509, 815] on link "page 14" at bounding box center [510, 830] width 31 height 31
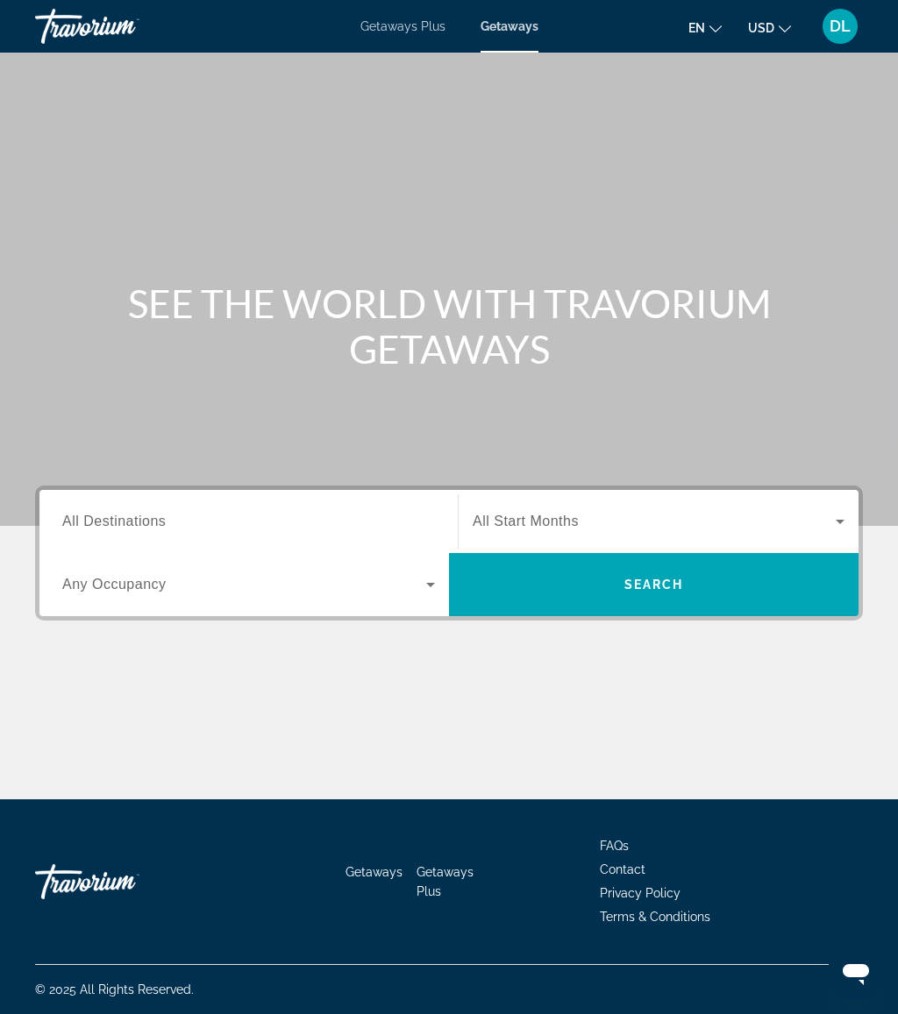
click at [210, 502] on div "Search widget" at bounding box center [248, 522] width 373 height 50
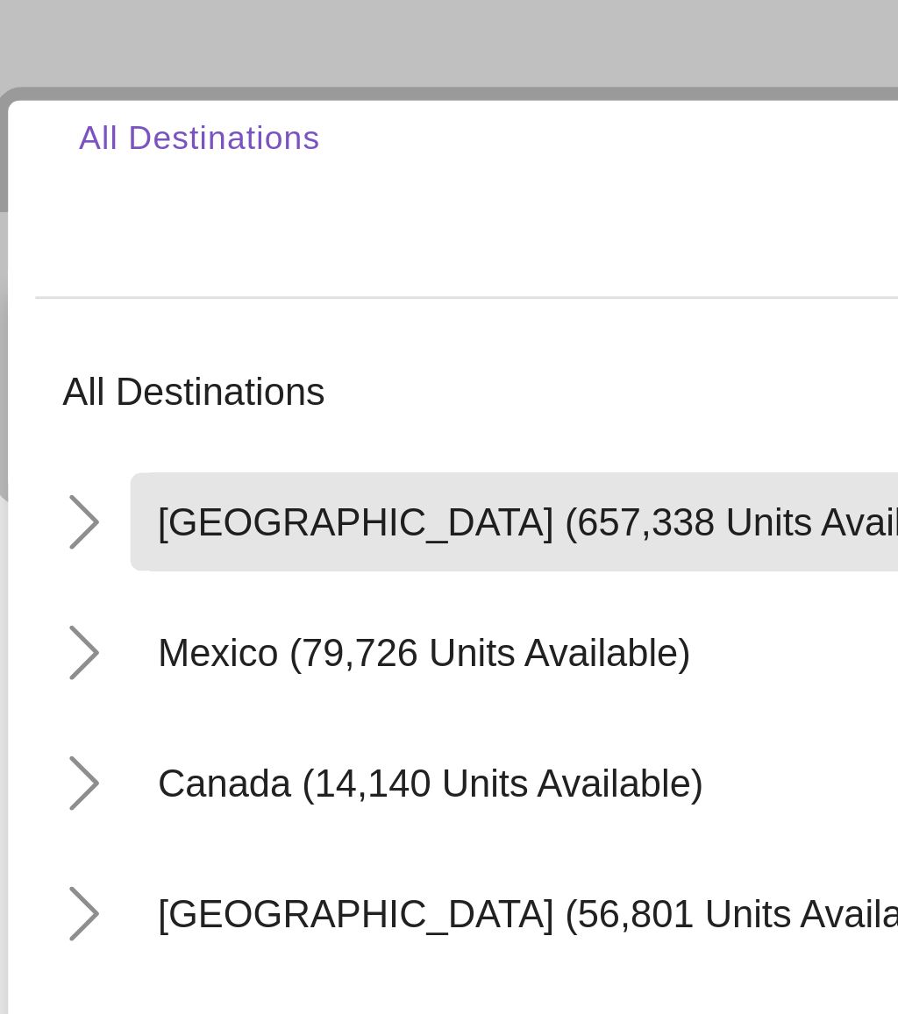
click at [195, 619] on span "United States (657,338 units available)" at bounding box center [221, 626] width 267 height 14
type input "**********"
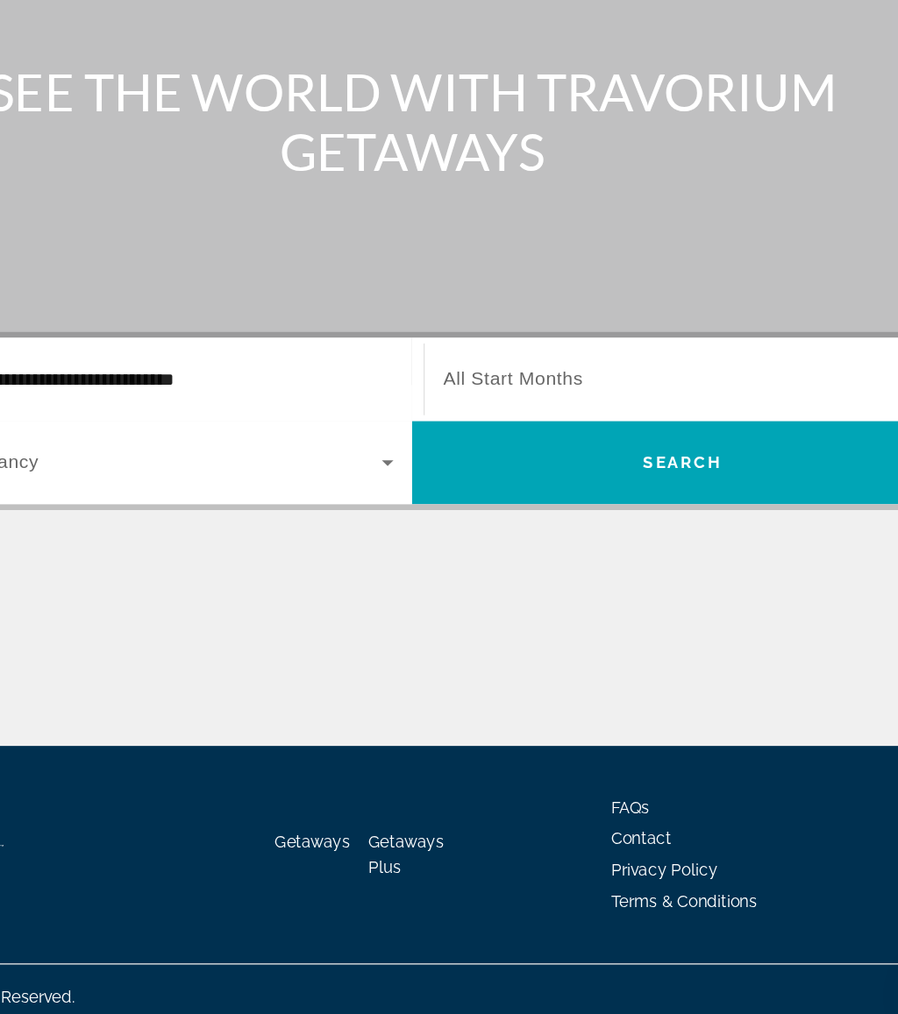
click at [465, 564] on span "Search widget" at bounding box center [653, 585] width 409 height 42
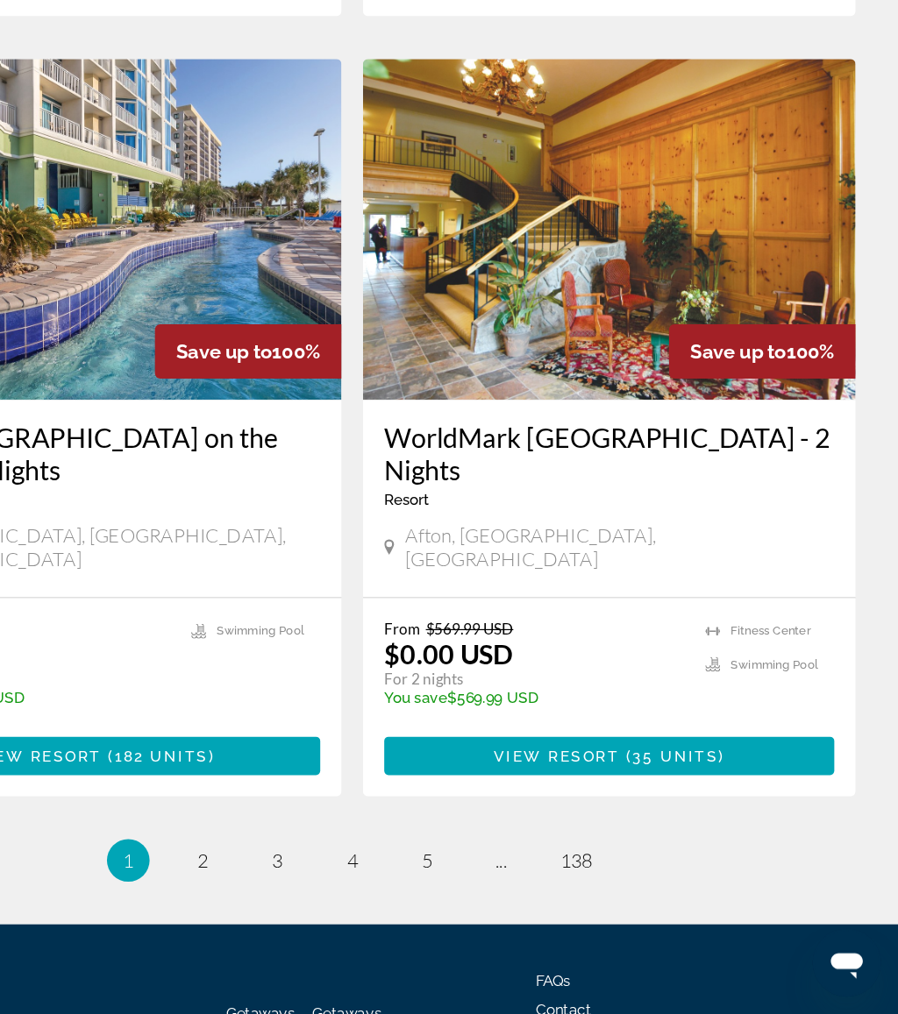
scroll to position [3146, 0]
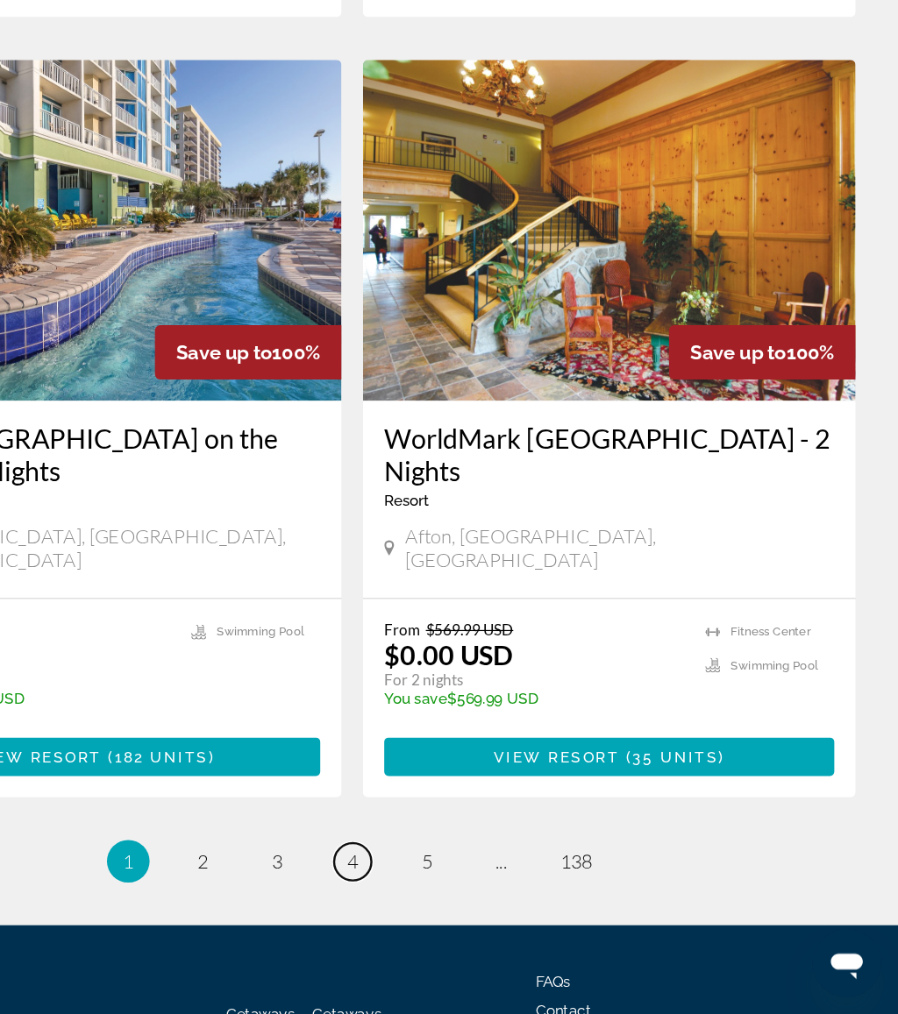
click at [444, 878] on span "4" at bounding box center [448, 887] width 9 height 19
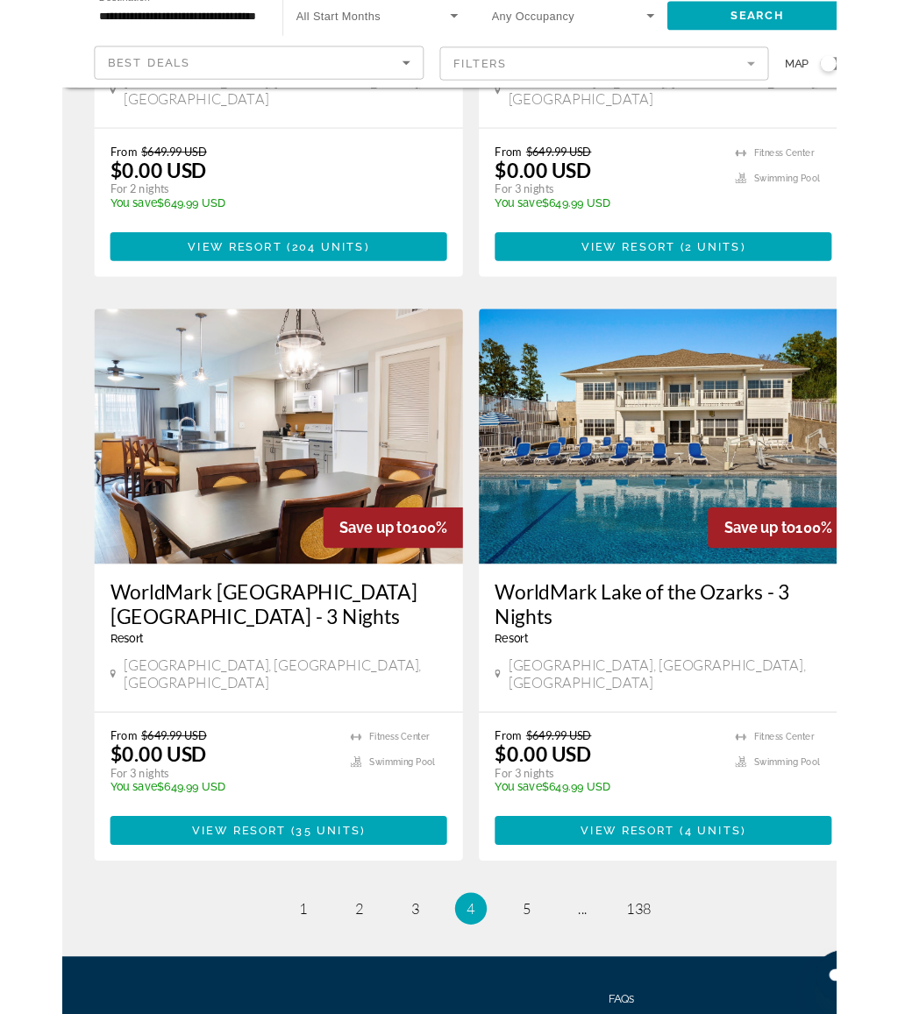
scroll to position [3159, 0]
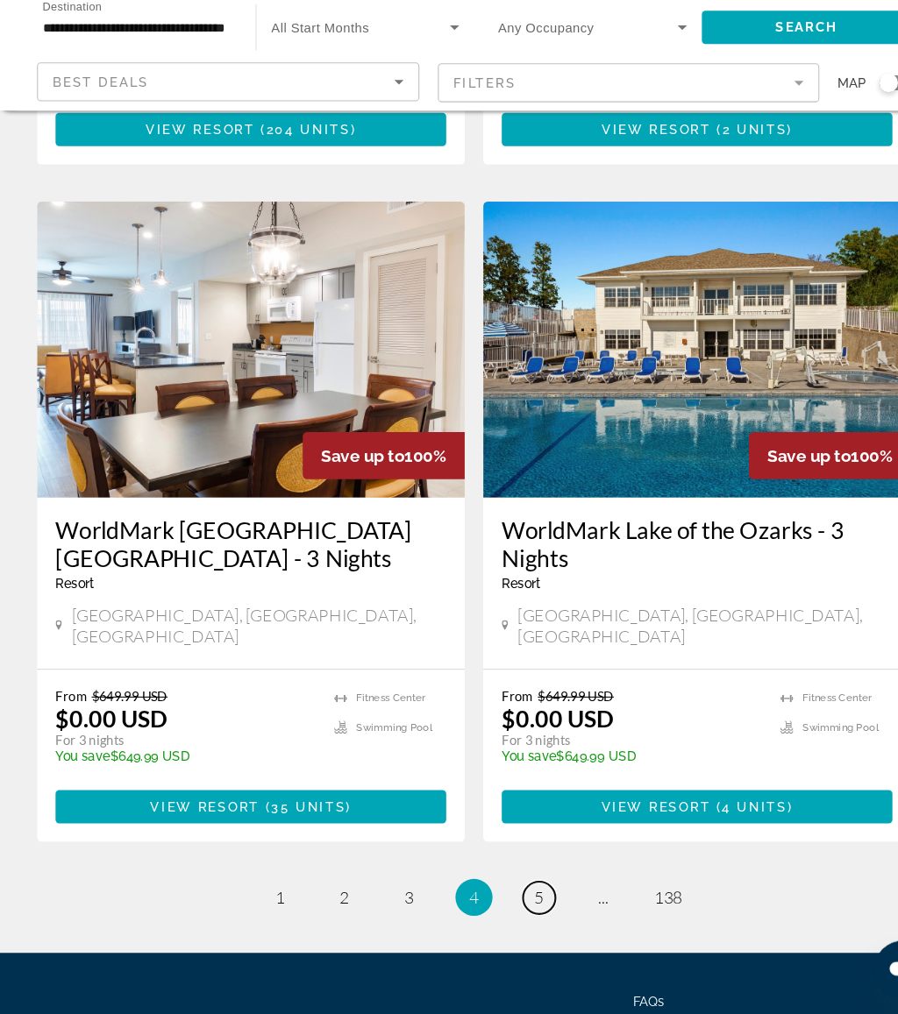
click at [523, 888] on link "page 5" at bounding box center [510, 903] width 31 height 31
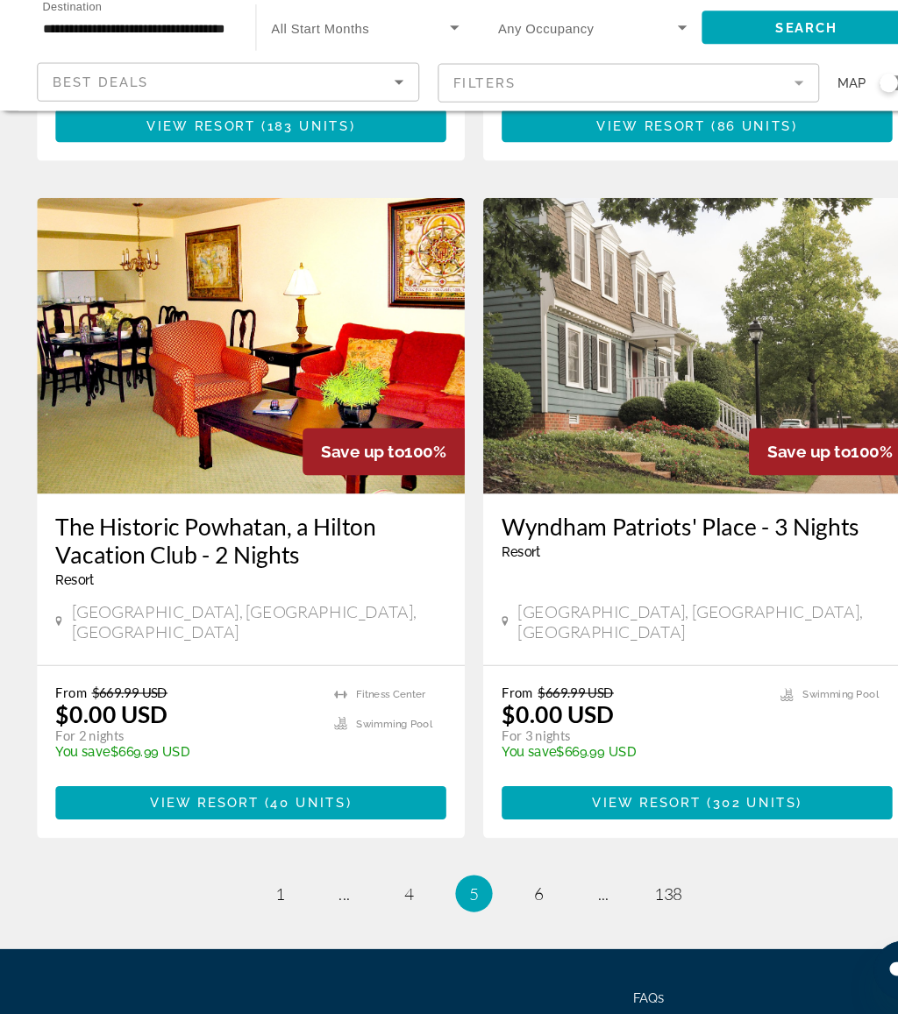
scroll to position [3199, 0]
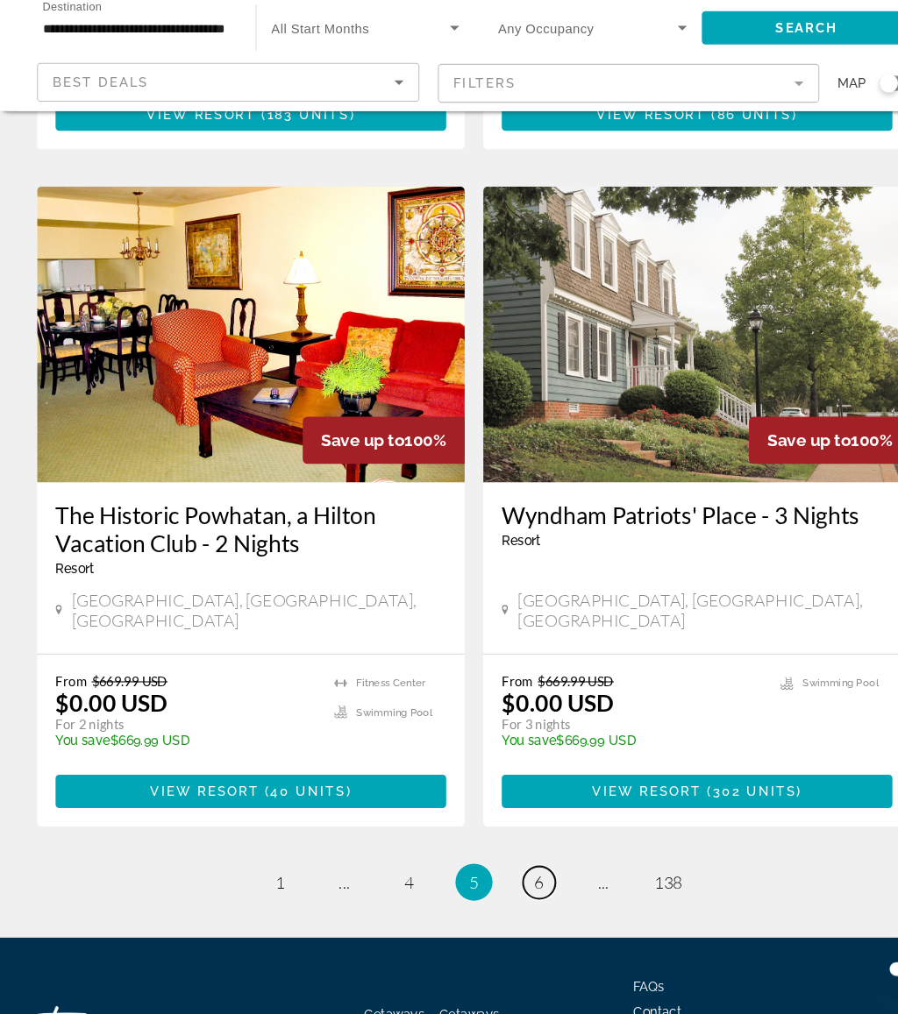
click at [520, 873] on link "page 6" at bounding box center [510, 888] width 31 height 31
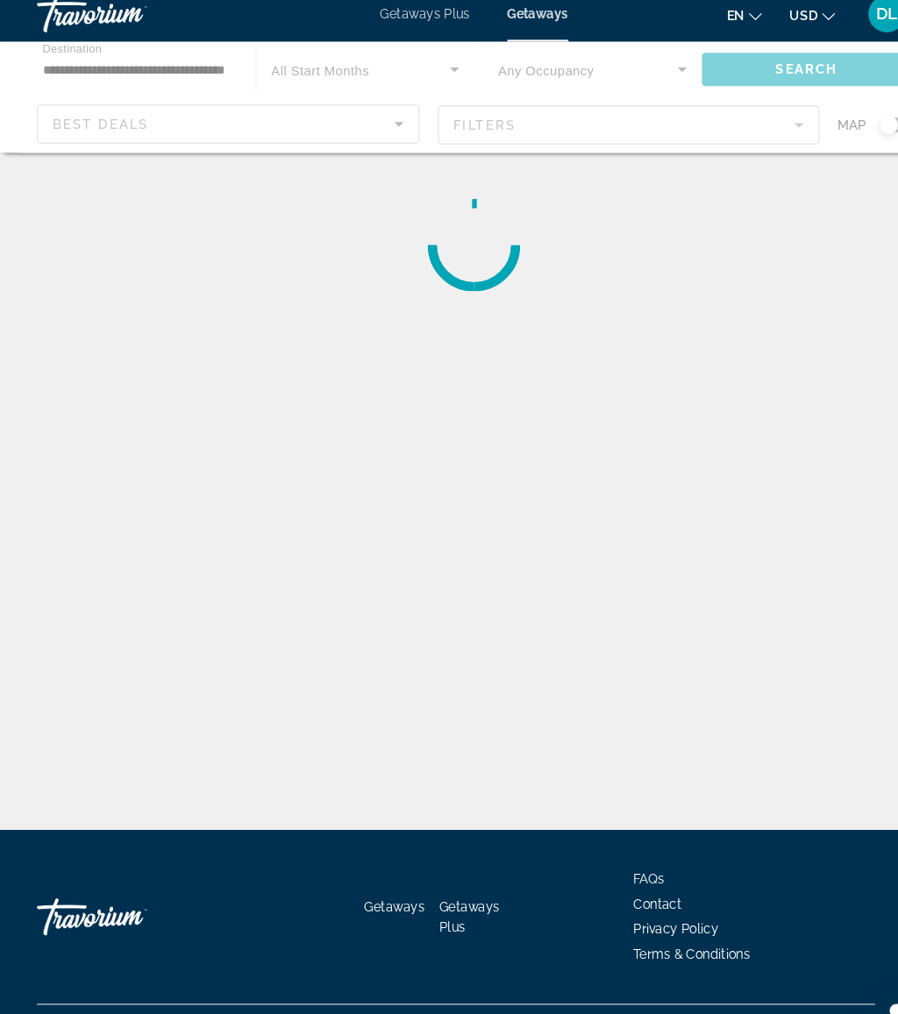
click at [531, 117] on div "Main content" at bounding box center [449, 105] width 898 height 105
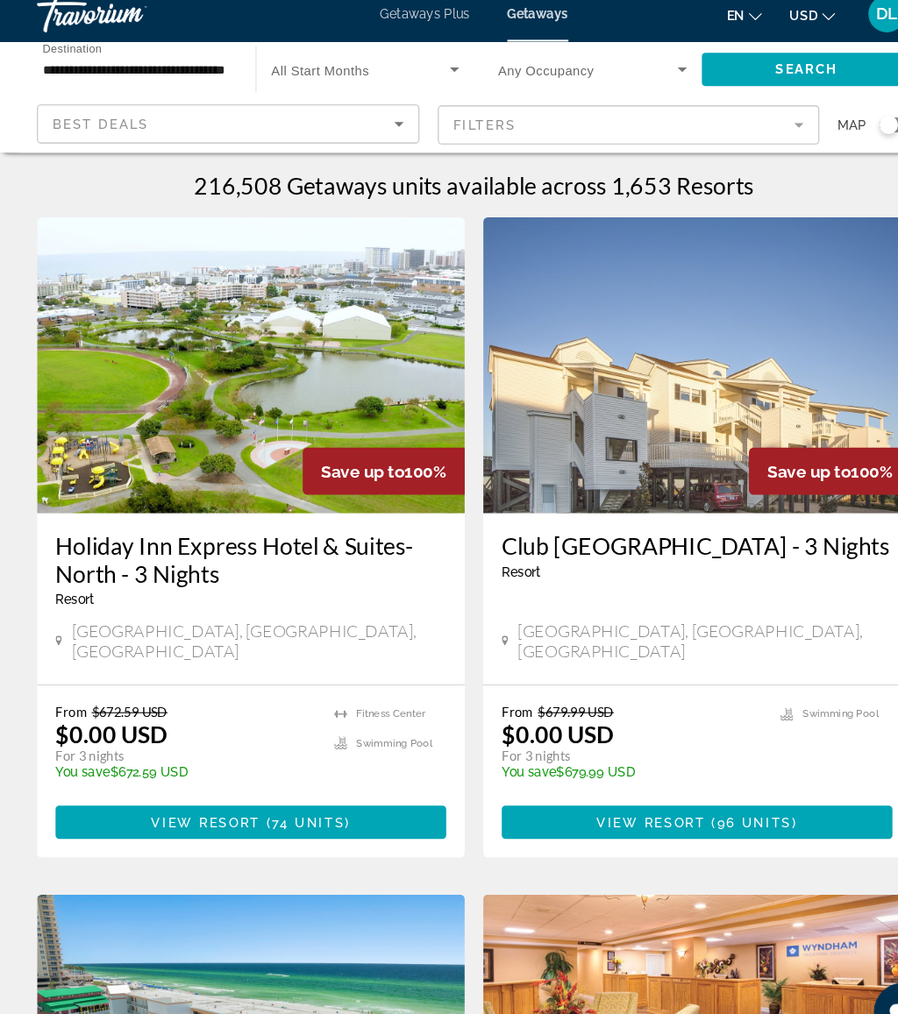
click at [551, 121] on mat-form-field "Filters" at bounding box center [596, 131] width 362 height 37
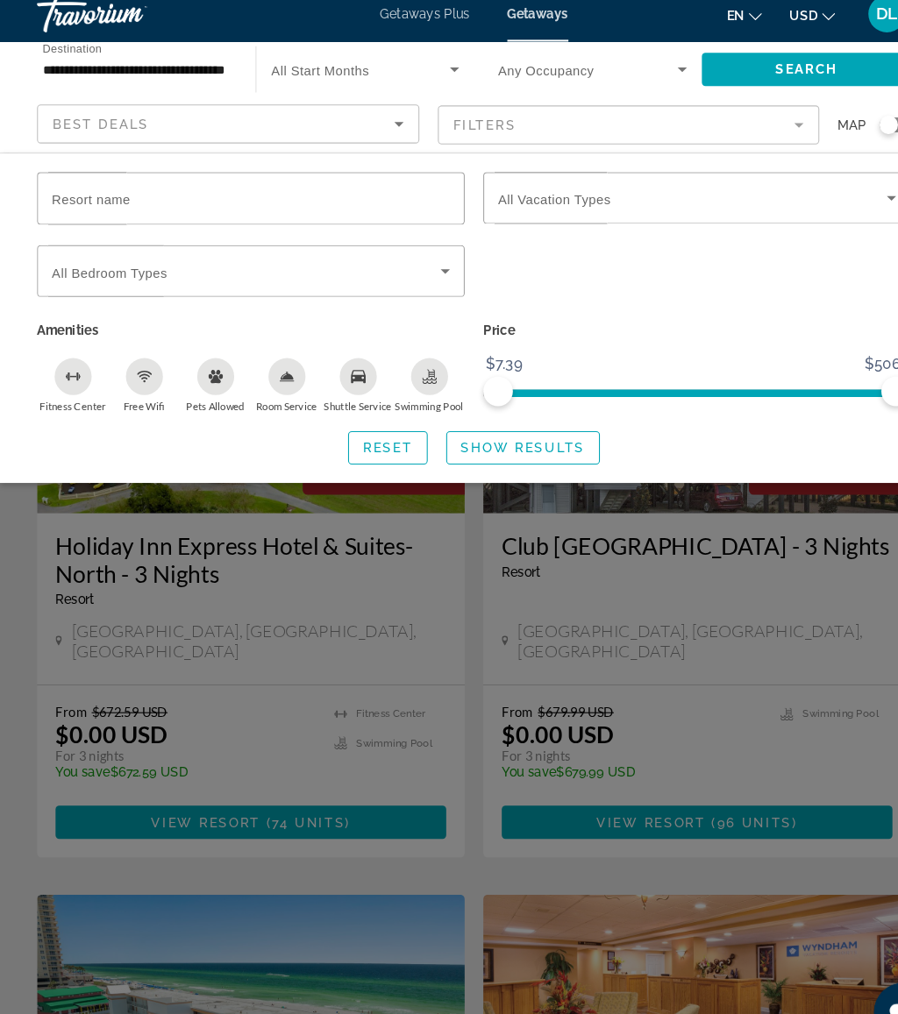
click at [231, 195] on input "Resort name" at bounding box center [237, 201] width 377 height 21
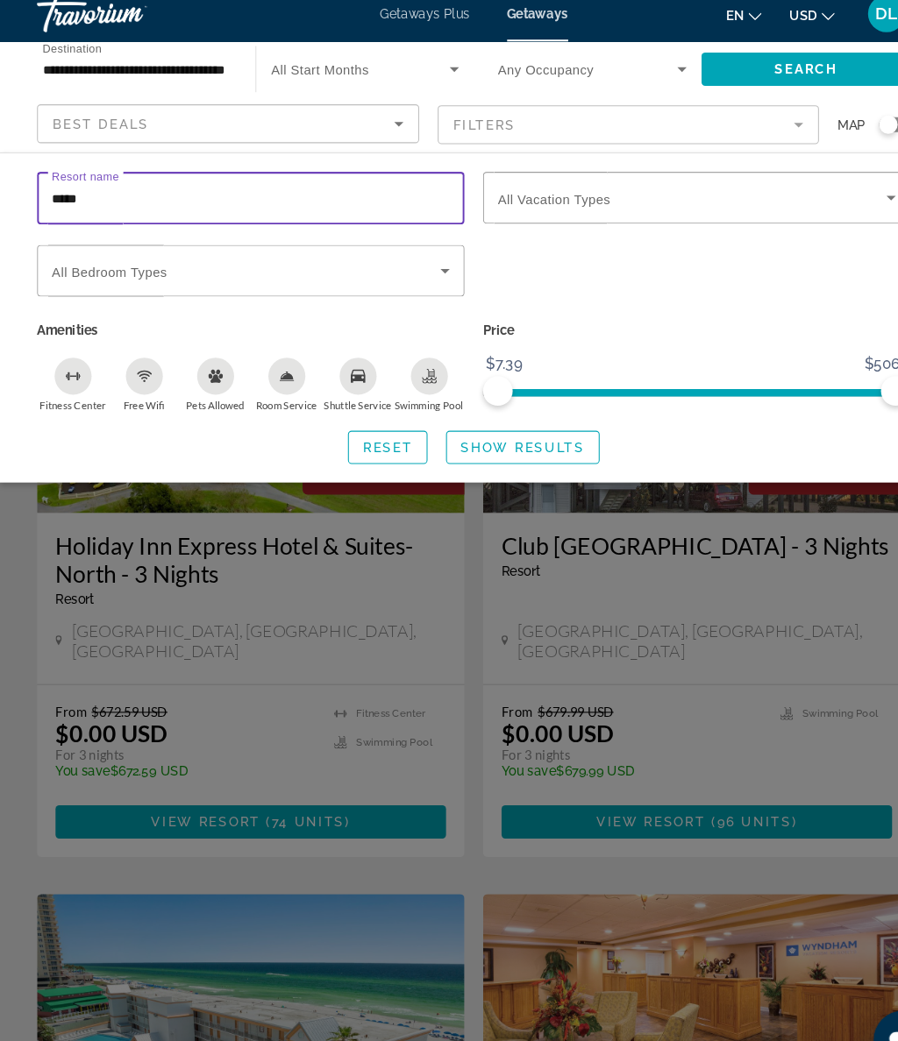
type input "******"
click at [524, 430] on span "Show Results" at bounding box center [495, 437] width 117 height 14
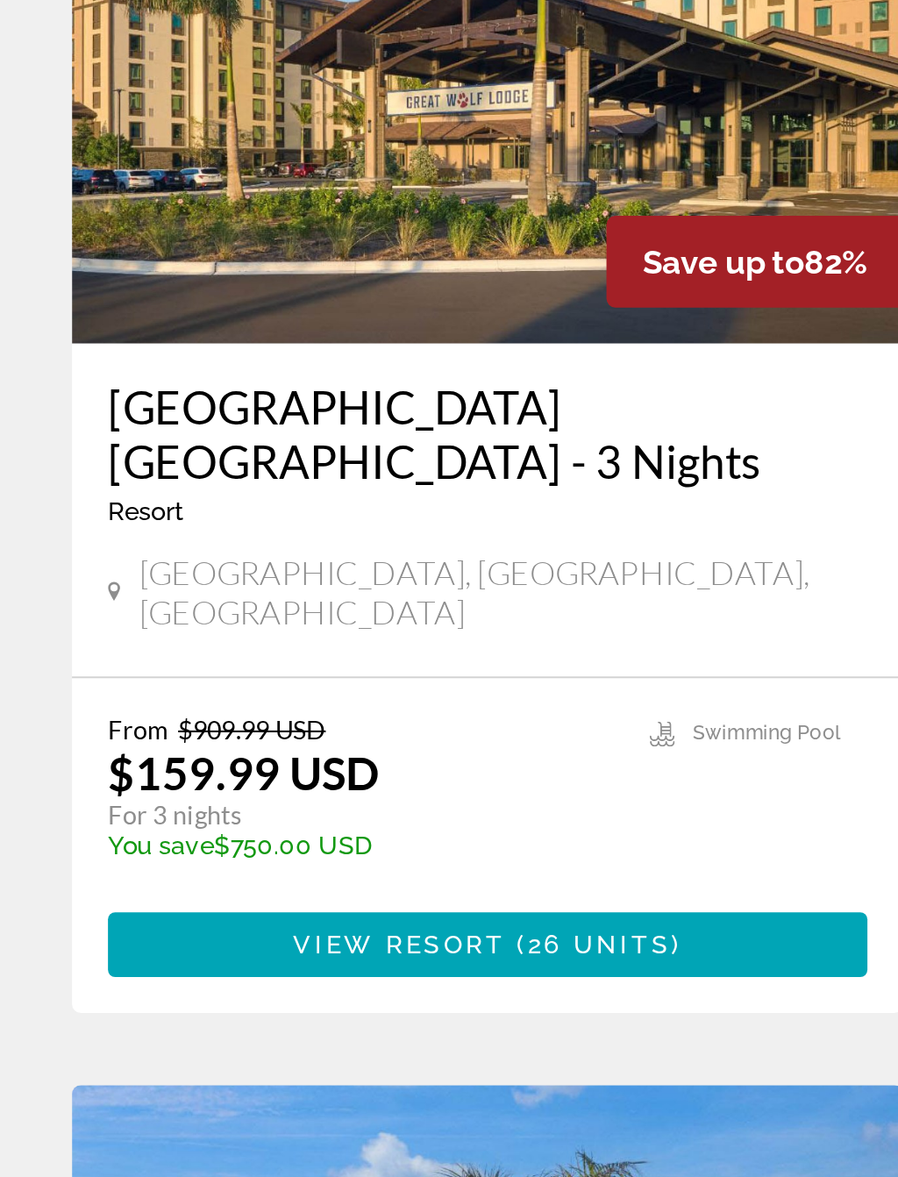
click at [297, 786] on span "26 units" at bounding box center [292, 793] width 70 height 14
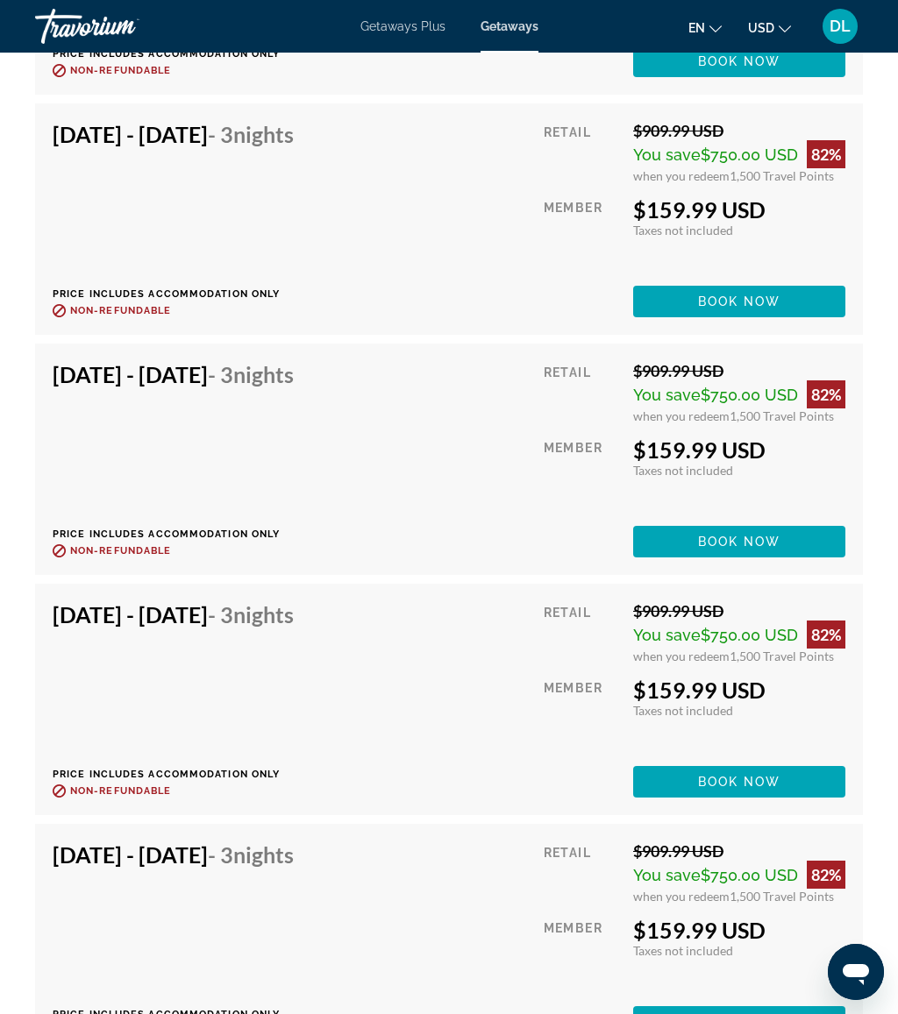
scroll to position [3987, 0]
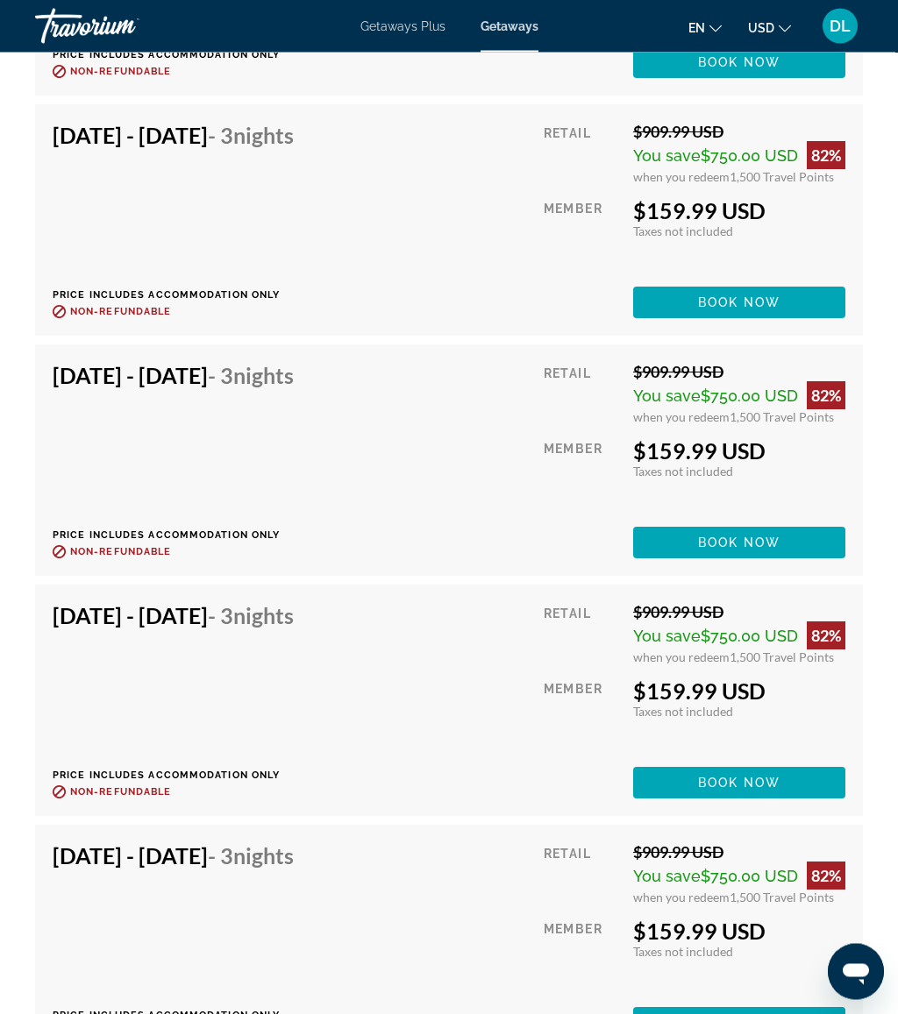
click at [724, 259] on div "Retail $909.99 USD You save $750.00 USD 82% when you redeem 1,500 Travel Points…" at bounding box center [695, 221] width 302 height 196
click at [753, 296] on span "Book now" at bounding box center [739, 303] width 83 height 14
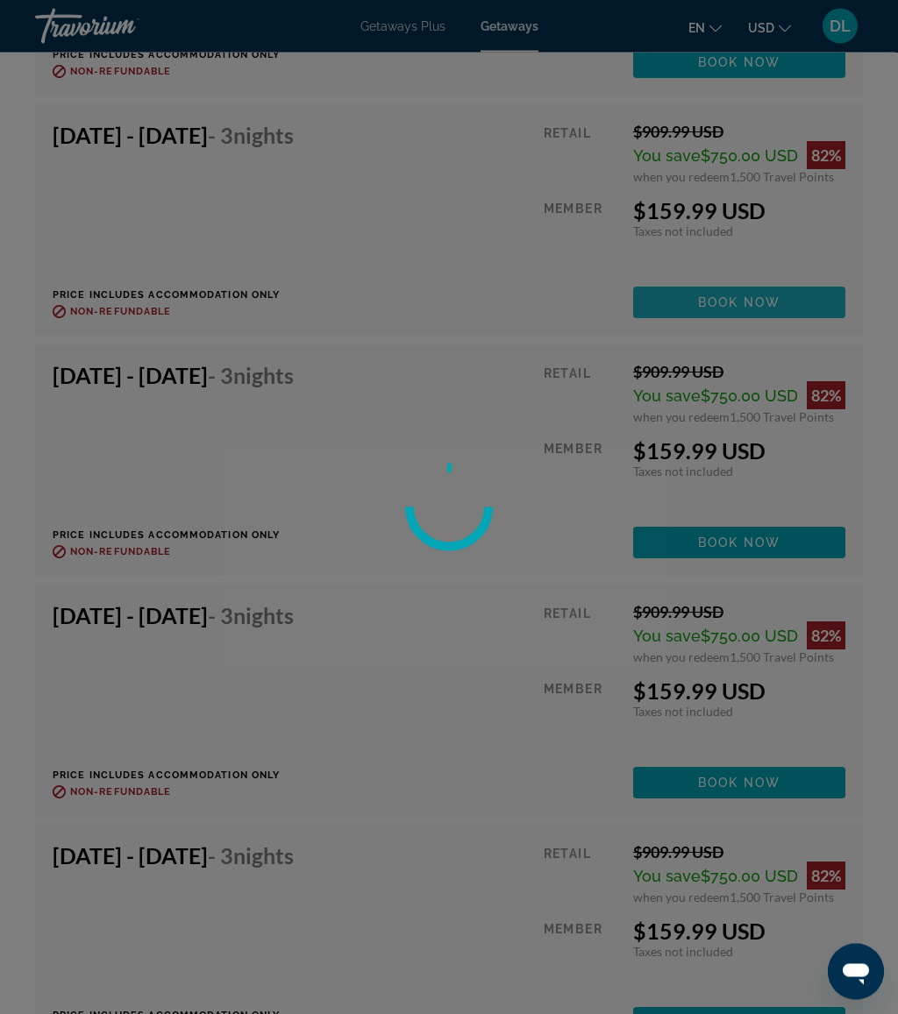
scroll to position [3988, 0]
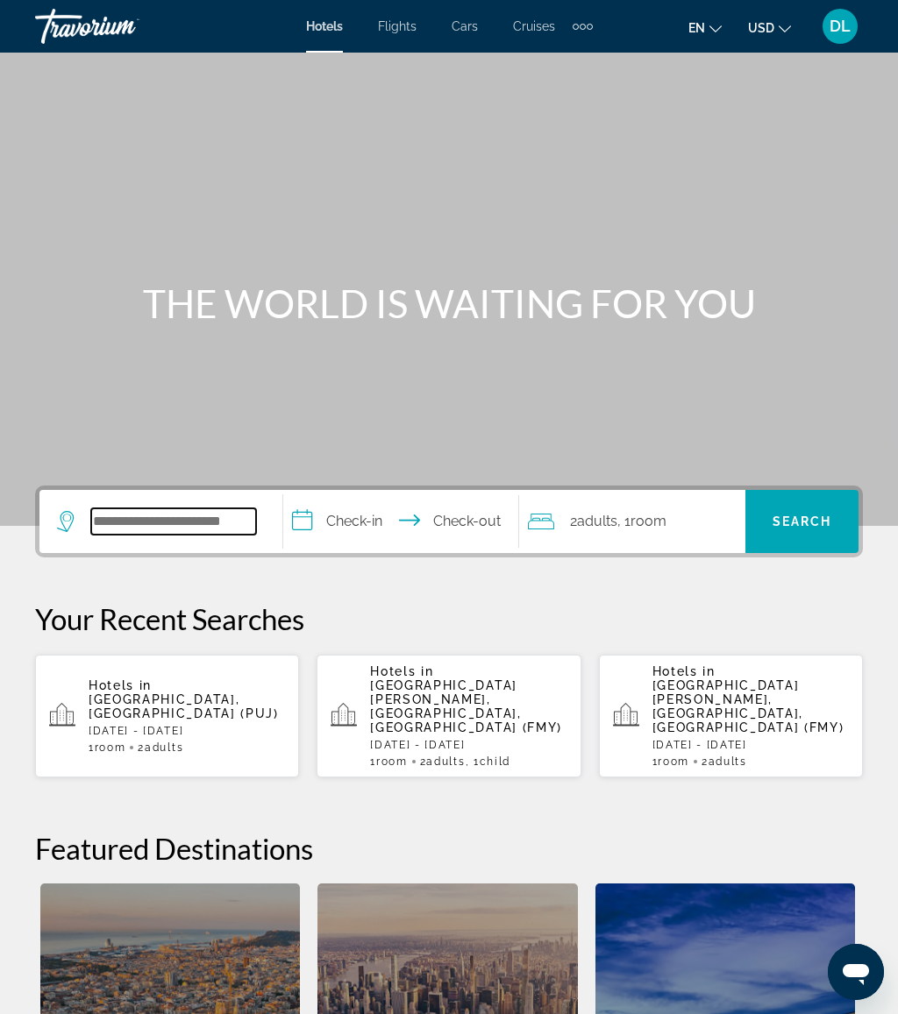
click at [203, 523] on input "Search widget" at bounding box center [173, 521] width 165 height 26
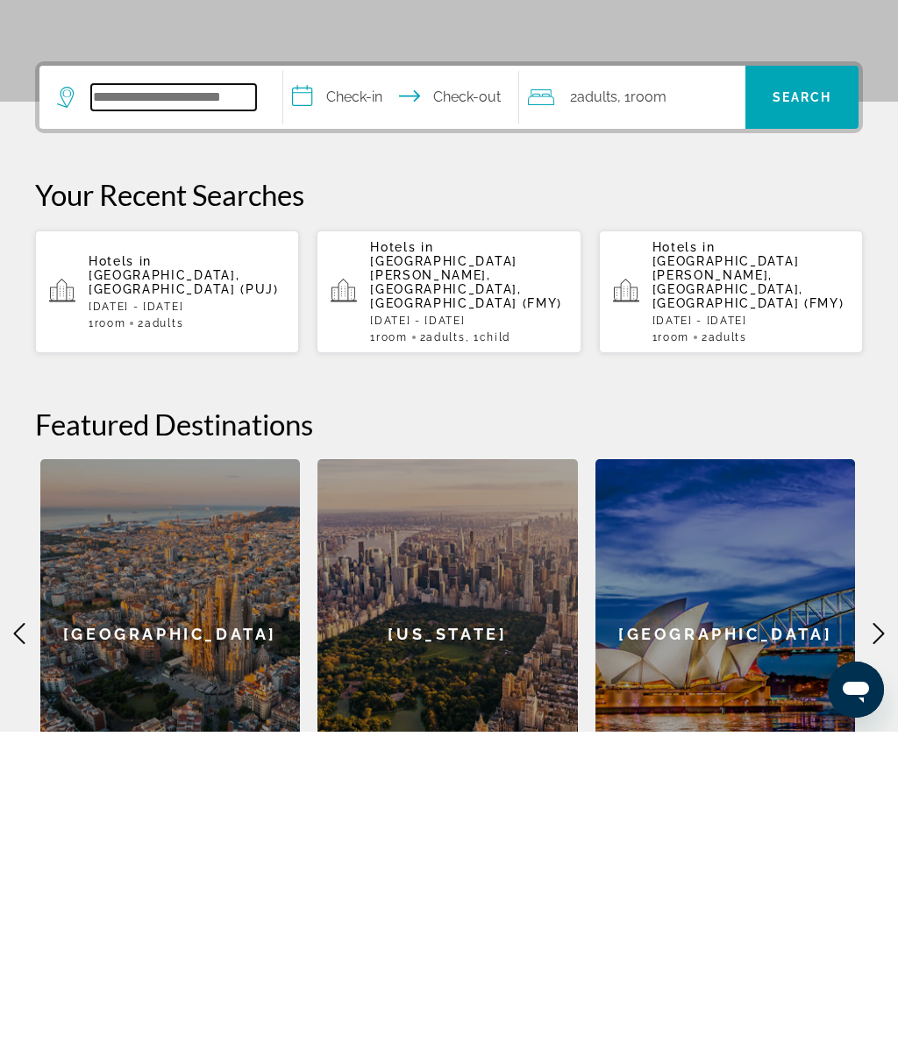
scroll to position [119, 0]
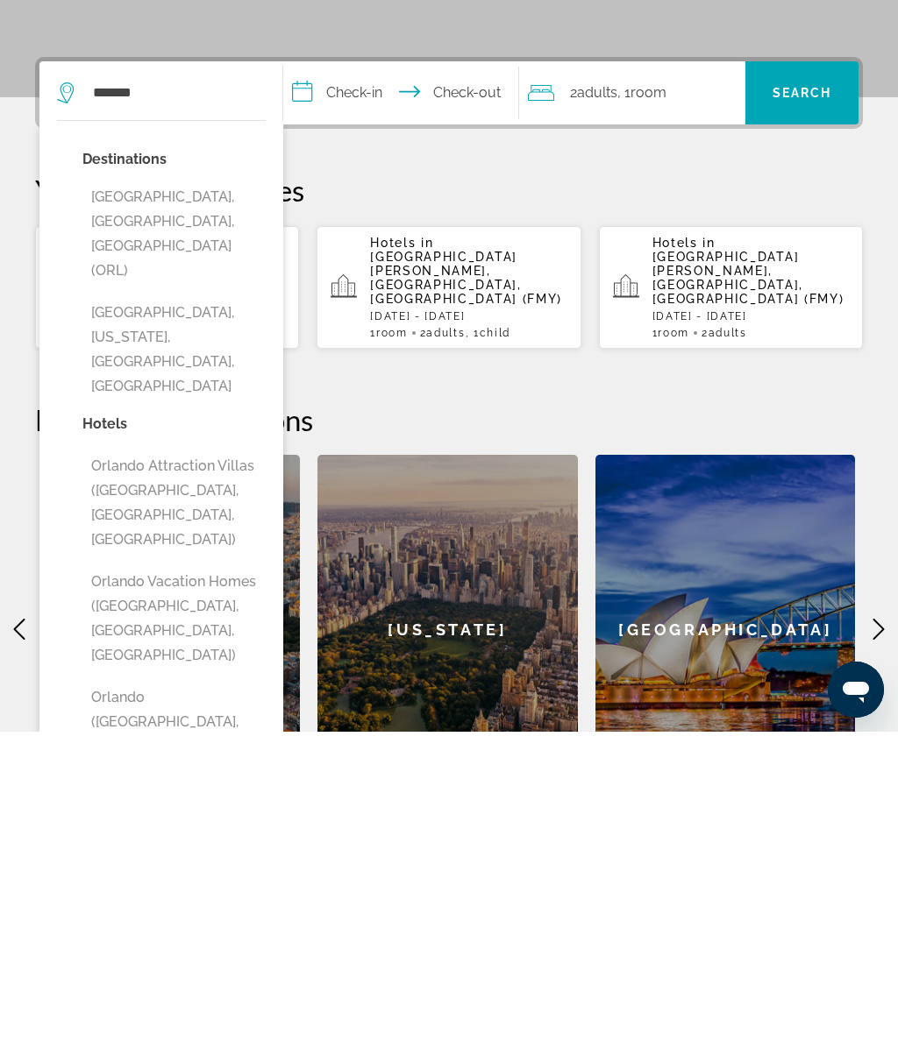
click at [222, 490] on button "[GEOGRAPHIC_DATA], [GEOGRAPHIC_DATA], [GEOGRAPHIC_DATA] (ORL)" at bounding box center [173, 543] width 183 height 107
type input "**********"
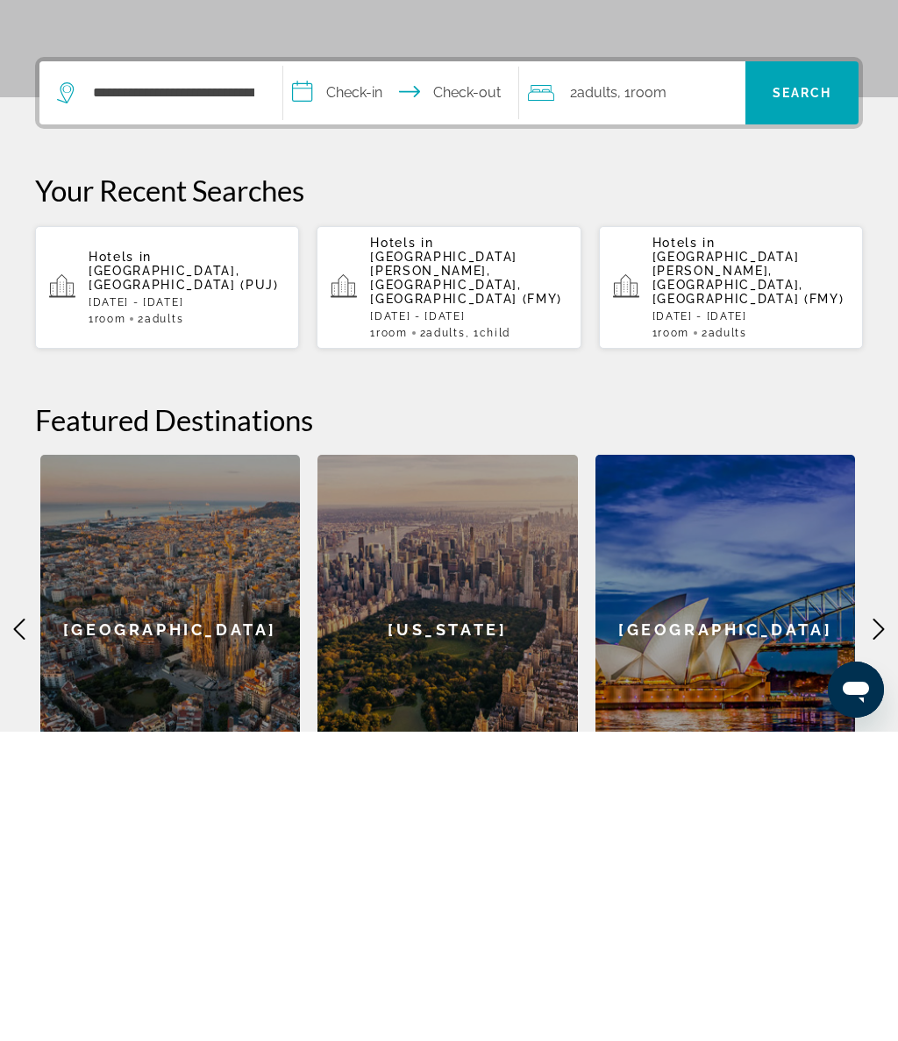
click at [338, 371] on input "**********" at bounding box center [404, 405] width 242 height 68
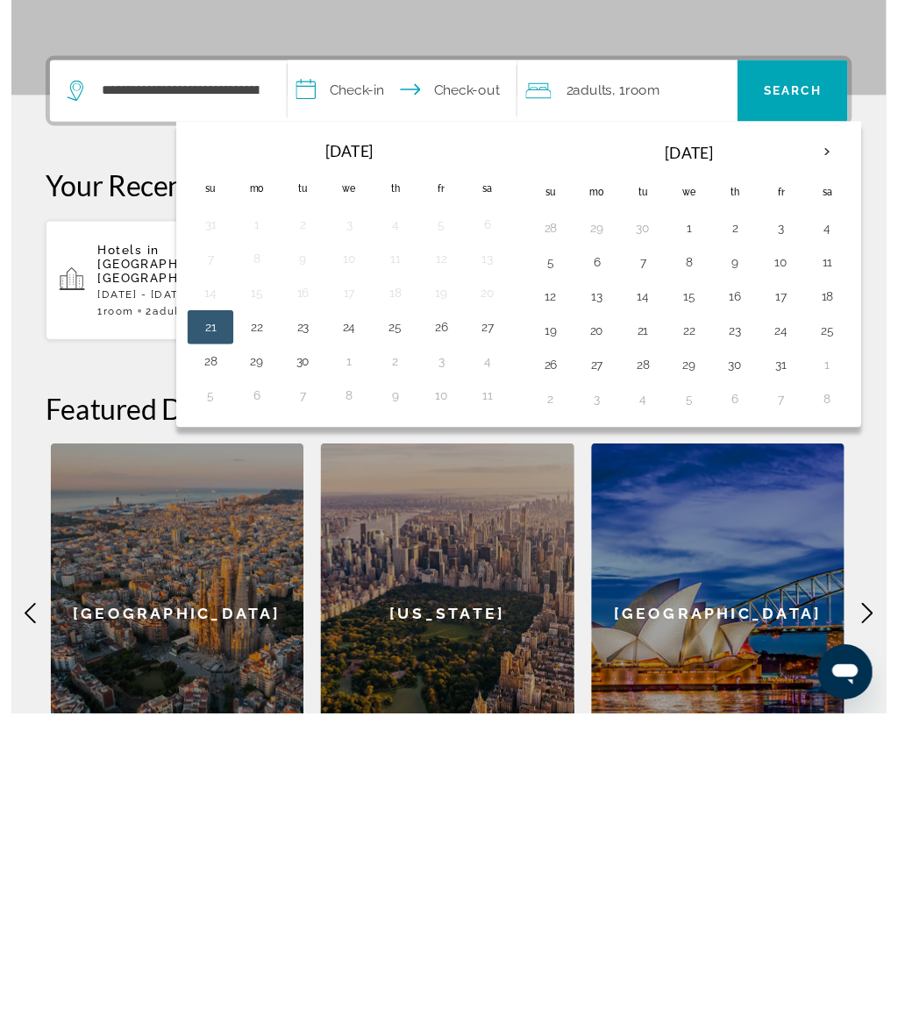
scroll to position [434, 0]
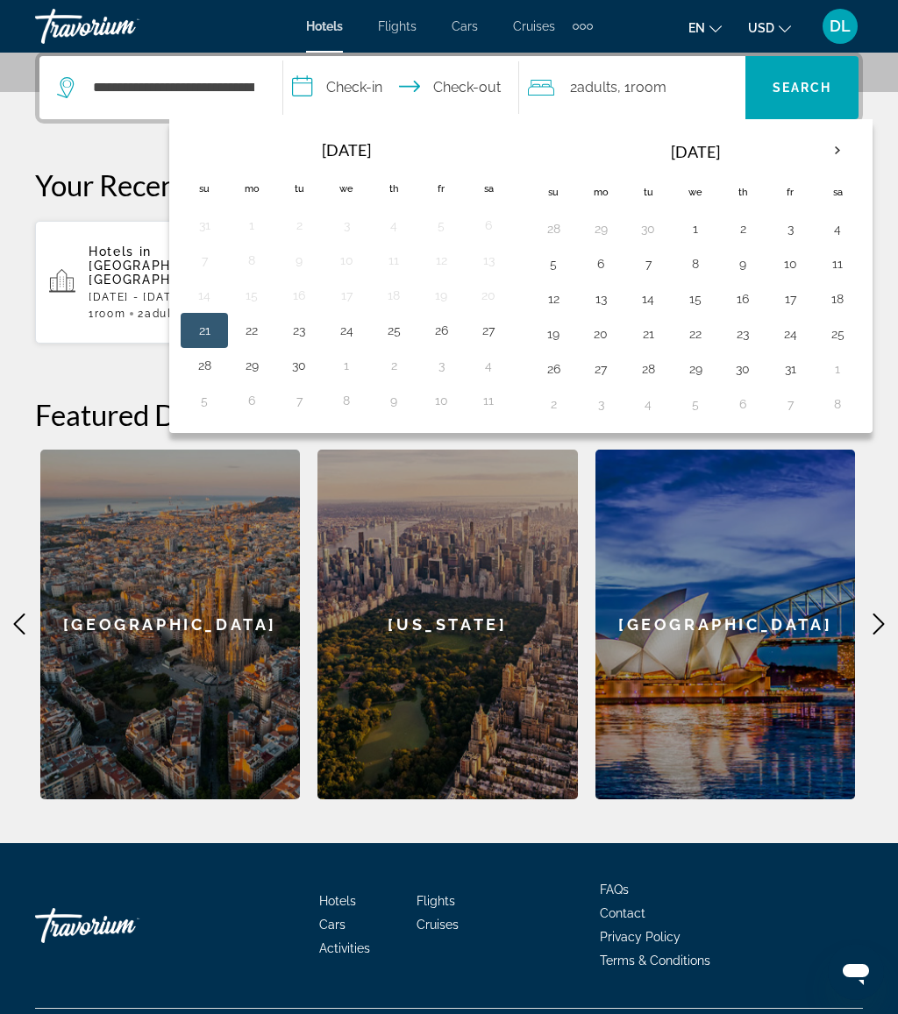
click at [842, 142] on th "Next month" at bounding box center [837, 151] width 47 height 39
click at [858, 147] on th "Next month" at bounding box center [837, 151] width 47 height 39
click at [794, 322] on button "26" at bounding box center [790, 334] width 28 height 25
click at [662, 364] on button "30" at bounding box center [648, 369] width 28 height 25
type input "**********"
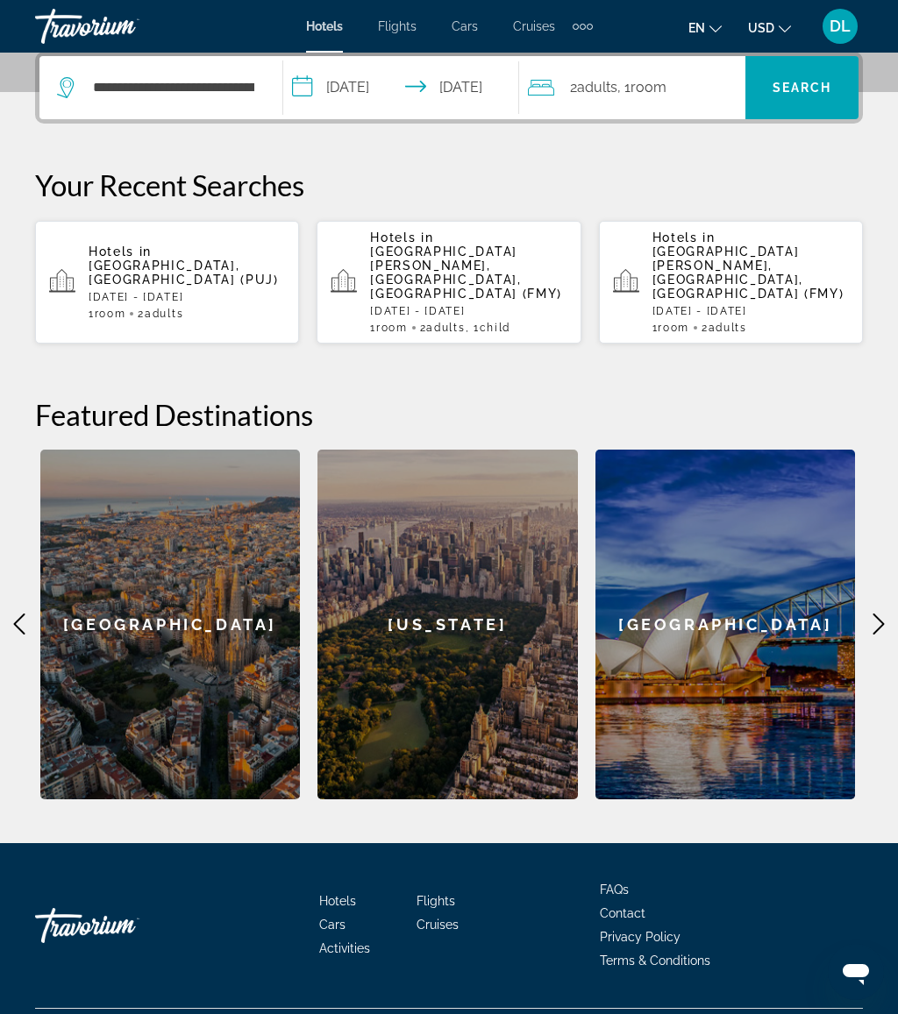
click at [686, 97] on div "2 Adult Adults , 1 Room rooms" at bounding box center [636, 87] width 217 height 25
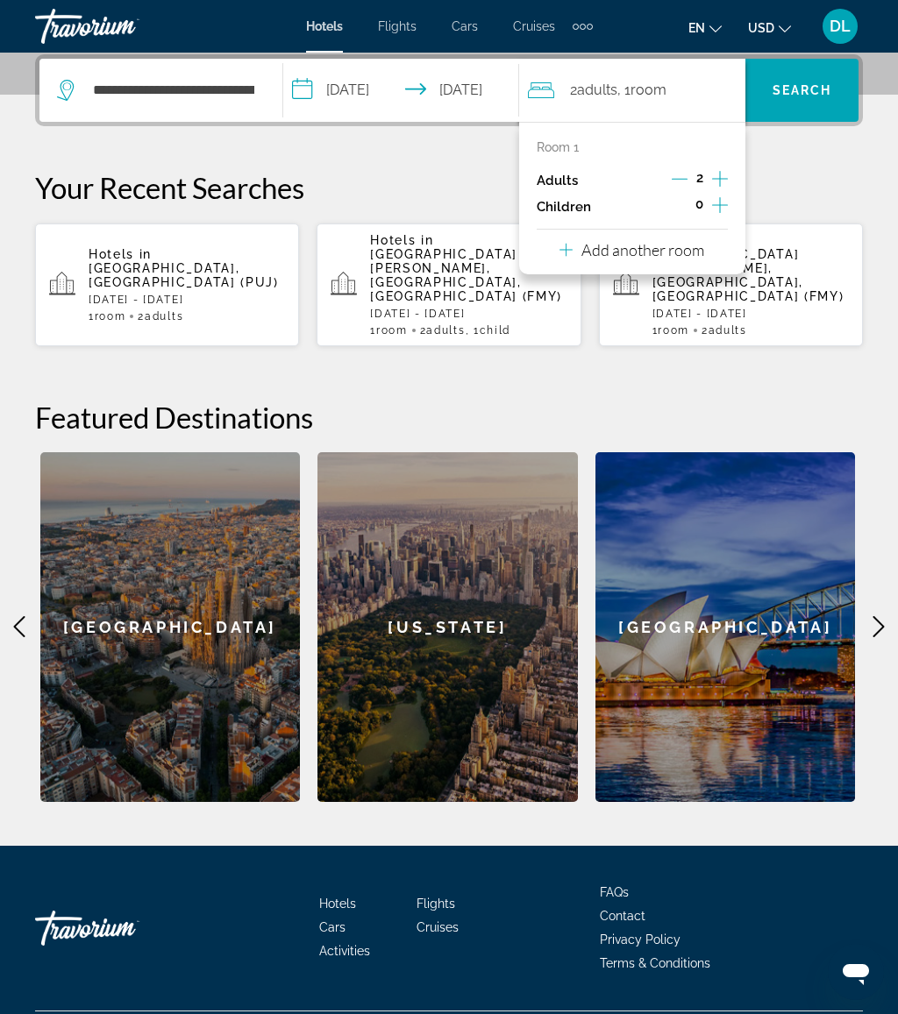
scroll to position [429, 0]
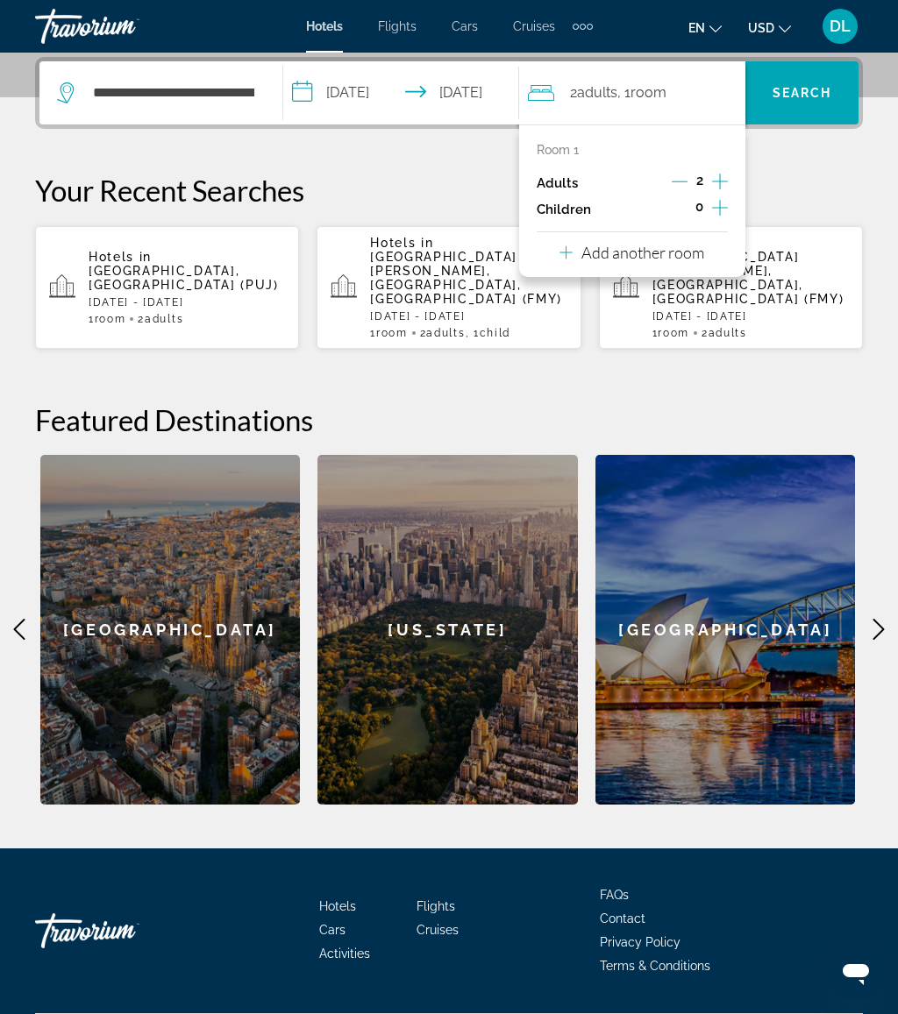
click at [715, 205] on icon "Increment children" at bounding box center [720, 208] width 16 height 16
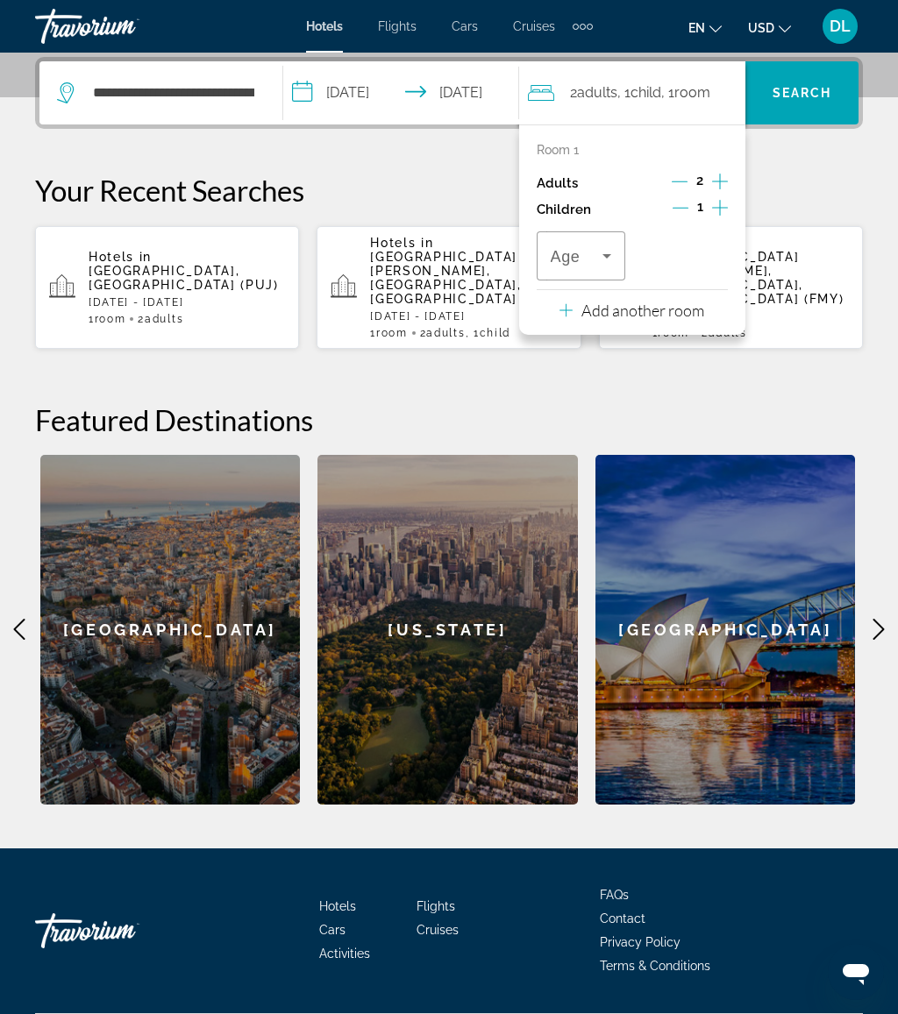
click at [728, 208] on icon "Increment children" at bounding box center [720, 207] width 16 height 21
click at [713, 258] on icon "Travelers: 2 adults, 2 children" at bounding box center [709, 255] width 21 height 21
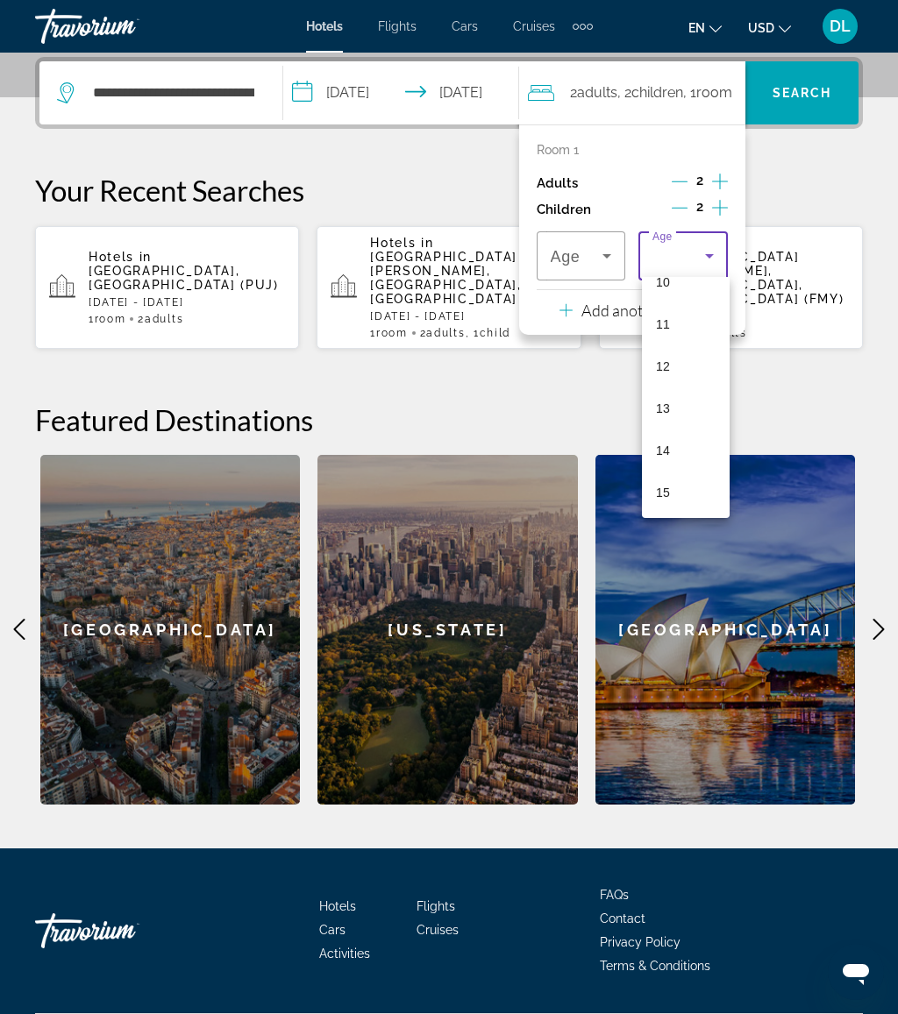
scroll to position [452, 0]
click at [703, 369] on mat-option "12" at bounding box center [686, 358] width 88 height 42
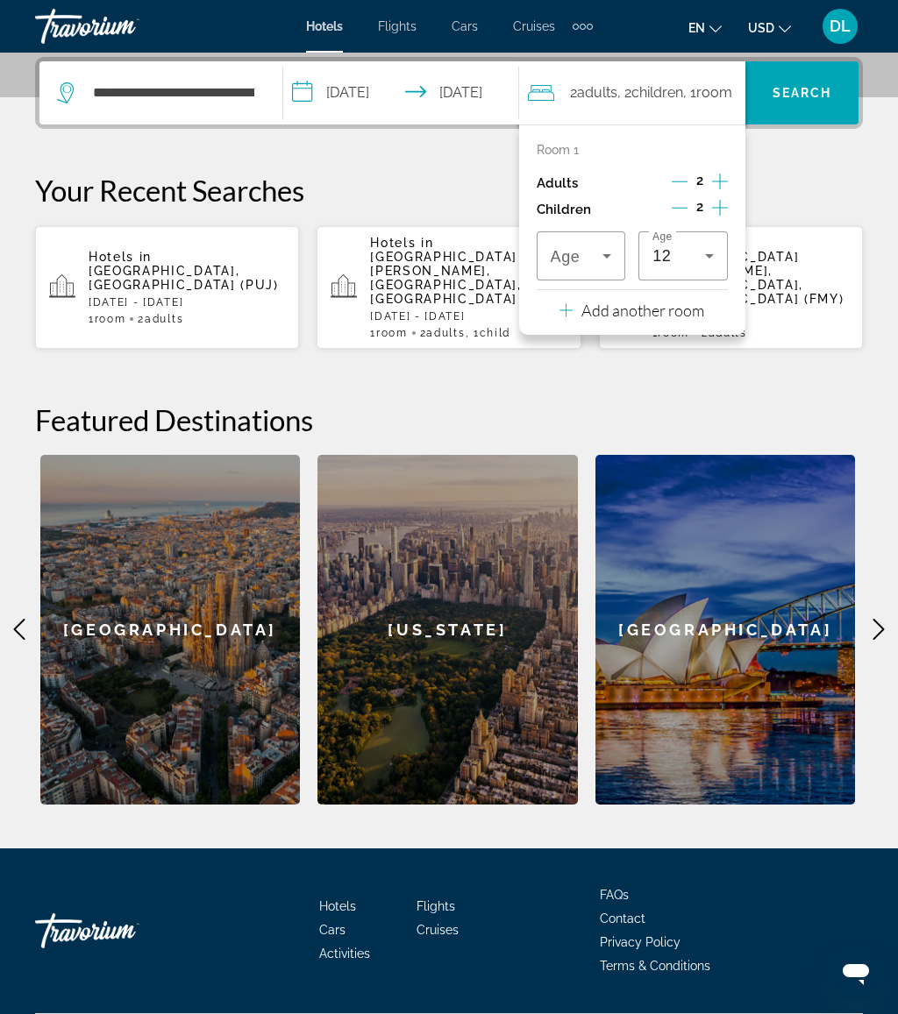
click at [589, 254] on span "Travelers: 2 adults, 2 children" at bounding box center [577, 255] width 53 height 21
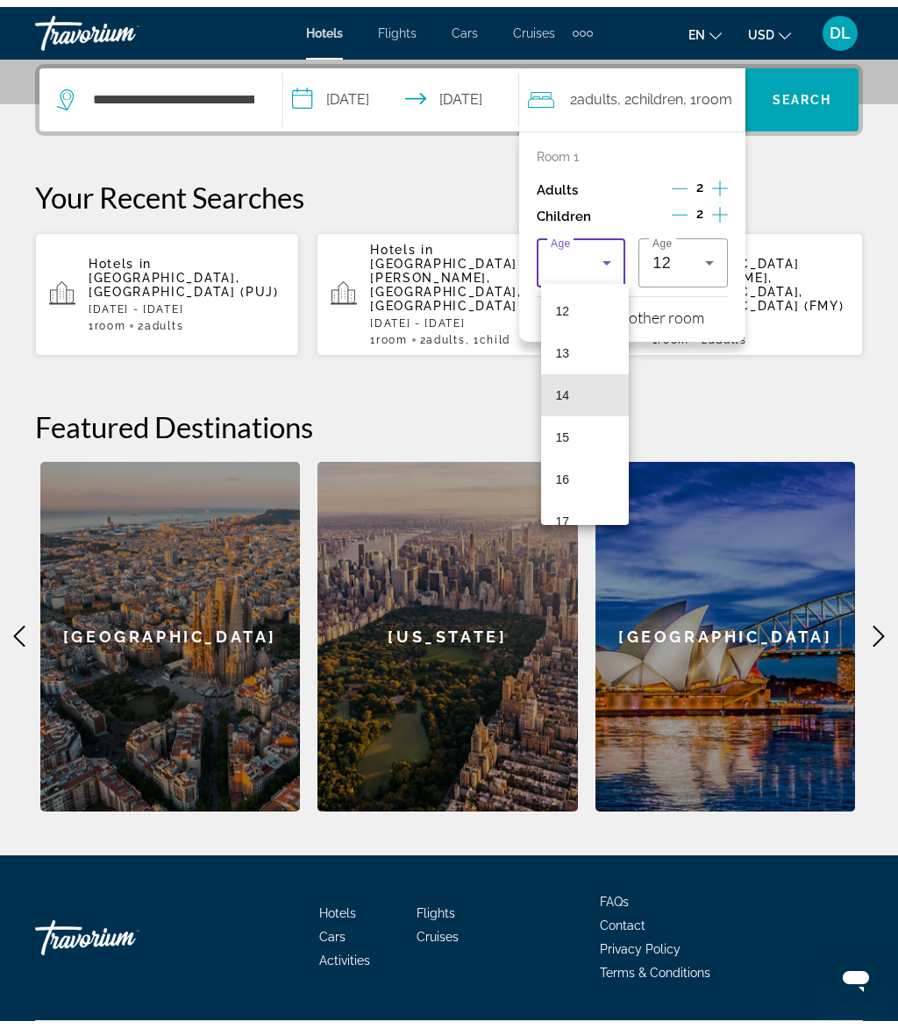
scroll to position [506, 0]
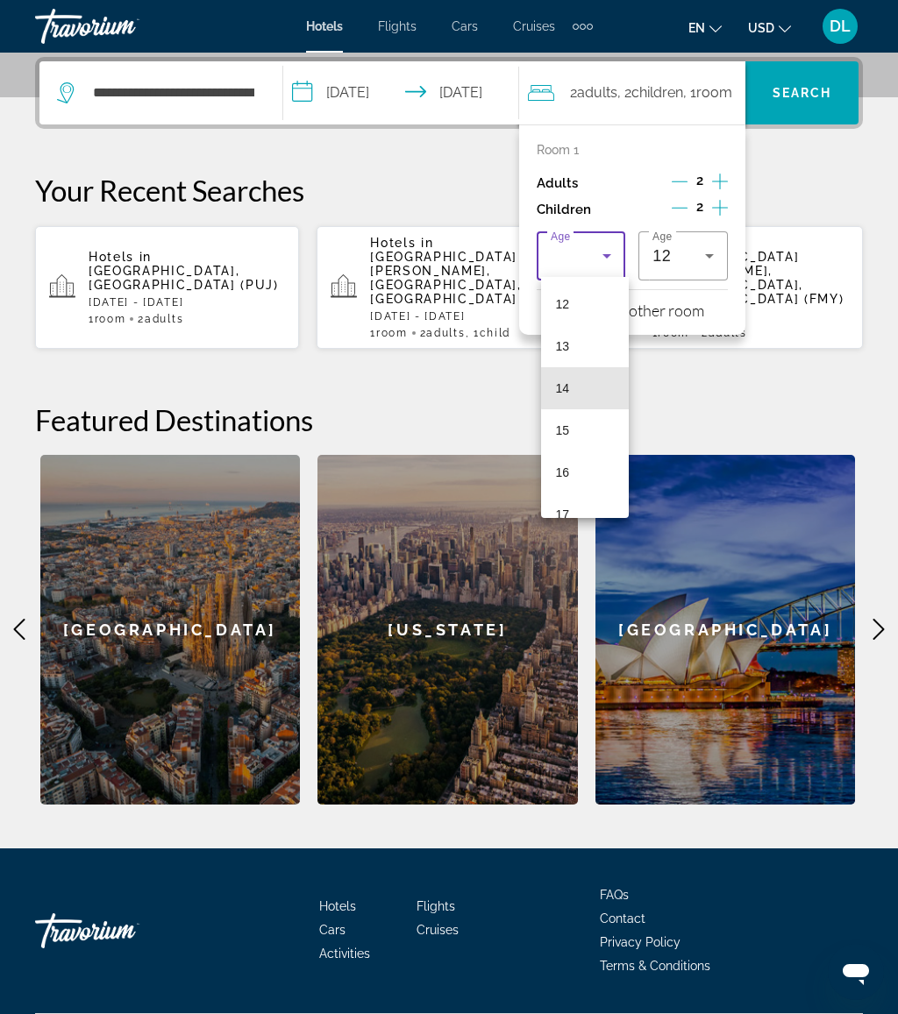
click at [609, 384] on mat-option "14" at bounding box center [585, 388] width 88 height 42
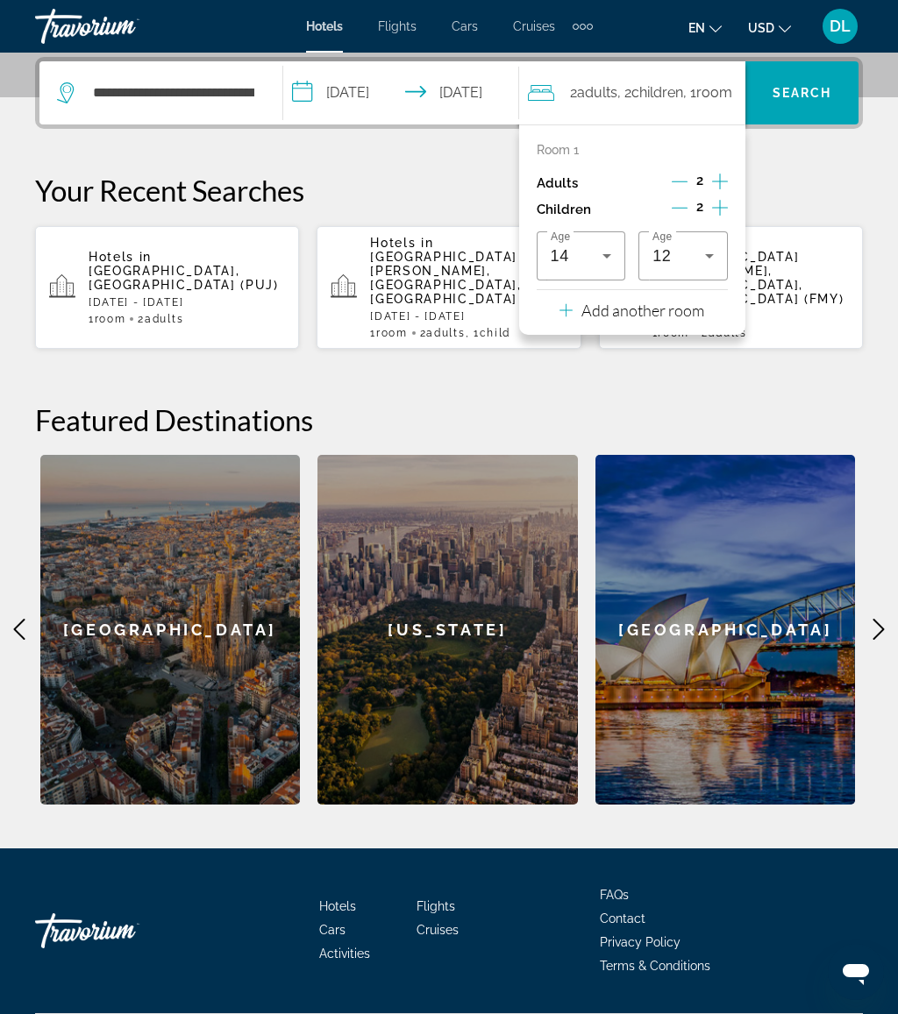
click at [820, 89] on span "Search" at bounding box center [802, 93] width 60 height 14
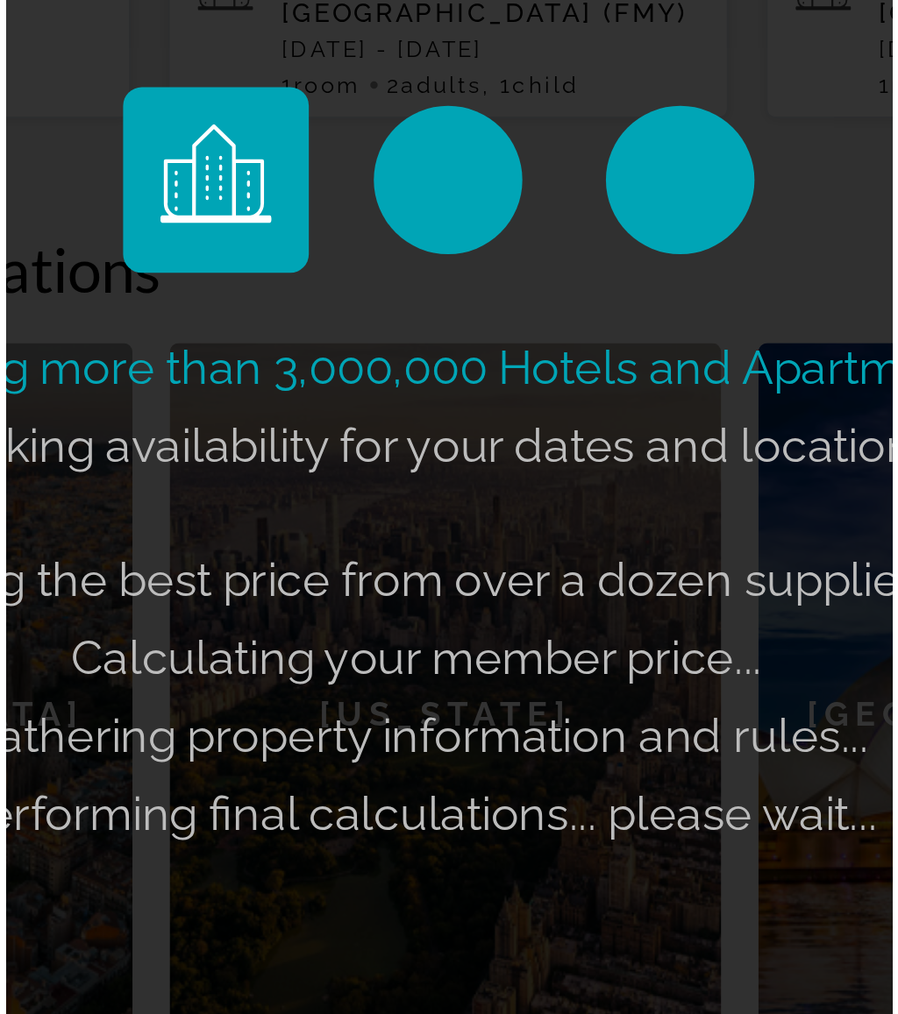
scroll to position [420, 0]
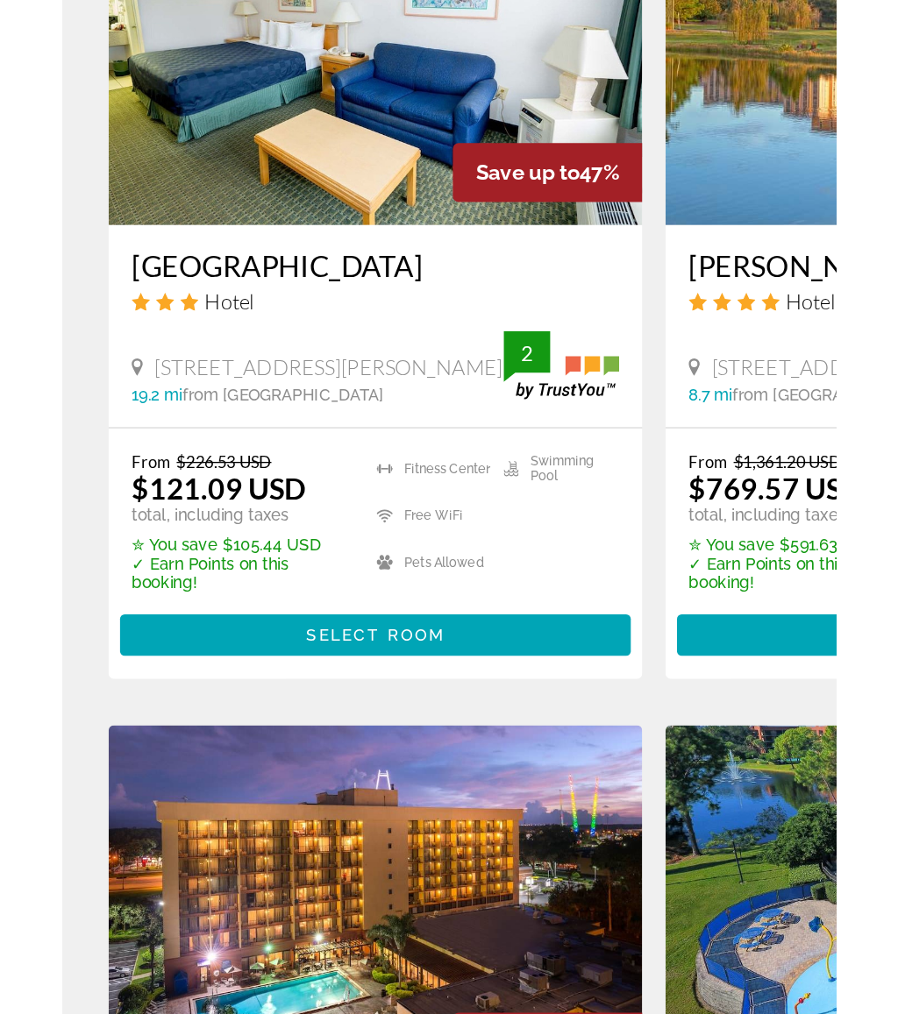
scroll to position [1298, 0]
